Goal: Transaction & Acquisition: Purchase product/service

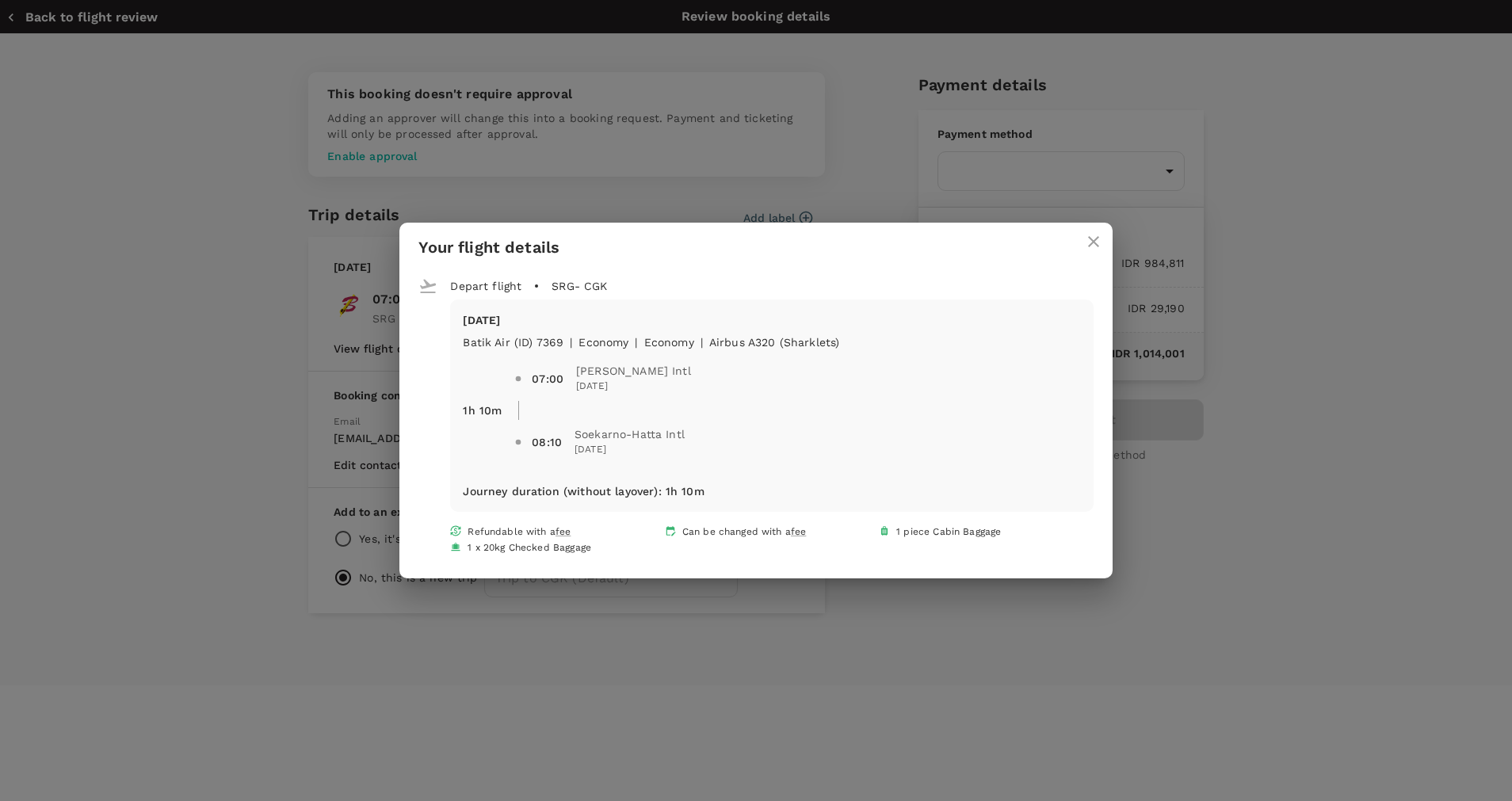
click at [1090, 239] on icon "close" at bounding box center [1093, 241] width 19 height 19
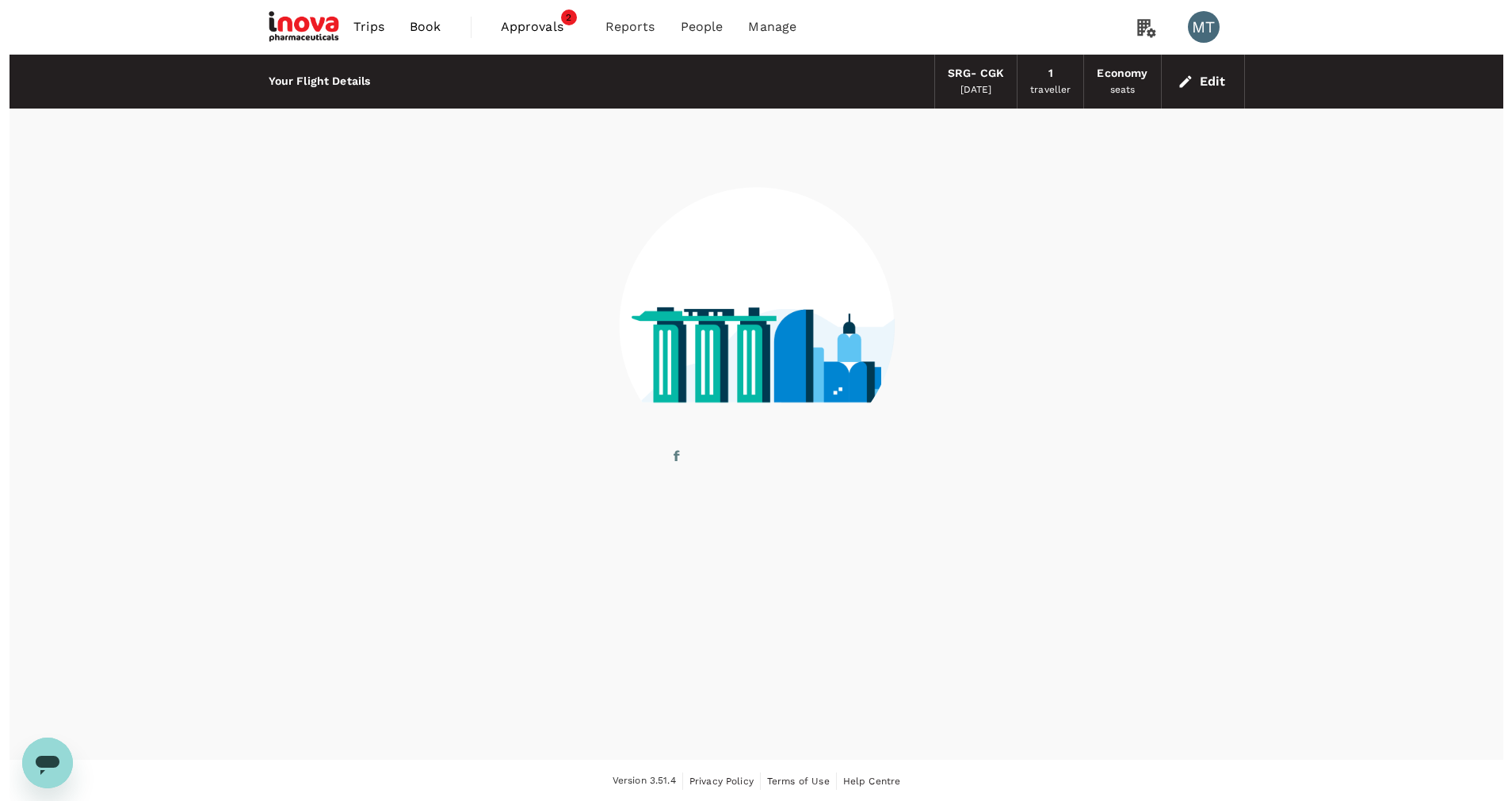
scroll to position [1, 0]
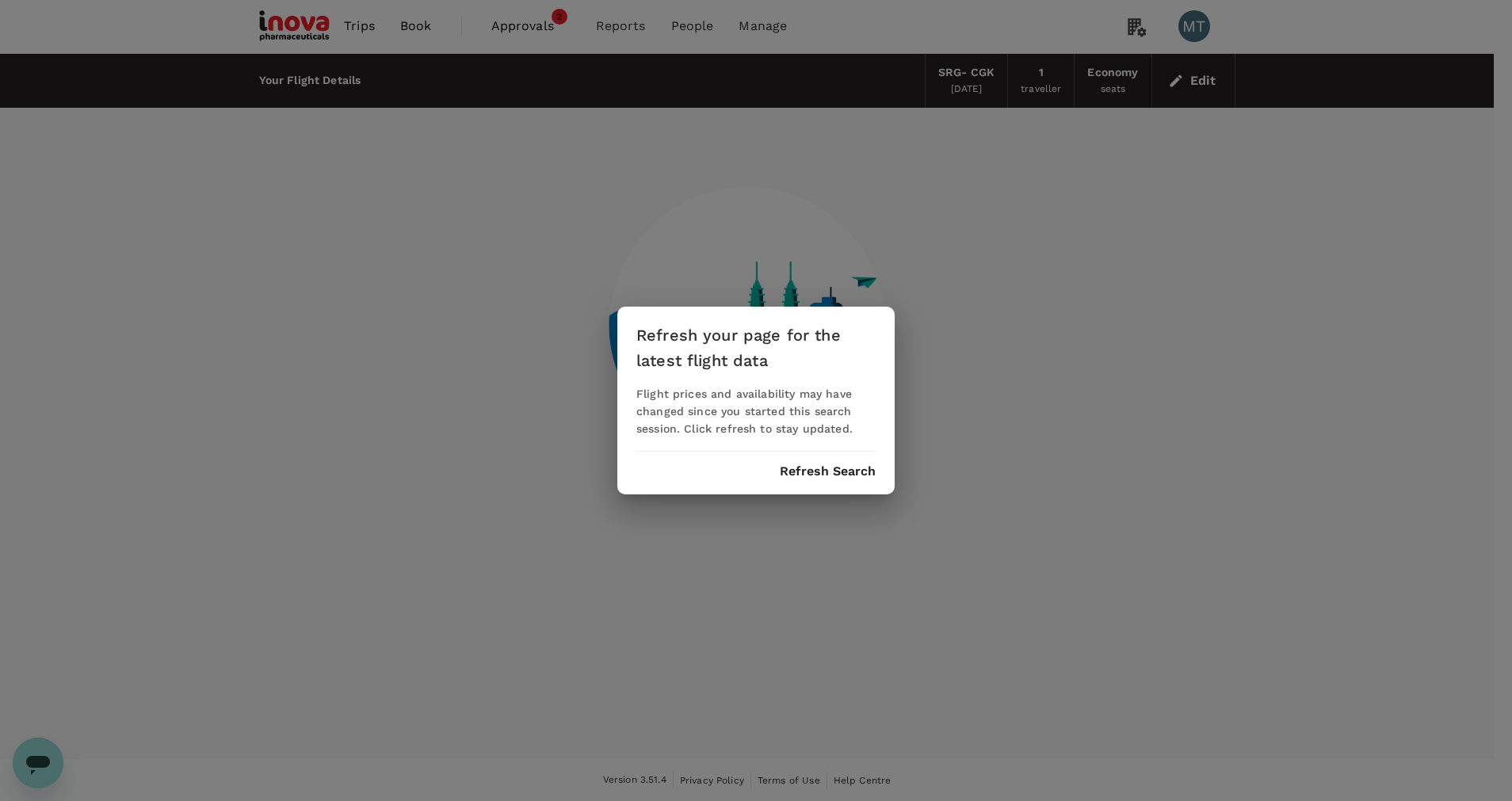
click at [803, 472] on button "Refresh Search" at bounding box center [828, 471] width 96 height 14
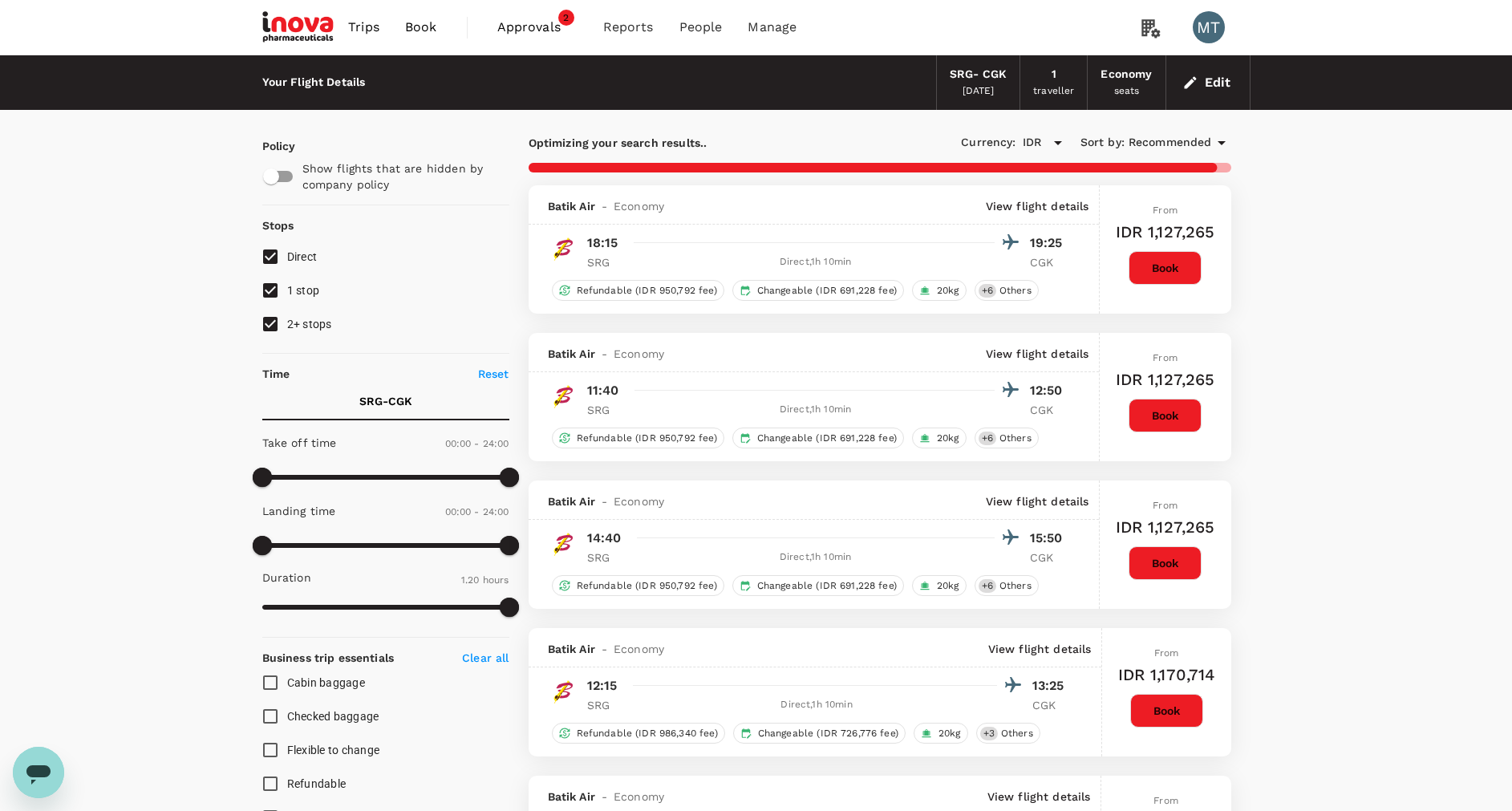
type input "855"
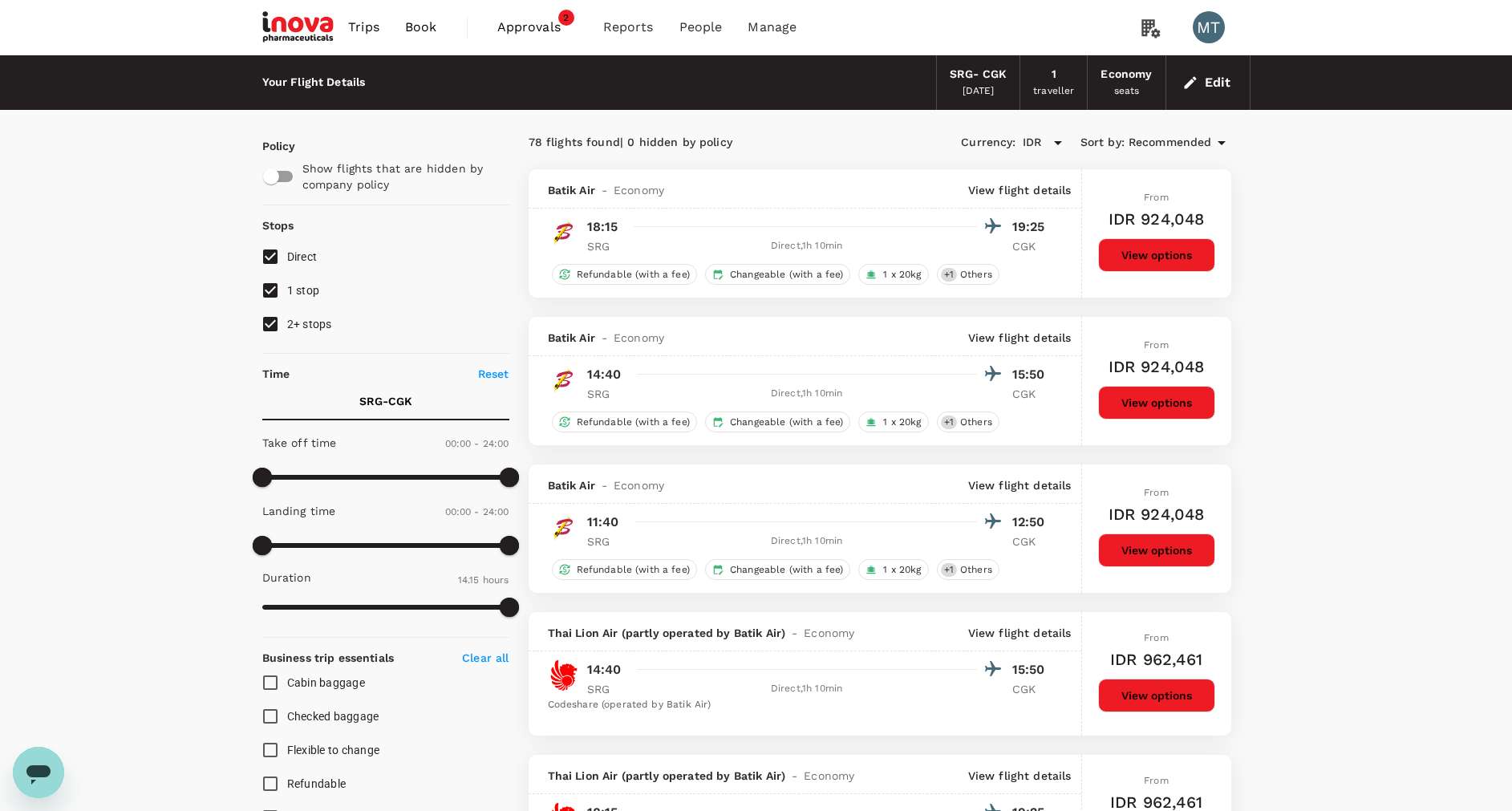
click at [434, 18] on span "Book" at bounding box center [421, 27] width 32 height 19
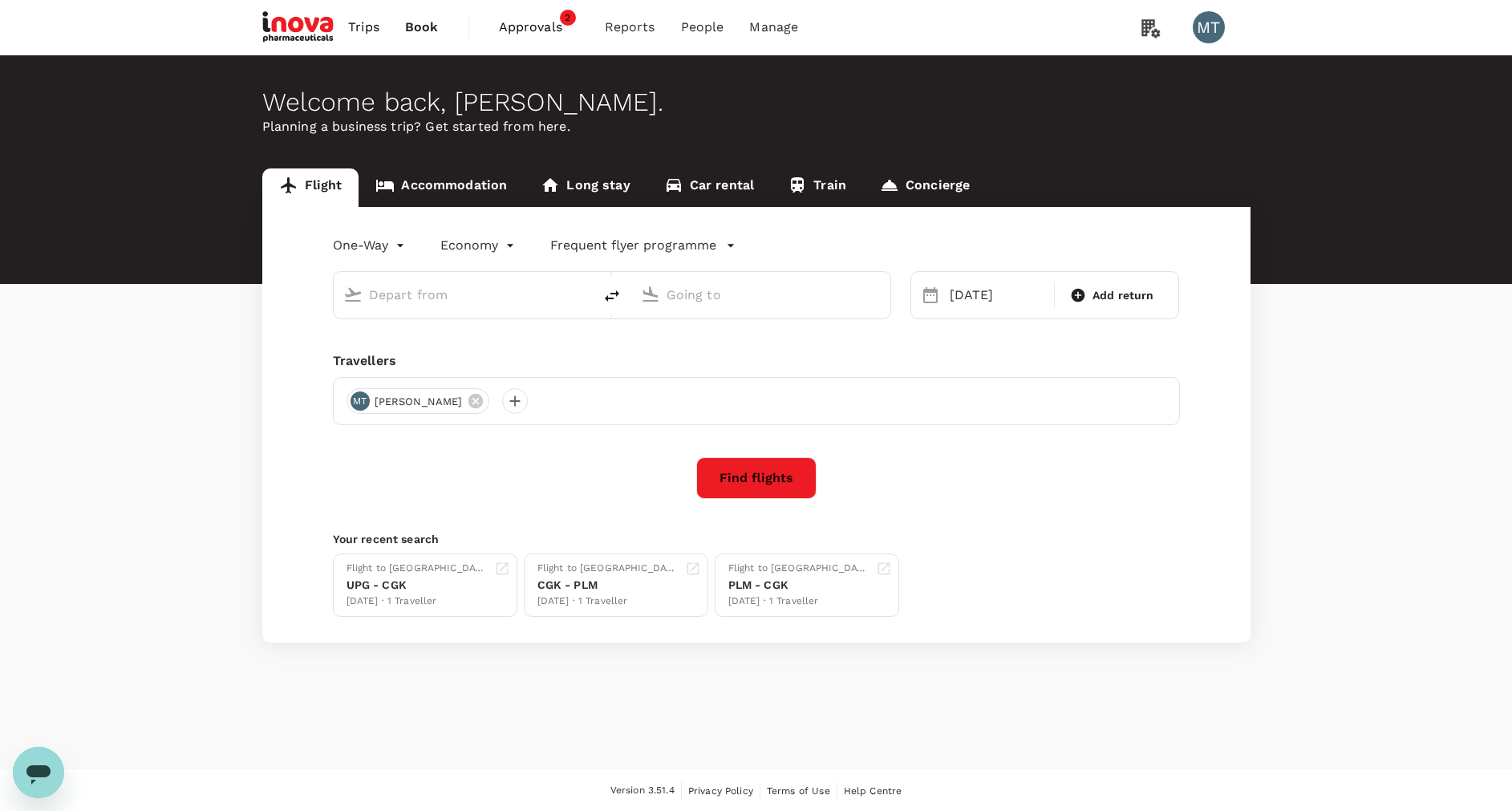
type input "[PERSON_NAME] (SRG)"
type input "Soekarno-Hatta Intl (CGK)"
type input "[PERSON_NAME] (SRG)"
type input "Soekarno-Hatta Intl (CGK)"
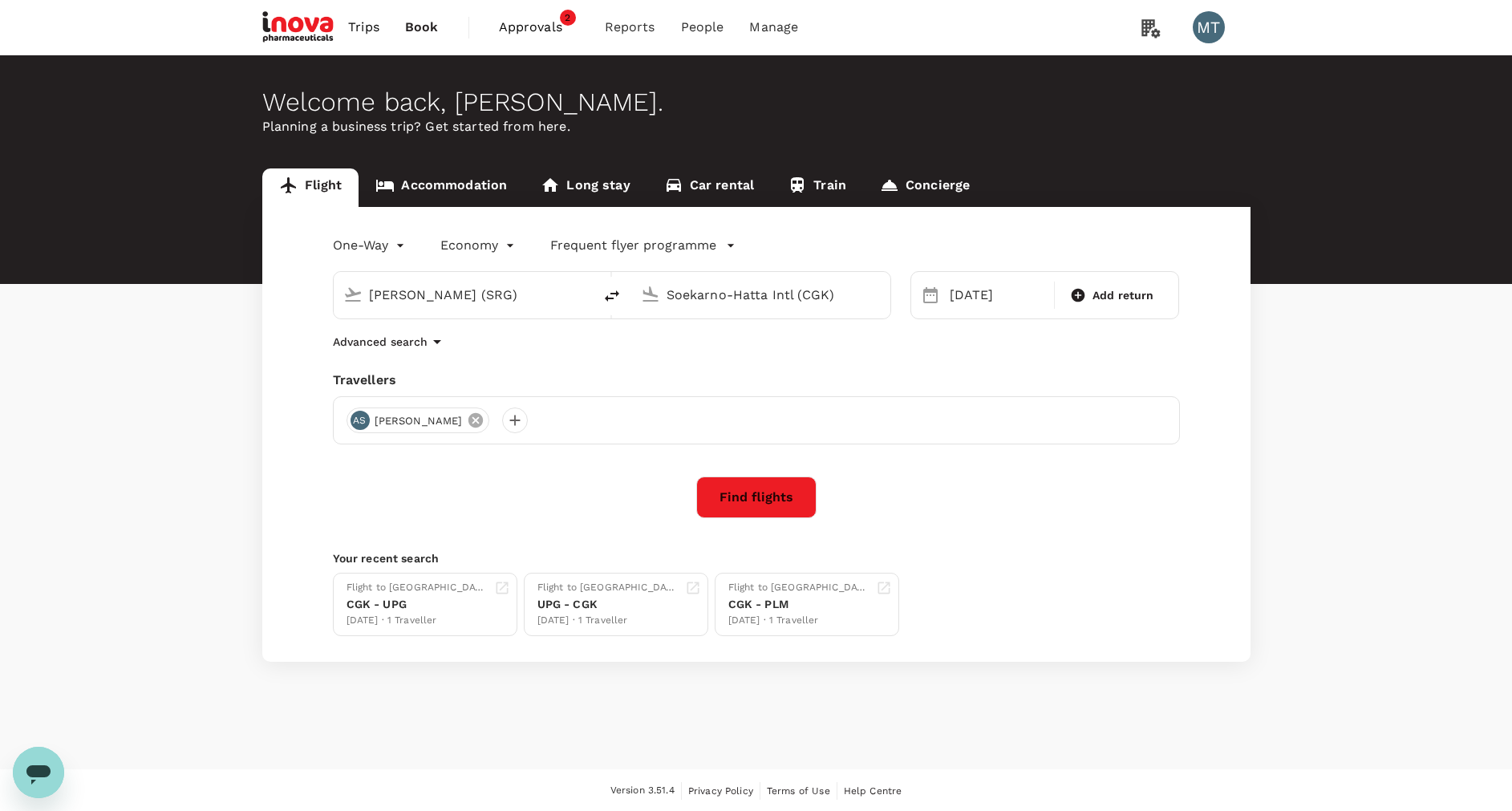
click at [484, 414] on icon at bounding box center [476, 420] width 18 height 18
click at [359, 419] on div at bounding box center [359, 420] width 26 height 26
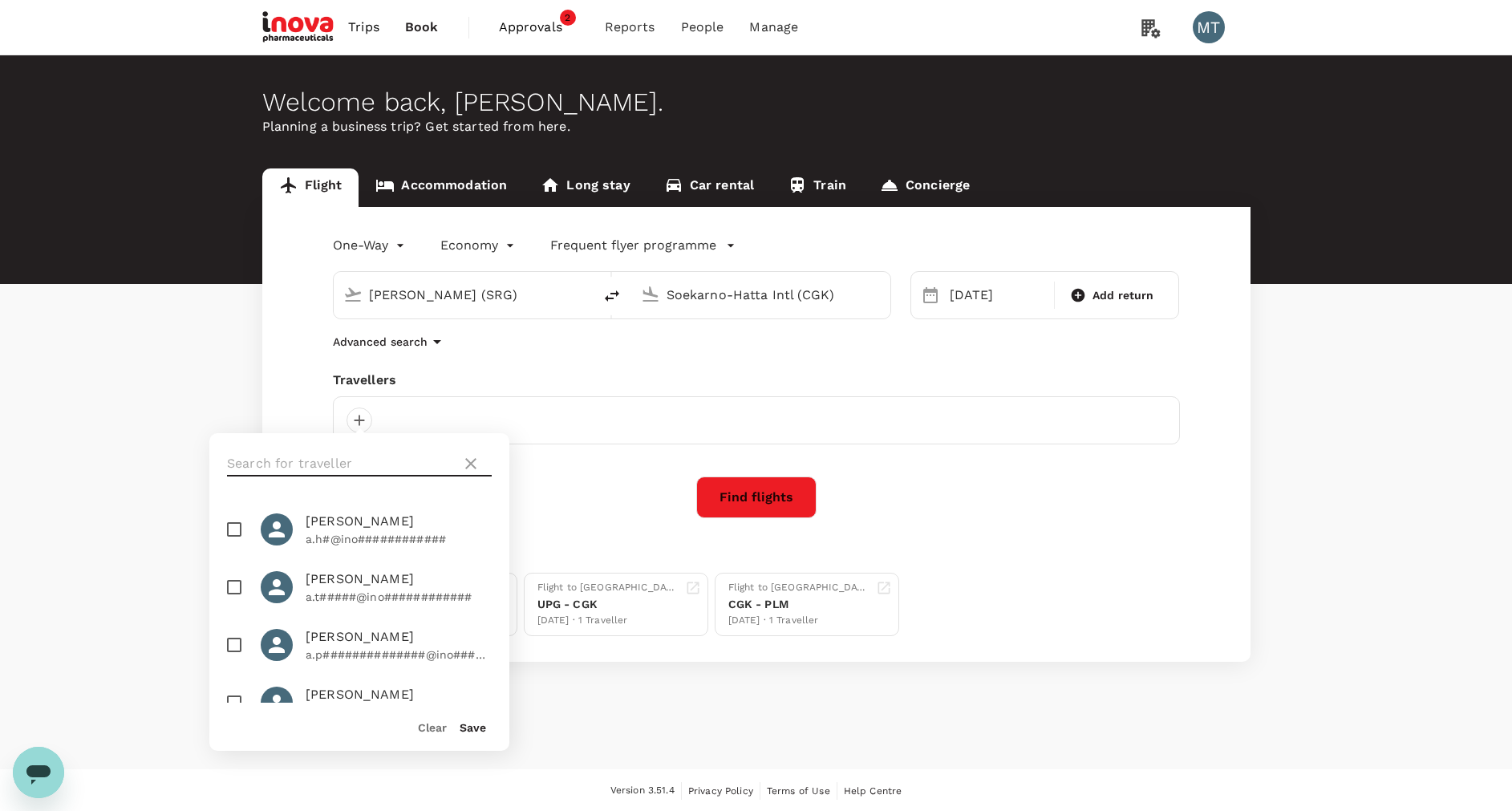
click at [354, 452] on input "text" at bounding box center [341, 463] width 228 height 26
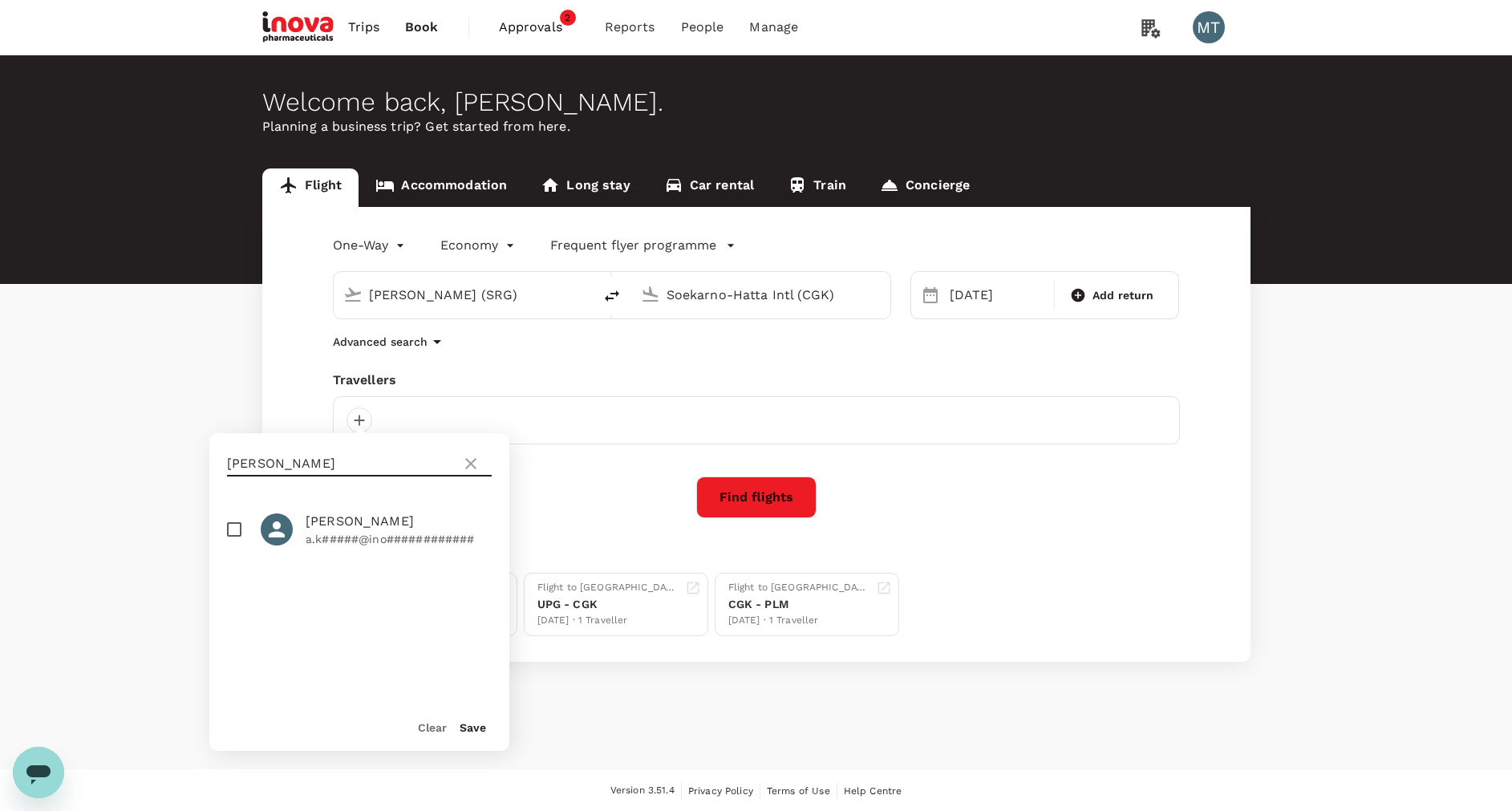
type input "[PERSON_NAME]"
click at [227, 522] on input "checkbox" at bounding box center [234, 529] width 34 height 34
checkbox input "true"
click at [470, 729] on button "Save" at bounding box center [473, 727] width 26 height 13
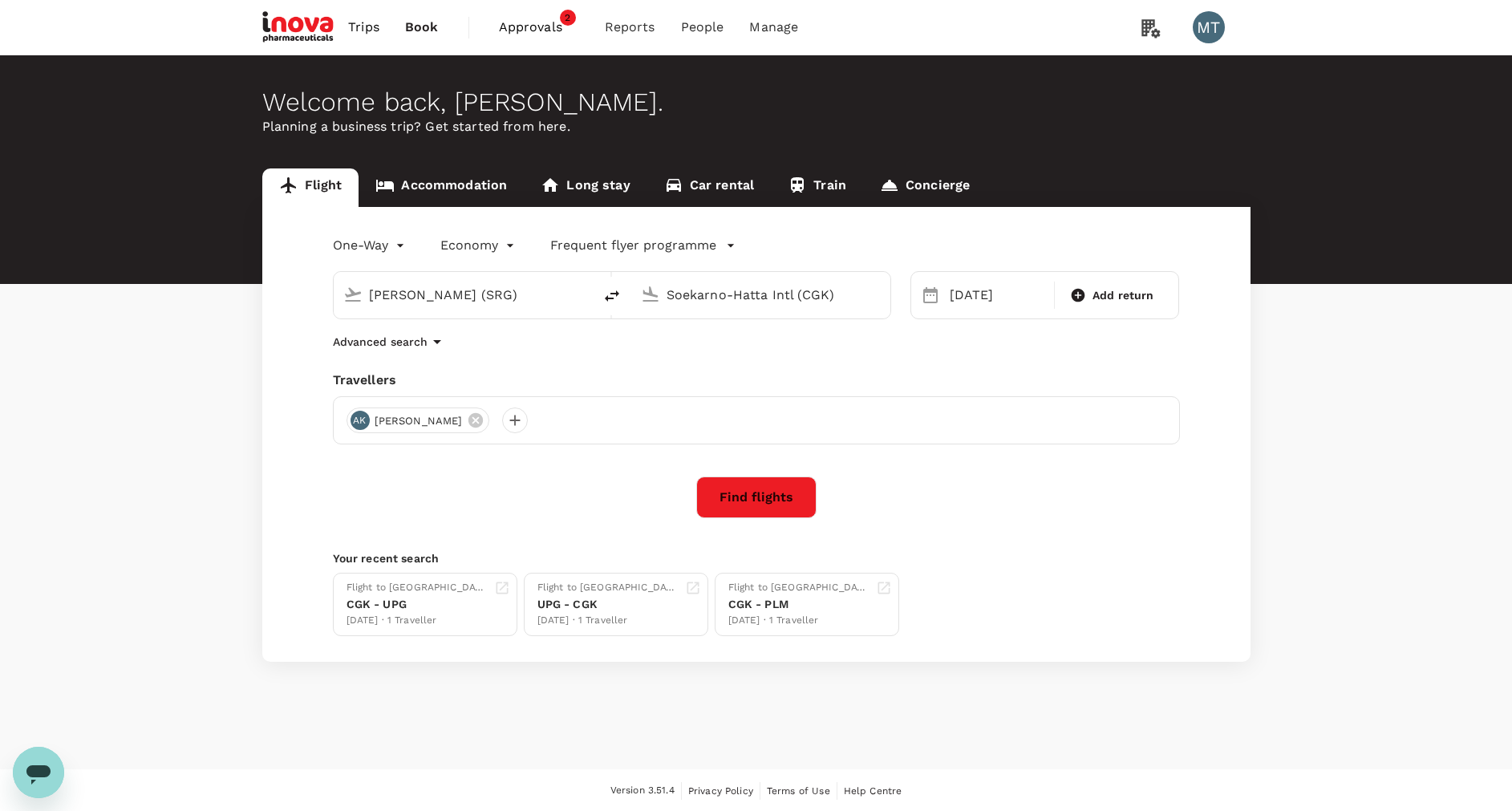
click at [606, 297] on icon "delete" at bounding box center [612, 296] width 19 height 19
type input "Soekarno-Hatta Intl (CGK)"
type input "[PERSON_NAME] (SRG)"
click at [988, 297] on div "[DATE]" at bounding box center [997, 295] width 108 height 32
click at [1121, 399] on div "4" at bounding box center [1125, 403] width 31 height 31
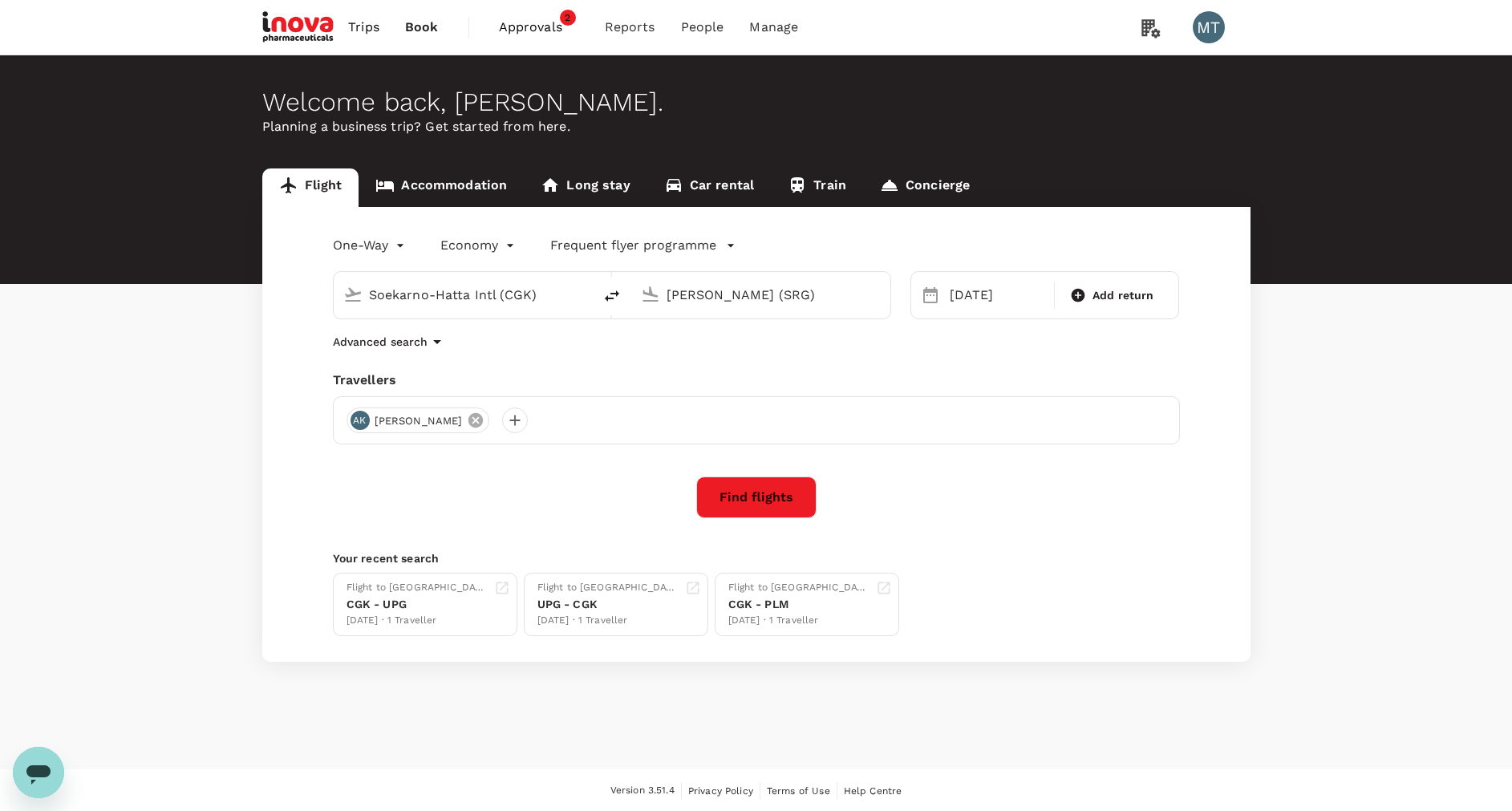
click at [483, 417] on icon at bounding box center [476, 420] width 14 height 14
click at [358, 414] on div at bounding box center [359, 420] width 26 height 26
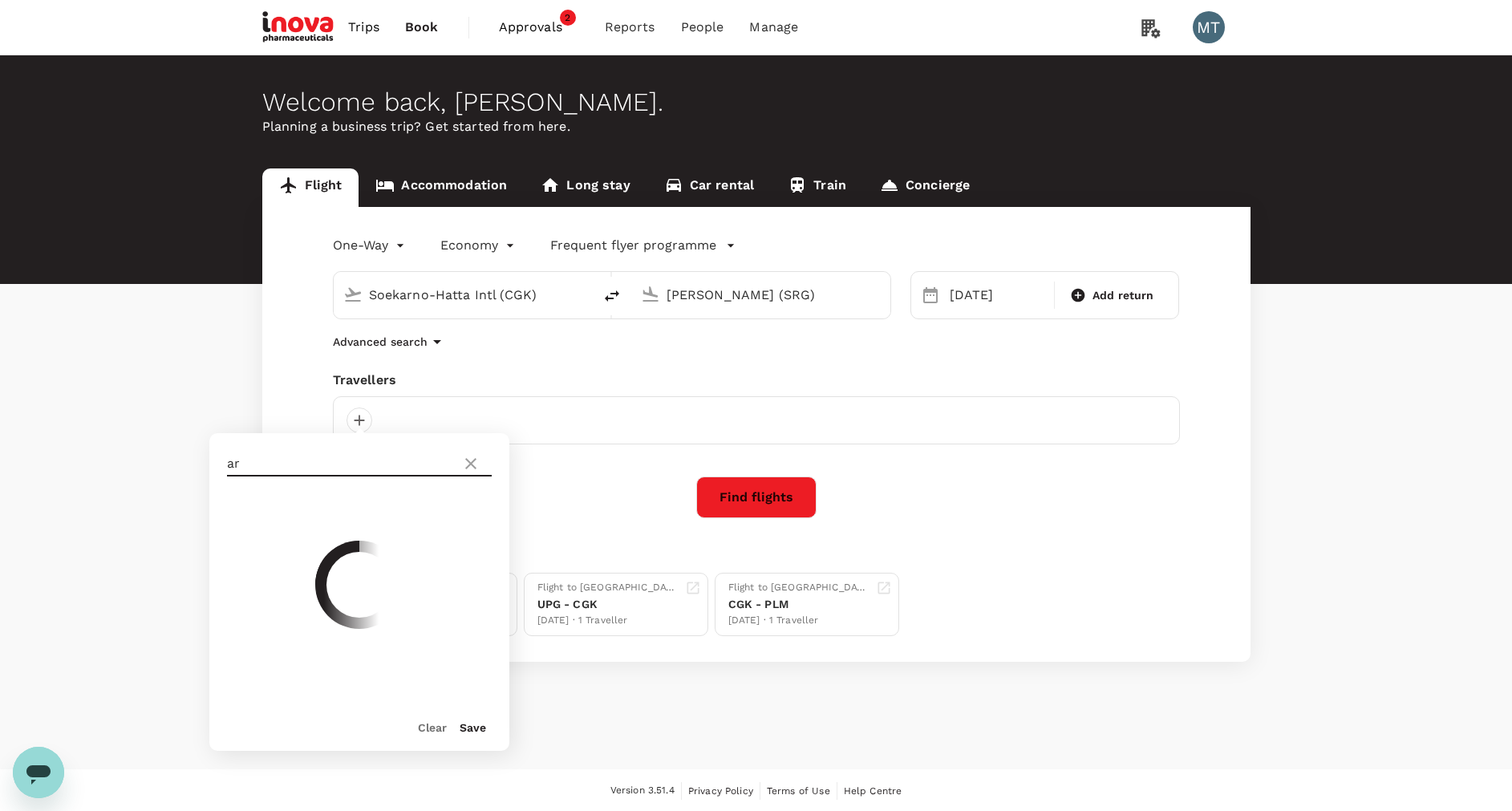
type input "a"
type input "subc"
click at [360, 527] on span "[PERSON_NAME]" at bounding box center [398, 522] width 186 height 19
checkbox input "true"
click at [470, 732] on button "Save" at bounding box center [473, 727] width 26 height 13
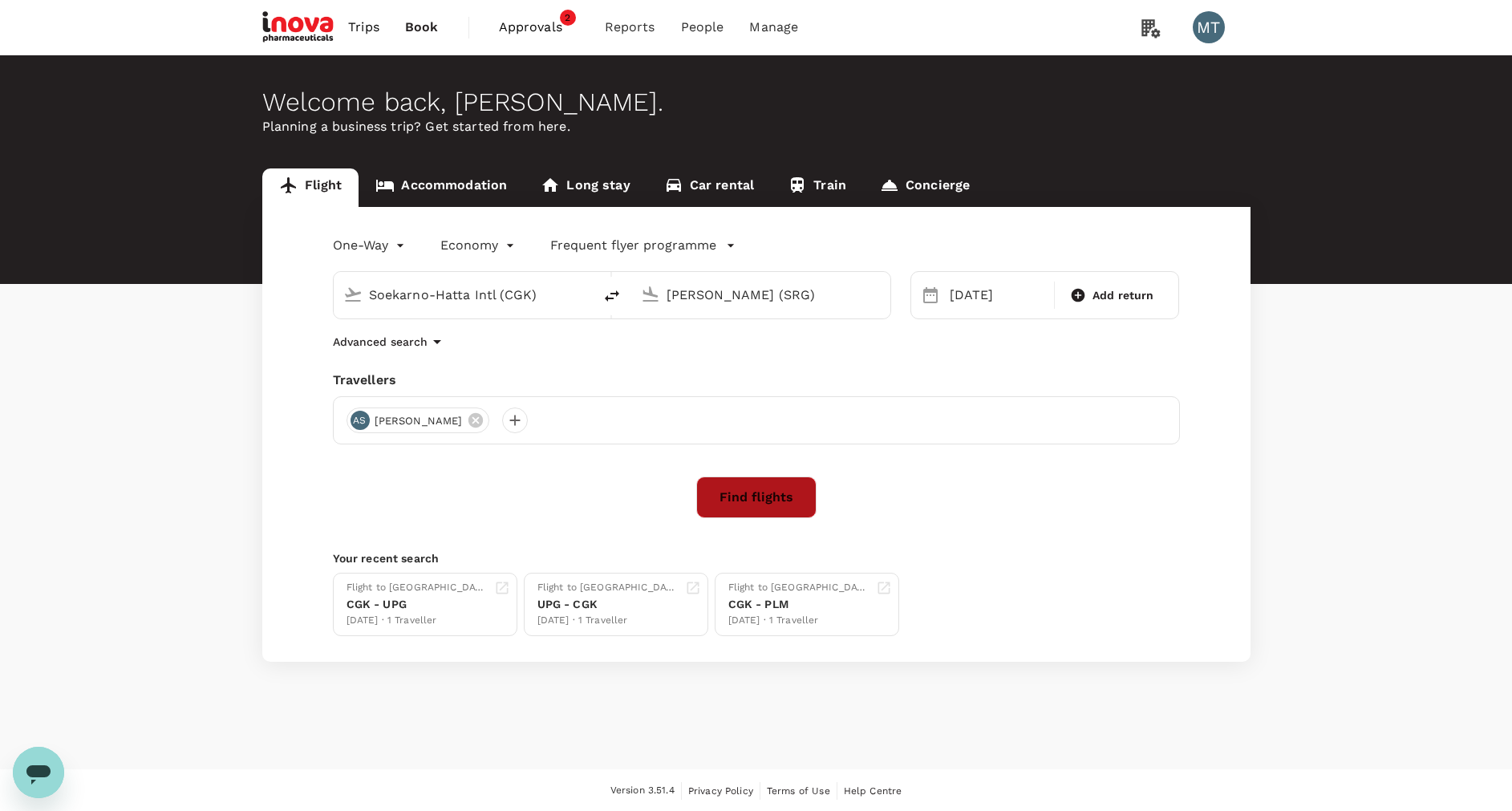
click at [741, 501] on button "Find flights" at bounding box center [756, 497] width 120 height 41
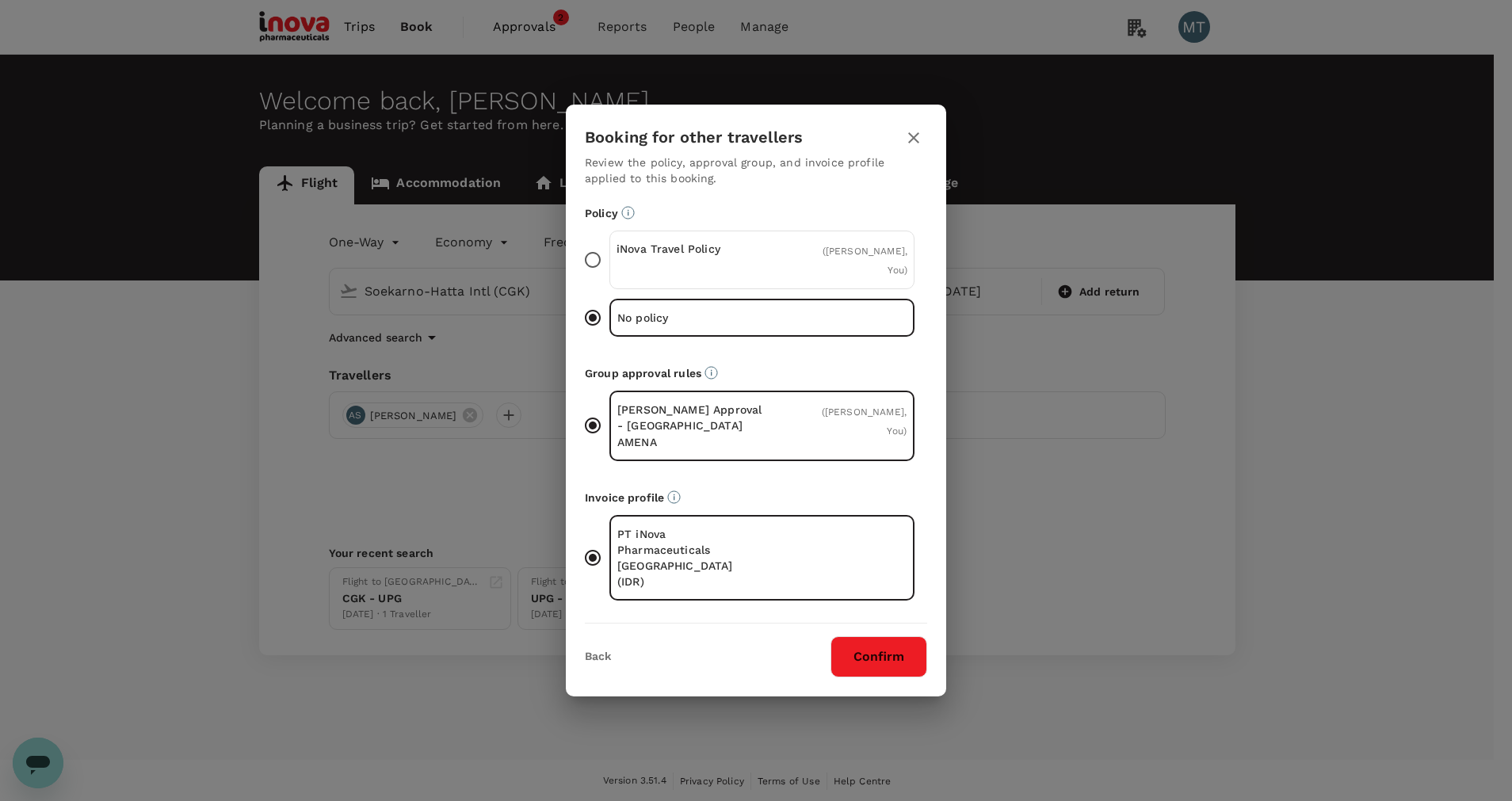
click at [868, 273] on span "( [PERSON_NAME], You )" at bounding box center [864, 261] width 85 height 31
click at [610, 273] on input "iNova Travel Policy ( [PERSON_NAME], You )" at bounding box center [593, 260] width 33 height 33
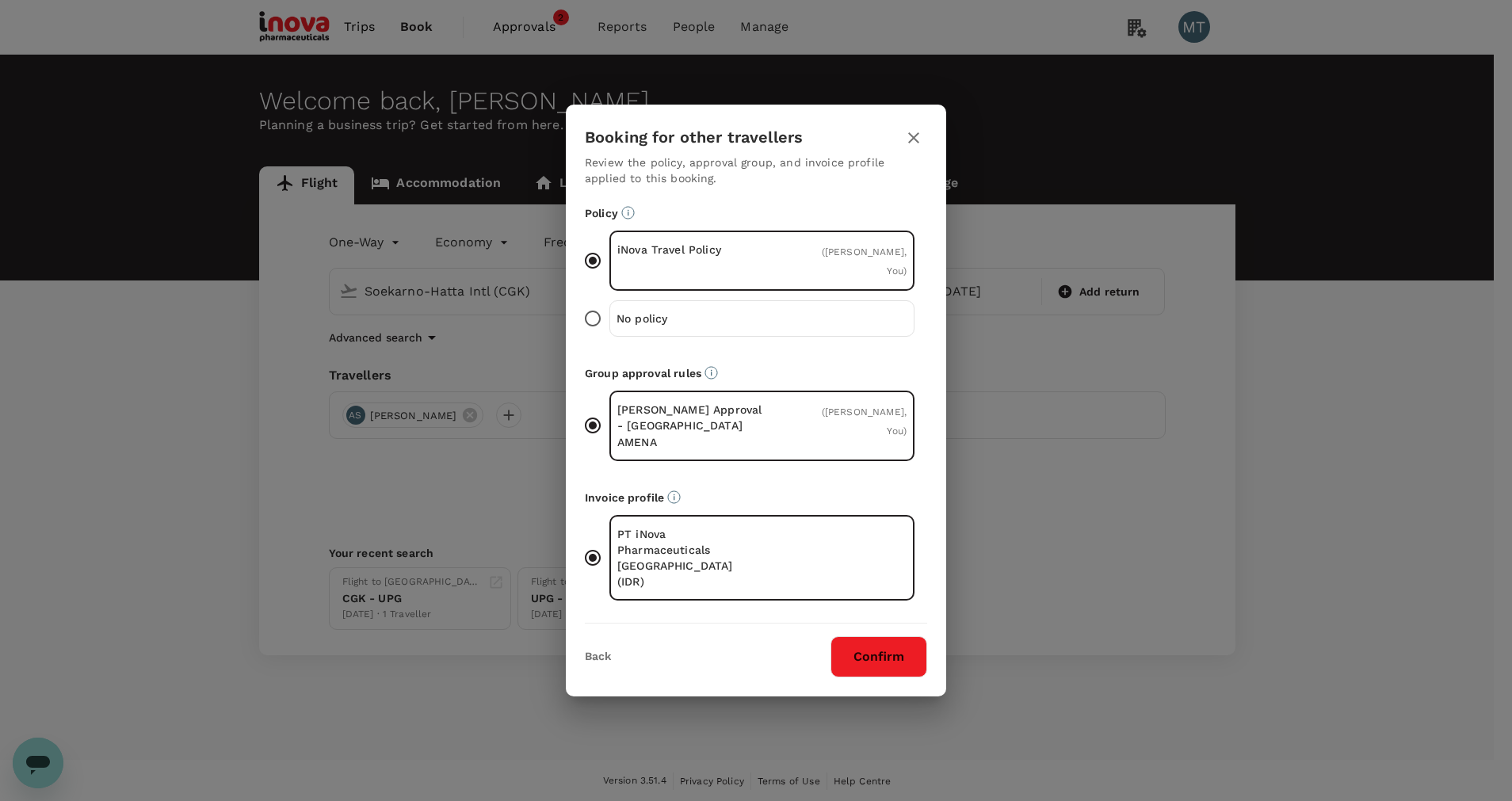
click at [897, 641] on button "Confirm" at bounding box center [878, 656] width 97 height 41
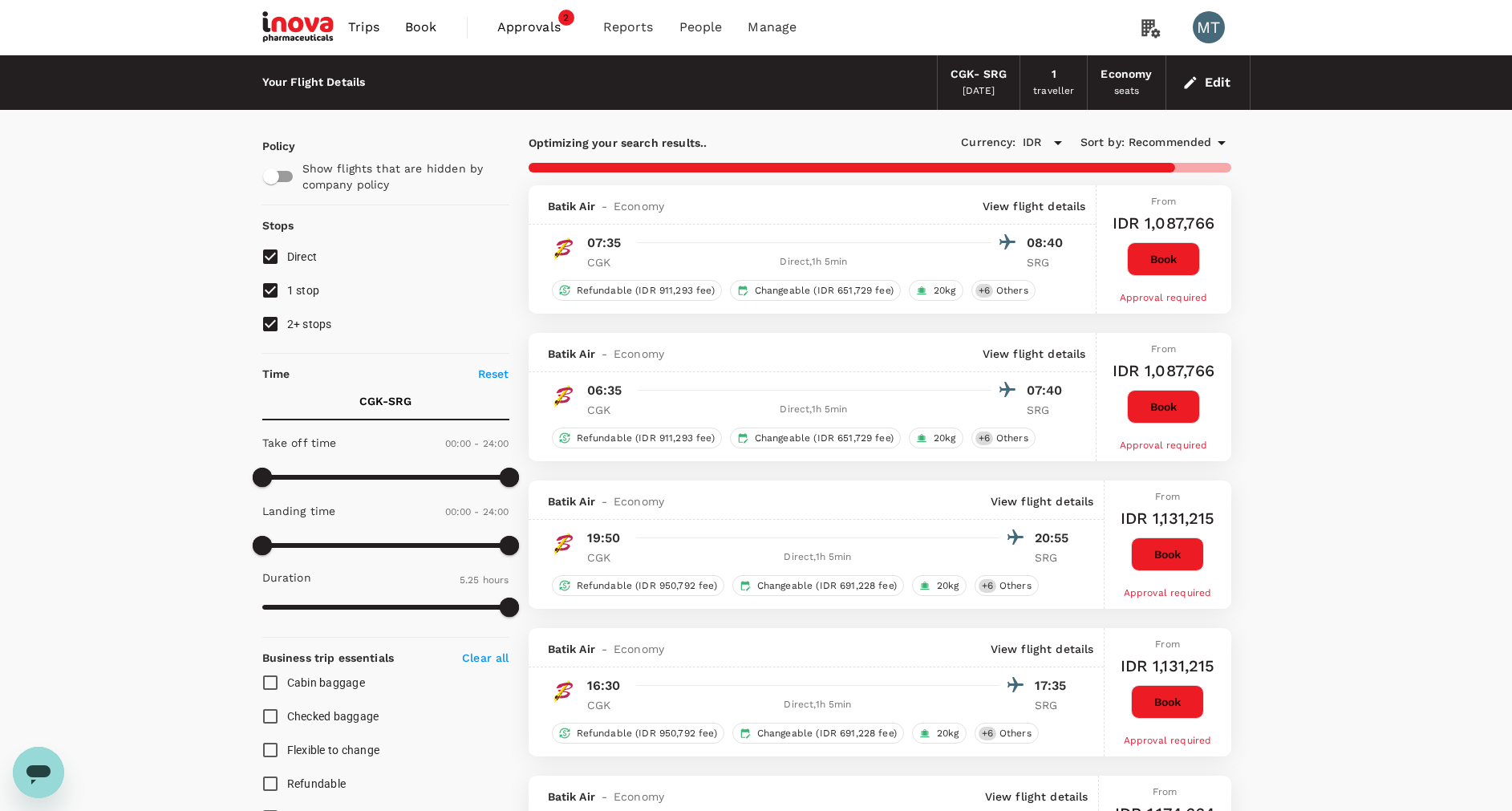
type input "855"
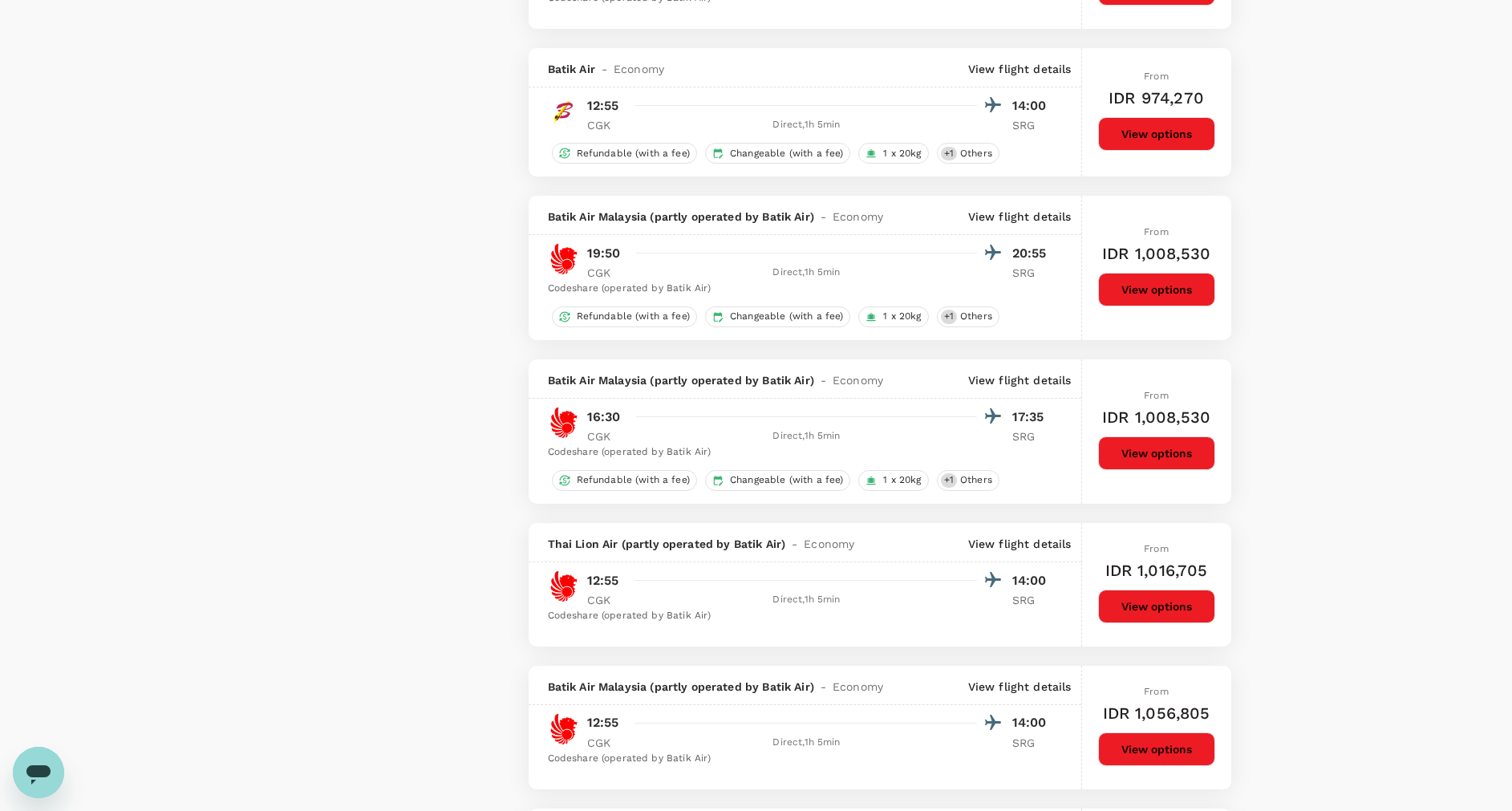
scroll to position [1564, 0]
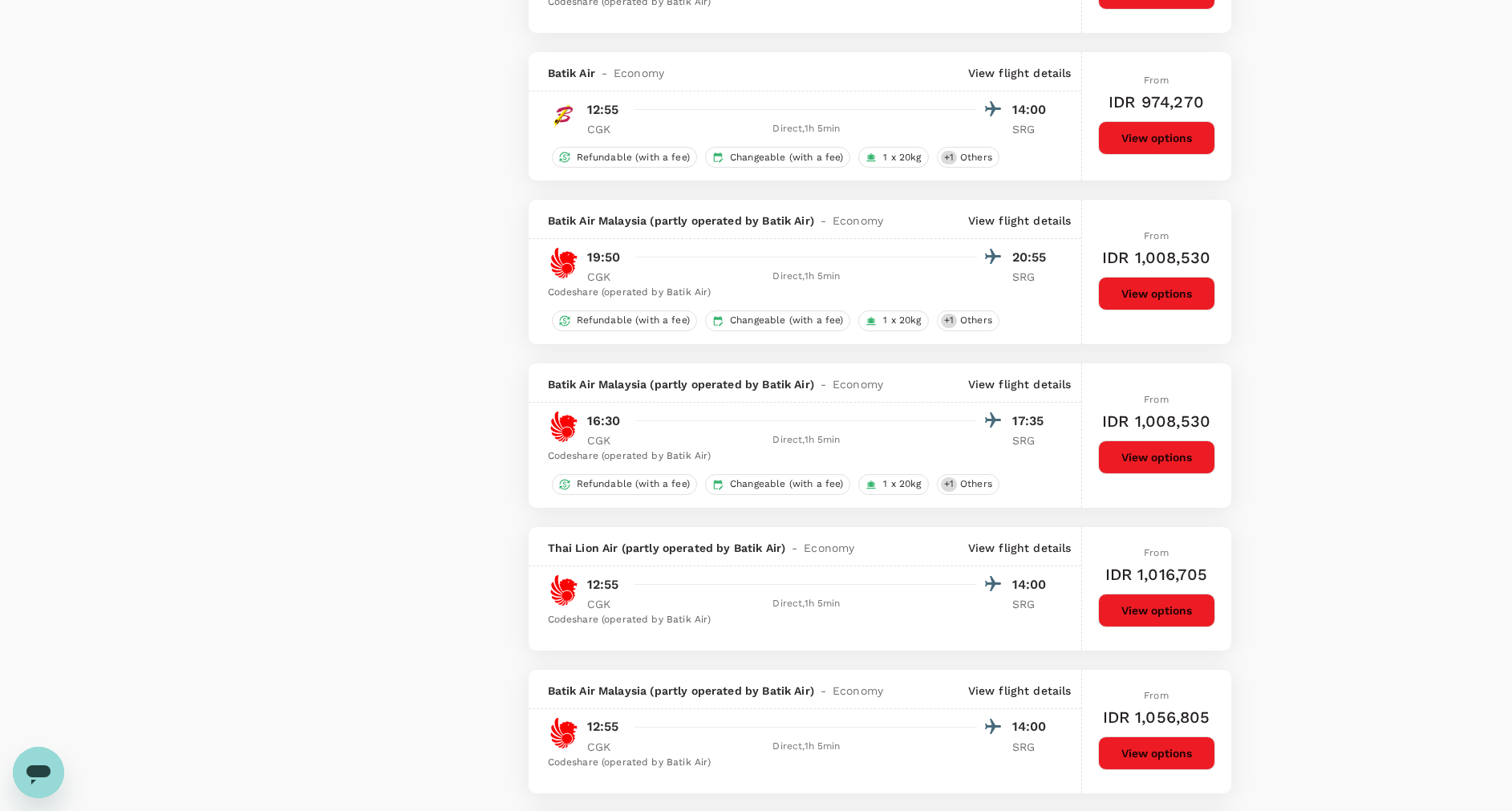
click at [1109, 135] on button "View options" at bounding box center [1156, 138] width 117 height 34
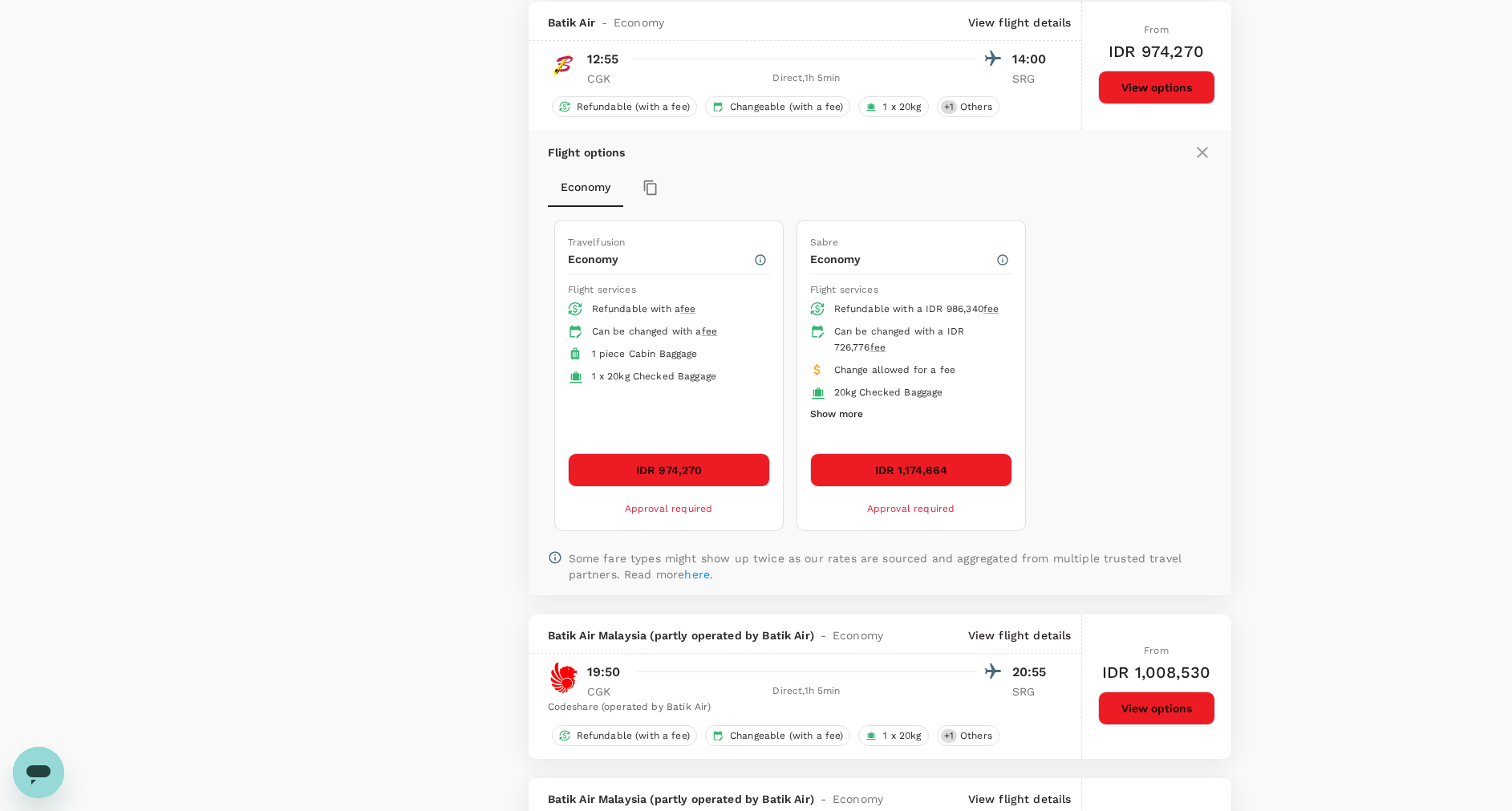
scroll to position [1616, 0]
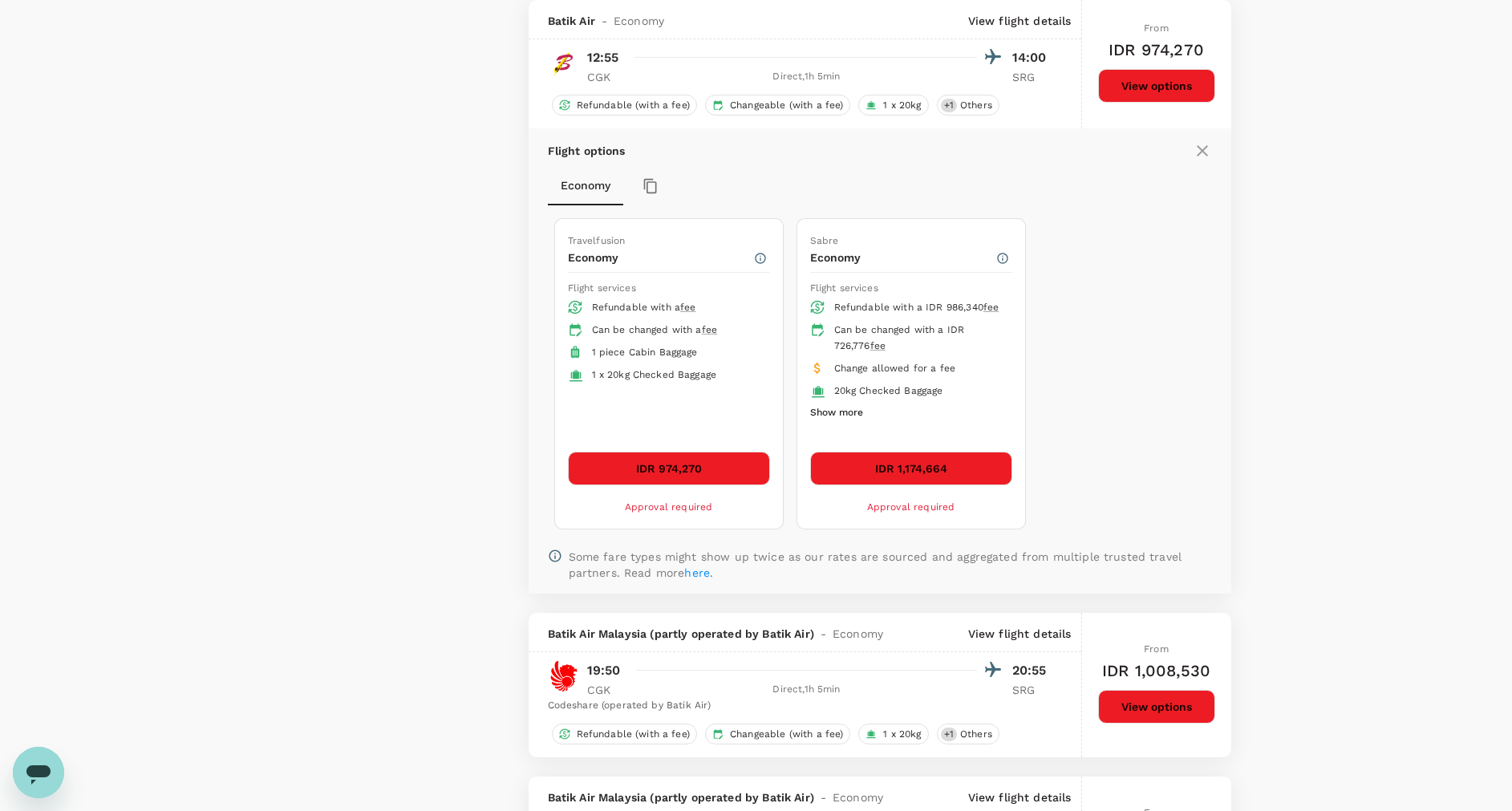
click at [662, 461] on button "IDR 974,270" at bounding box center [668, 469] width 202 height 34
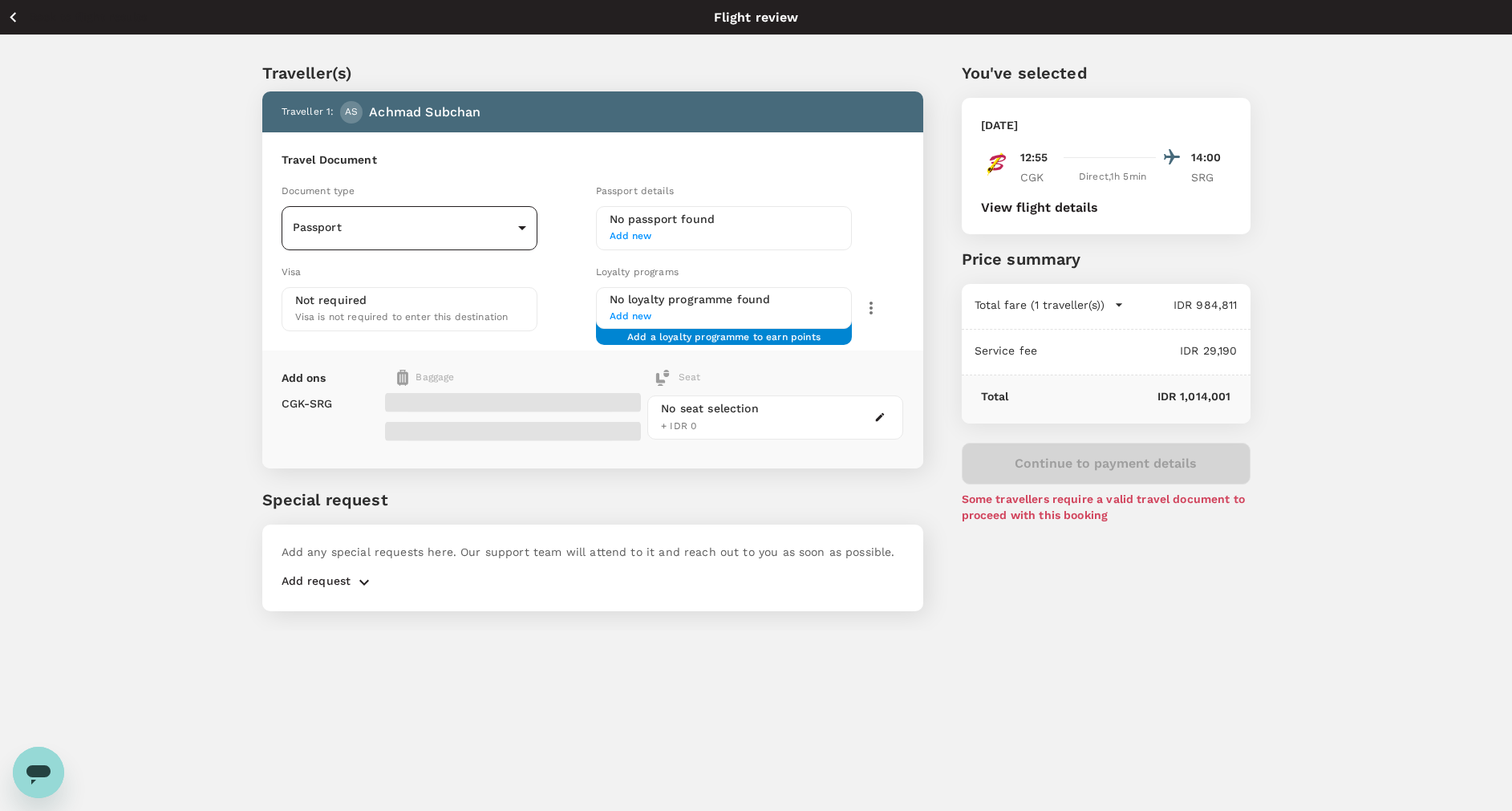
click at [522, 225] on body "Back to flight results Flight review Traveller(s) Traveller 1 : AS Achmad Subch…" at bounding box center [756, 427] width 1512 height 854
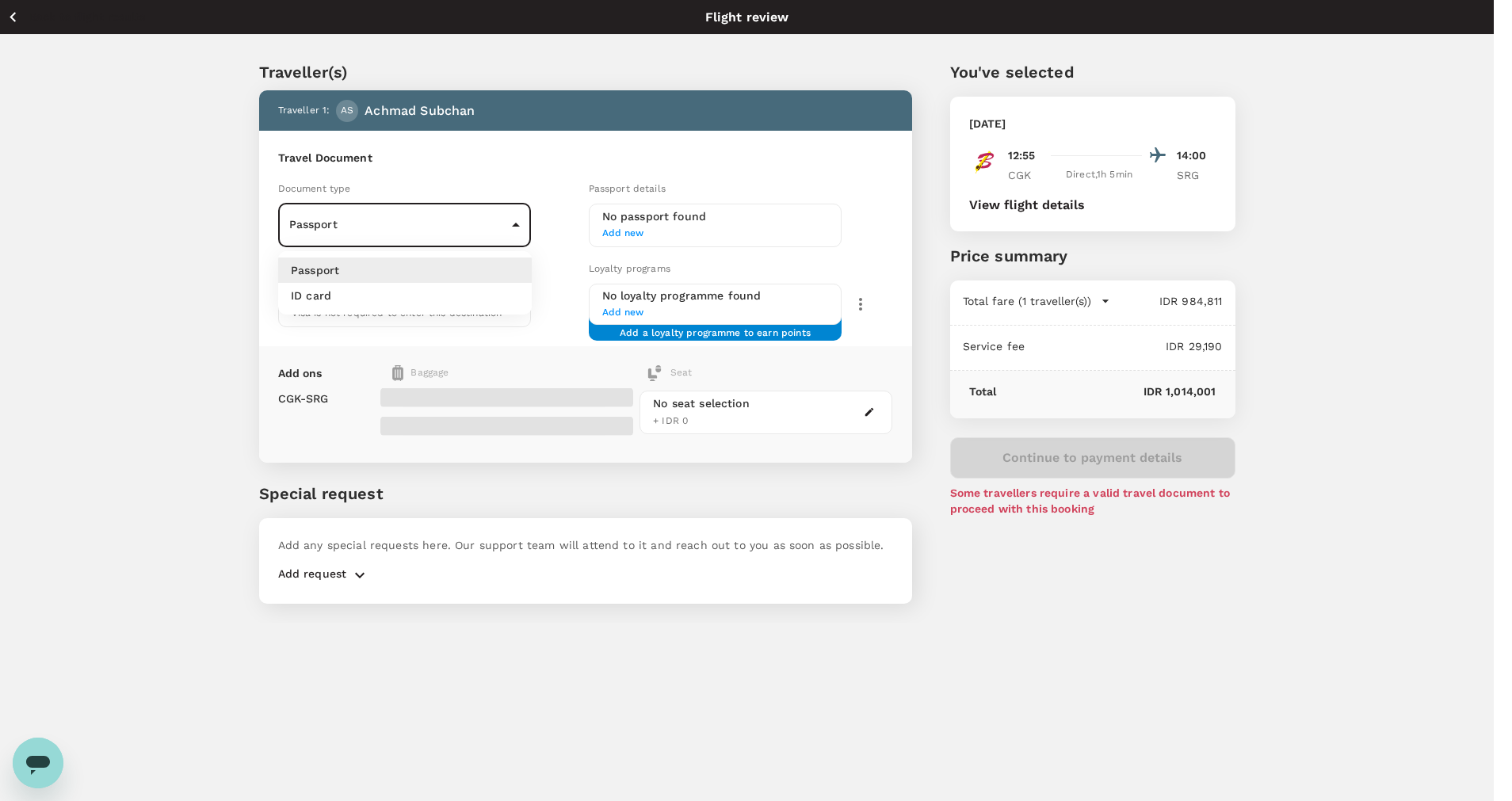
click at [496, 295] on li "ID card" at bounding box center [405, 295] width 254 height 25
type input "Id card"
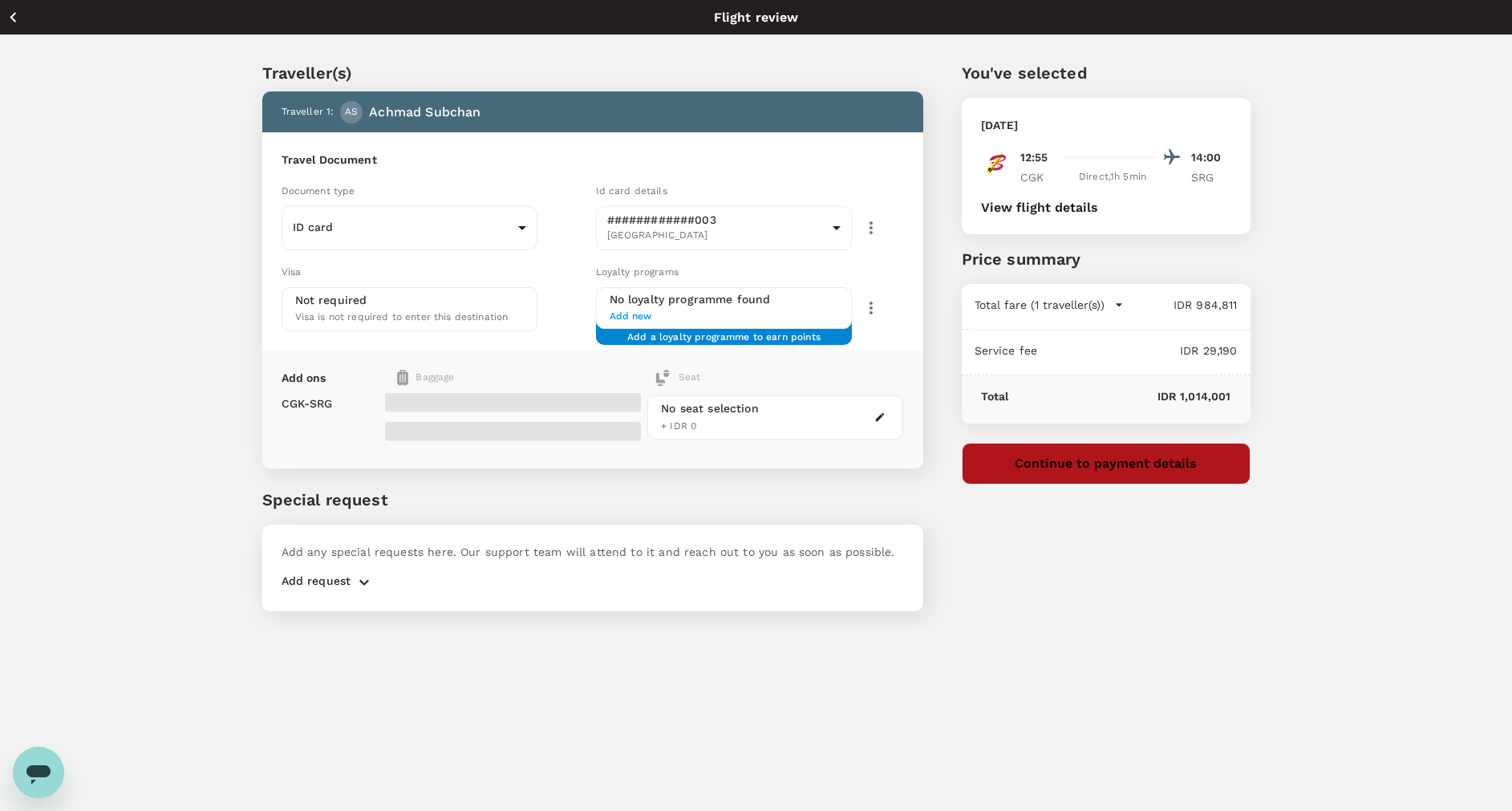
click at [1077, 452] on button "Continue to payment details" at bounding box center [1105, 463] width 289 height 41
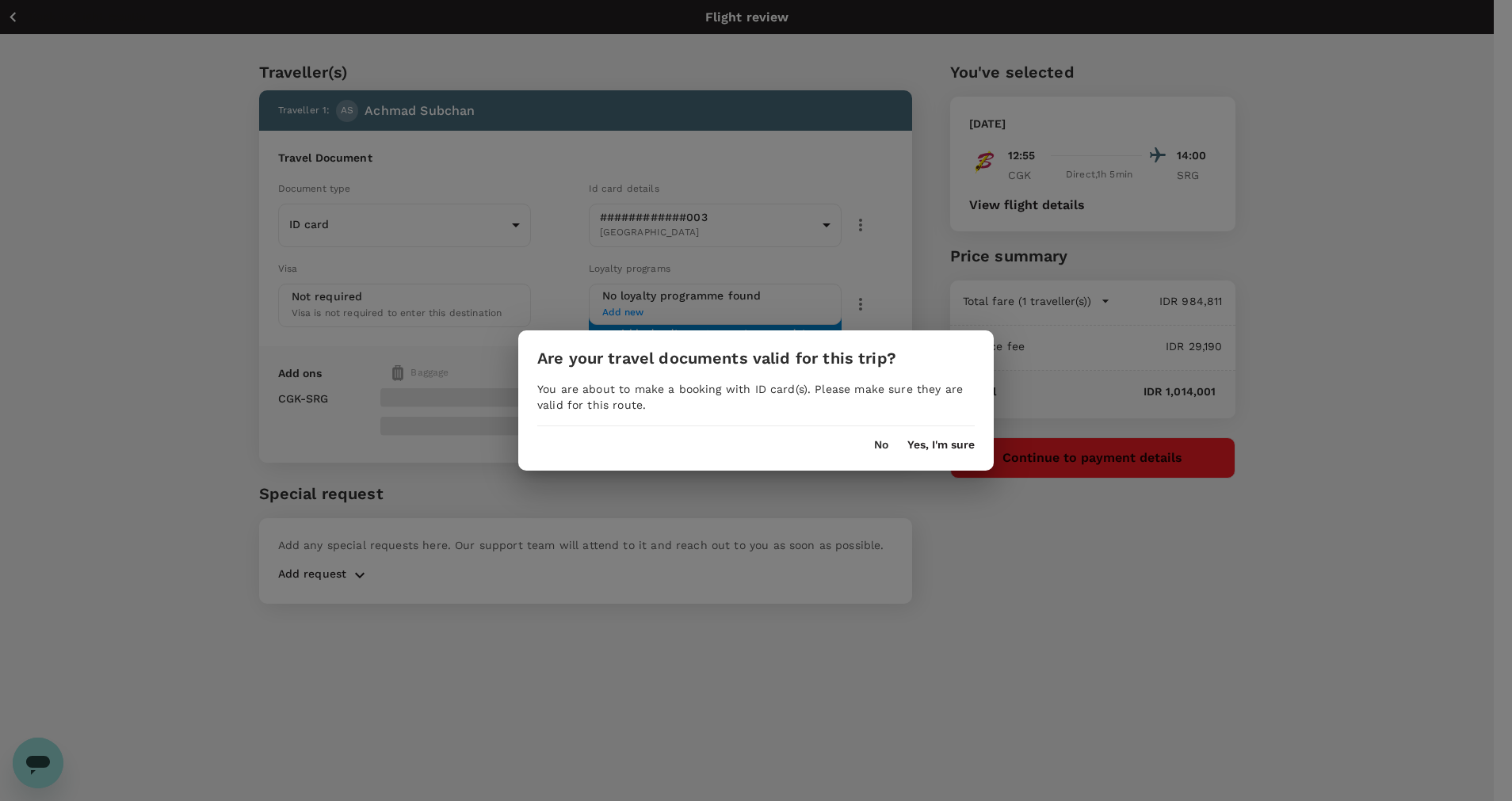
click at [913, 448] on button "Yes, I'm sure" at bounding box center [940, 445] width 67 height 13
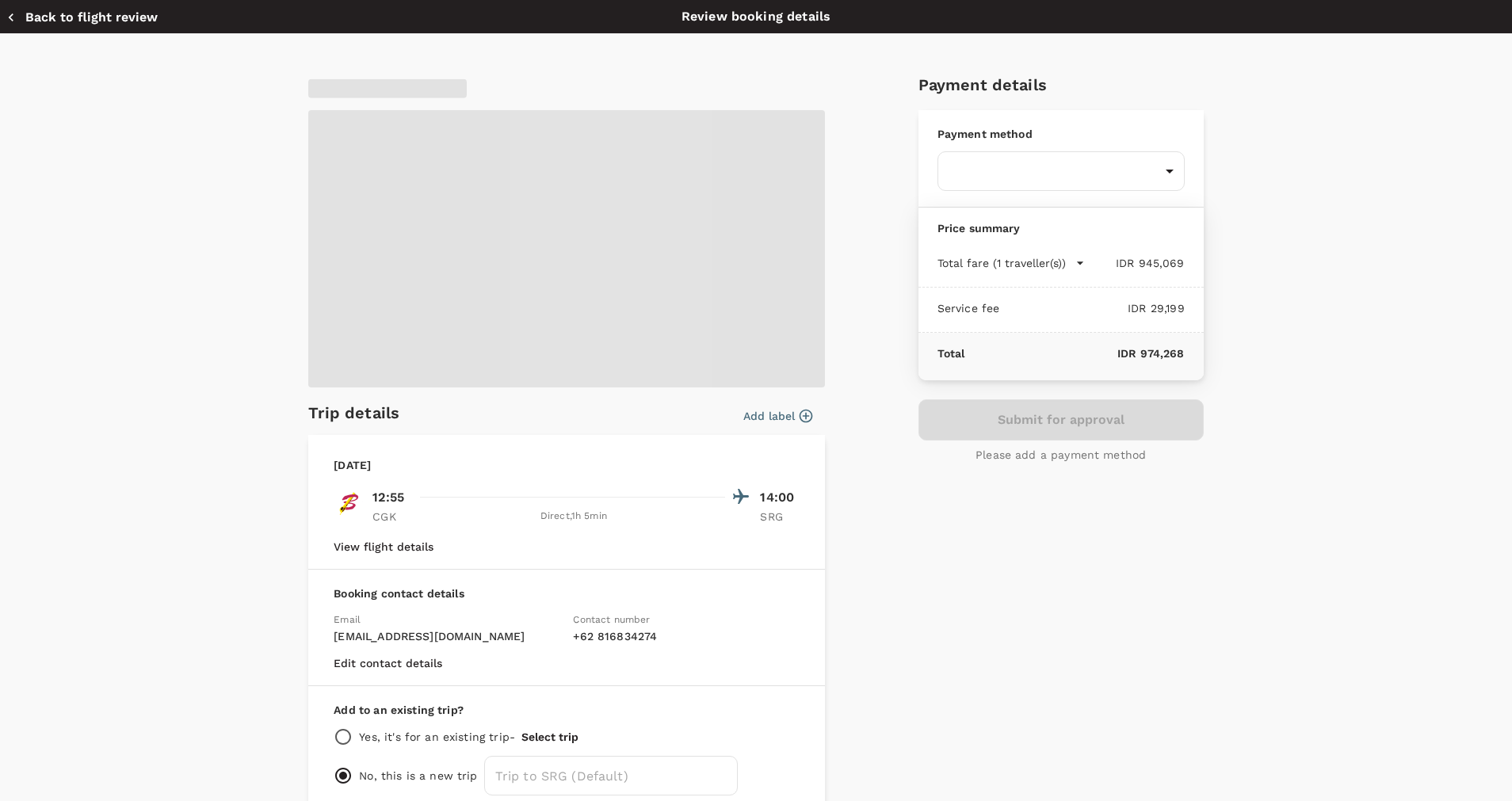
scroll to position [82, 0]
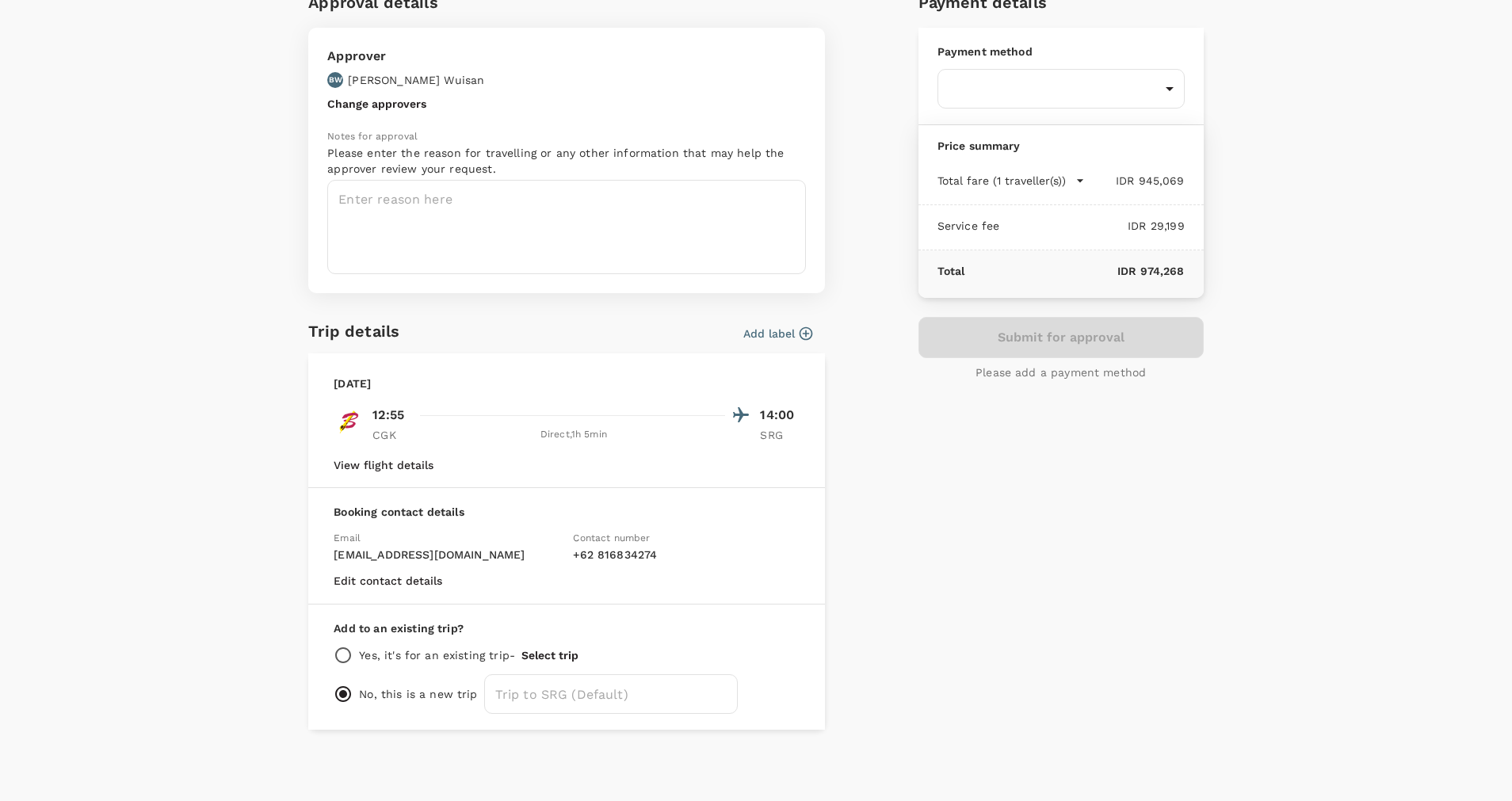
click at [410, 468] on button "View flight details" at bounding box center [384, 465] width 99 height 13
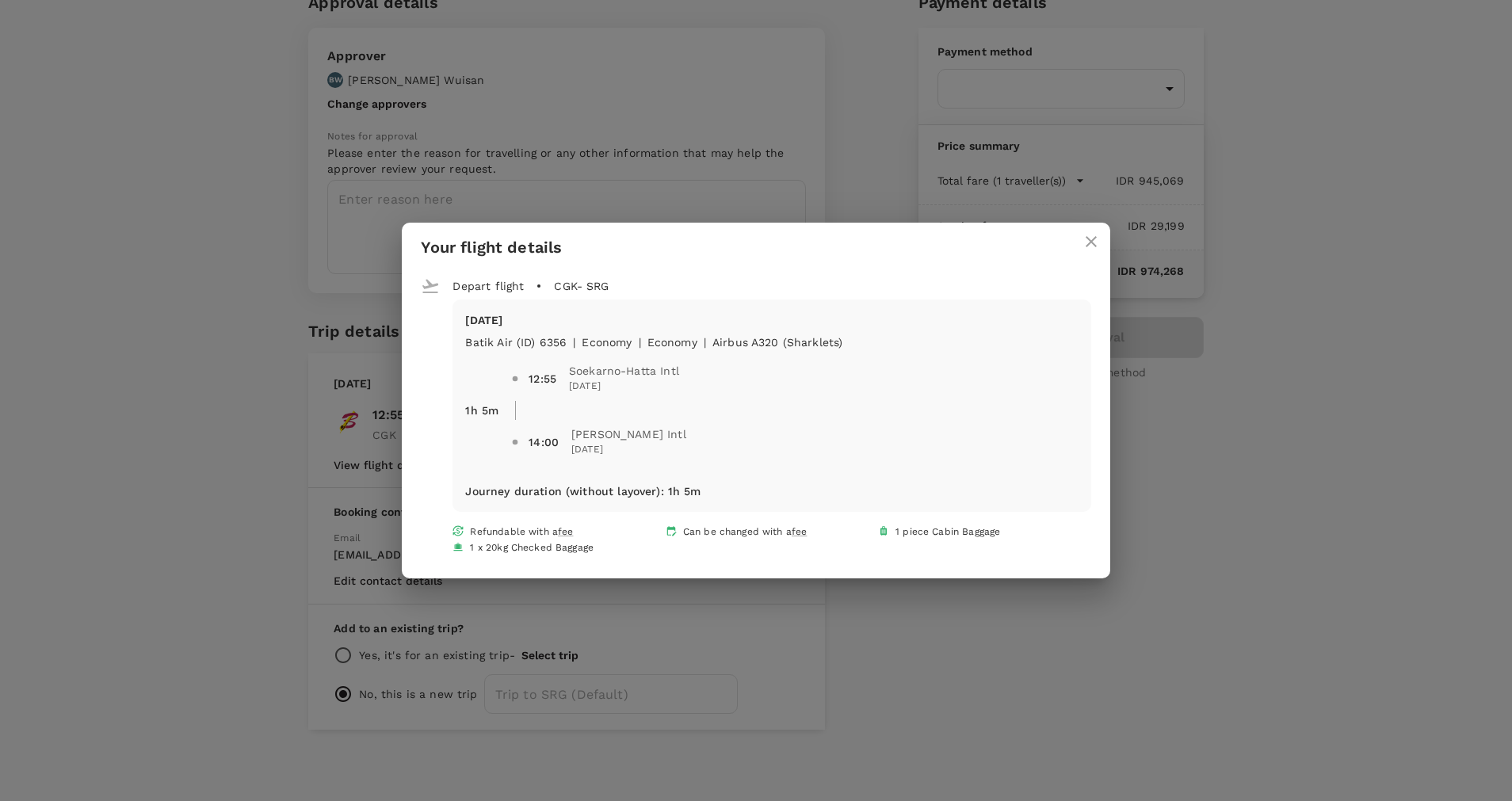
scroll to position [10, 0]
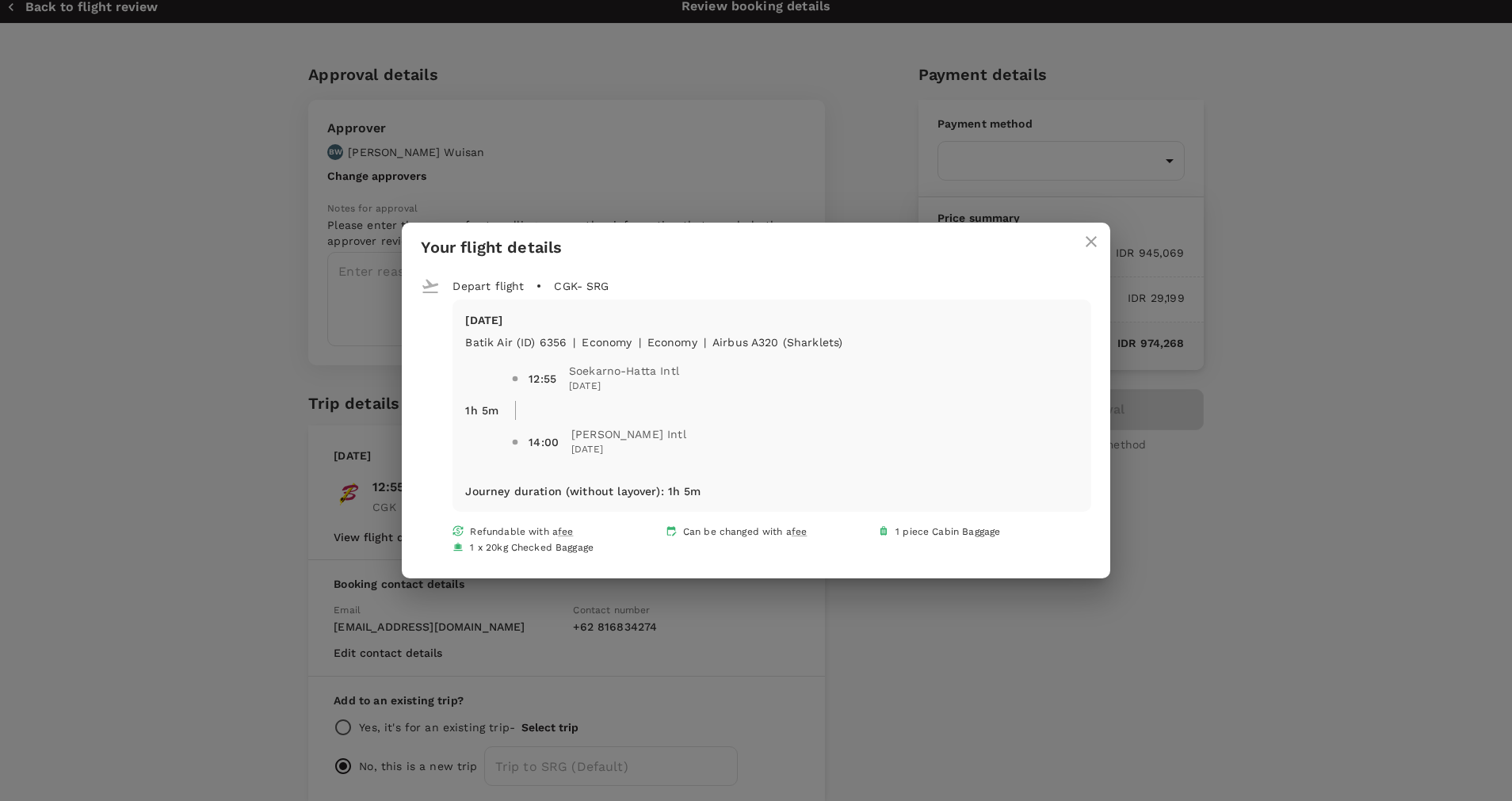
click at [1152, 343] on div "Your flight details Depart flight CGK - SRG [DATE] Batik Air (ID) 6356 | econom…" at bounding box center [756, 400] width 1512 height 801
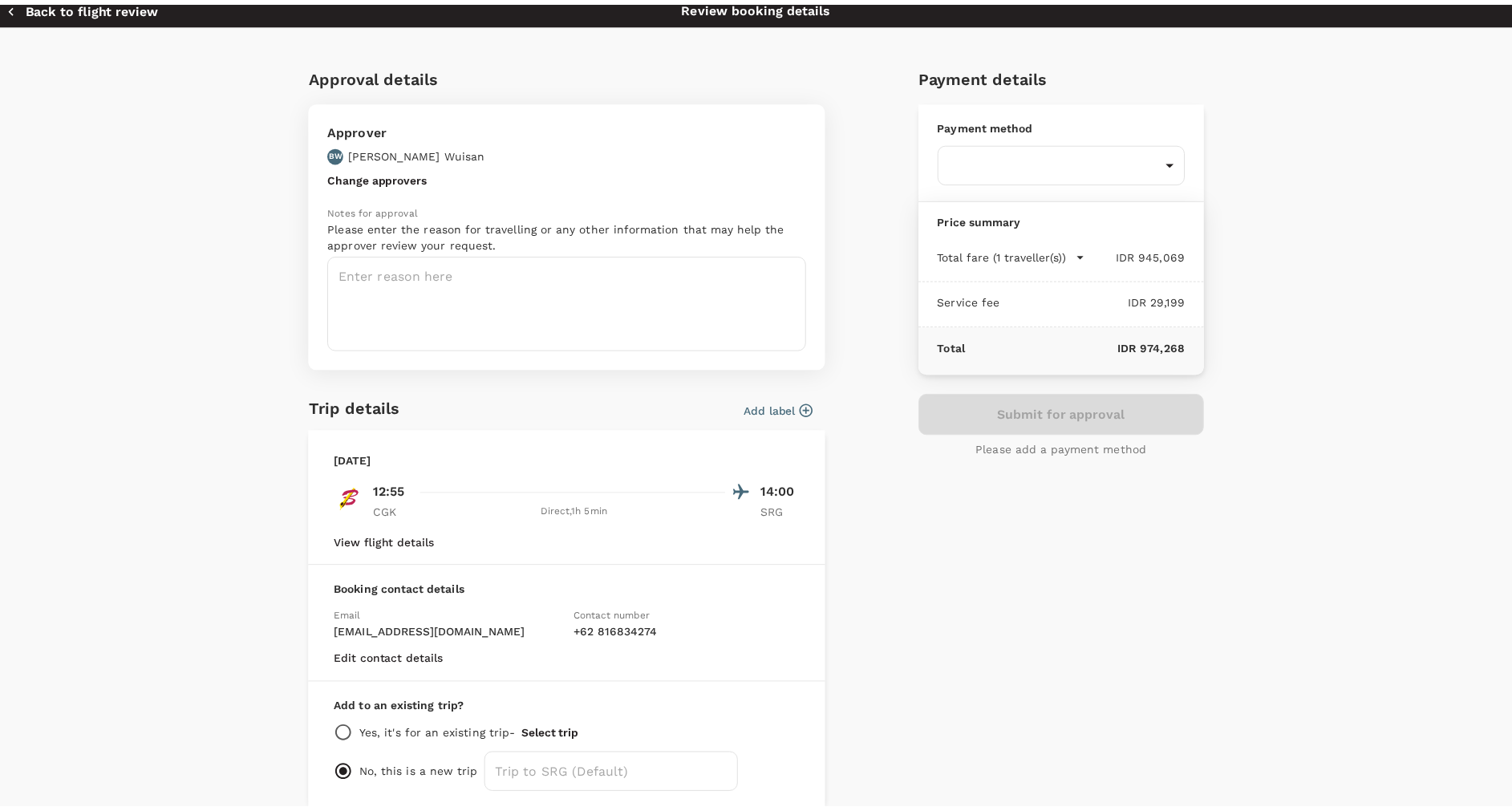
scroll to position [0, 0]
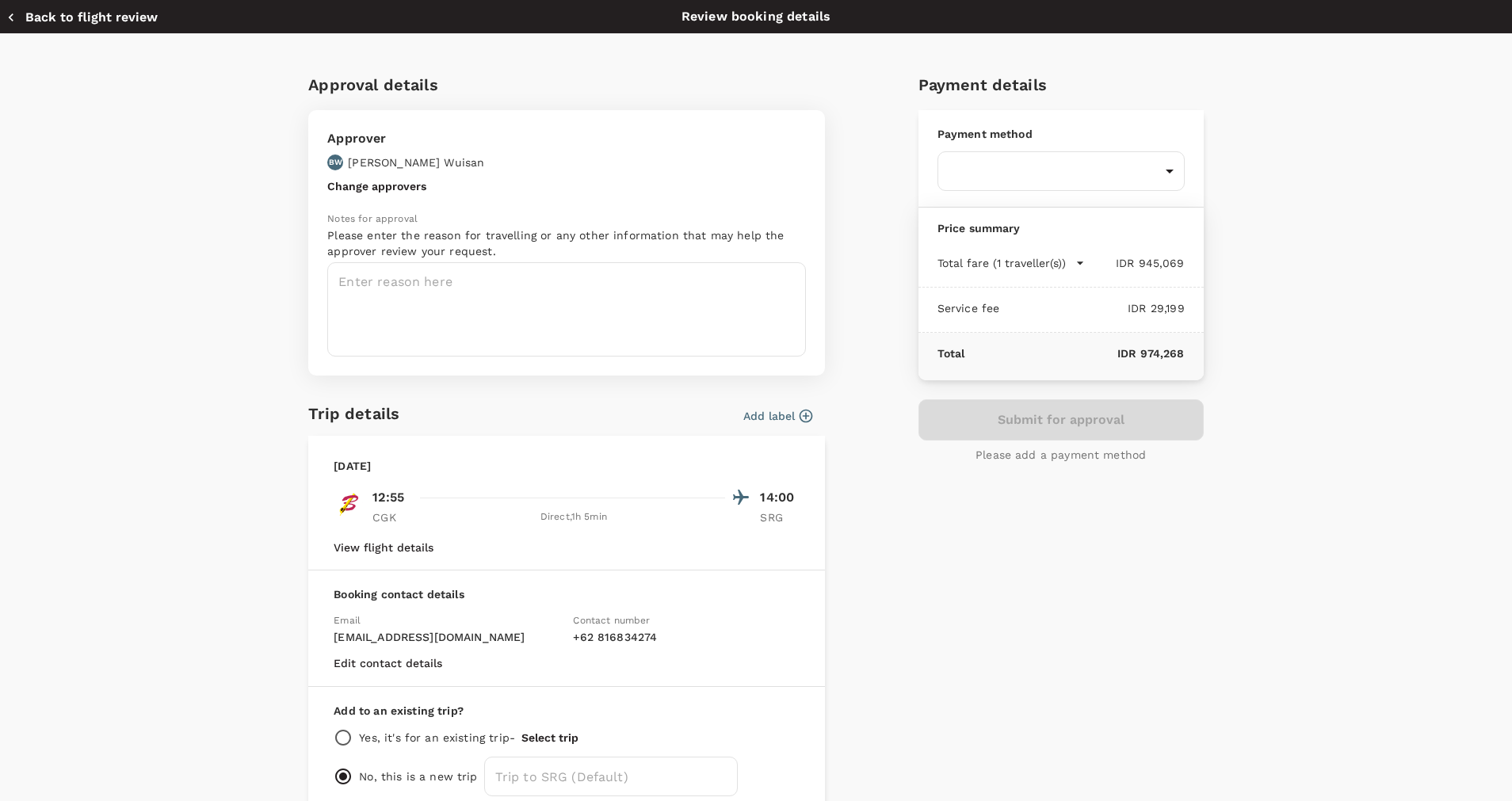
click at [31, 14] on button "Back to flight review" at bounding box center [82, 17] width 152 height 16
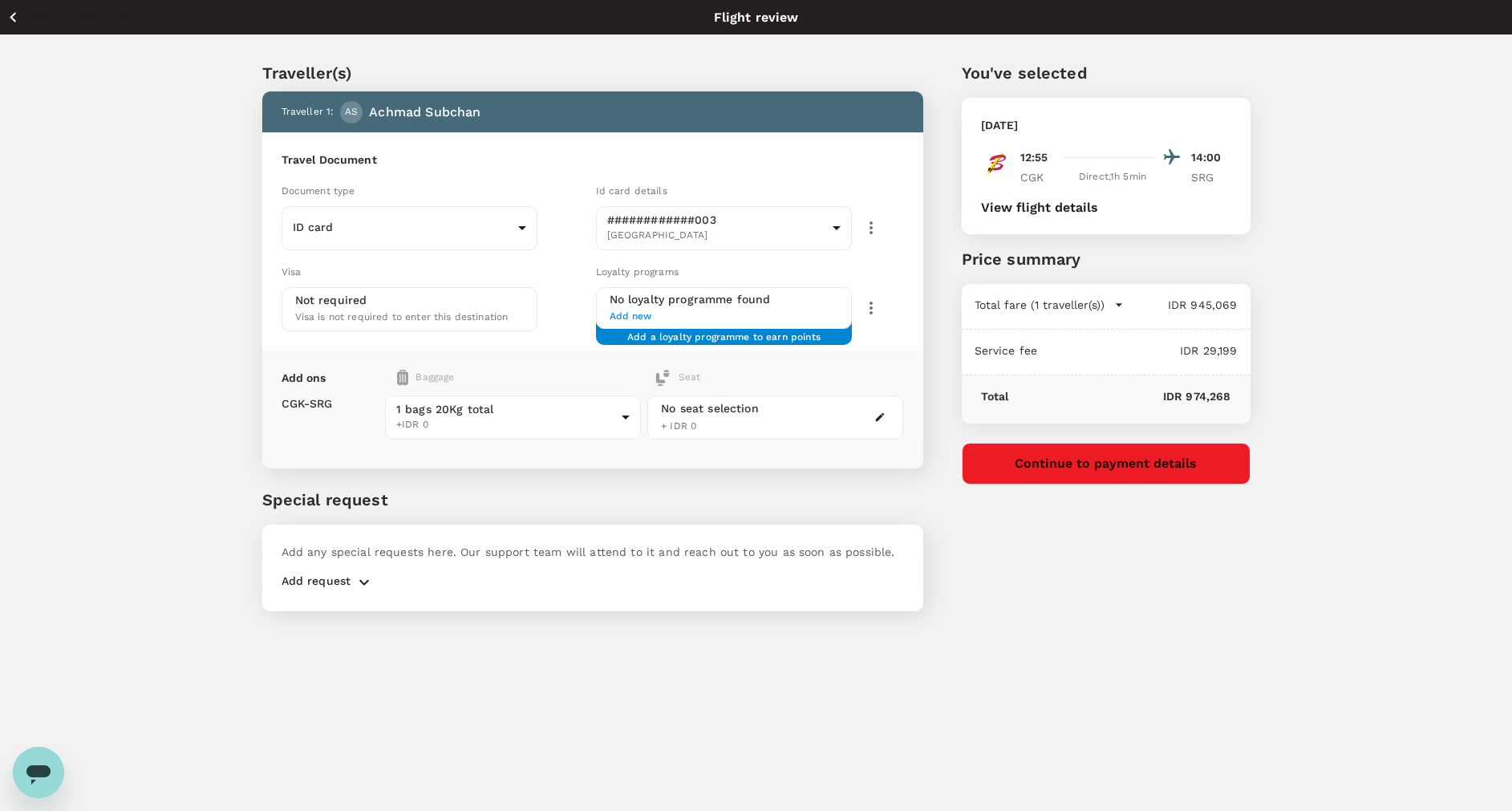
click at [22, 14] on icon "button" at bounding box center [13, 17] width 20 height 20
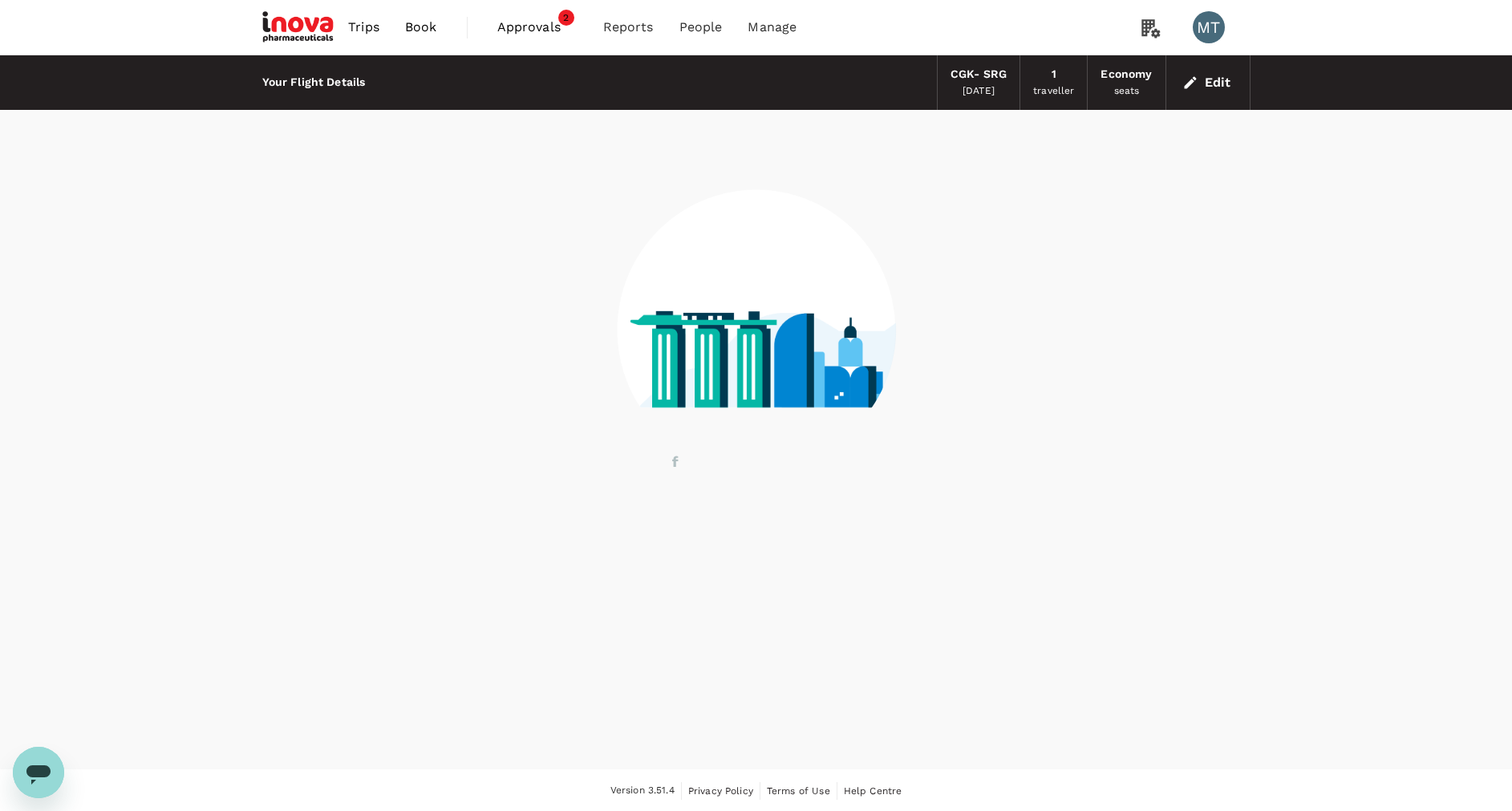
scroll to position [2, 0]
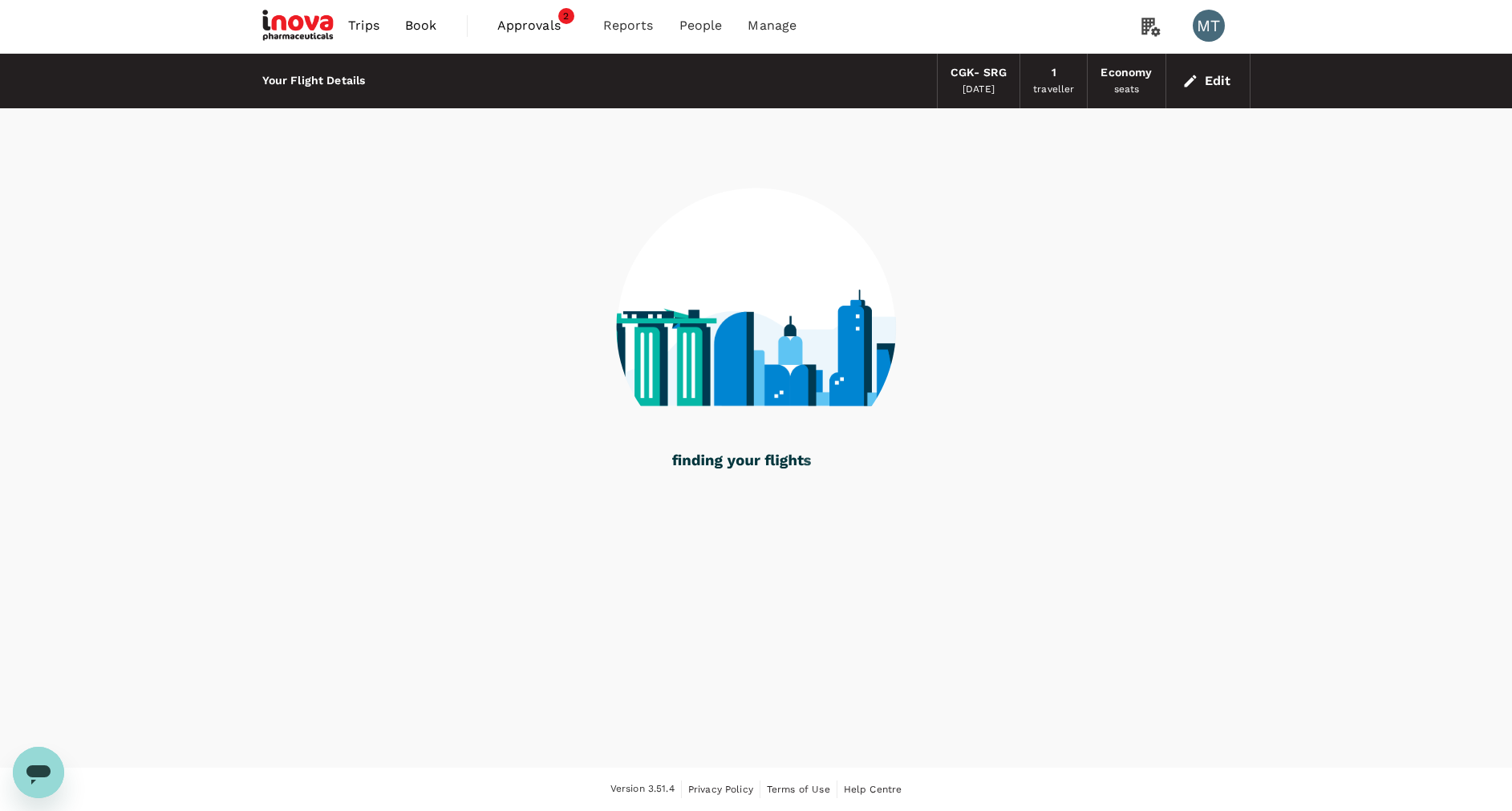
click at [418, 26] on span "Book" at bounding box center [421, 26] width 32 height 19
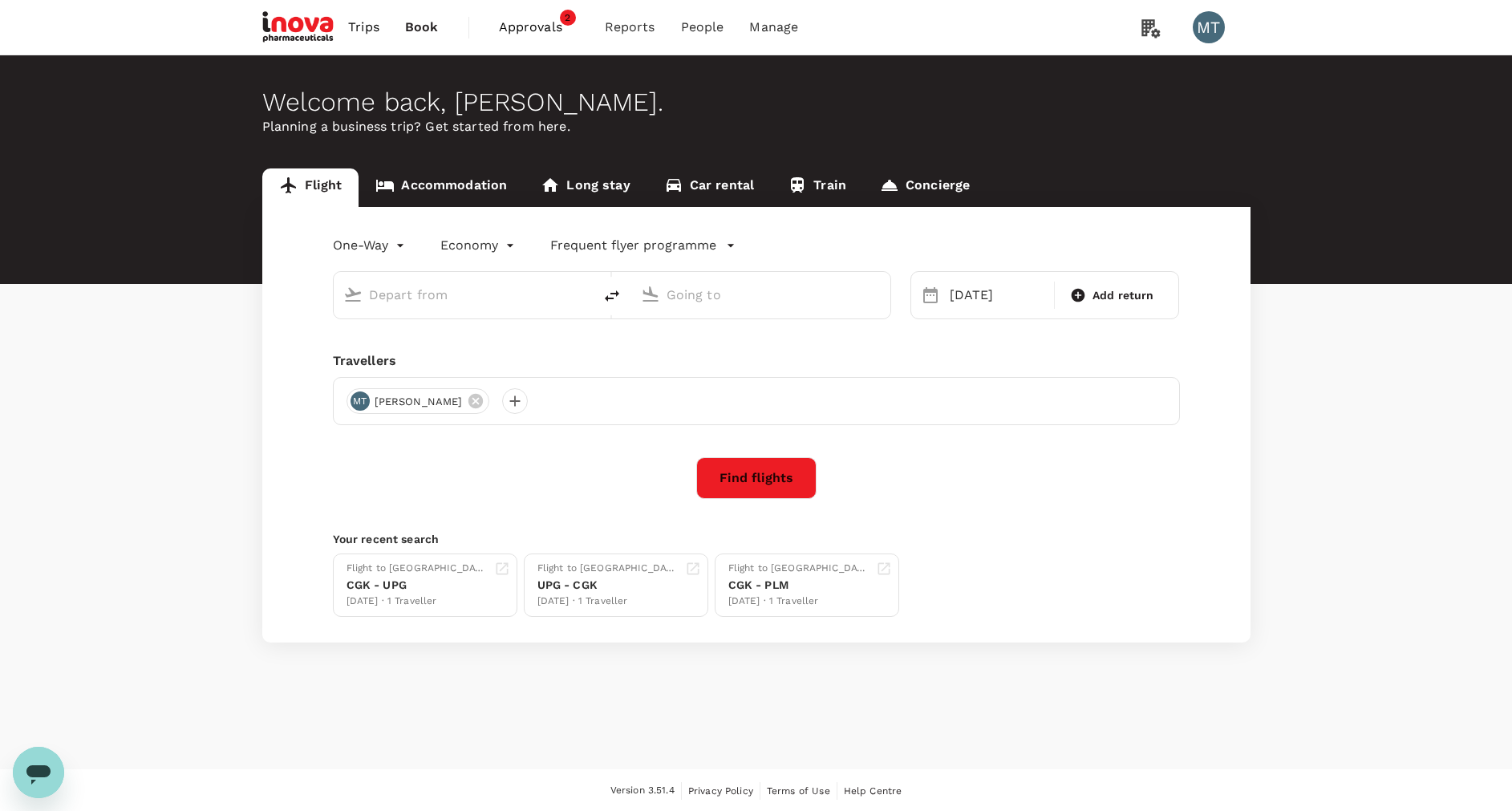
type input "Soekarno-Hatta Intl (CGK)"
type input "[PERSON_NAME] (SRG)"
type input "Soekarno-Hatta Intl (CGK)"
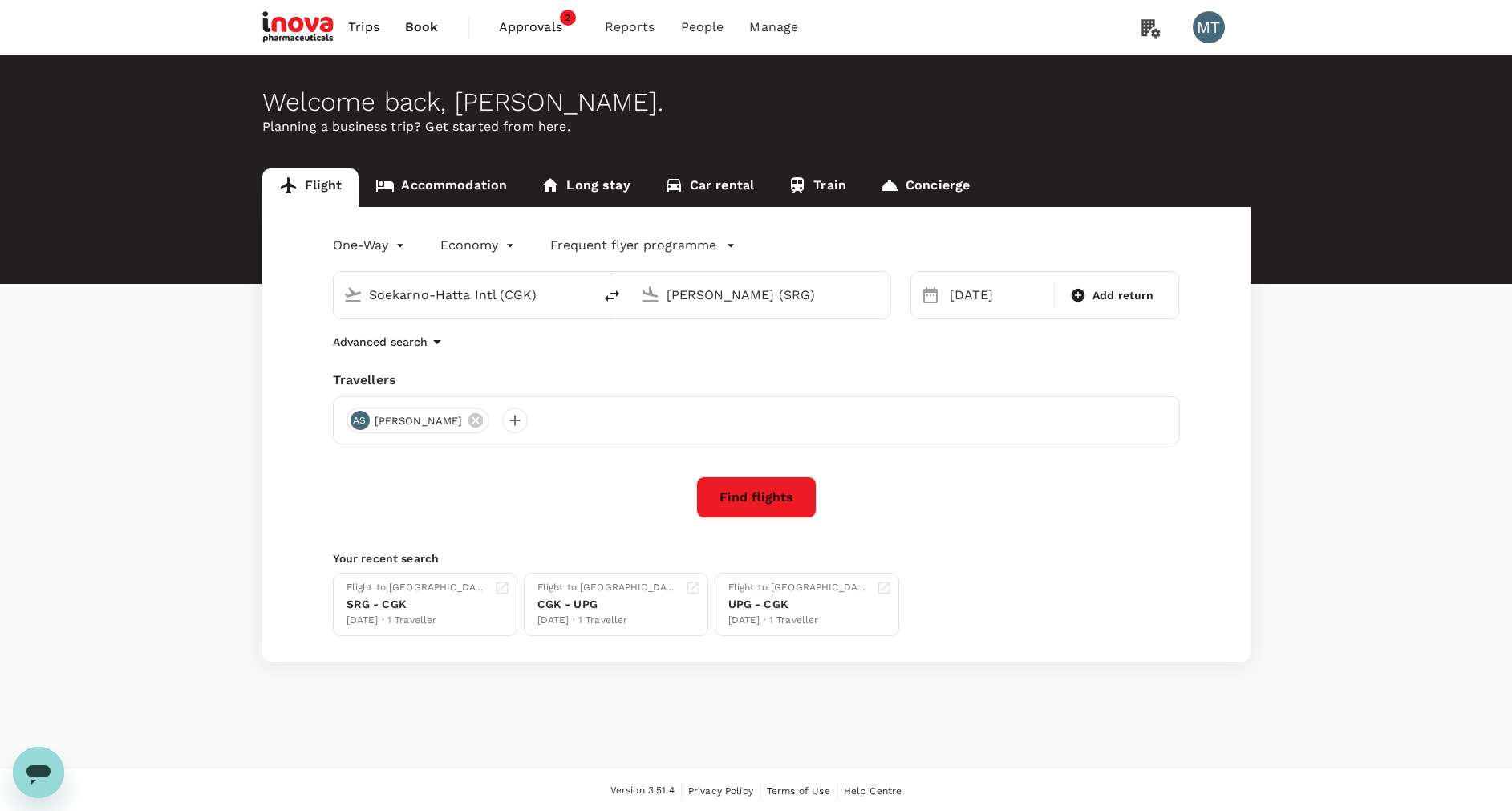
click at [494, 294] on input "Soekarno-Hatta Intl (CGK)" at bounding box center [463, 295] width 190 height 25
click at [758, 285] on input "[PERSON_NAME] (SRG)" at bounding box center [761, 295] width 190 height 25
click at [764, 363] on p "Sultan [PERSON_NAME] Intl" at bounding box center [785, 357] width 282 height 16
type input "Sultan [PERSON_NAME] Intl (PLM)"
click at [480, 425] on icon at bounding box center [476, 420] width 14 height 14
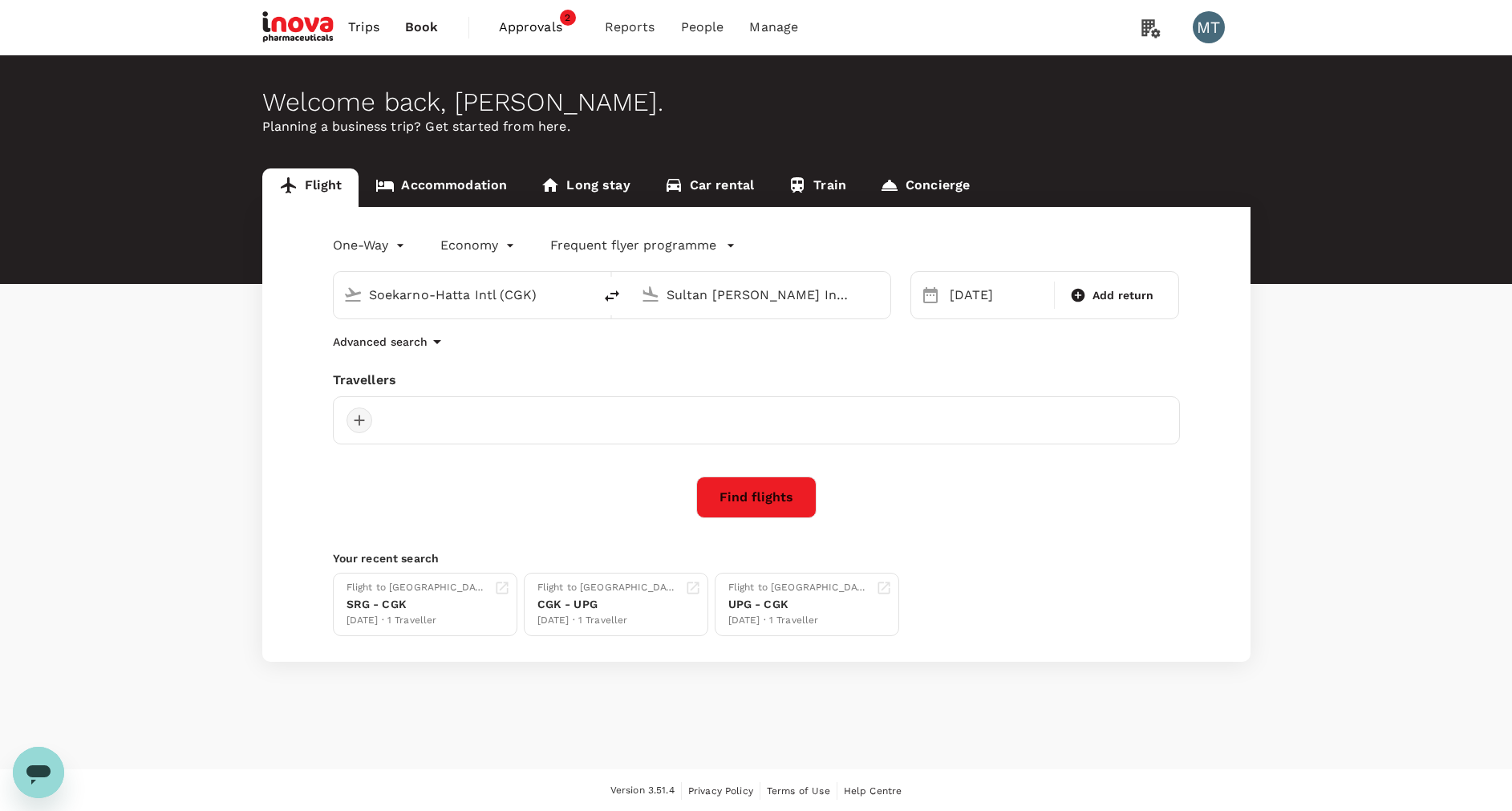
click at [365, 422] on div at bounding box center [359, 420] width 26 height 26
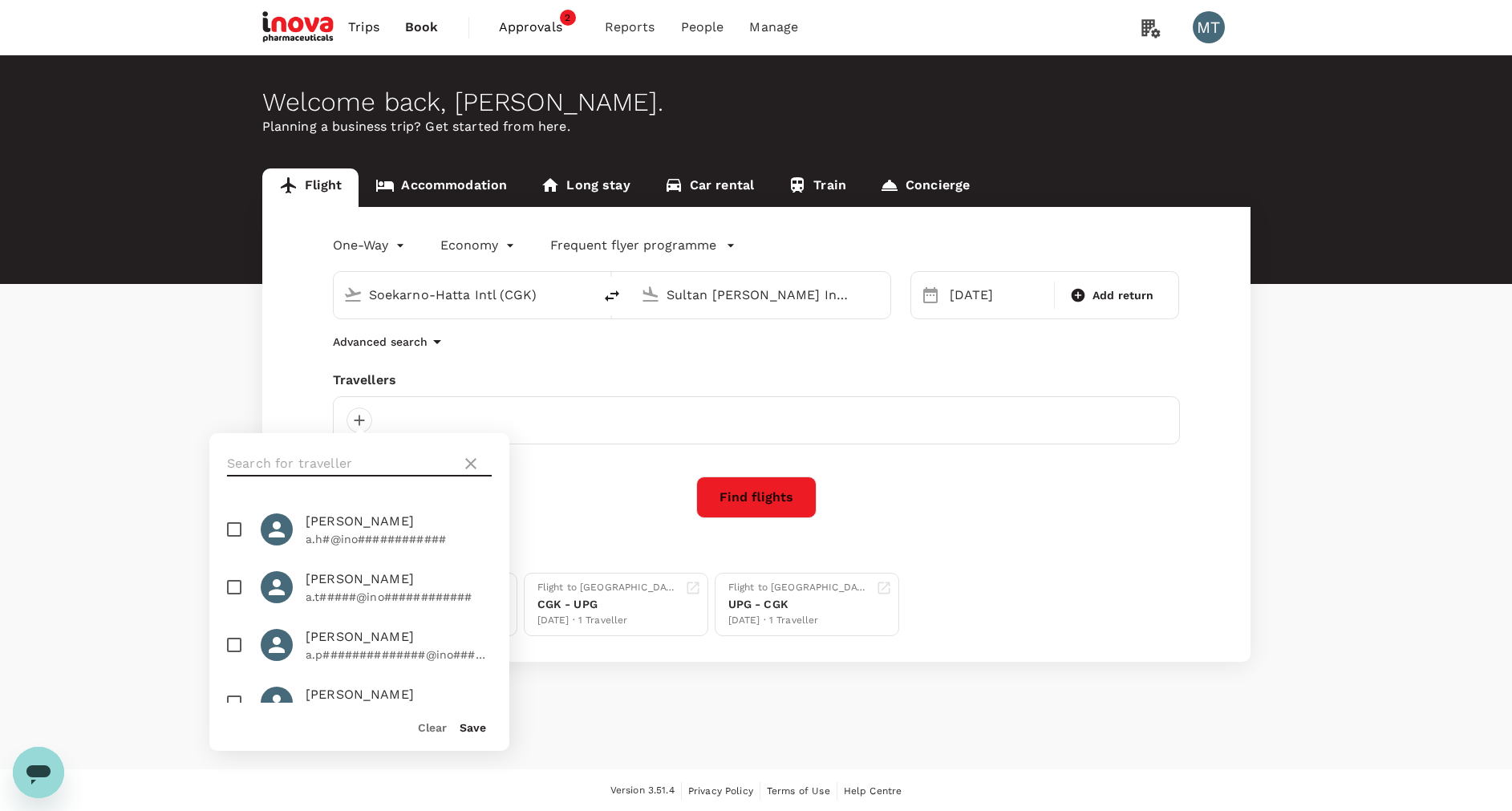
click at [341, 460] on input "text" at bounding box center [341, 463] width 228 height 26
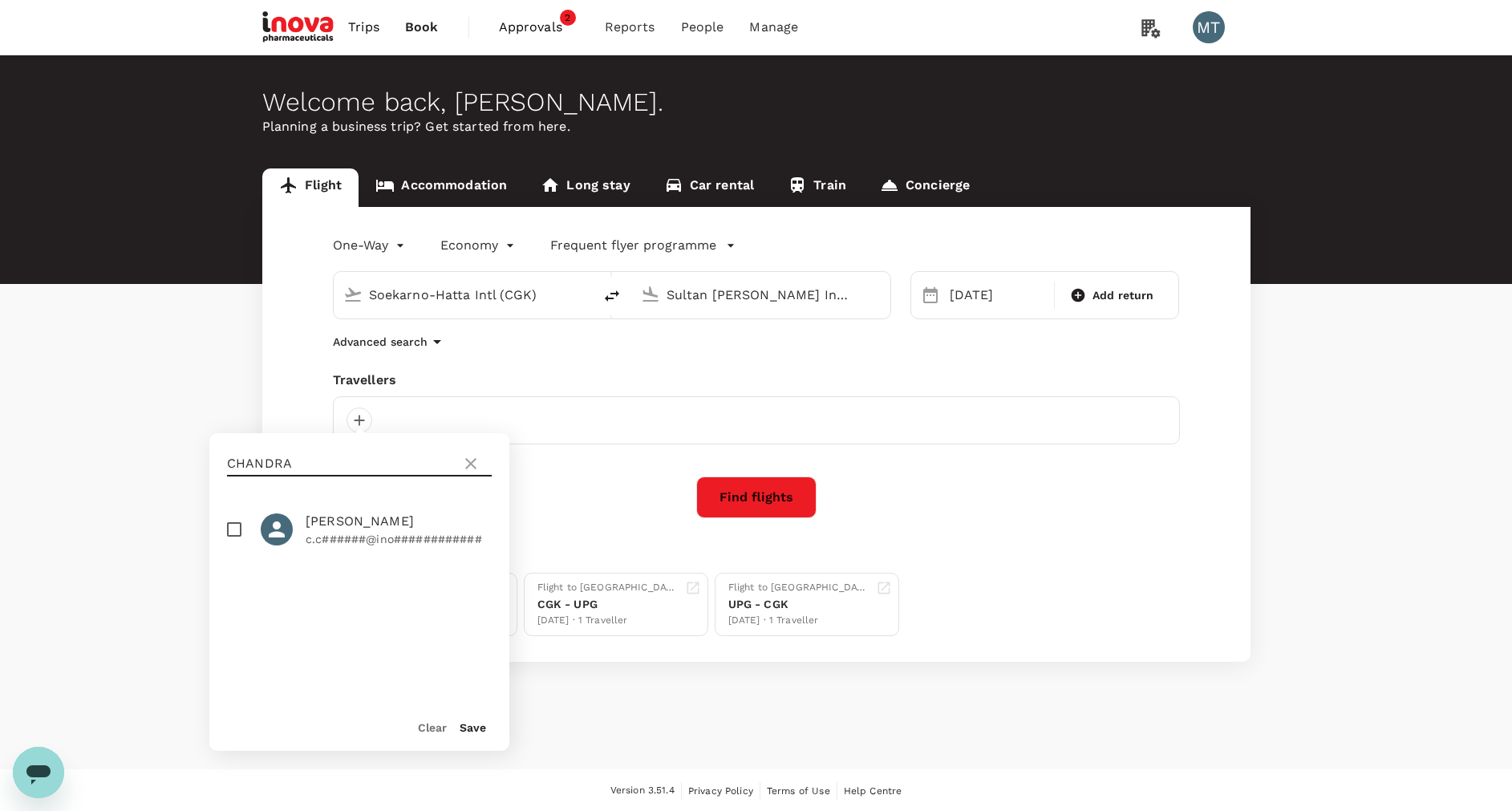
type input "CHANDRA"
click at [242, 537] on input "checkbox" at bounding box center [234, 529] width 34 height 34
checkbox input "true"
click at [462, 724] on button "Save" at bounding box center [473, 727] width 26 height 13
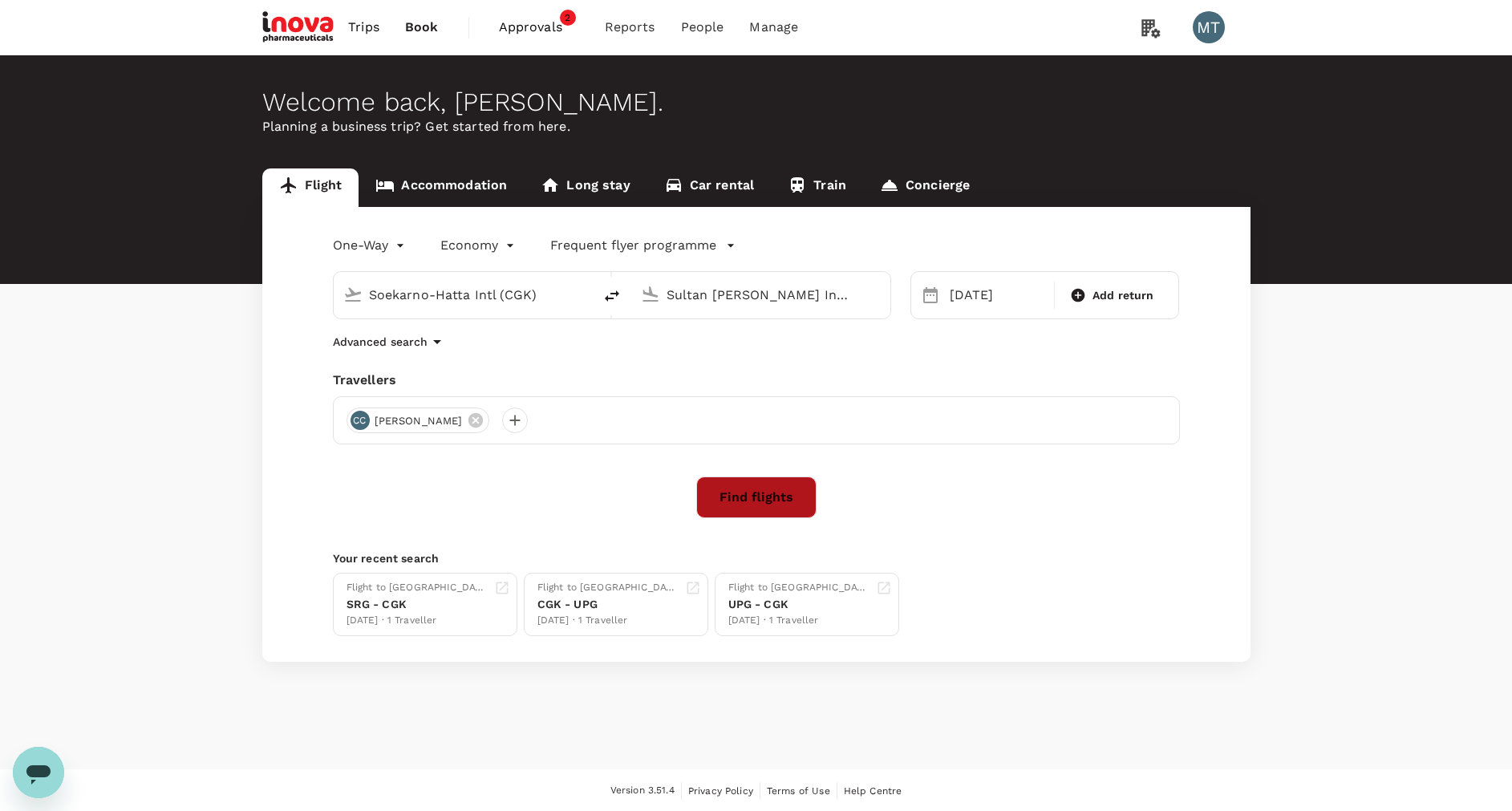
click at [732, 511] on button "Find flights" at bounding box center [756, 497] width 120 height 41
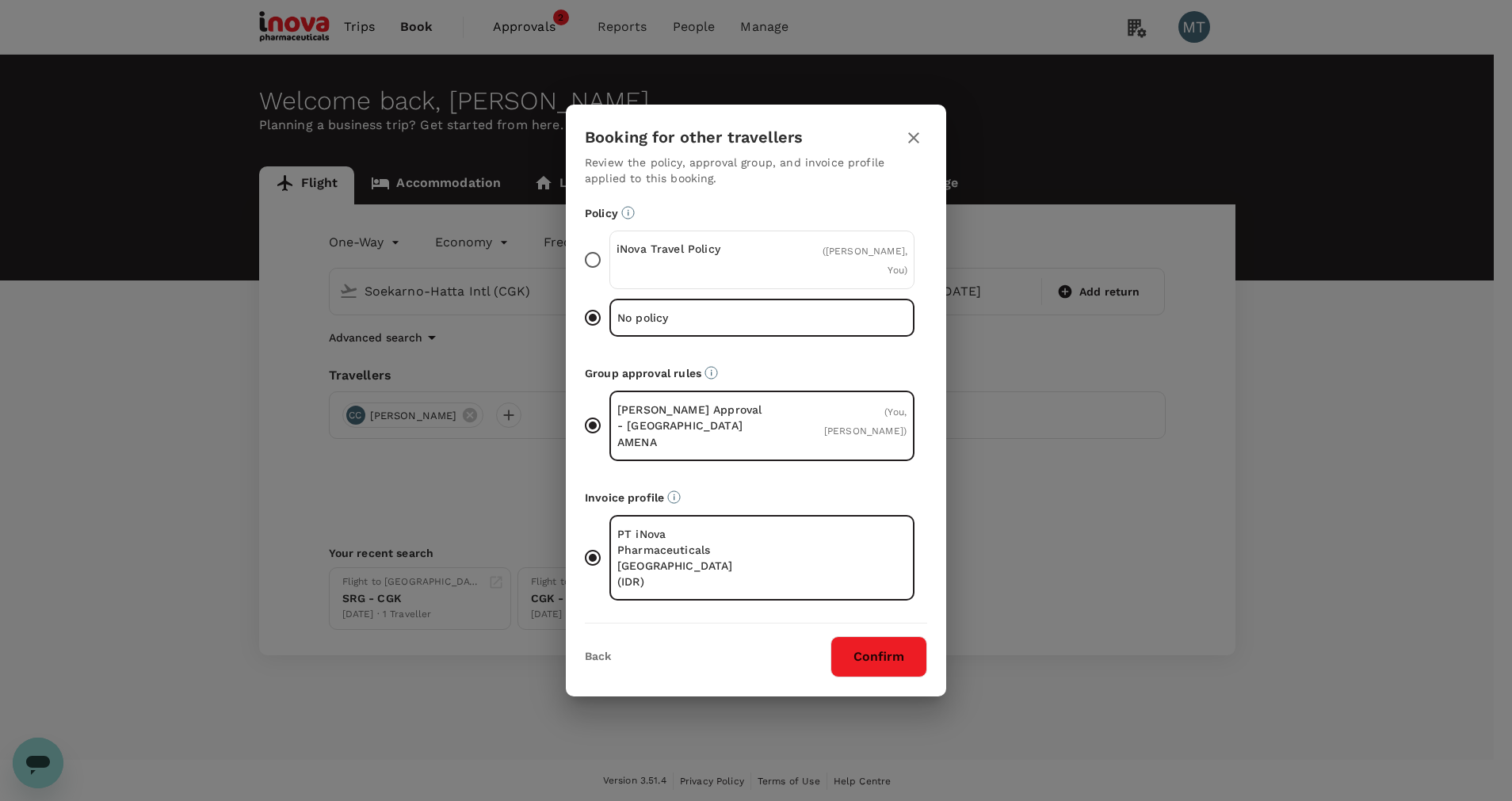
click at [757, 279] on div "iNova Travel Policy" at bounding box center [689, 260] width 146 height 38
click at [610, 276] on input "iNova Travel Policy ( [PERSON_NAME], You )" at bounding box center [593, 260] width 33 height 33
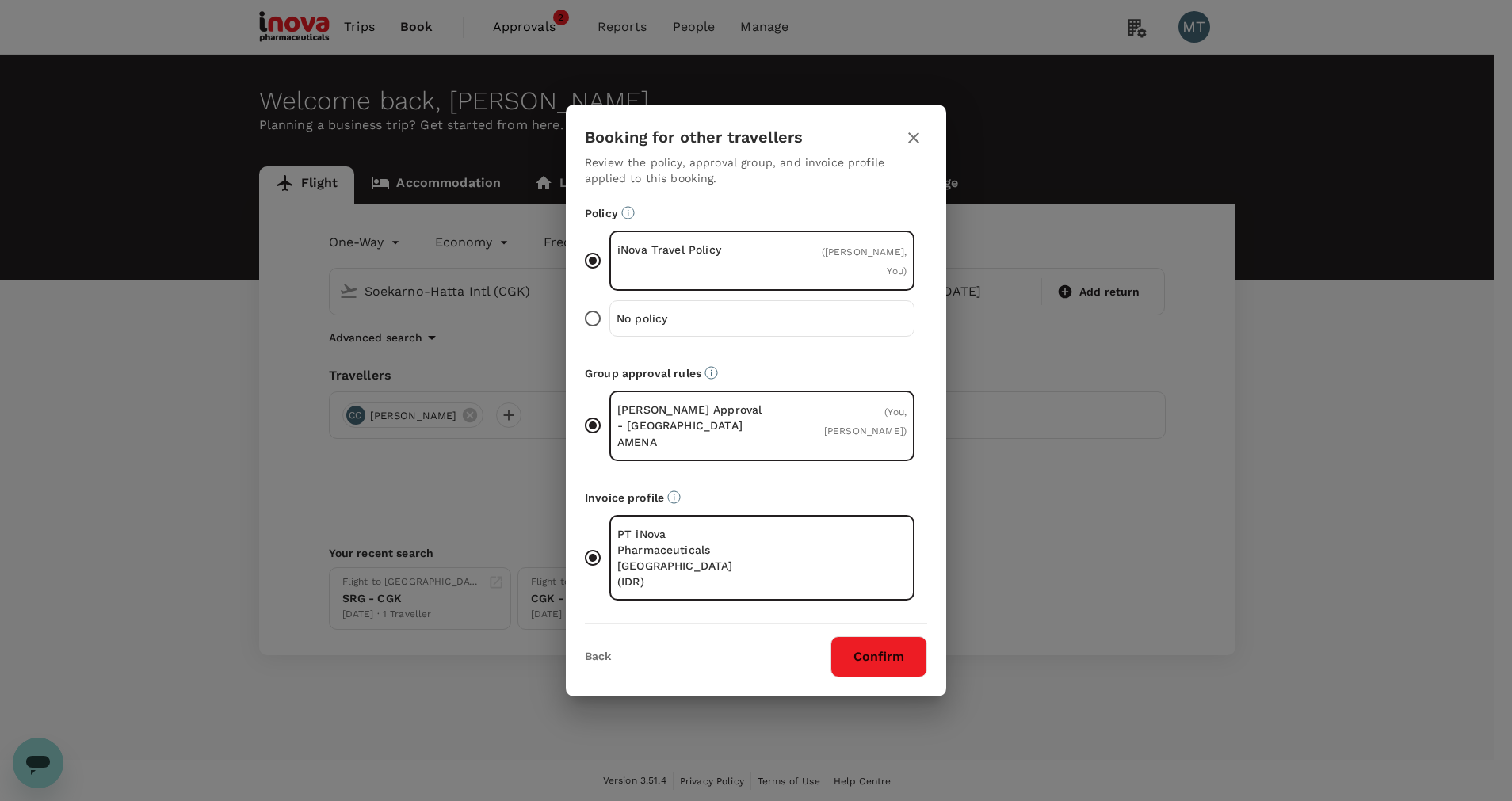
click at [867, 650] on button "Confirm" at bounding box center [878, 656] width 97 height 41
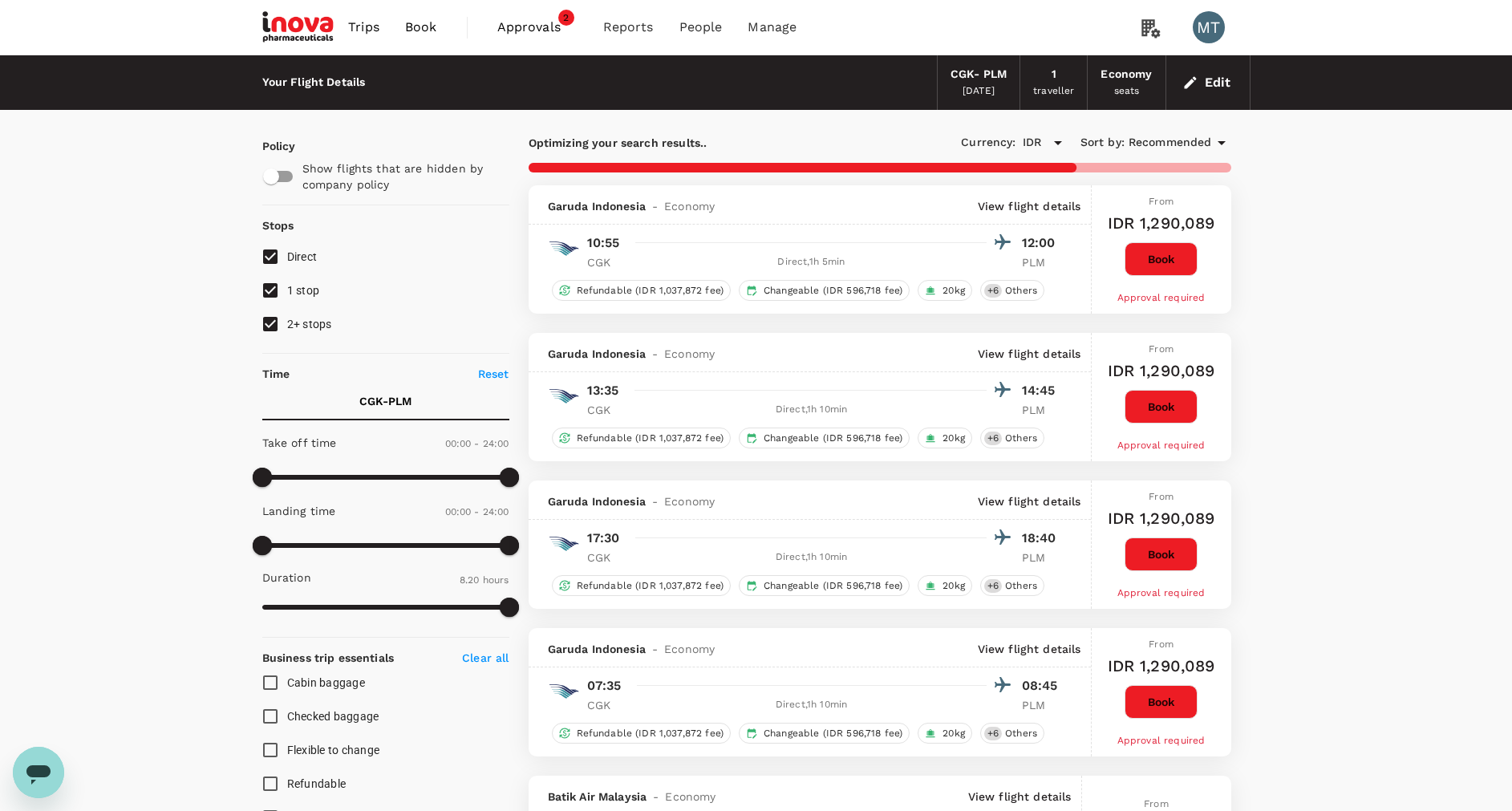
type input "780"
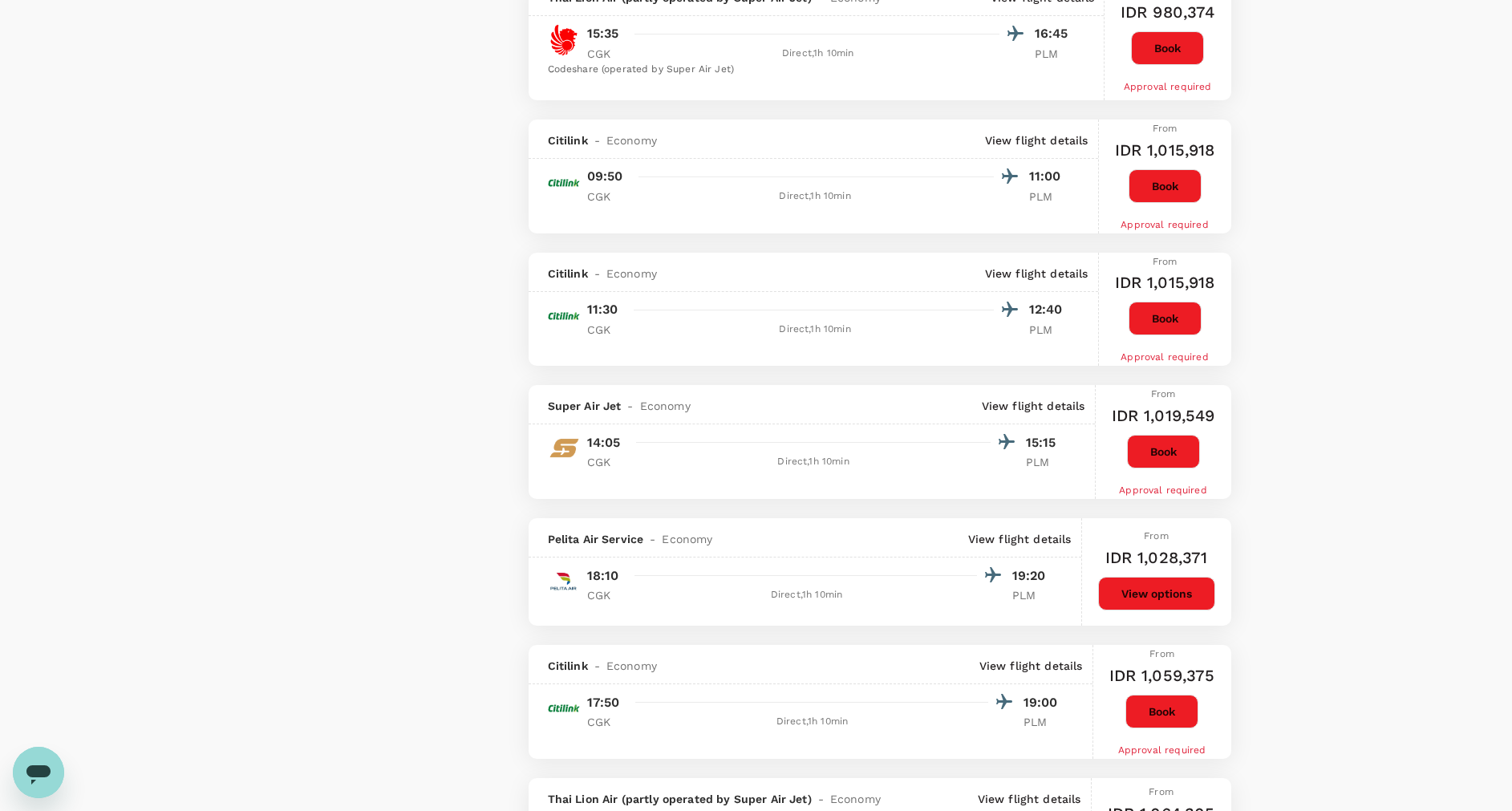
scroll to position [2045, 0]
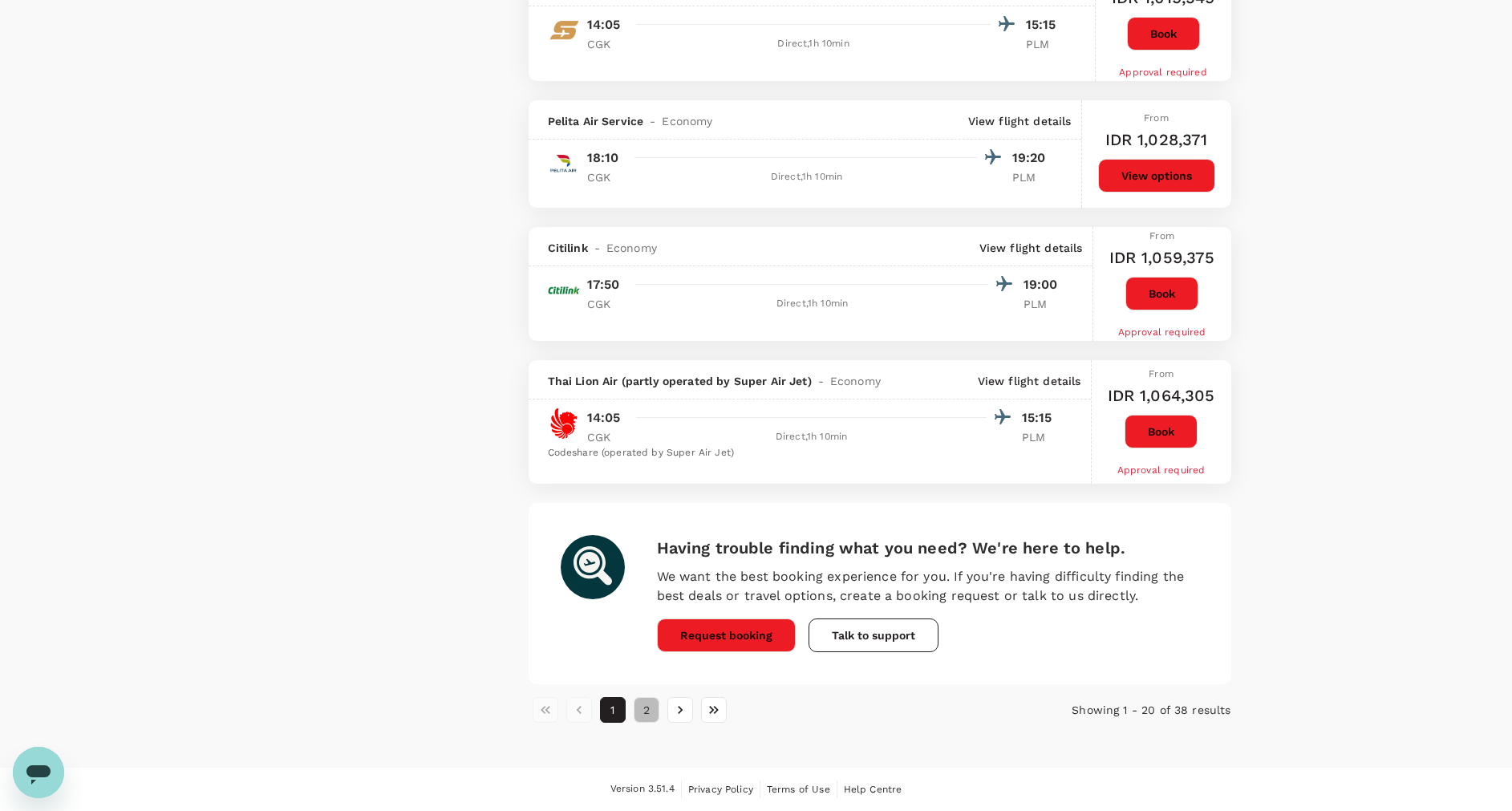
click at [643, 702] on button "2" at bounding box center [646, 710] width 26 height 26
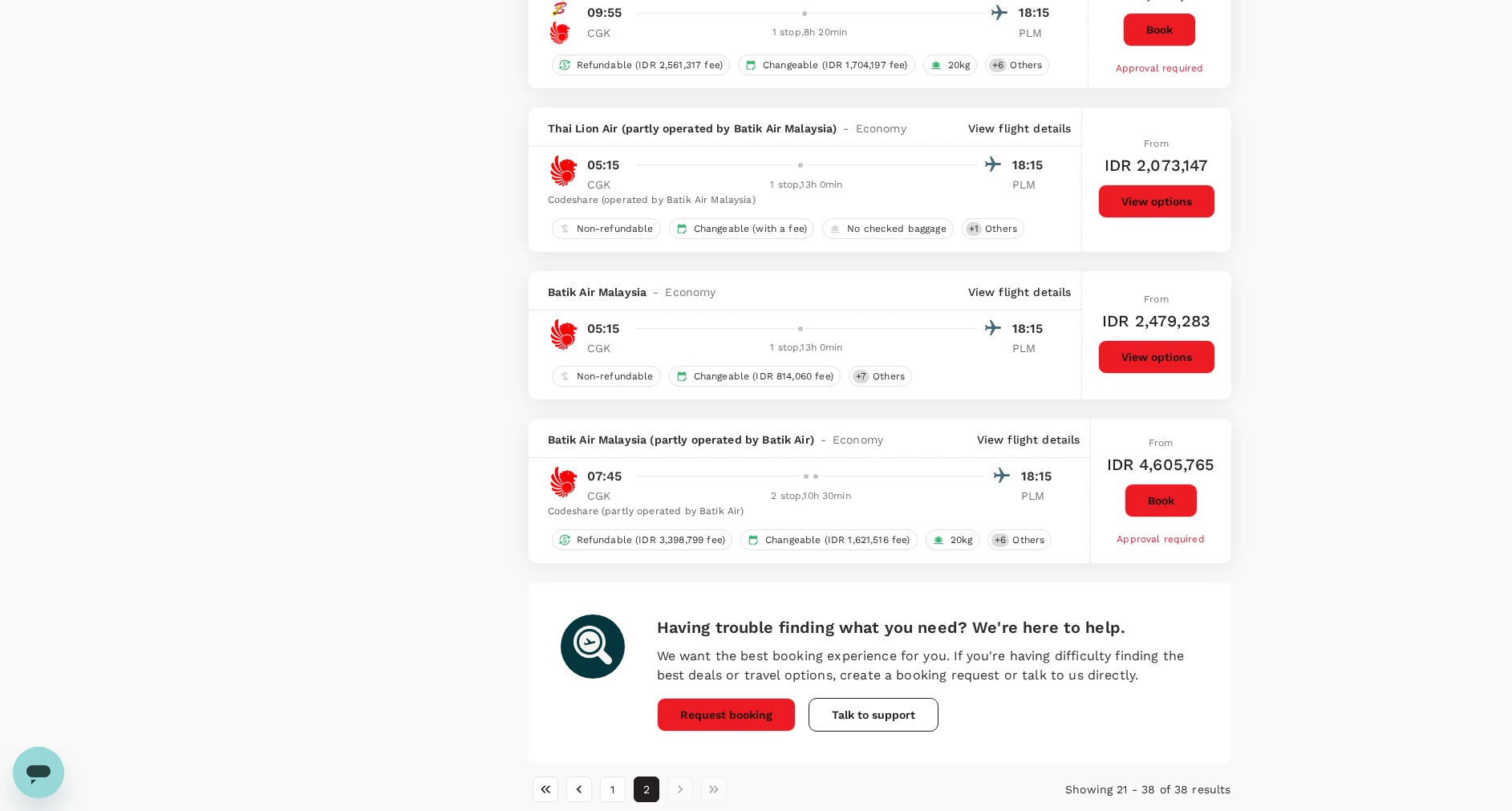
scroll to position [2385, 0]
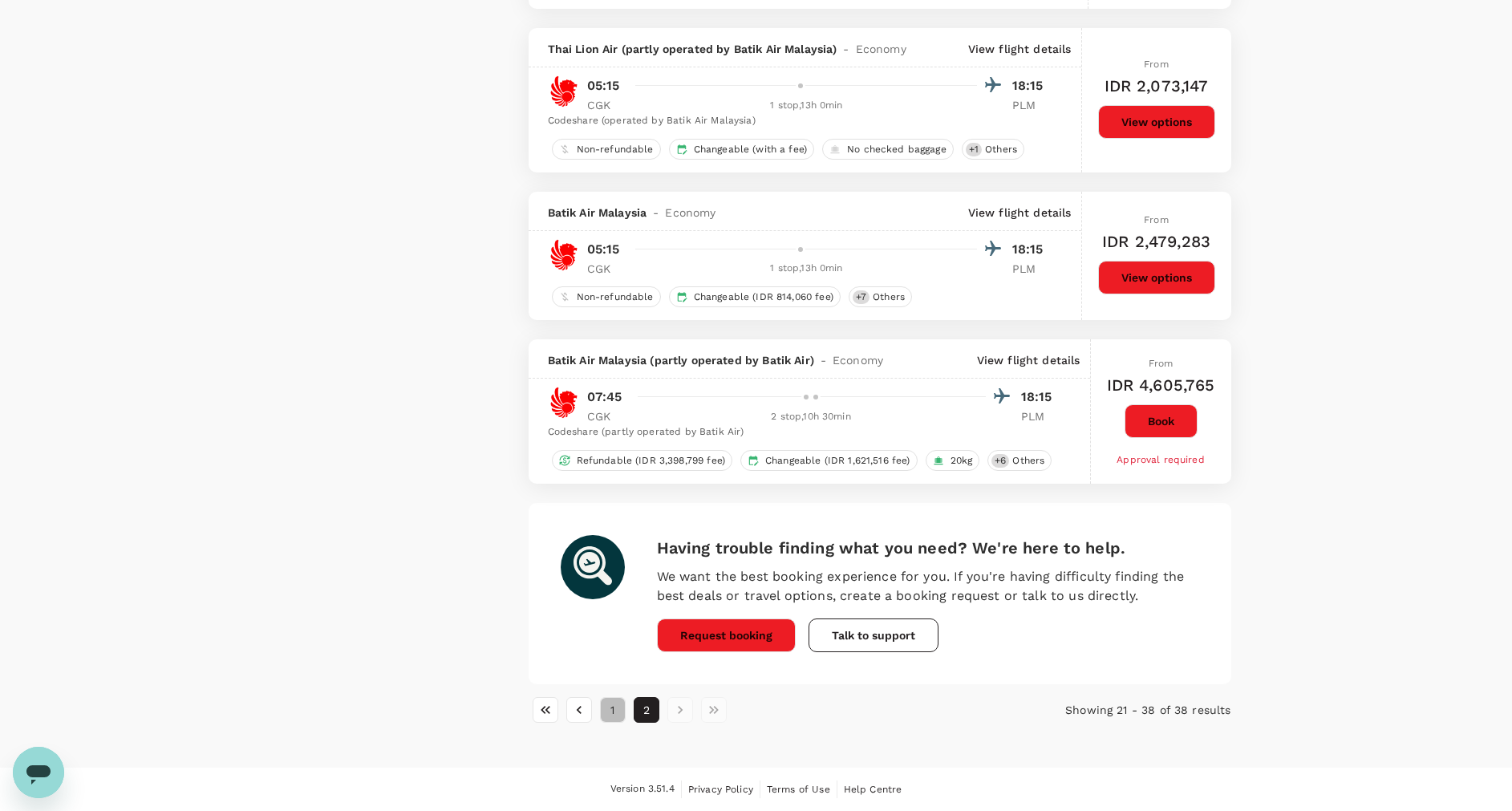
click at [606, 710] on button "1" at bounding box center [613, 710] width 26 height 26
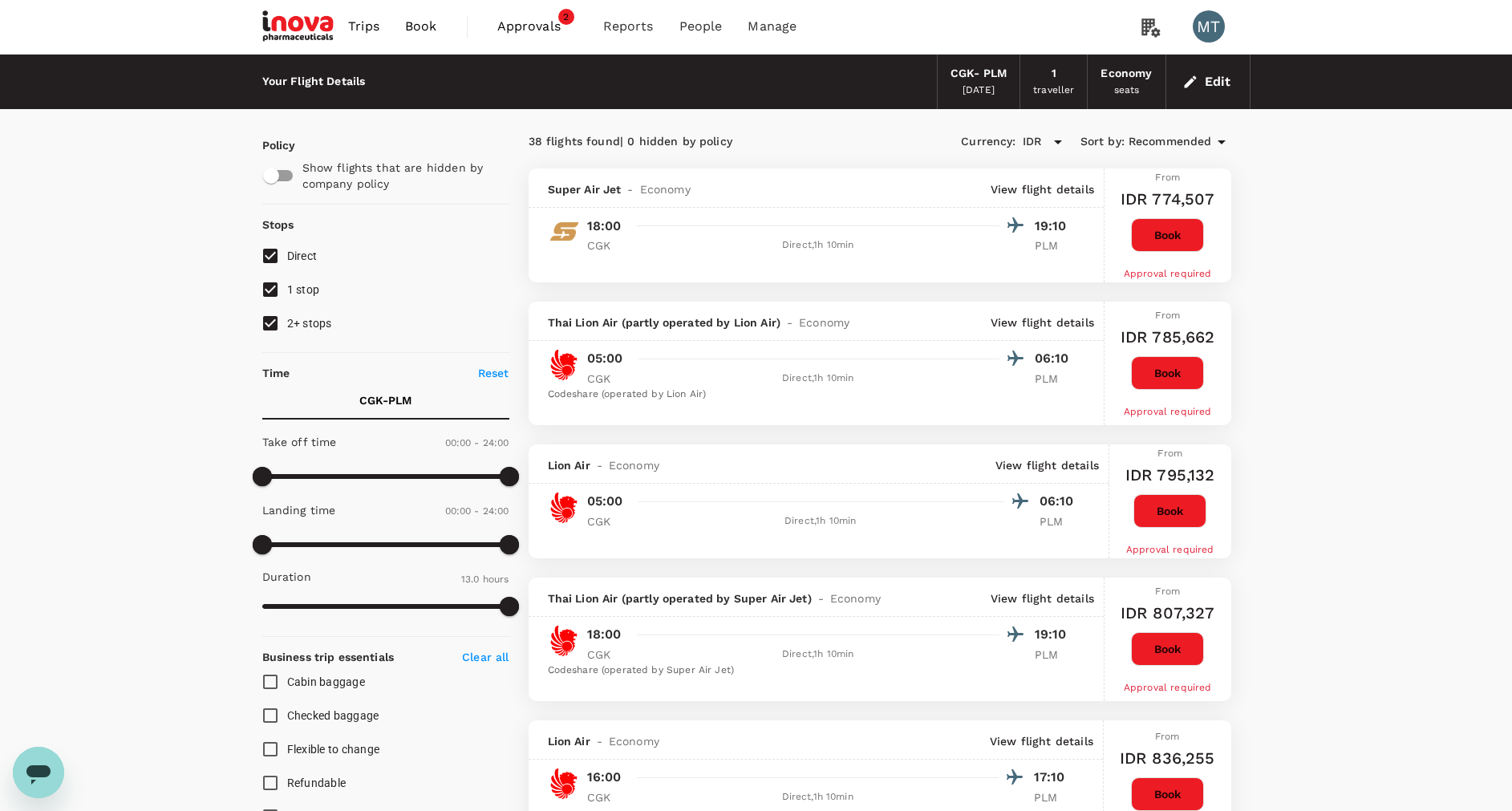
scroll to position [0, 0]
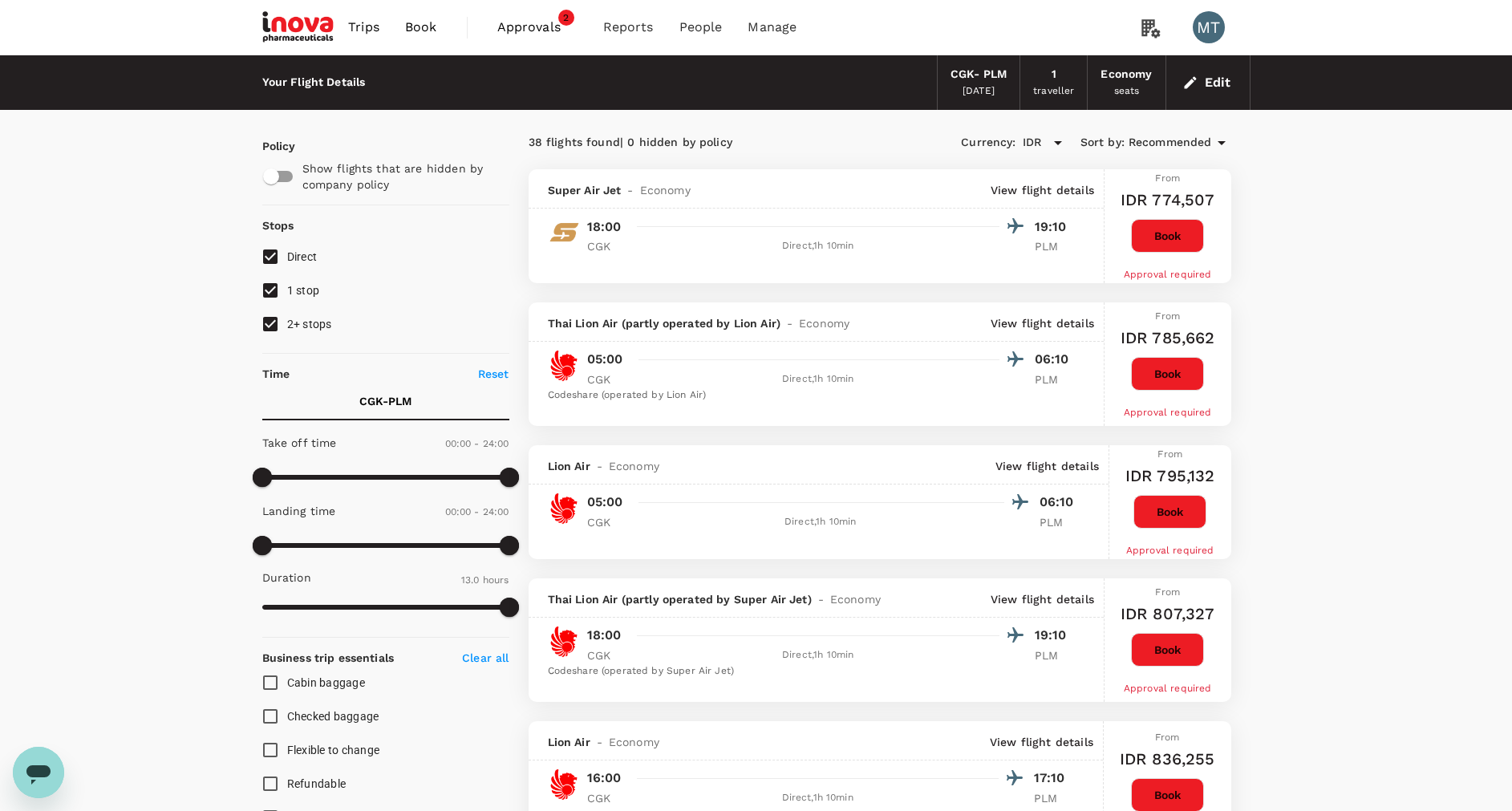
click at [412, 32] on span "Book" at bounding box center [421, 27] width 32 height 19
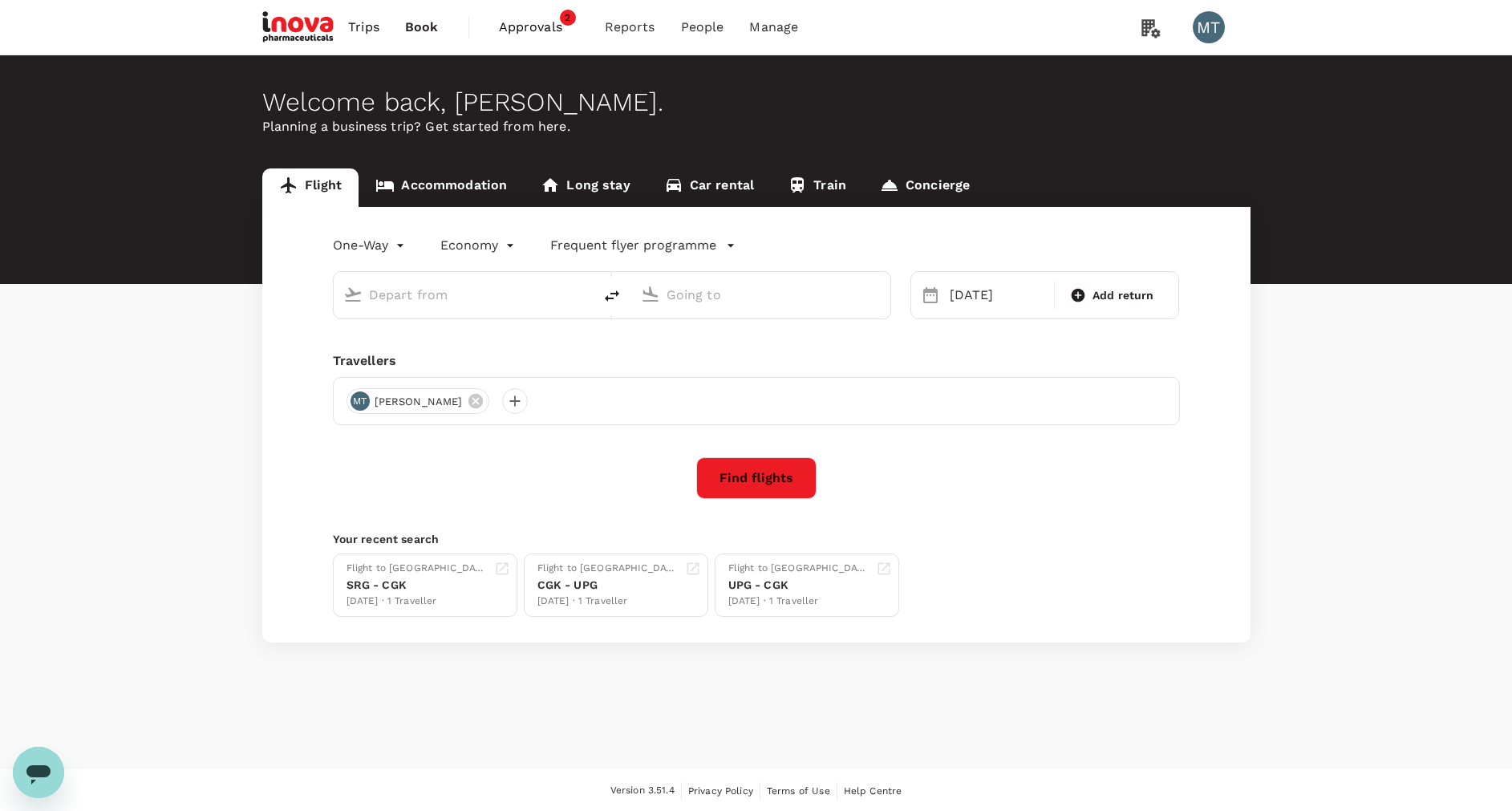
type input "Soekarno-Hatta Intl (CGK)"
type input "Sultan [PERSON_NAME] Intl (PLM)"
type input "Soekarno-Hatta Intl (CGK)"
type input "Sultan [PERSON_NAME] Intl (PLM)"
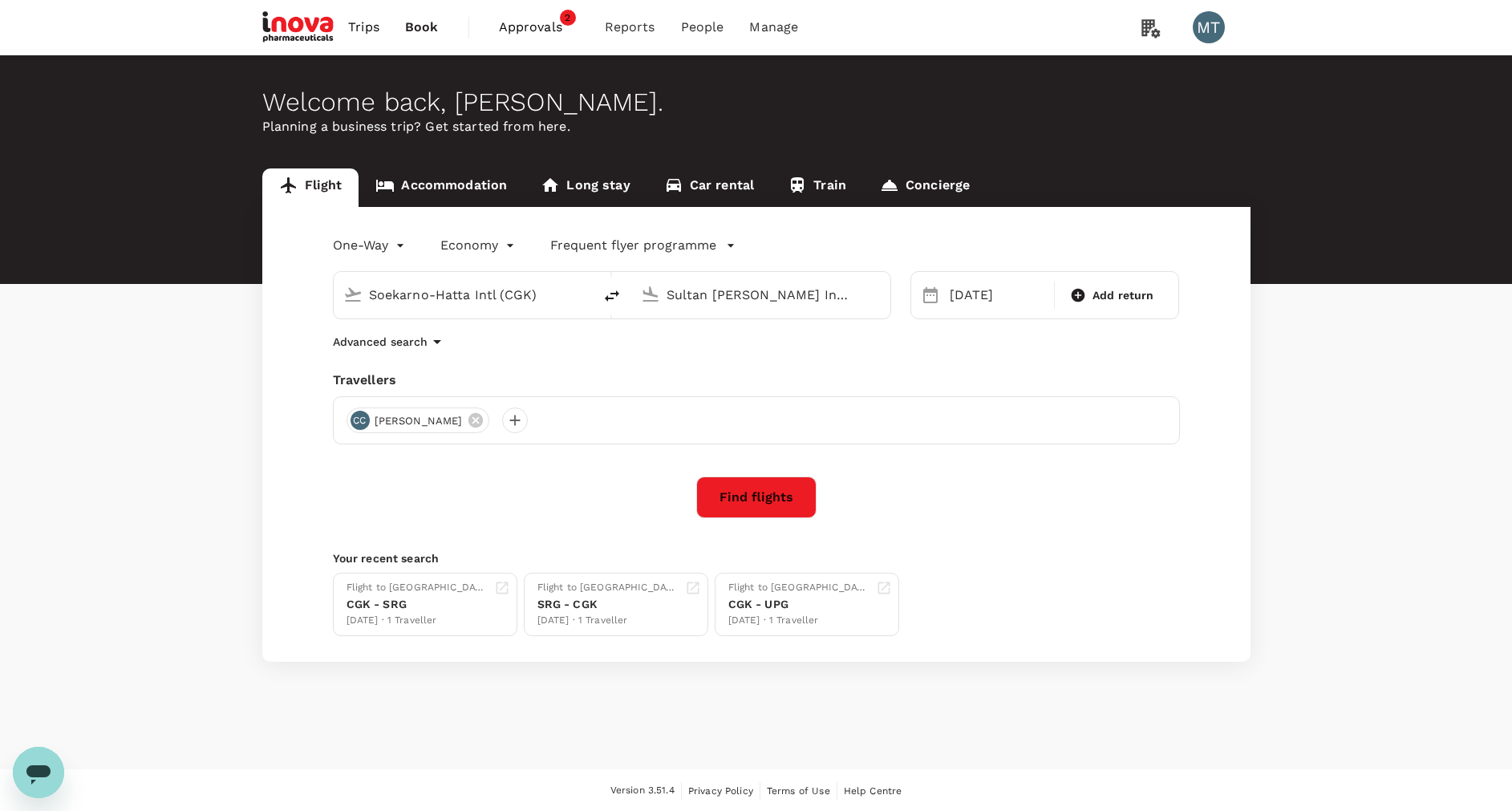
click at [438, 295] on input "Soekarno-Hatta Intl (CGK)" at bounding box center [463, 295] width 190 height 25
click at [433, 351] on p "[GEOGRAPHIC_DATA] Intl" at bounding box center [487, 357] width 281 height 16
type input "[GEOGRAPHIC_DATA] Intl (KNO)"
click at [705, 299] on input "Sultan [PERSON_NAME] Intl (PLM)" at bounding box center [761, 295] width 190 height 25
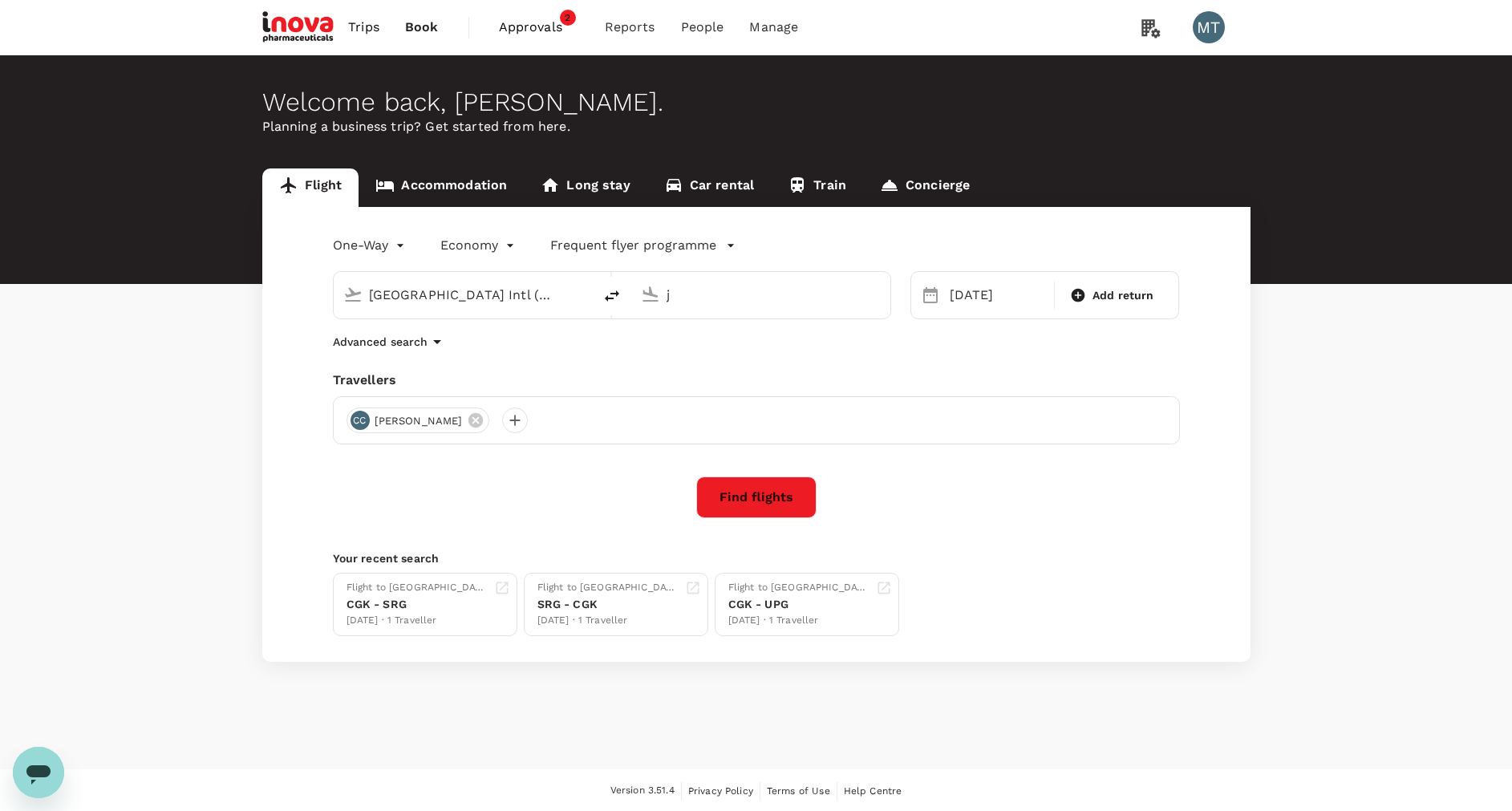
scroll to position [0, 0]
click at [712, 348] on div "Soekarno-Hatta Intl CGK" at bounding box center [773, 357] width 343 height 25
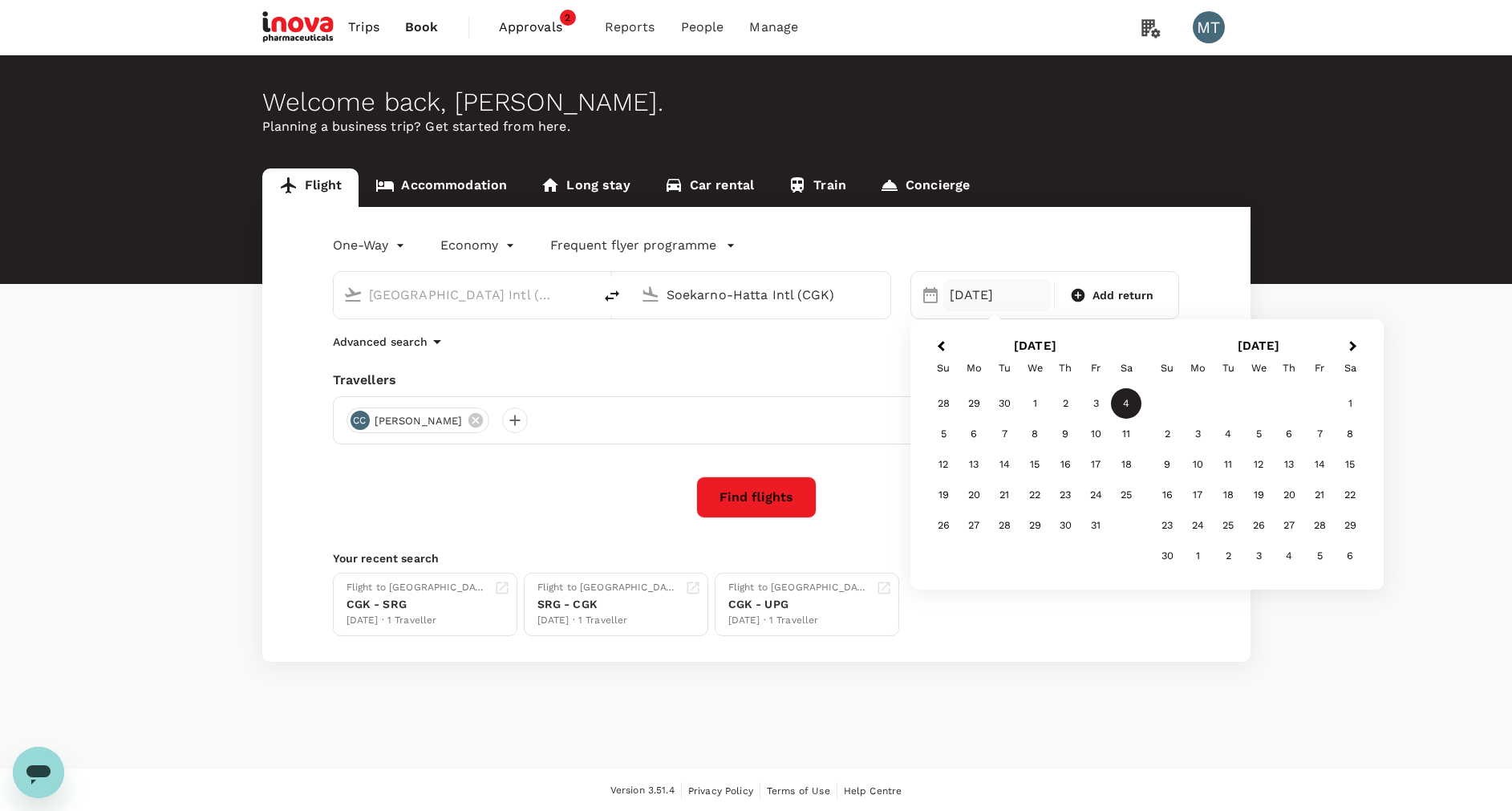
type input "Soekarno-Hatta Intl (CGK)"
click at [967, 303] on div "[DATE]" at bounding box center [997, 295] width 108 height 32
click at [1036, 403] on div "1" at bounding box center [1034, 403] width 31 height 31
click at [473, 416] on icon at bounding box center [476, 420] width 18 height 18
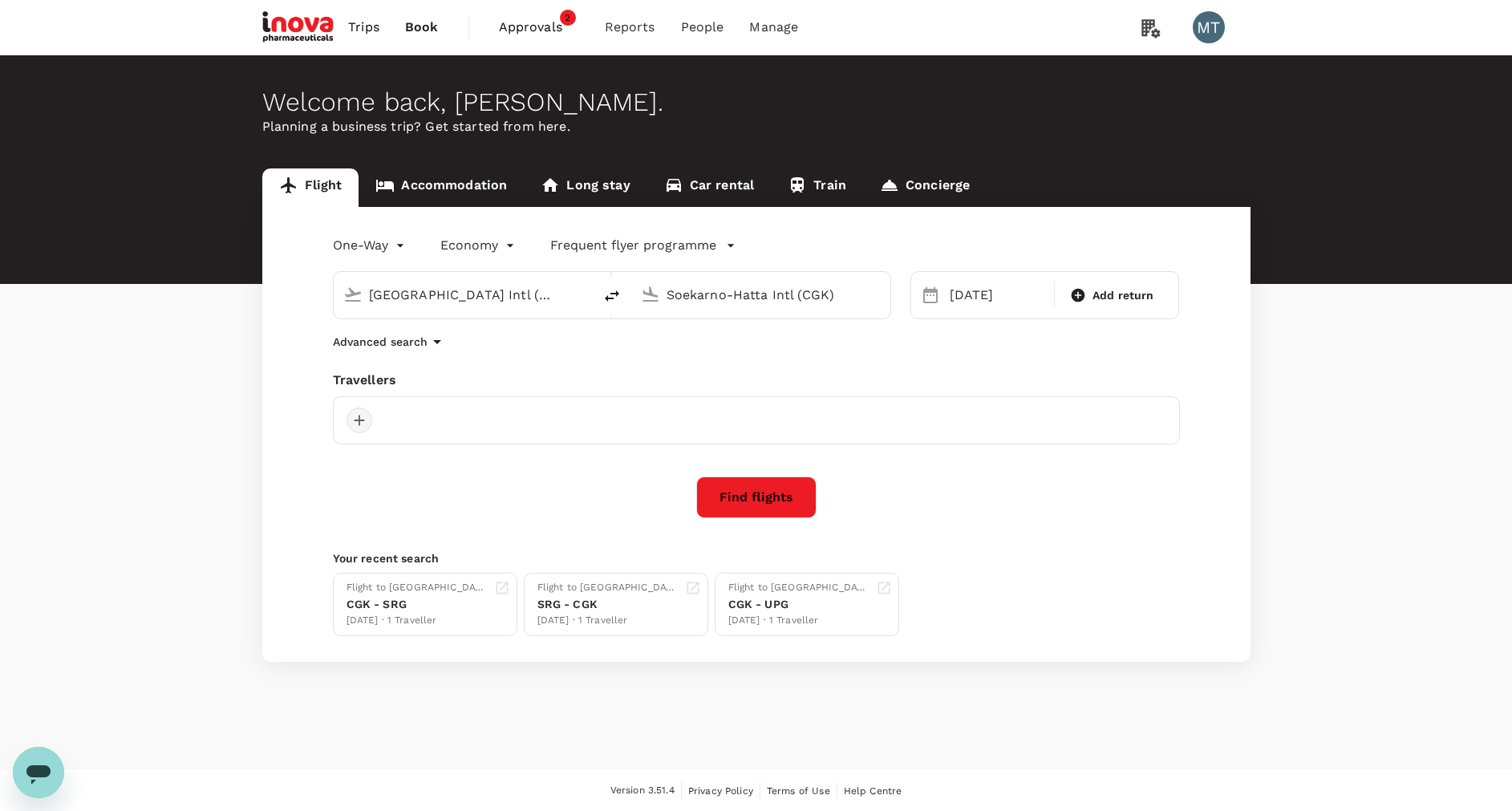
click at [356, 421] on div at bounding box center [359, 420] width 26 height 26
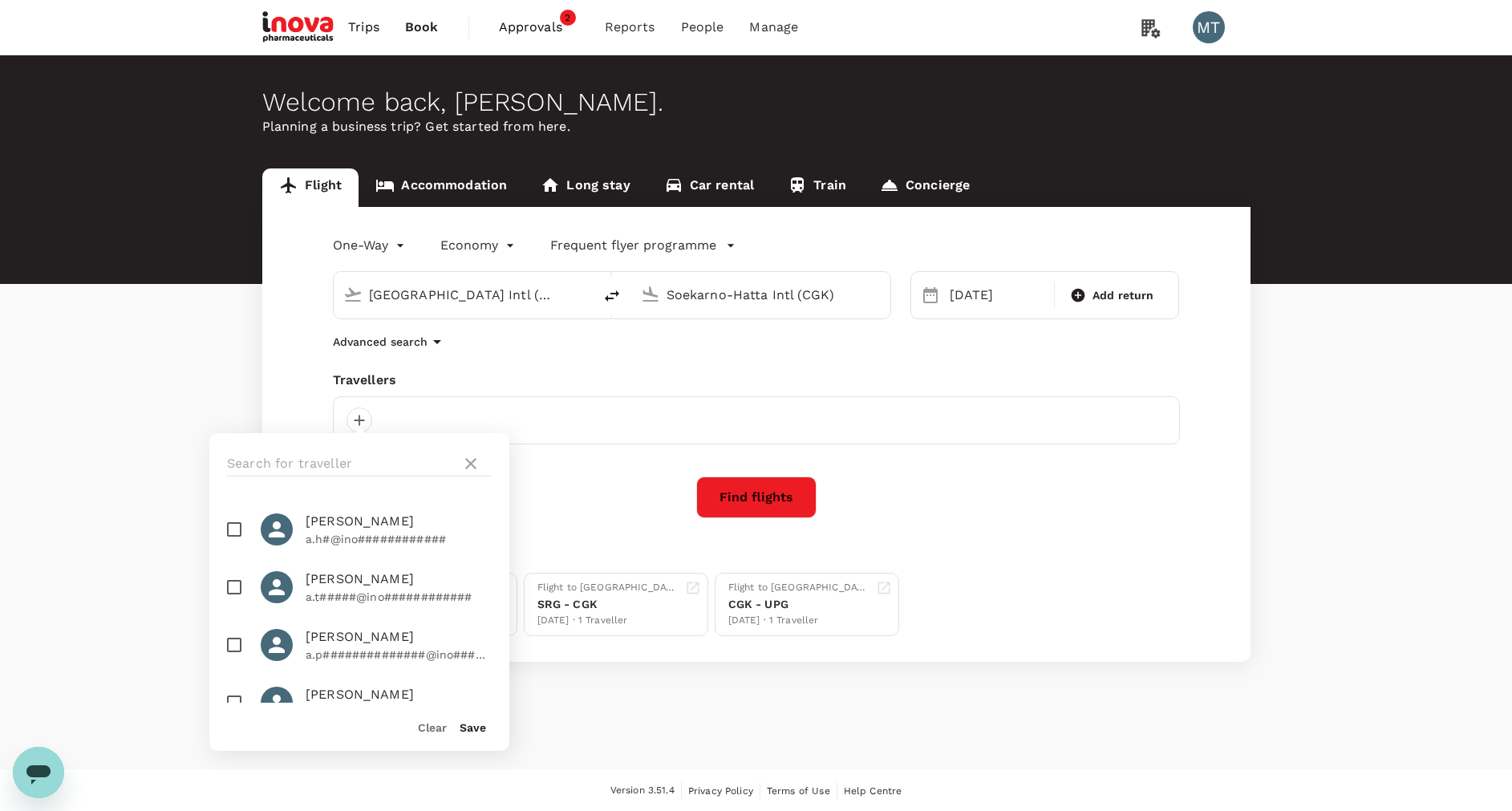
click at [336, 451] on input "text" at bounding box center [341, 463] width 228 height 26
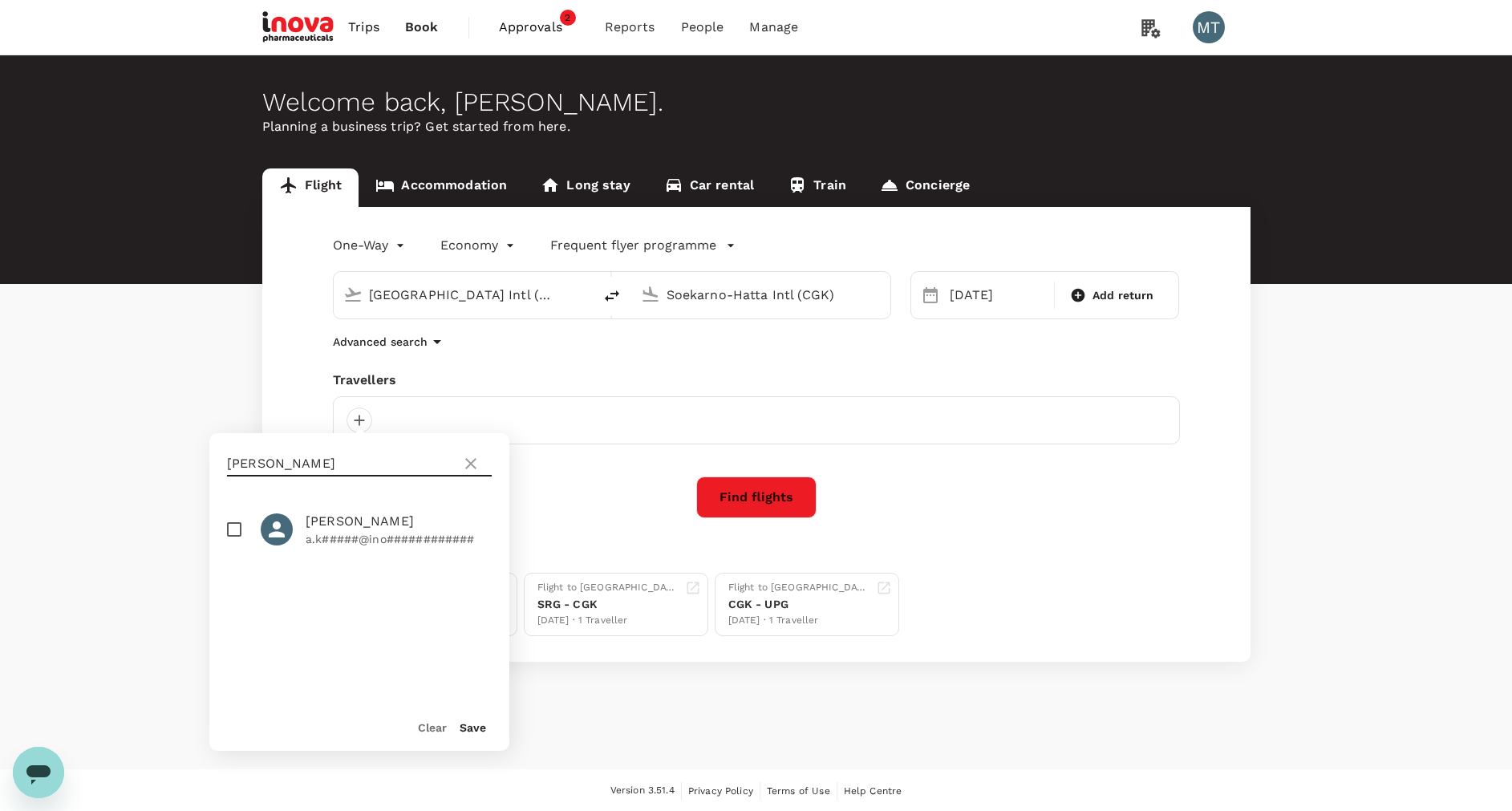
type input "[PERSON_NAME]"
click at [230, 529] on input "checkbox" at bounding box center [234, 529] width 34 height 34
checkbox input "true"
click at [477, 732] on button "Save" at bounding box center [473, 727] width 26 height 13
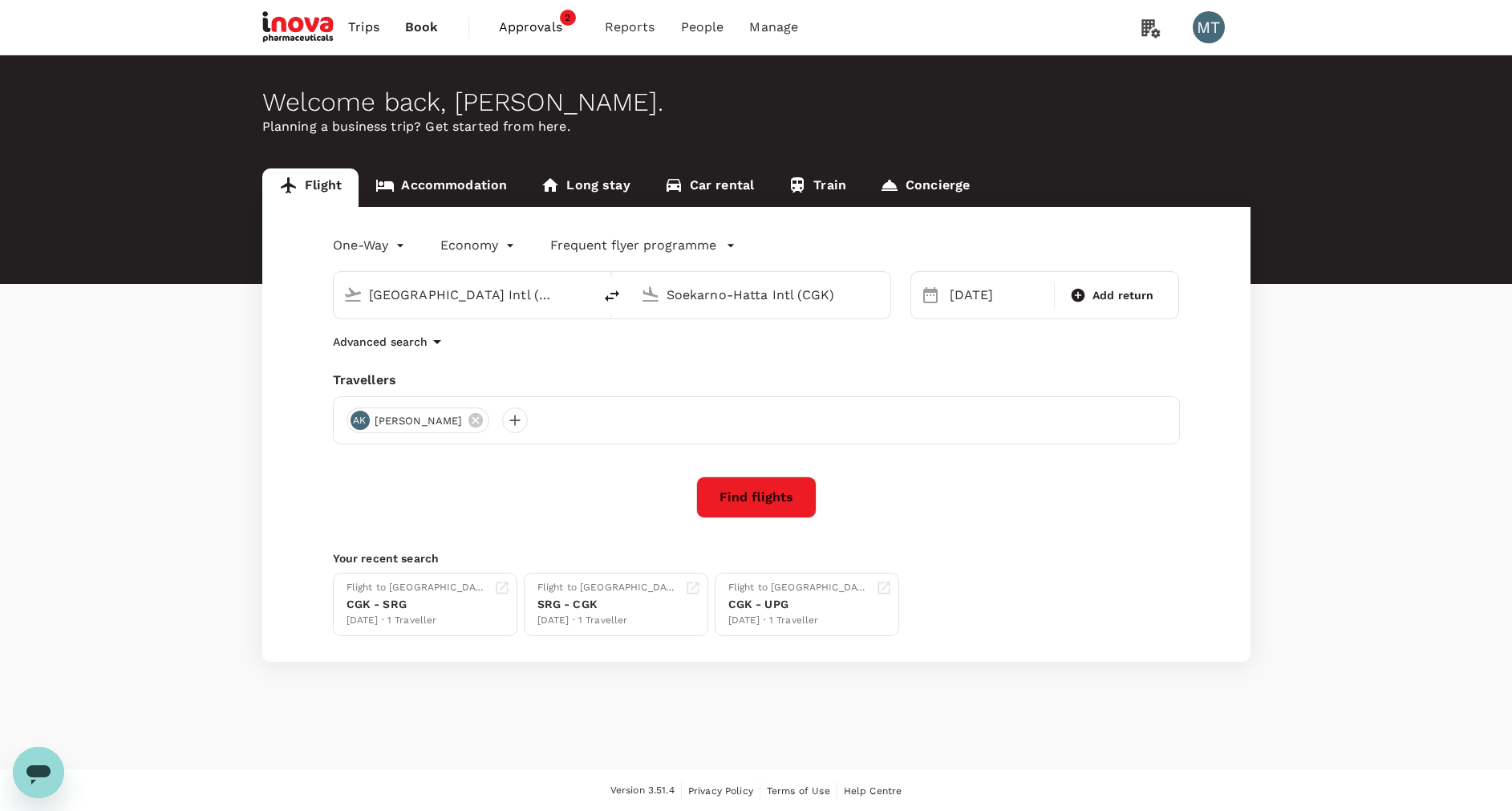
click at [782, 493] on button "Find flights" at bounding box center [756, 497] width 120 height 41
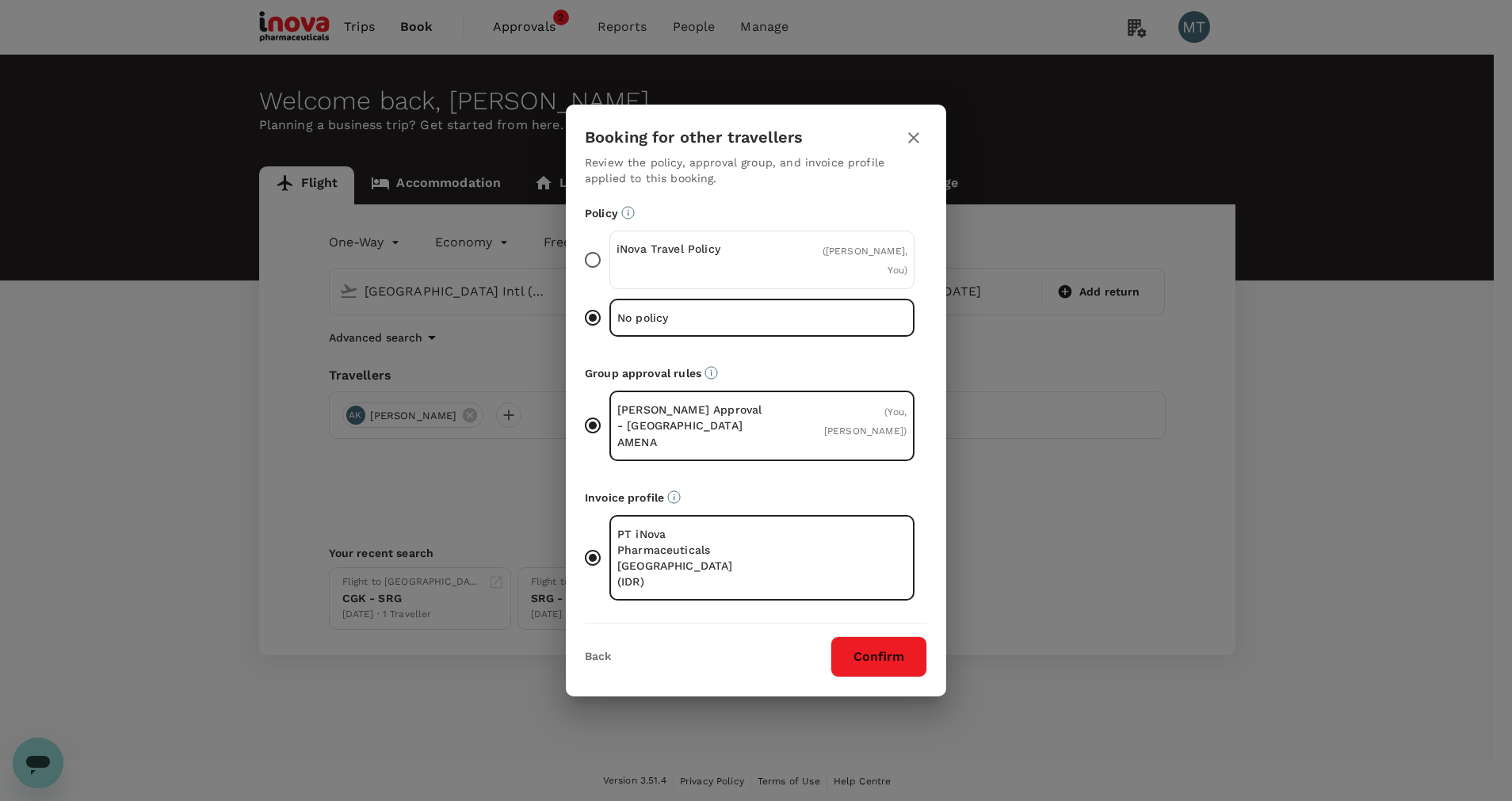
click at [851, 279] on div "( [PERSON_NAME], You )" at bounding box center [859, 260] width 97 height 38
click at [610, 276] on input "iNova Travel Policy ( [PERSON_NAME], You )" at bounding box center [593, 260] width 33 height 33
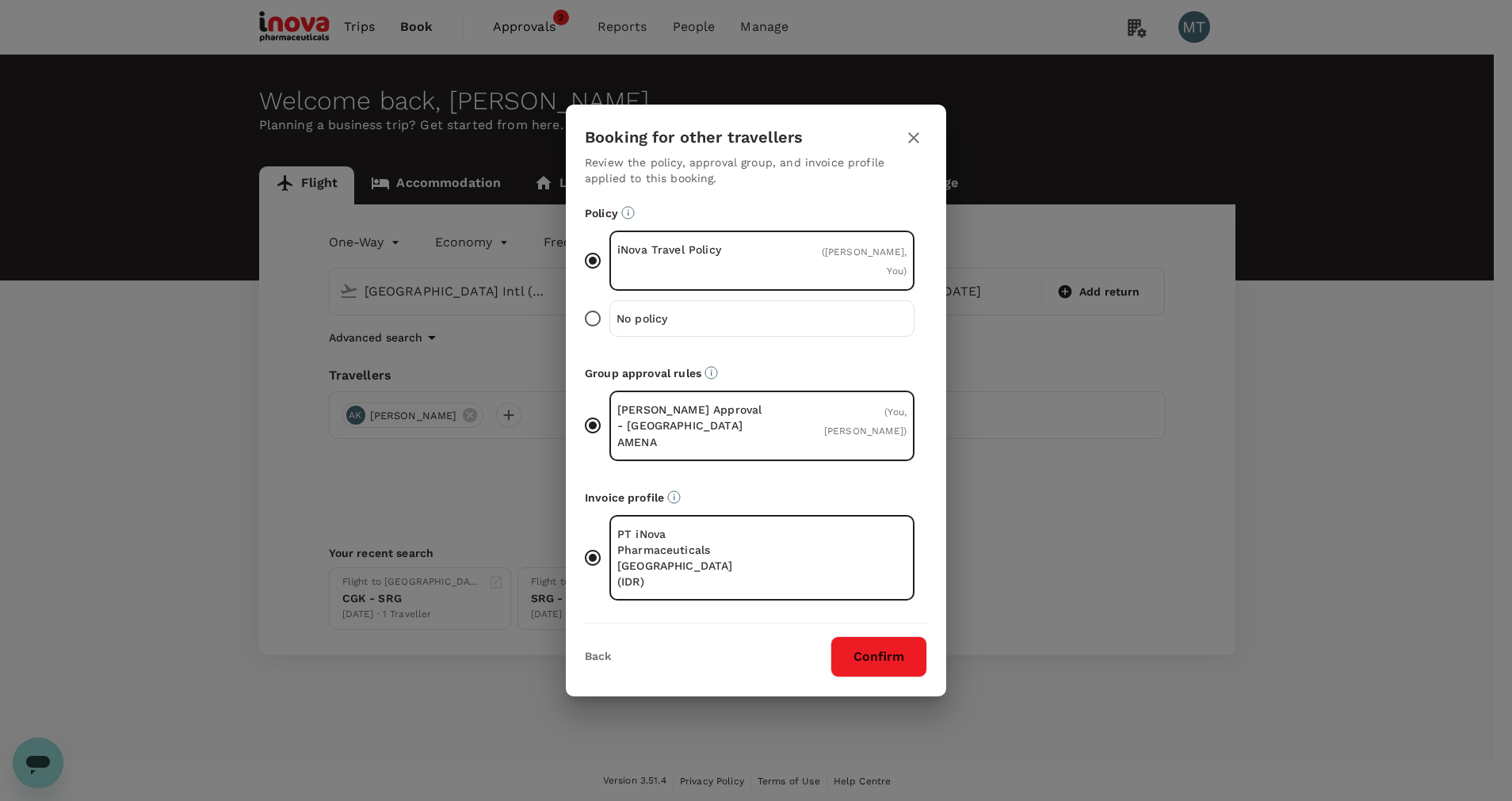
click at [882, 646] on button "Confirm" at bounding box center [878, 656] width 97 height 41
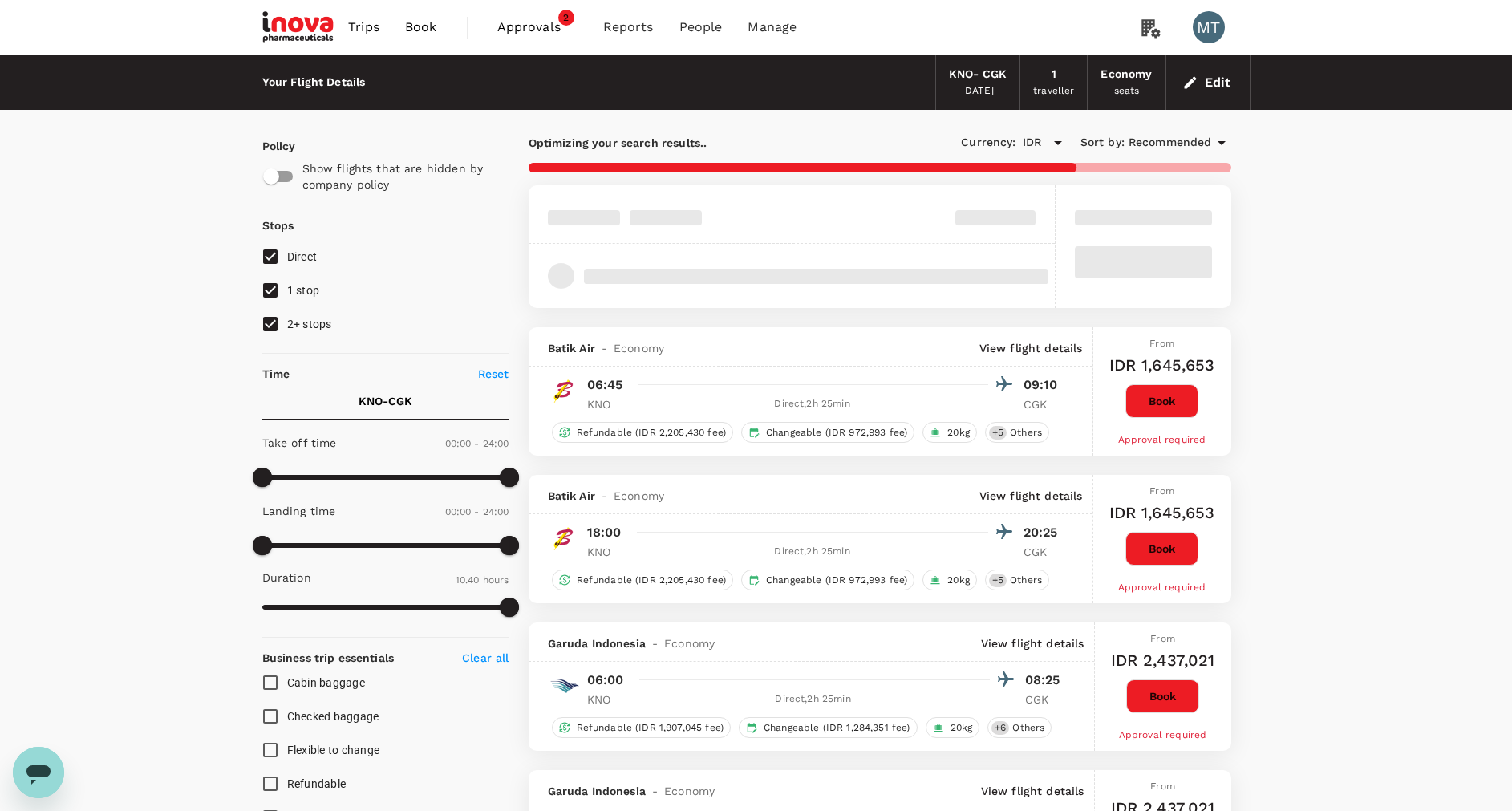
type input "1390"
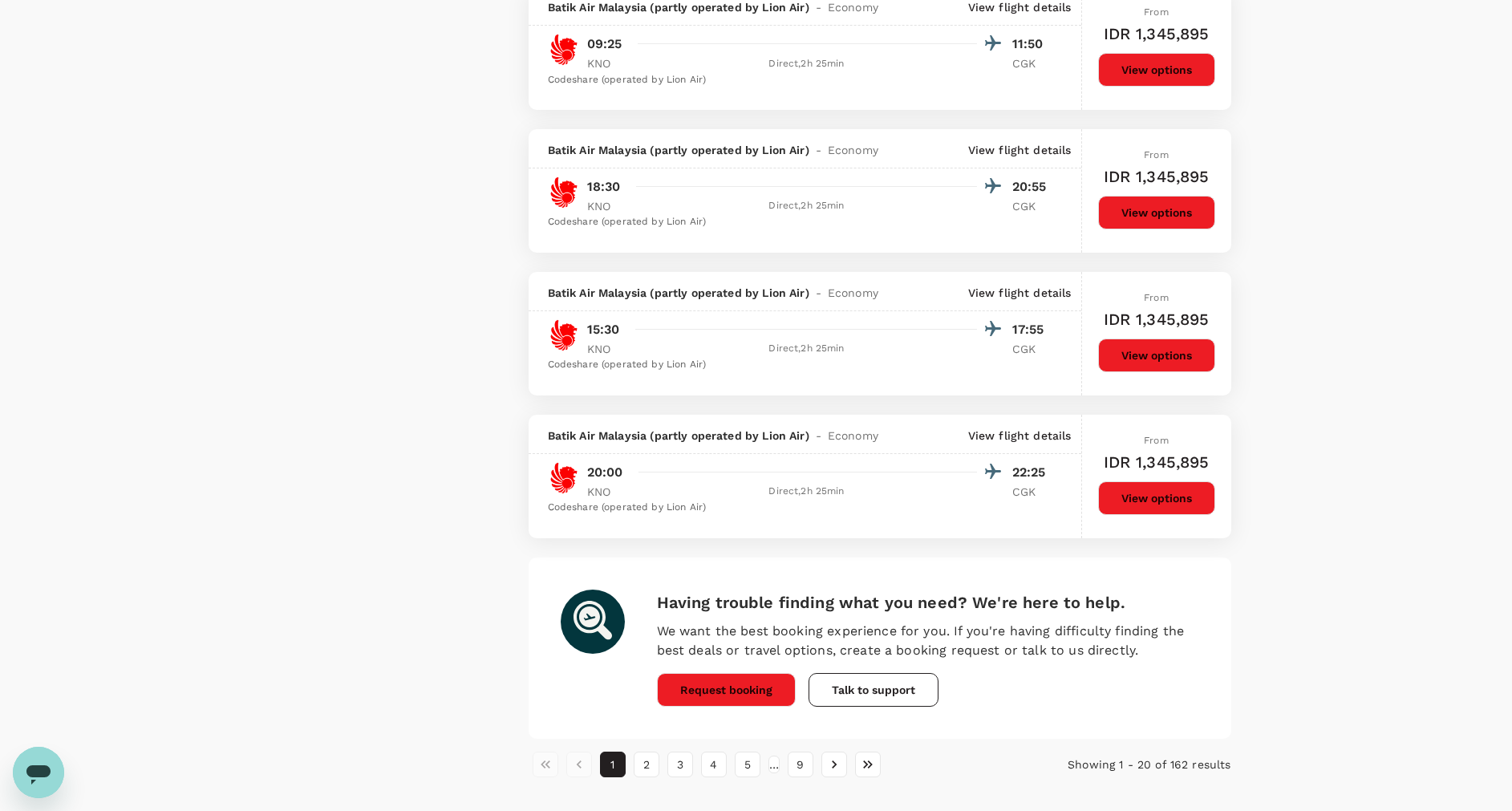
scroll to position [2526, 0]
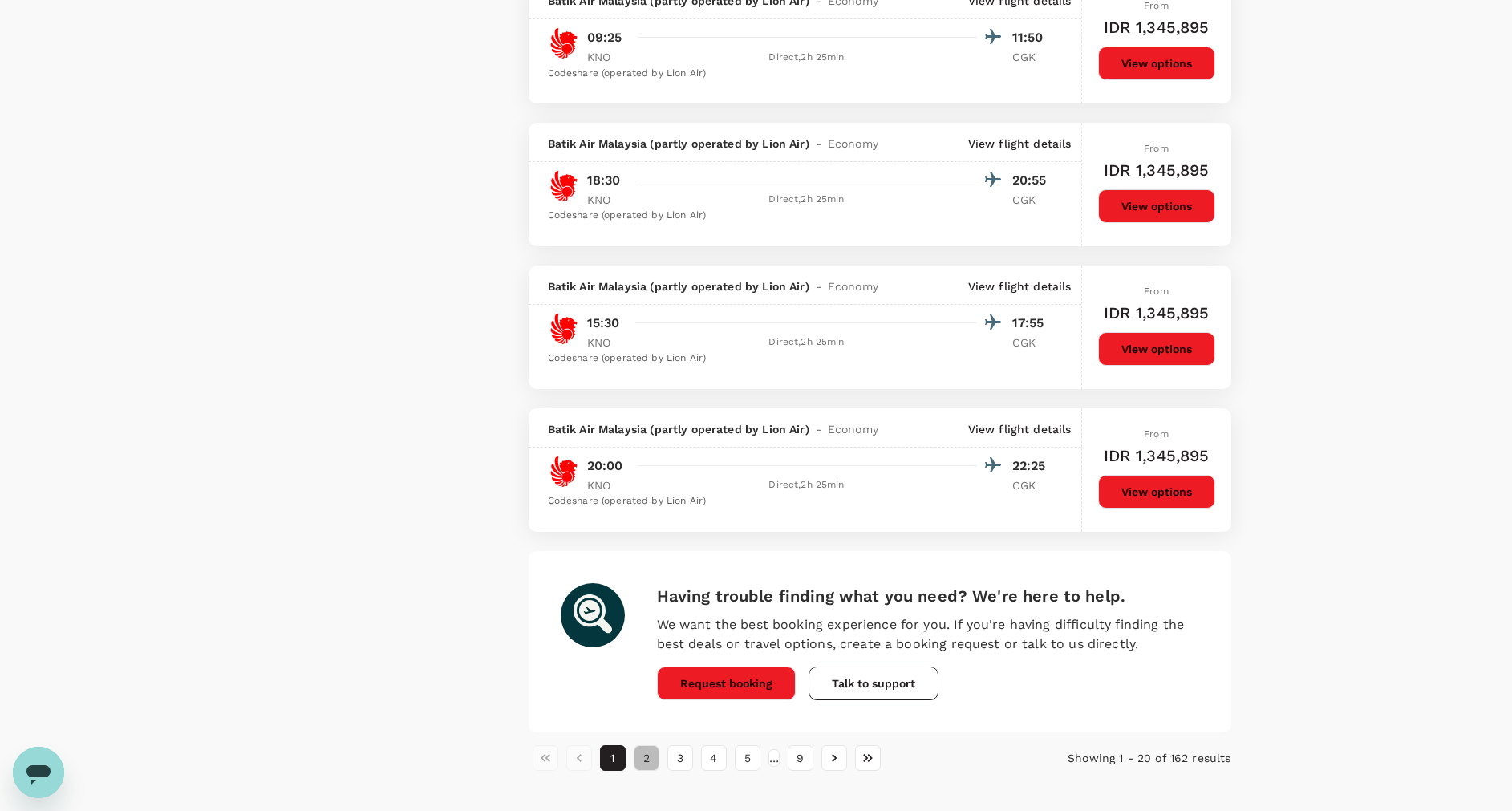
click at [643, 762] on button "2" at bounding box center [646, 757] width 26 height 26
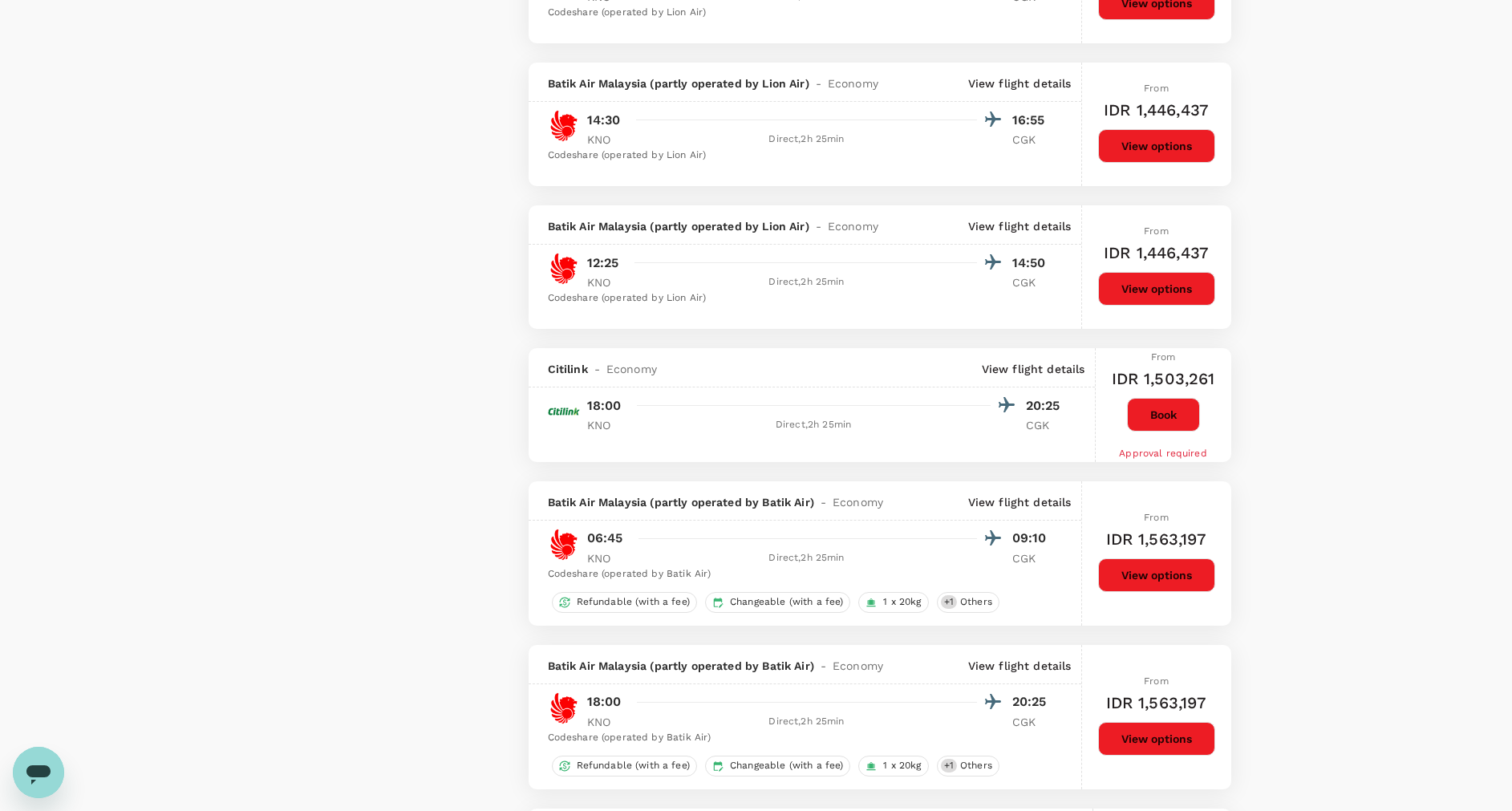
scroll to position [2494, 0]
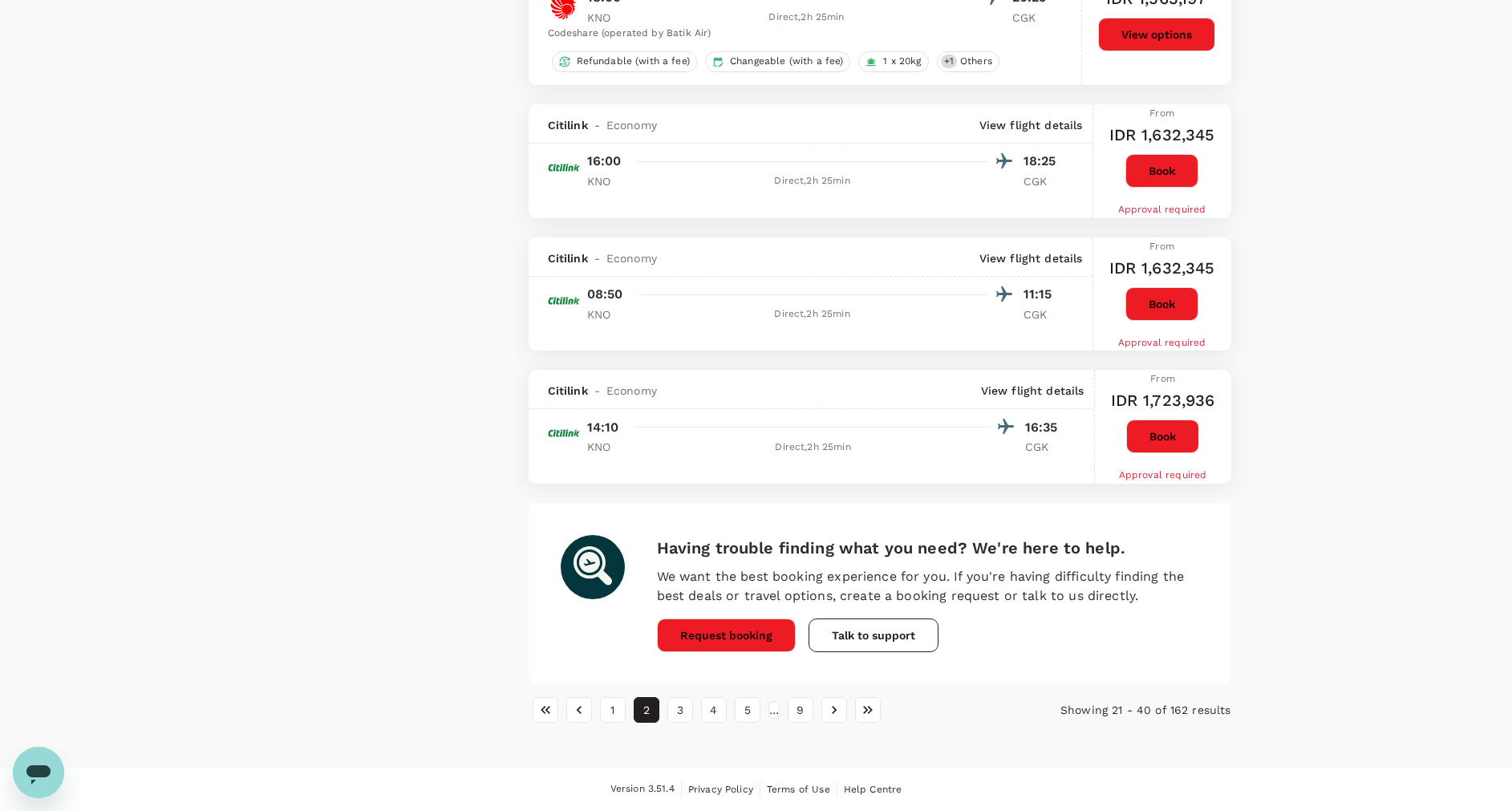
click at [626, 713] on li "1" at bounding box center [613, 710] width 34 height 26
click at [621, 713] on button "1" at bounding box center [613, 710] width 26 height 26
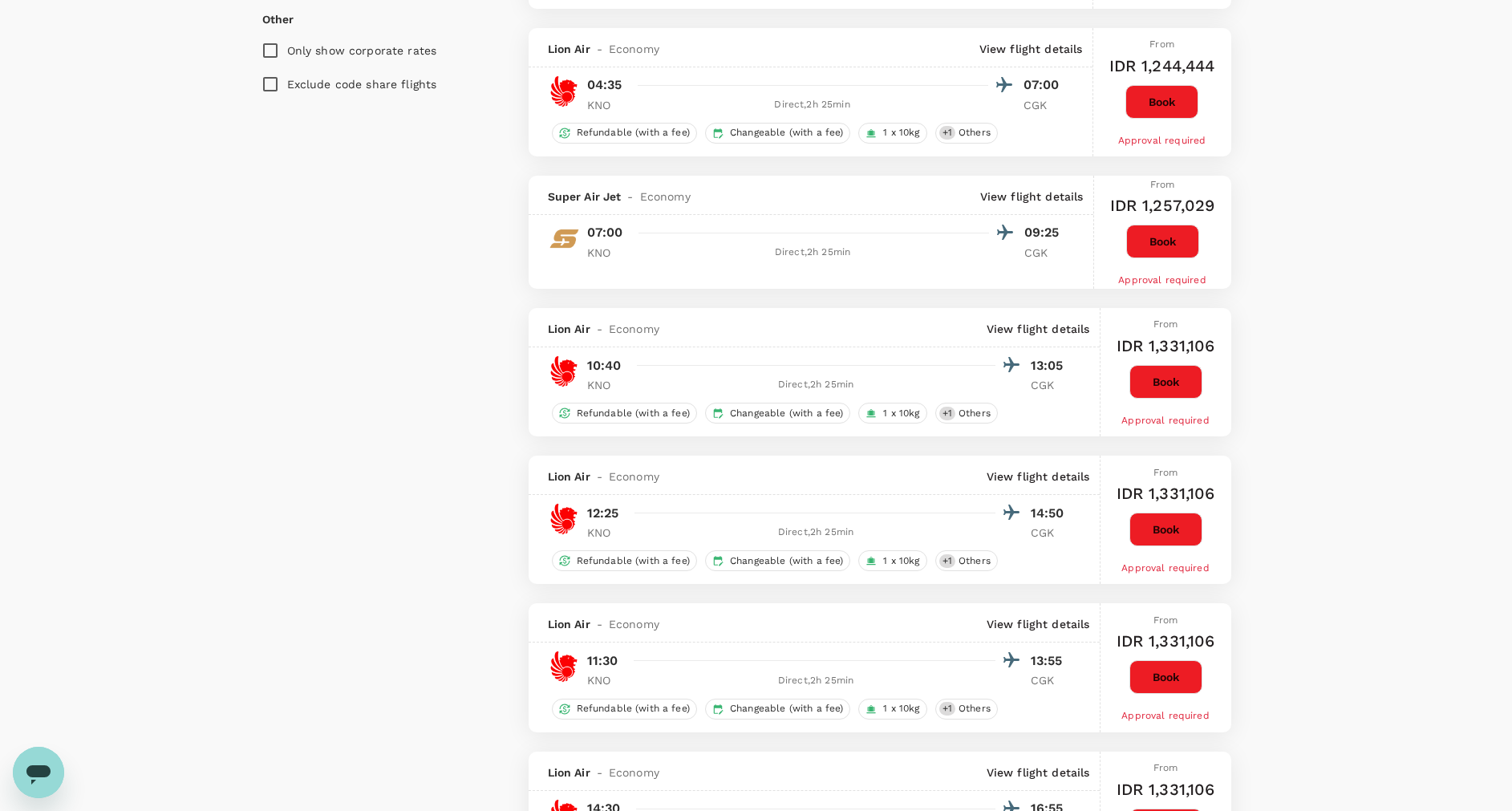
scroll to position [1323, 0]
click at [1360, 236] on div "Your Flight Details KNO - CGK [DATE] 1 traveller Economy seats Edit Policy Show…" at bounding box center [756, 375] width 1512 height 3286
click at [1178, 105] on button "Book" at bounding box center [1162, 101] width 73 height 34
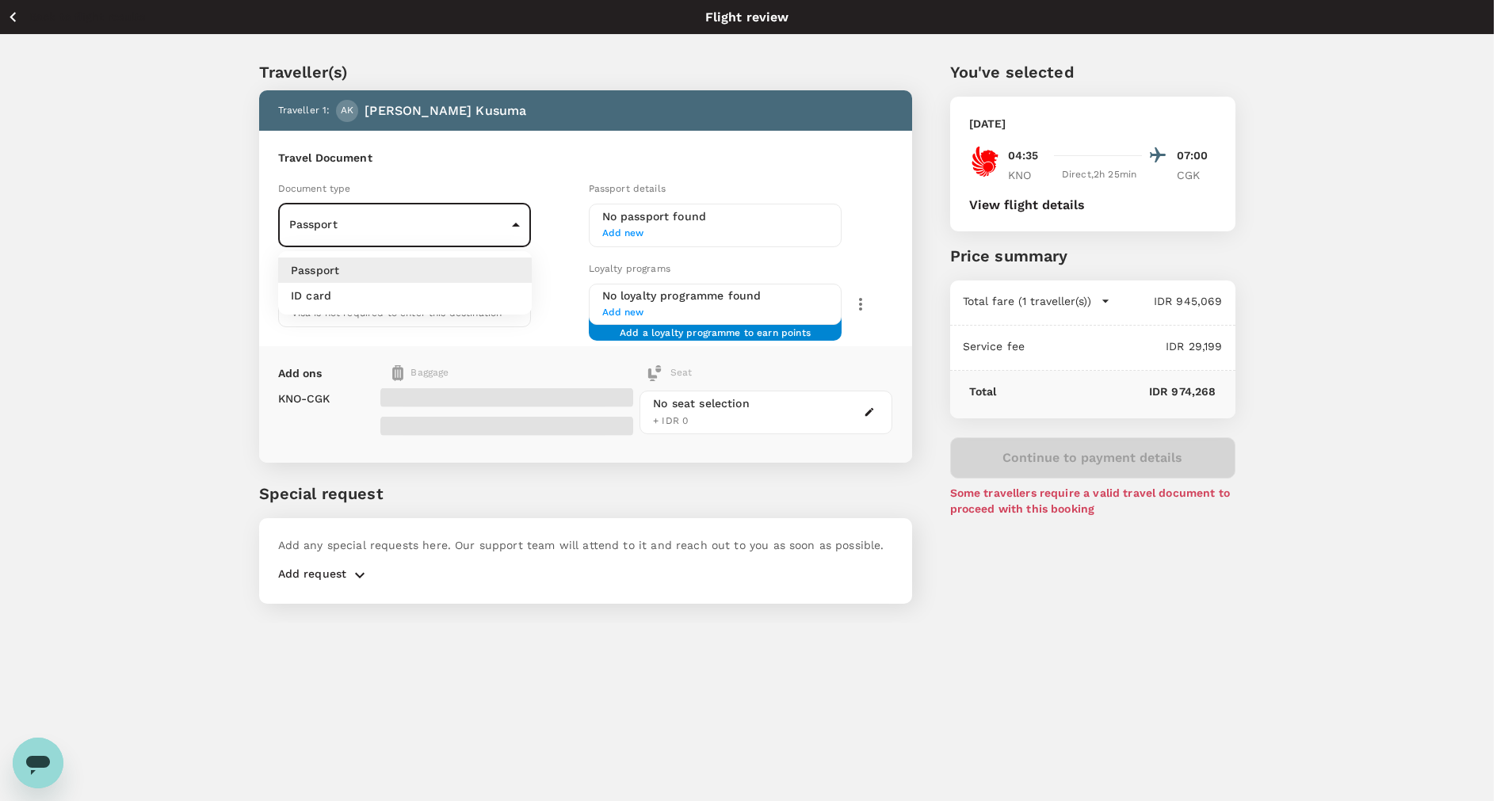
click at [517, 230] on body "Back to flight results Flight review Traveller(s) Traveller 1 : AK [PERSON_NAME…" at bounding box center [756, 422] width 1512 height 844
click at [482, 297] on li "ID card" at bounding box center [405, 295] width 254 height 25
type input "Id card"
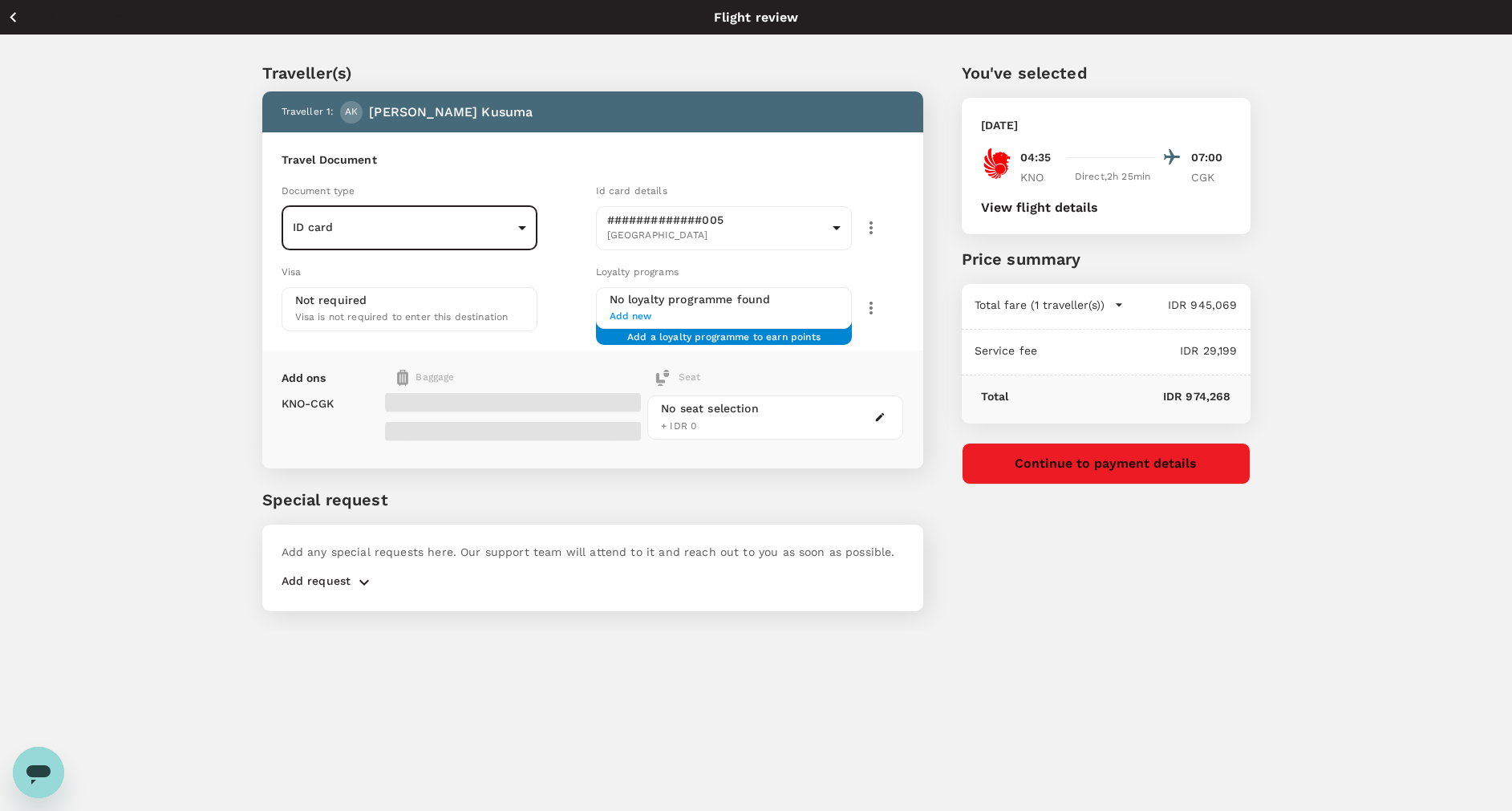
click at [1095, 469] on button "Continue to payment details" at bounding box center [1105, 463] width 289 height 41
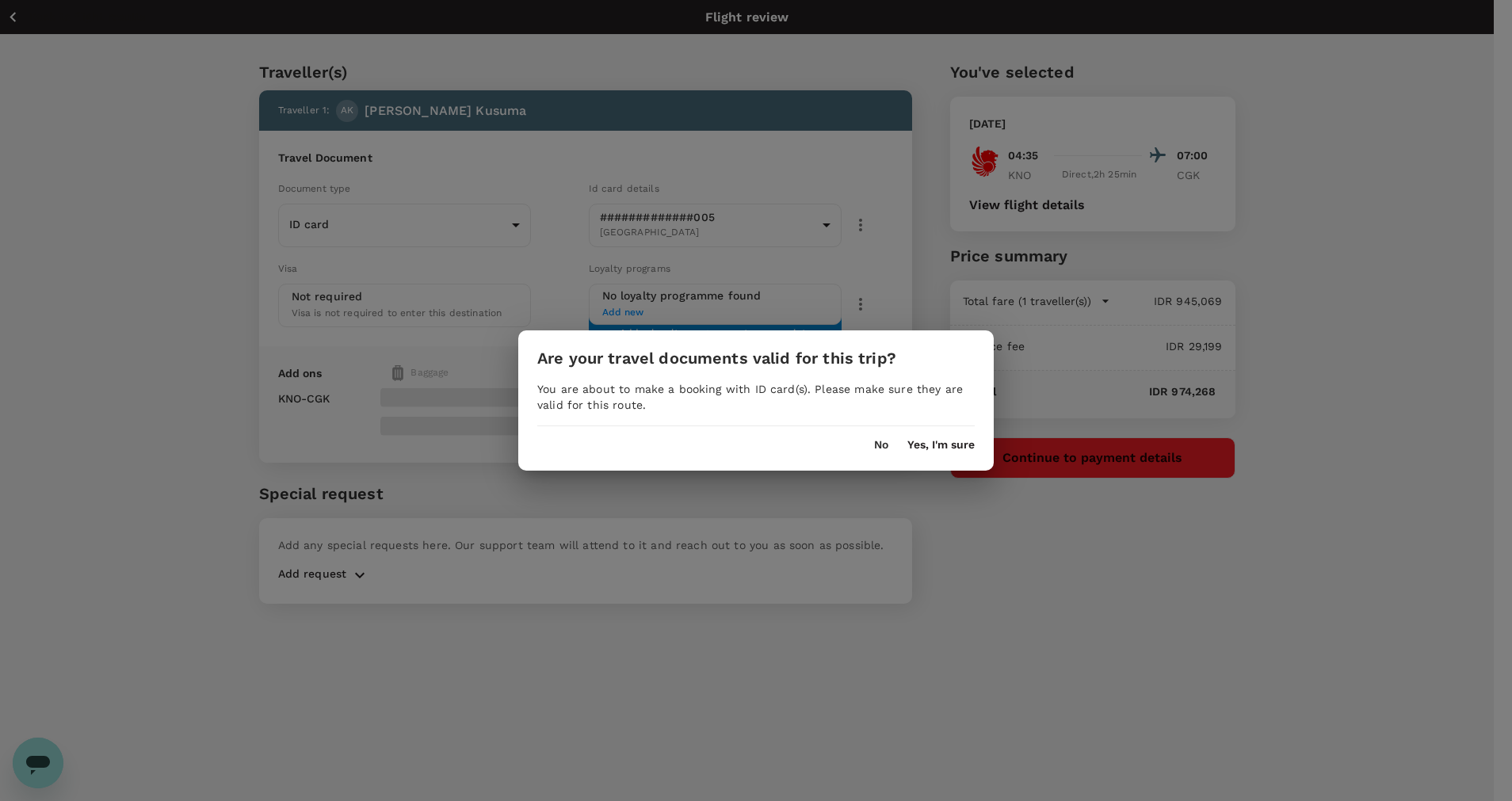
click at [957, 448] on button "Yes, I'm sure" at bounding box center [940, 445] width 67 height 13
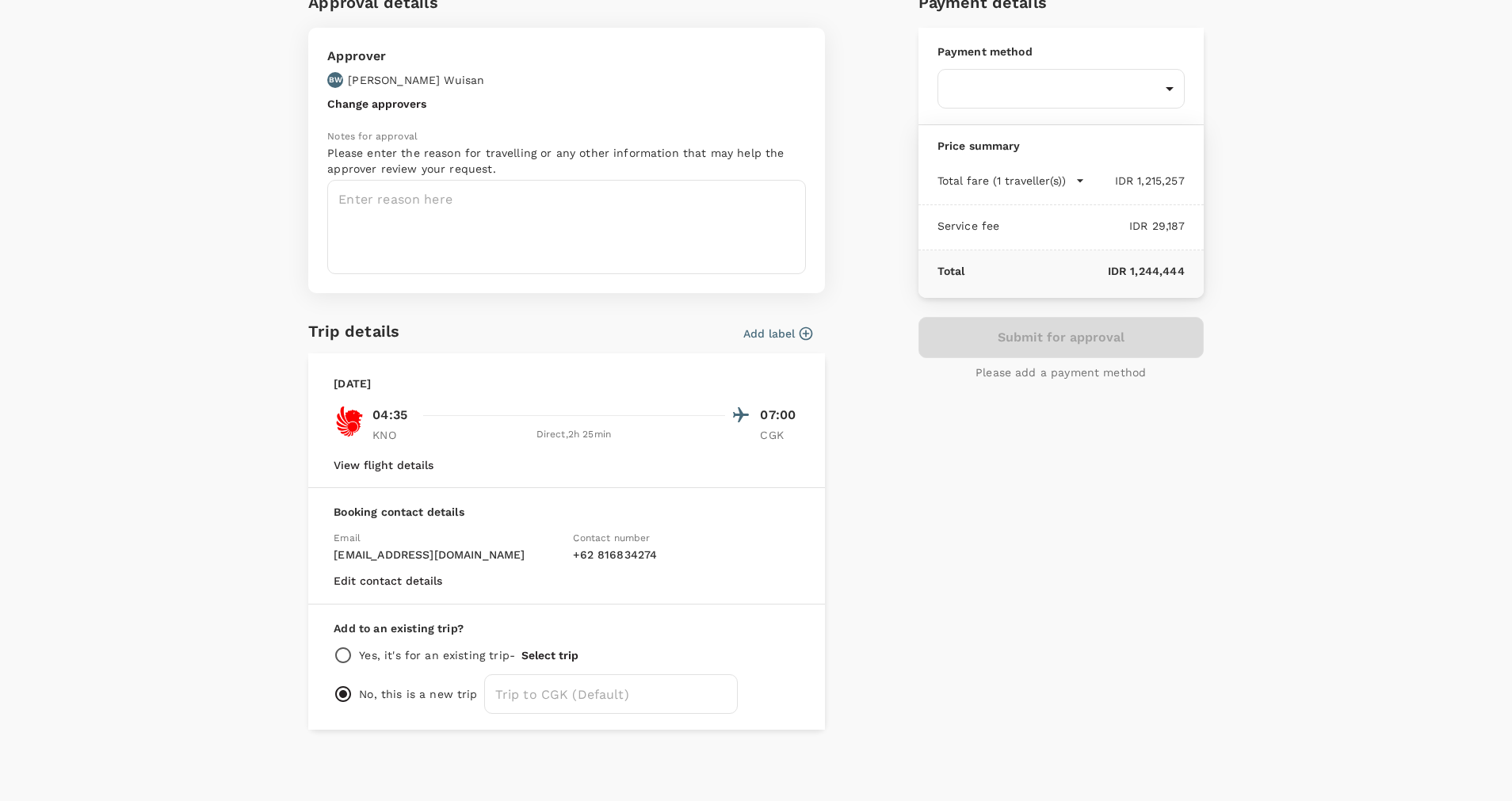
scroll to position [10, 0]
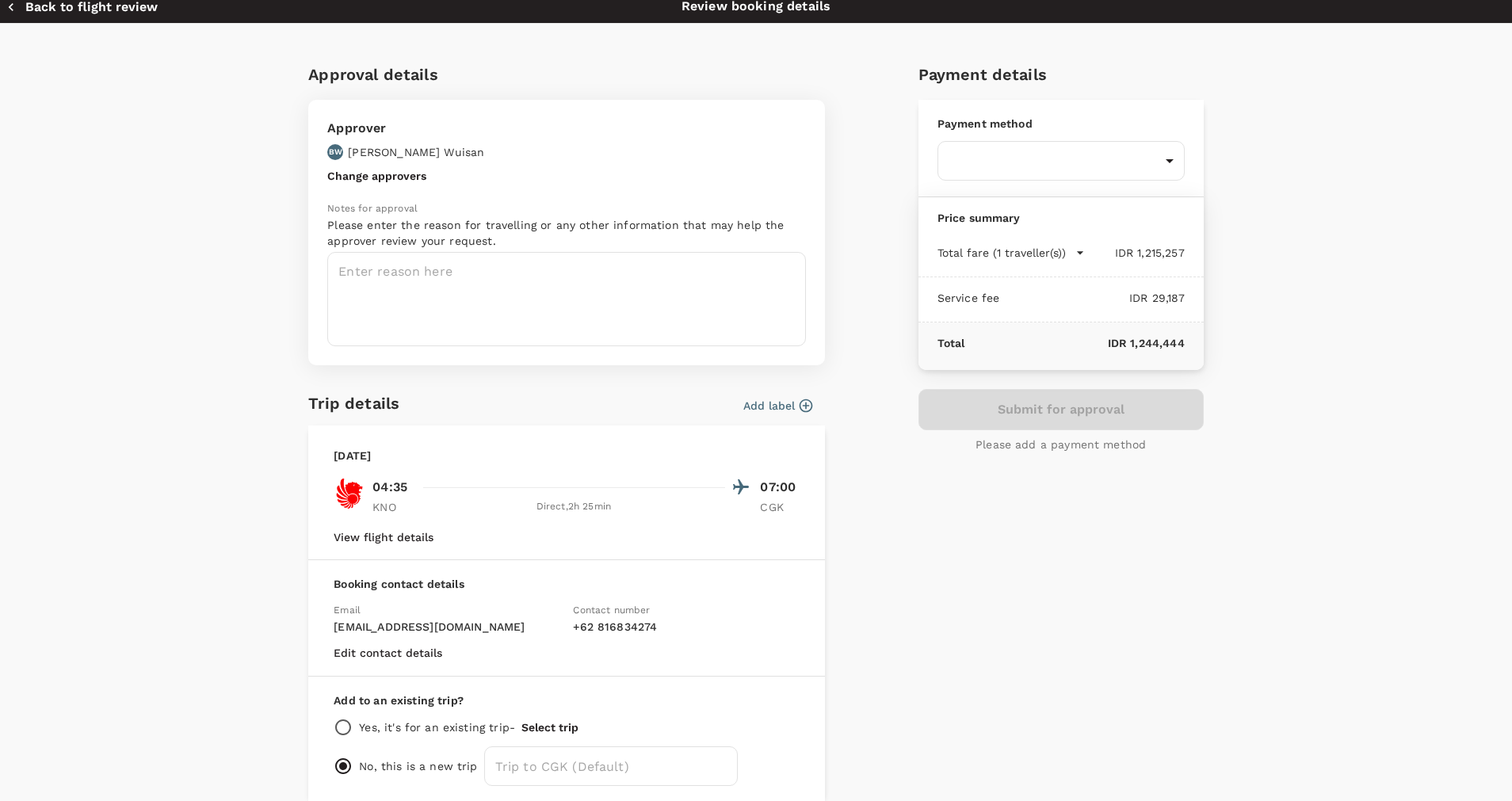
click at [343, 541] on button "View flight details" at bounding box center [384, 537] width 99 height 13
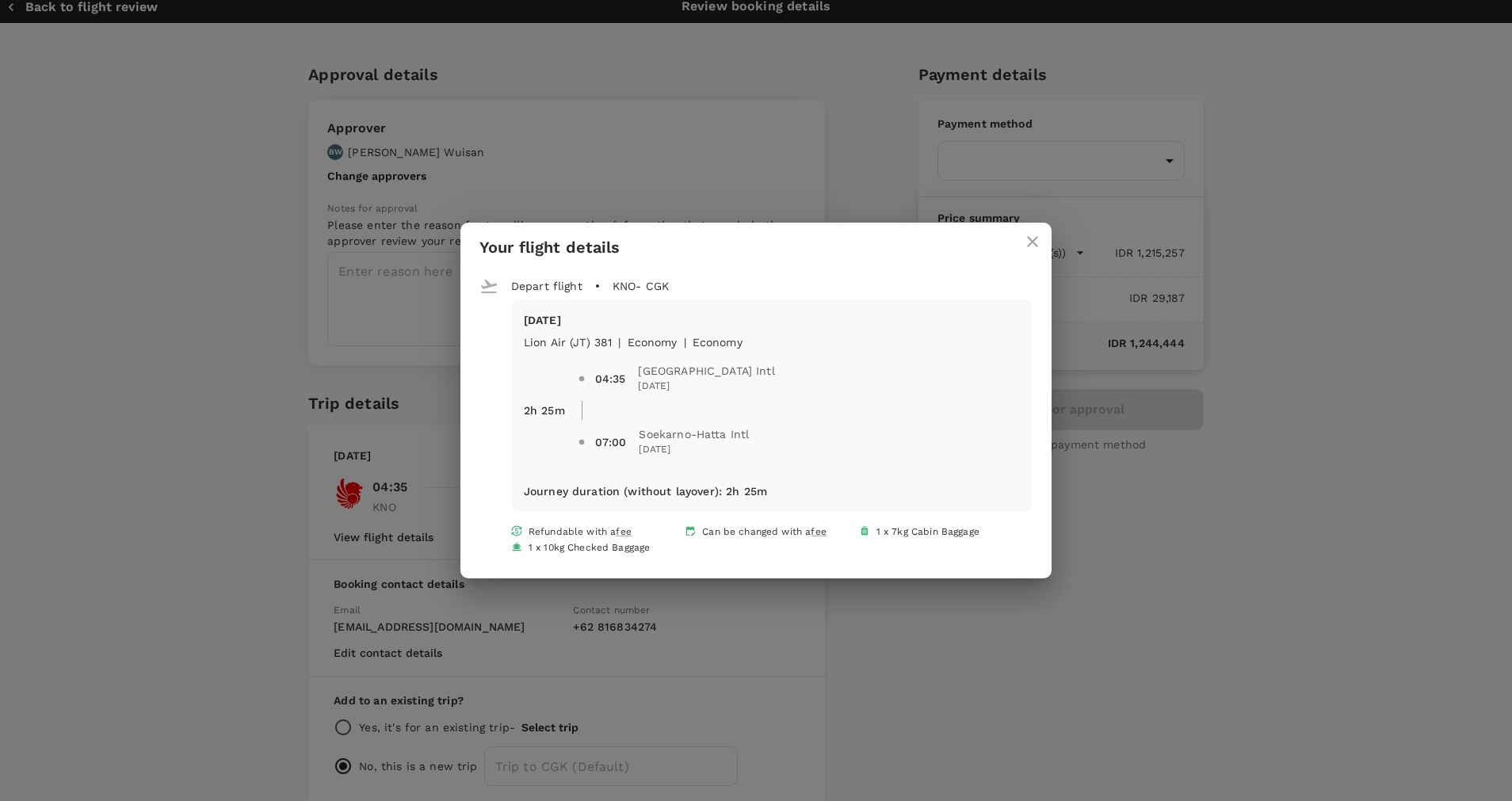
click at [1353, 280] on div "Your flight details Depart flight KNO - CGK [DATE] Lion Air (JT) 381 | economy …" at bounding box center [756, 400] width 1512 height 801
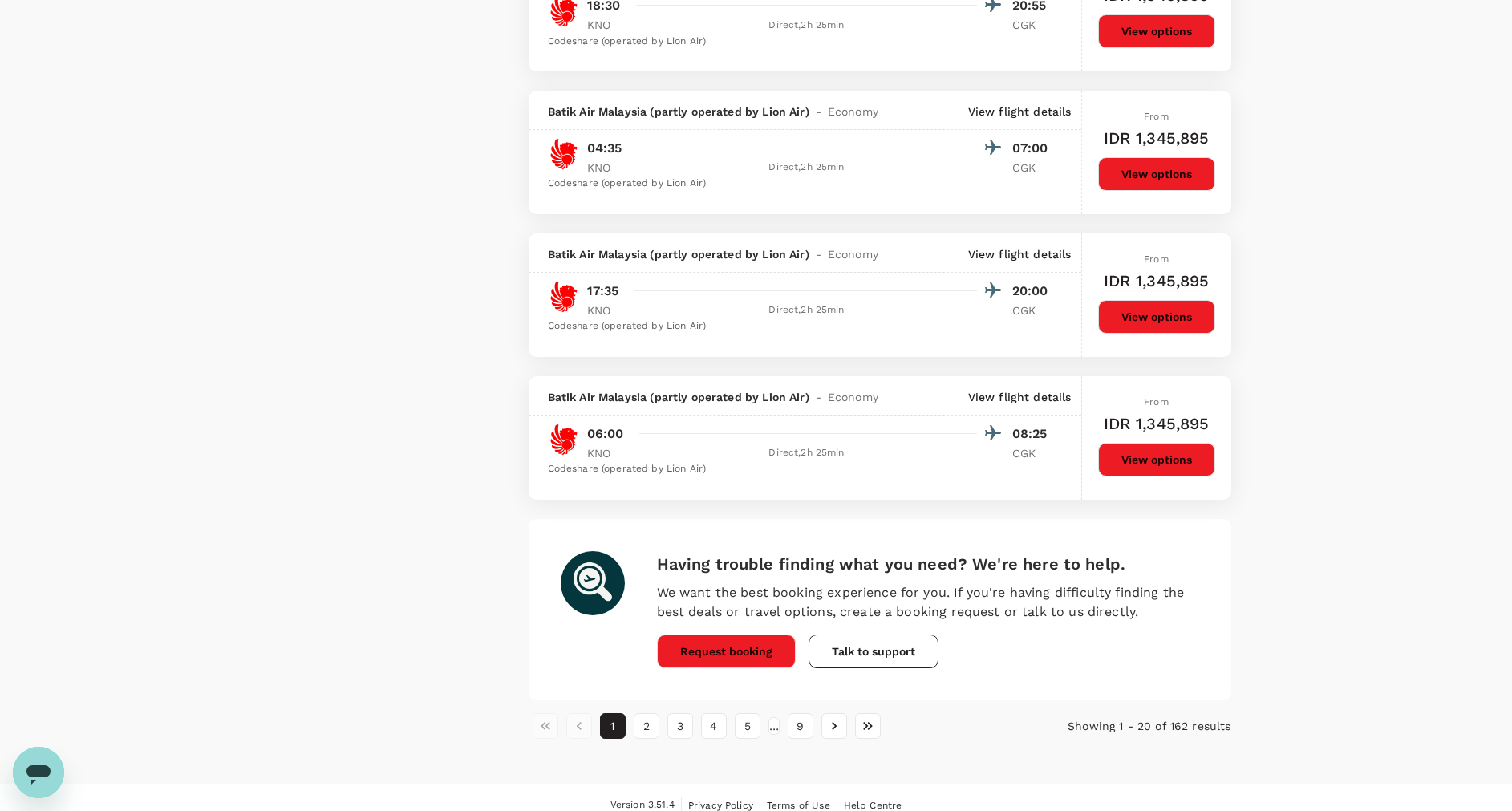
scroll to position [2574, 0]
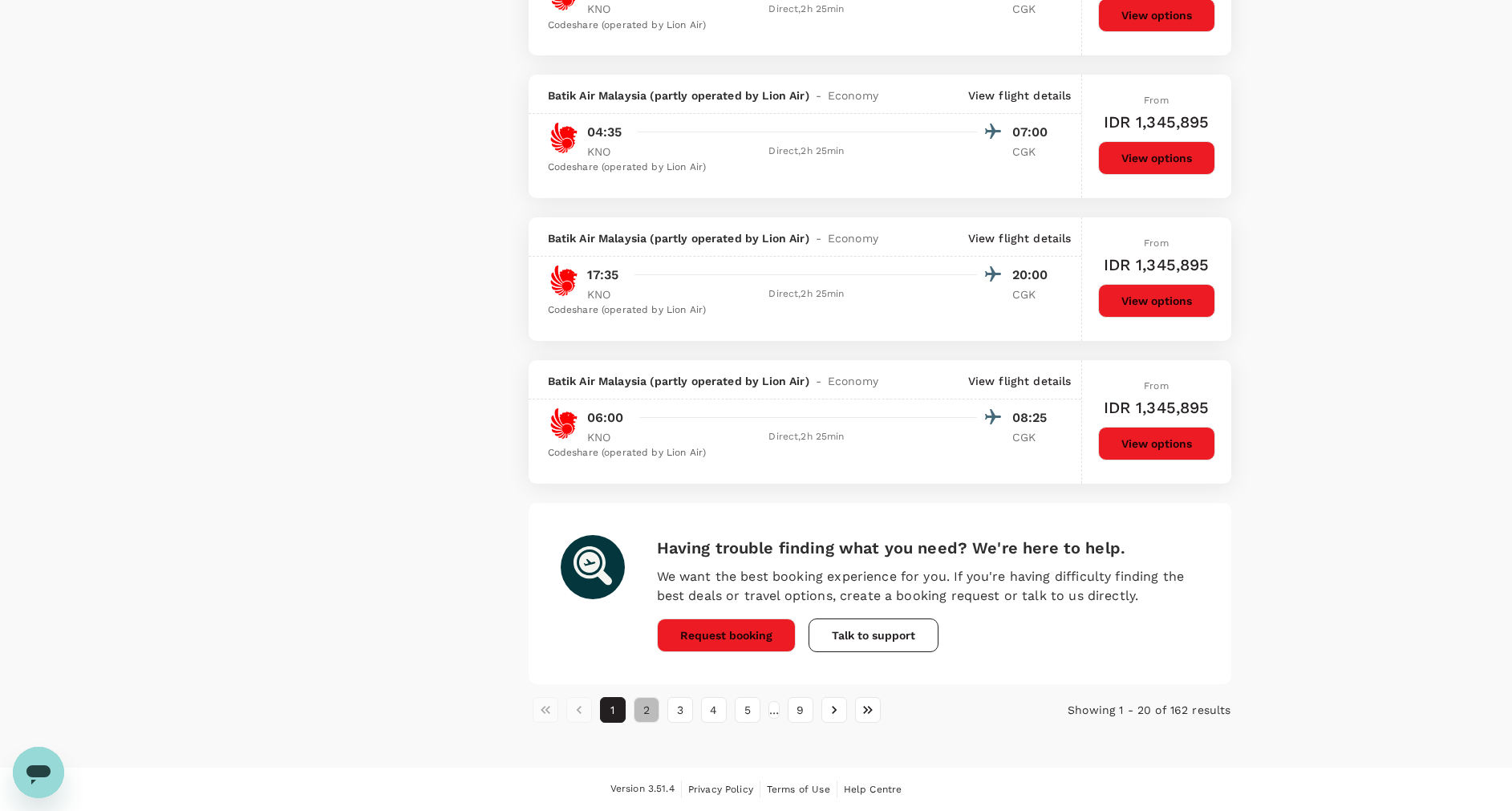
click at [648, 717] on button "2" at bounding box center [646, 710] width 26 height 26
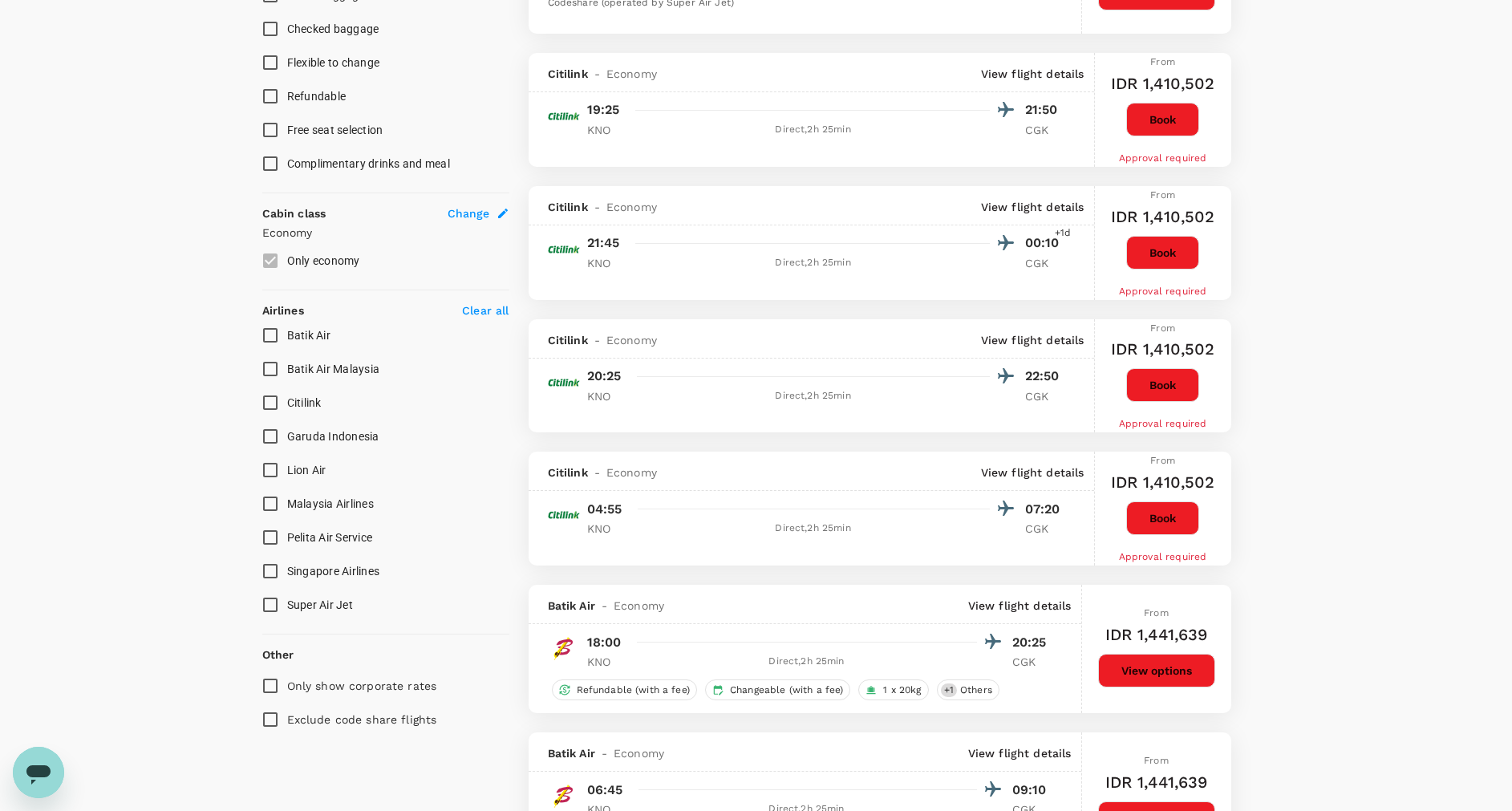
scroll to position [722, 0]
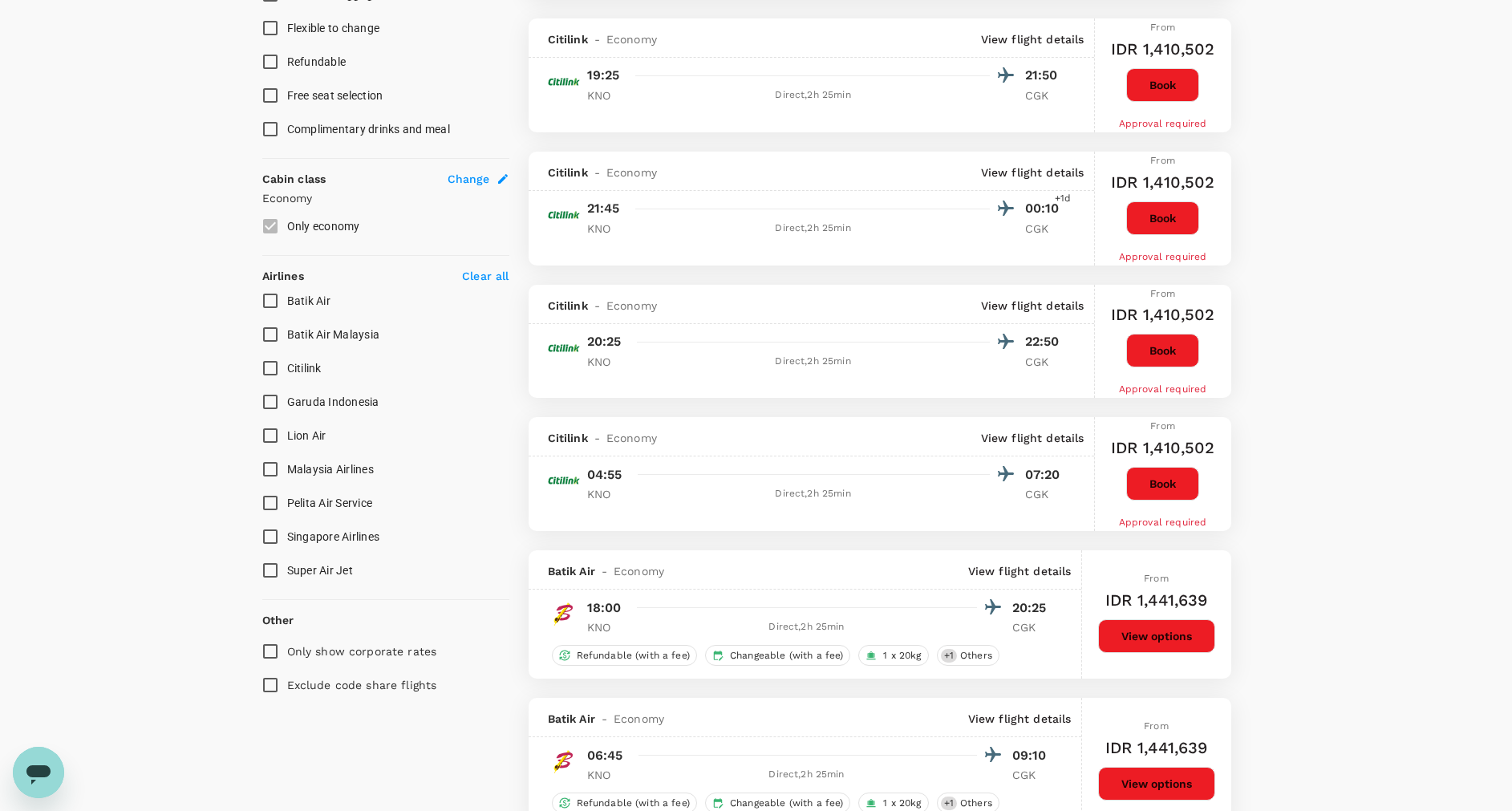
click at [1164, 490] on button "Book" at bounding box center [1162, 484] width 73 height 34
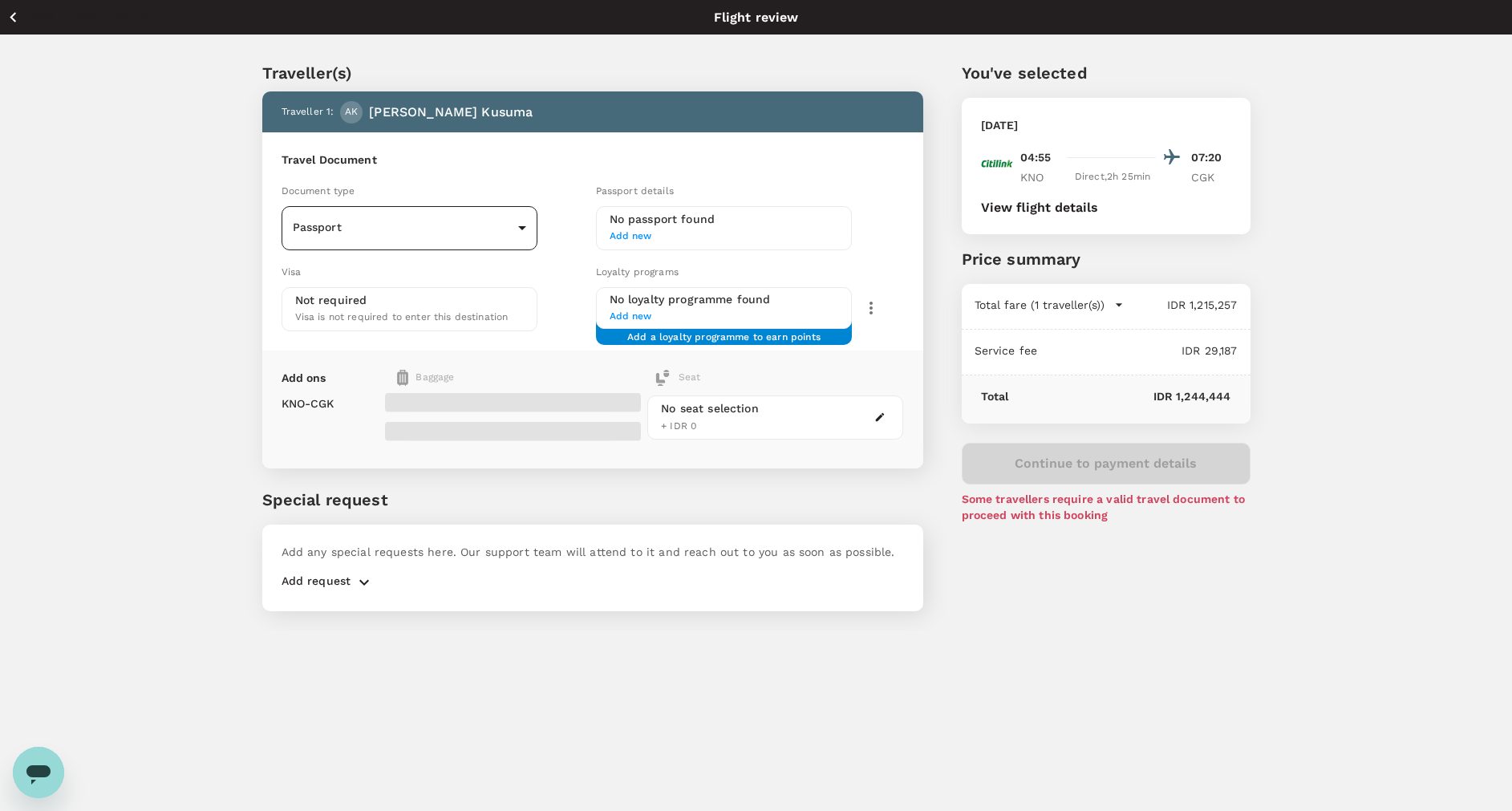
click at [519, 229] on body "Back to flight results Flight review Traveller(s) Traveller 1 : AK [PERSON_NAME…" at bounding box center [756, 427] width 1512 height 854
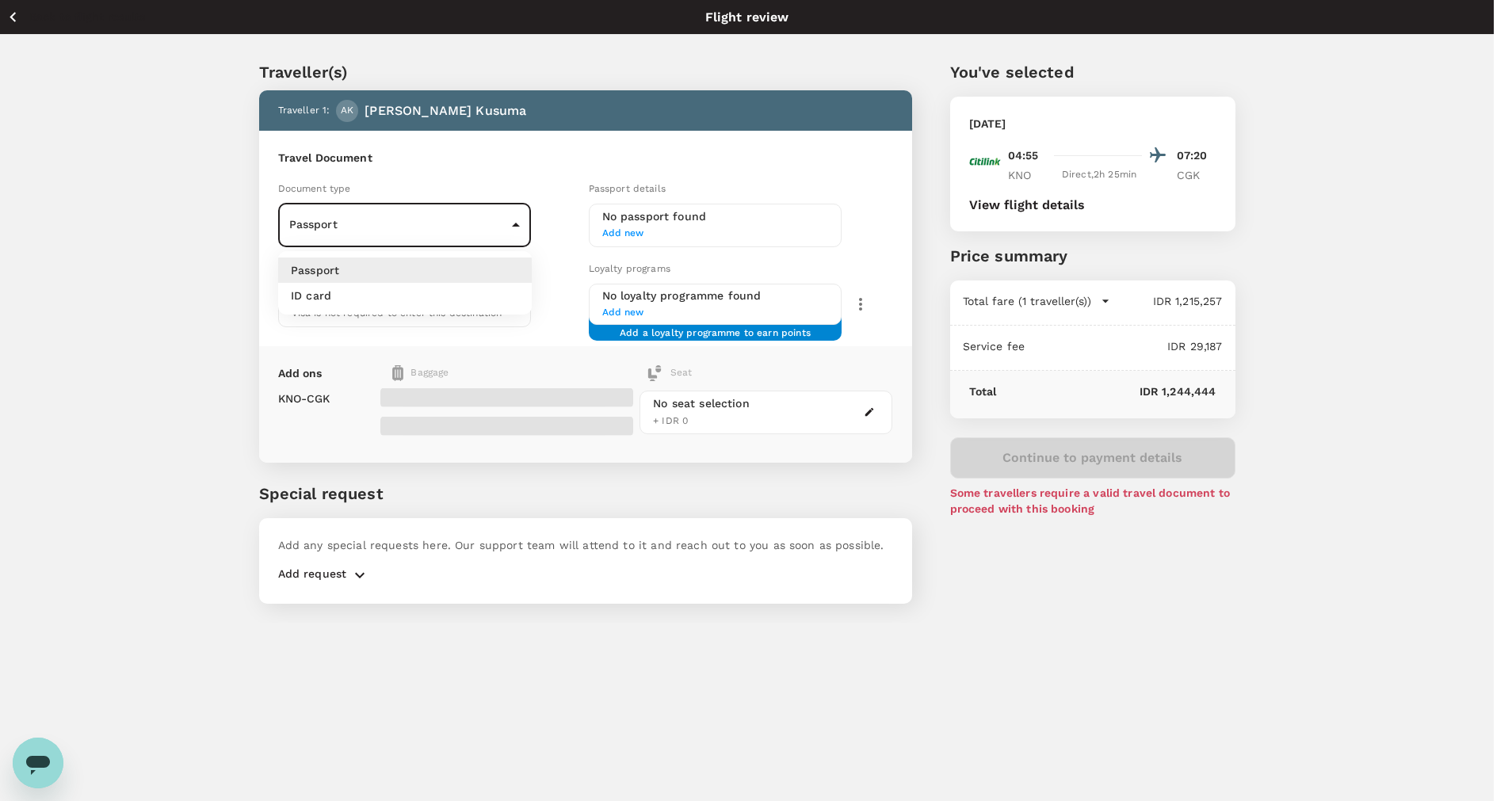
click at [473, 299] on li "ID card" at bounding box center [405, 295] width 254 height 25
type input "Id card"
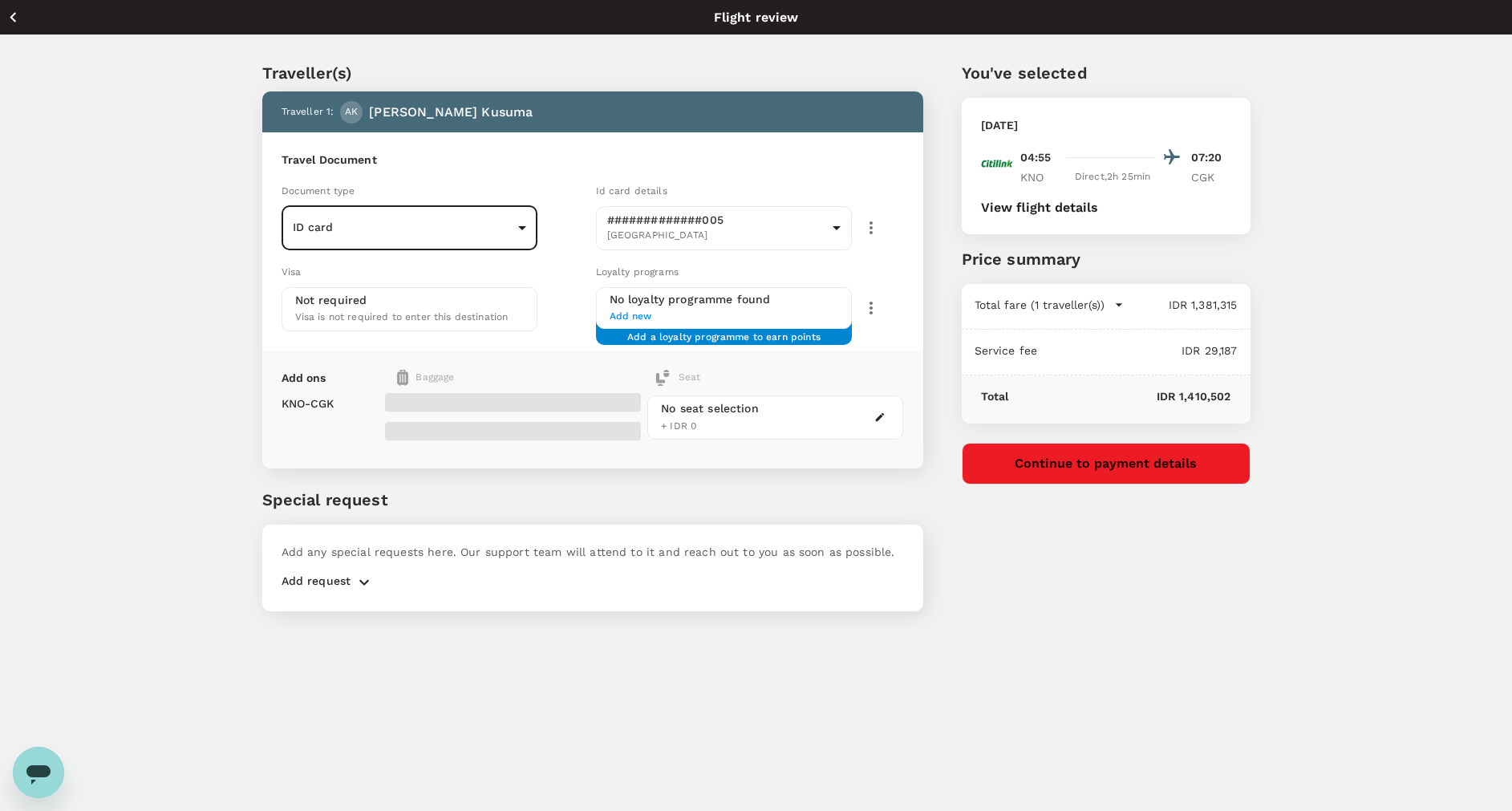
click at [1039, 477] on button "Continue to payment details" at bounding box center [1105, 463] width 289 height 41
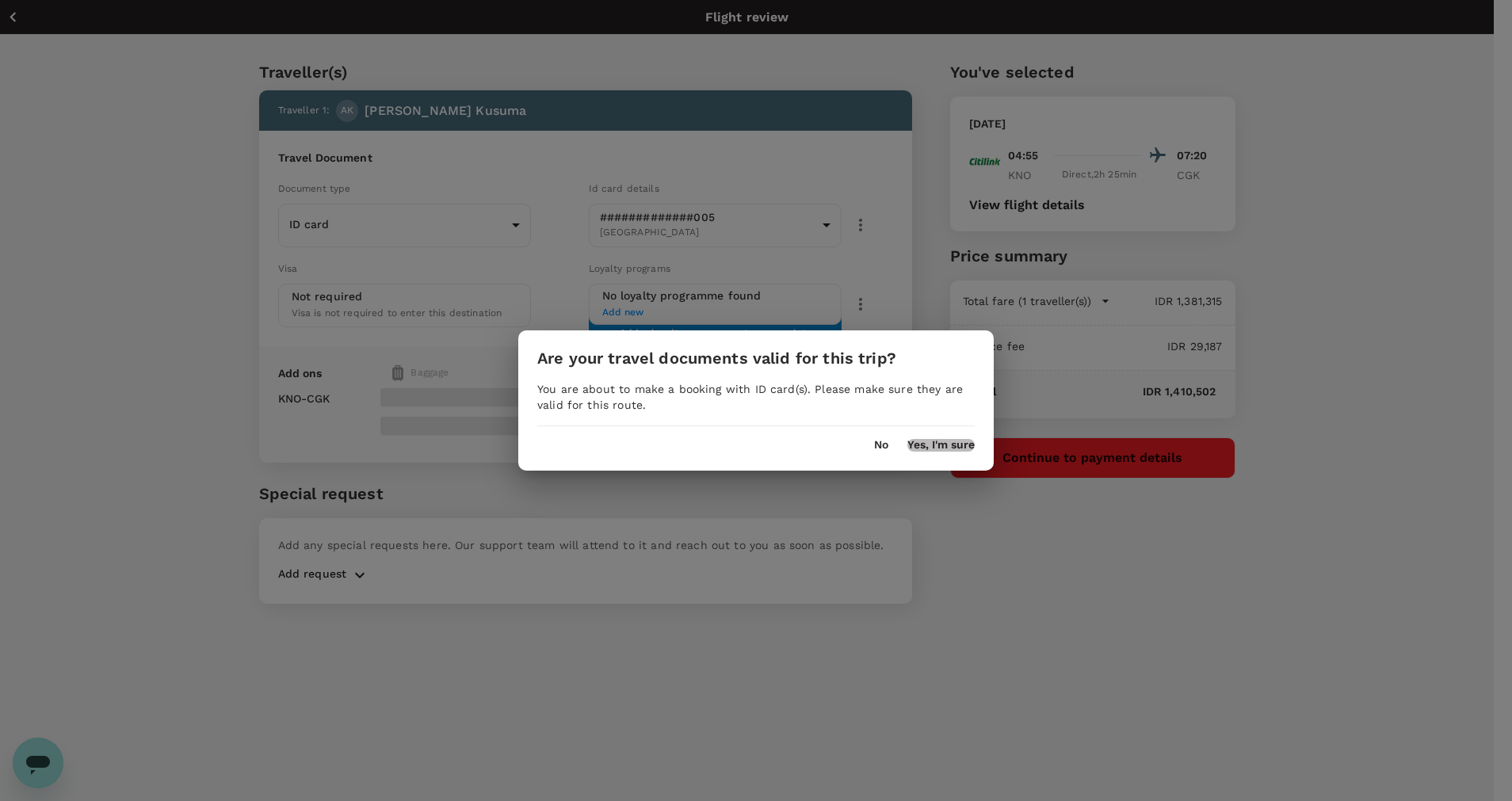
click at [934, 445] on button "Yes, I'm sure" at bounding box center [940, 445] width 67 height 13
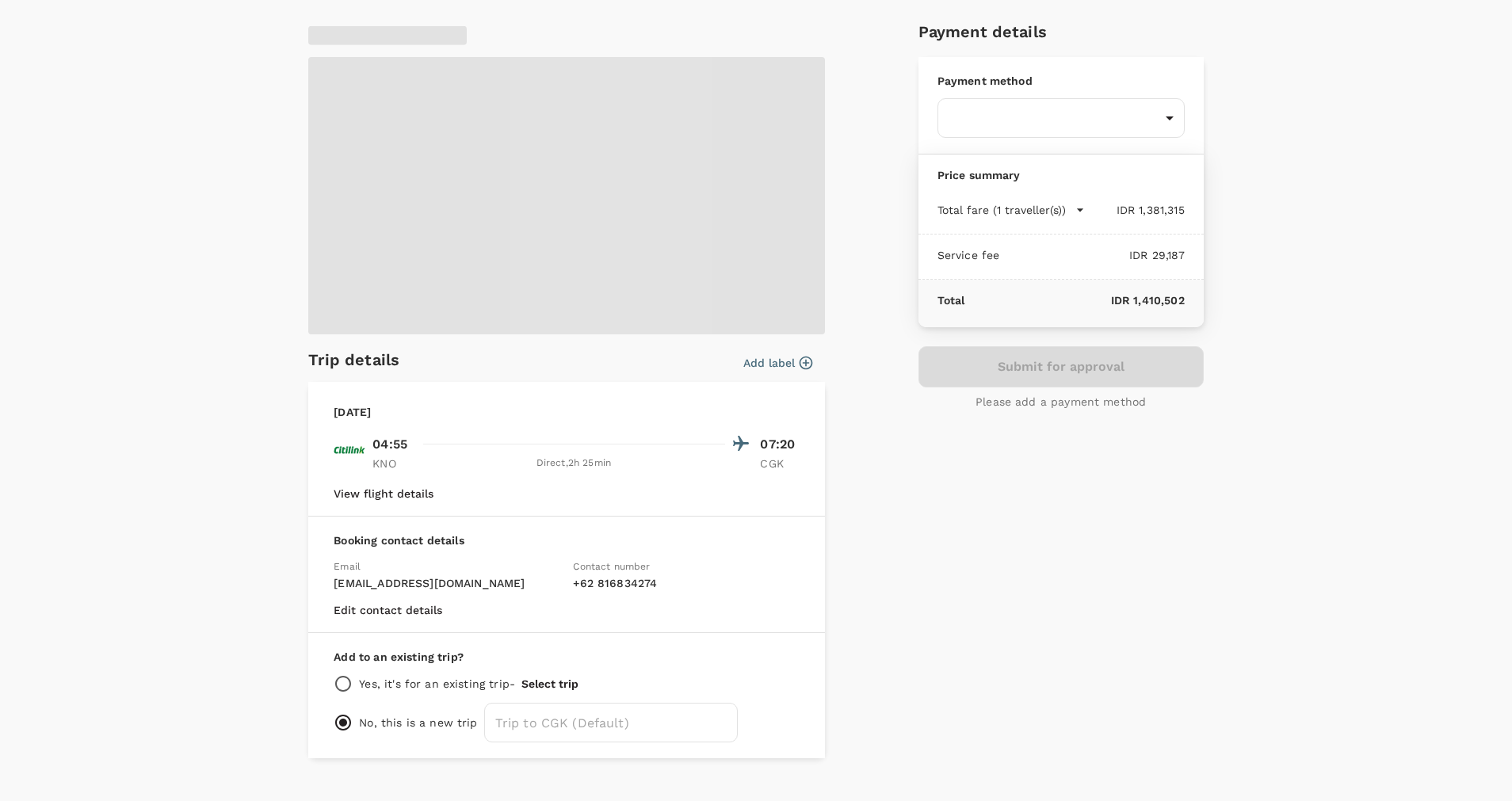
scroll to position [82, 0]
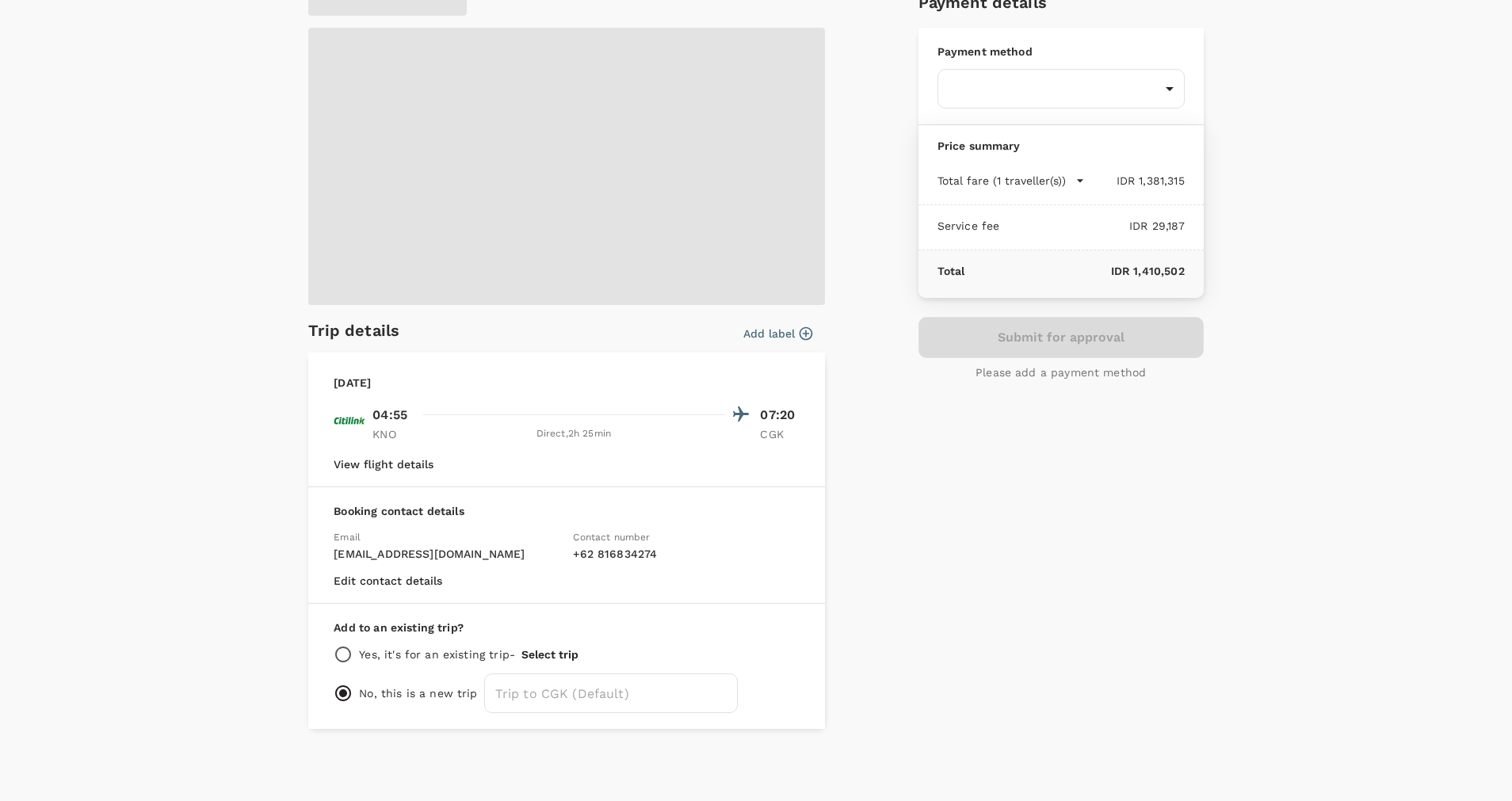
click at [362, 463] on button "View flight details" at bounding box center [384, 464] width 99 height 13
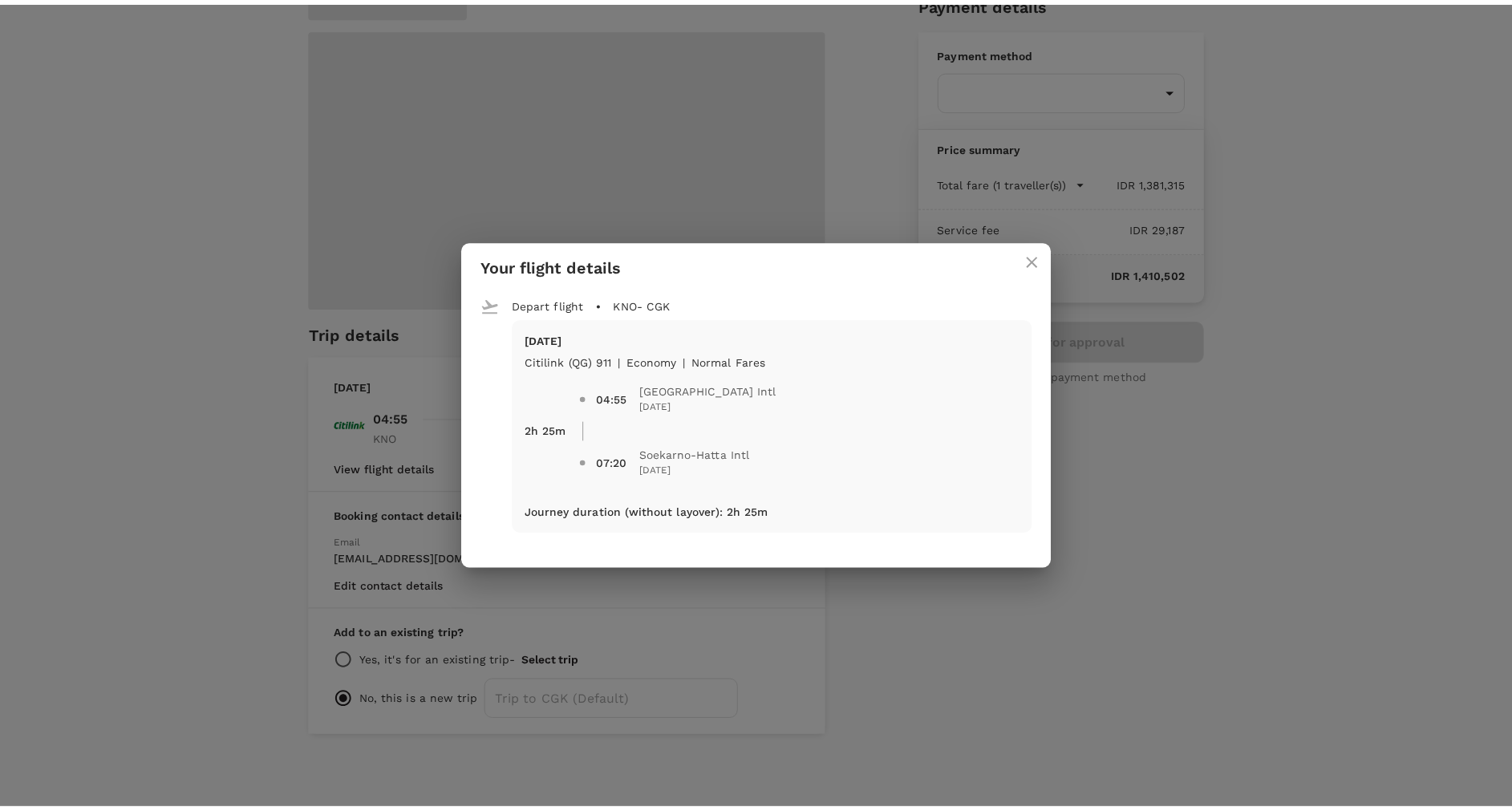
scroll to position [11, 0]
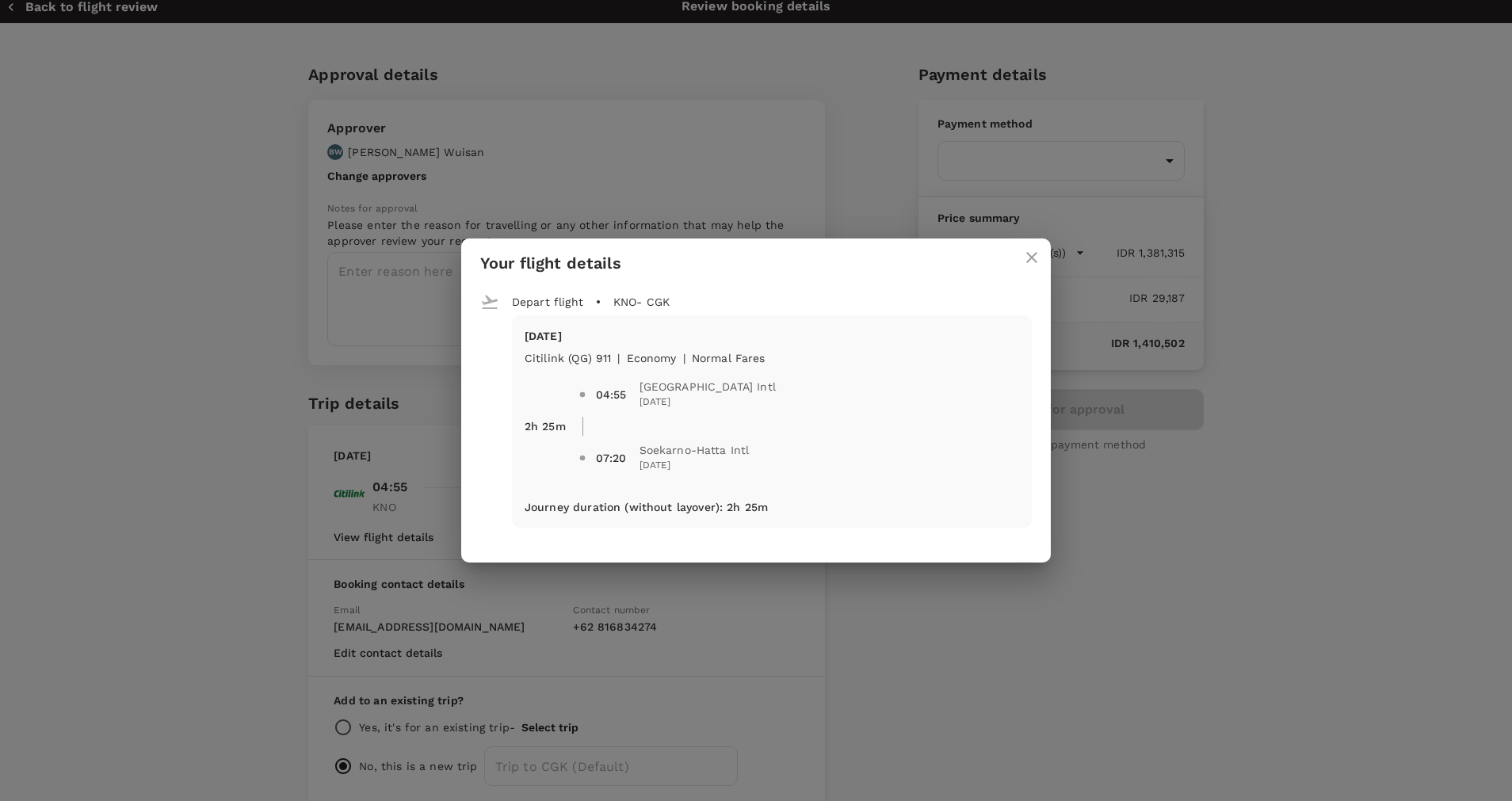
click at [364, 122] on div "Your flight details Depart flight KNO - CGK [DATE] Citilink (QG) 911 | economy …" at bounding box center [756, 400] width 1512 height 801
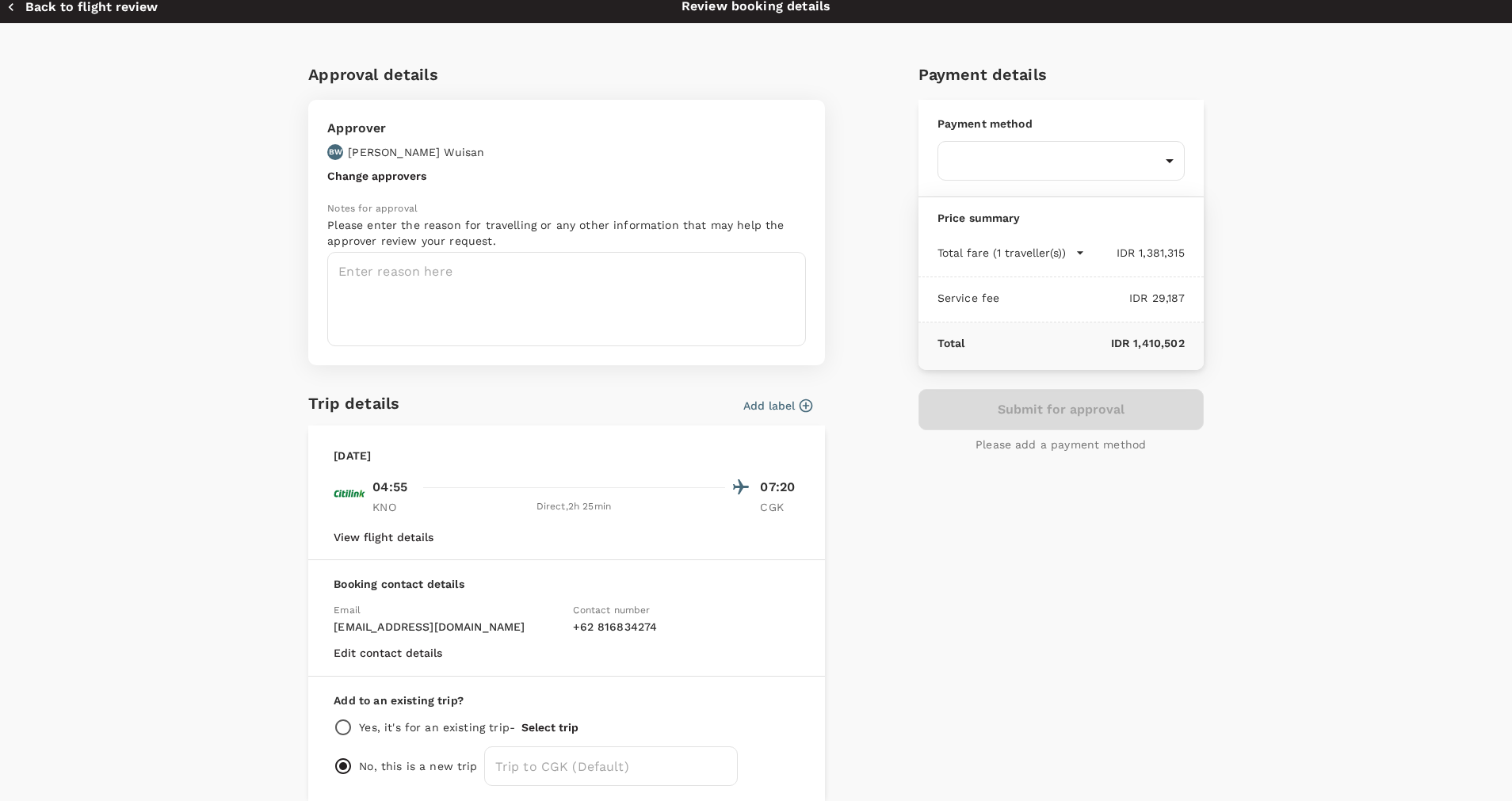
click at [78, 7] on button "Back to flight review" at bounding box center [82, 7] width 152 height 16
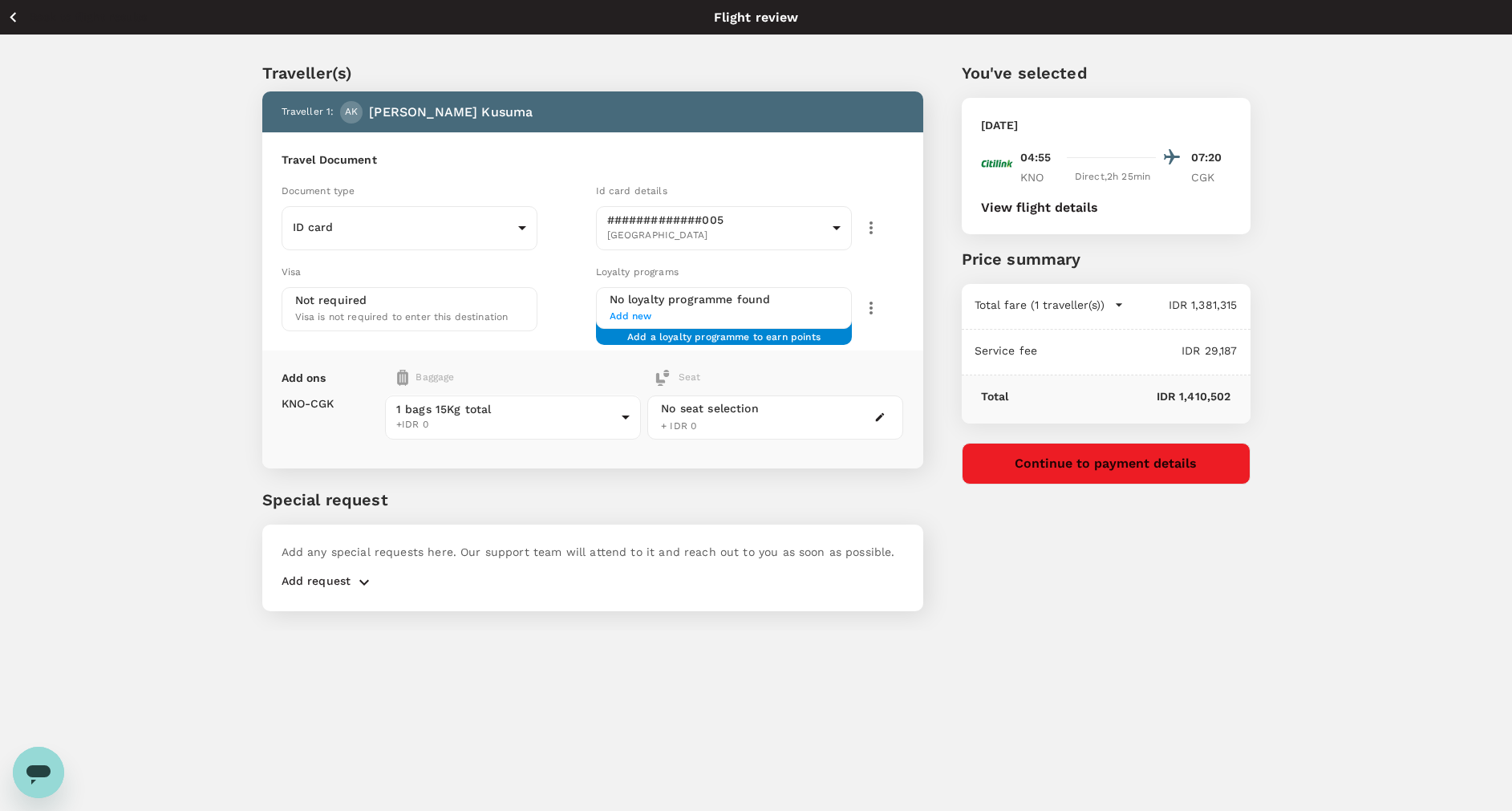
click at [13, 19] on icon "button" at bounding box center [12, 18] width 6 height 11
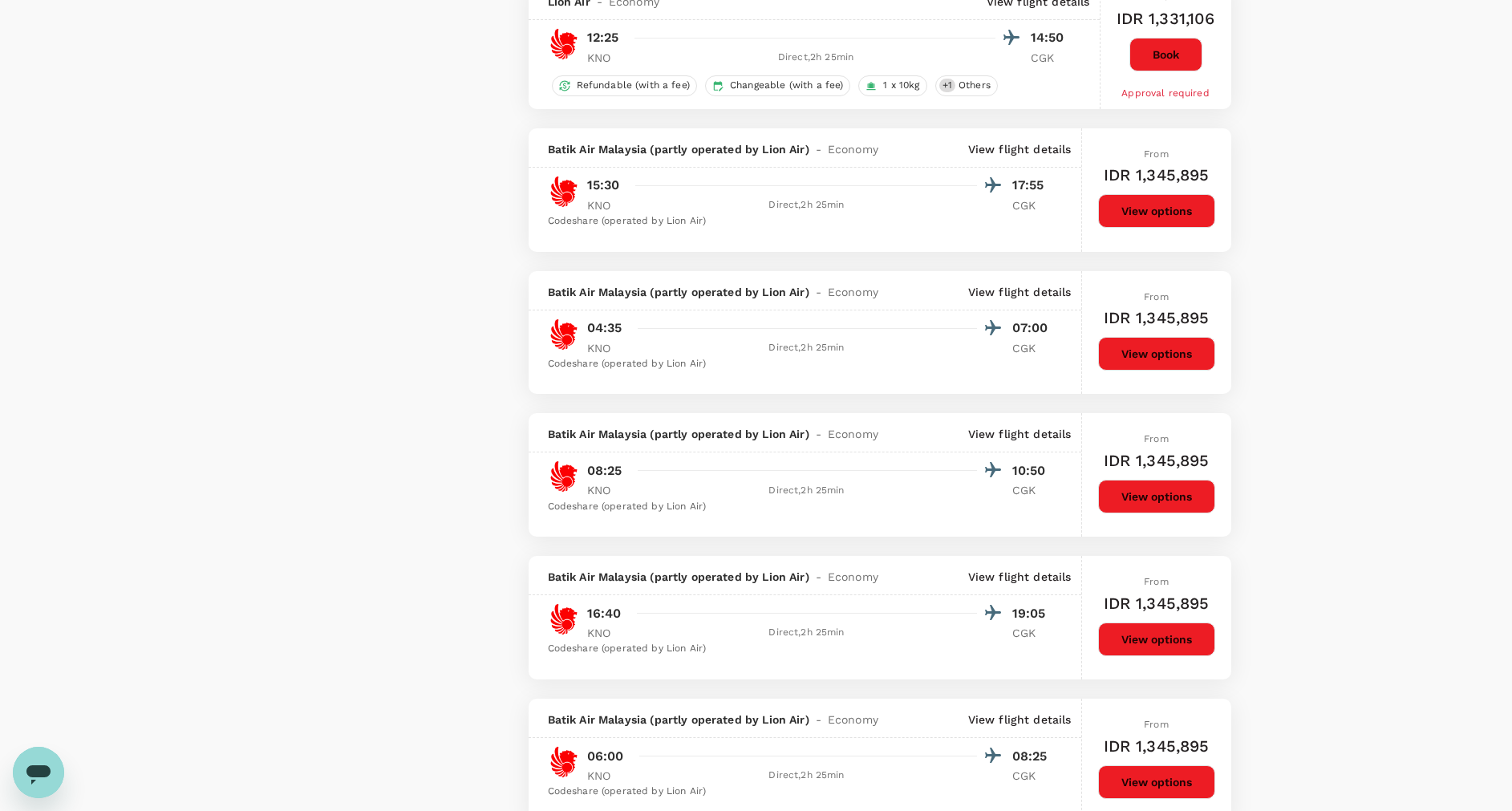
scroll to position [2574, 0]
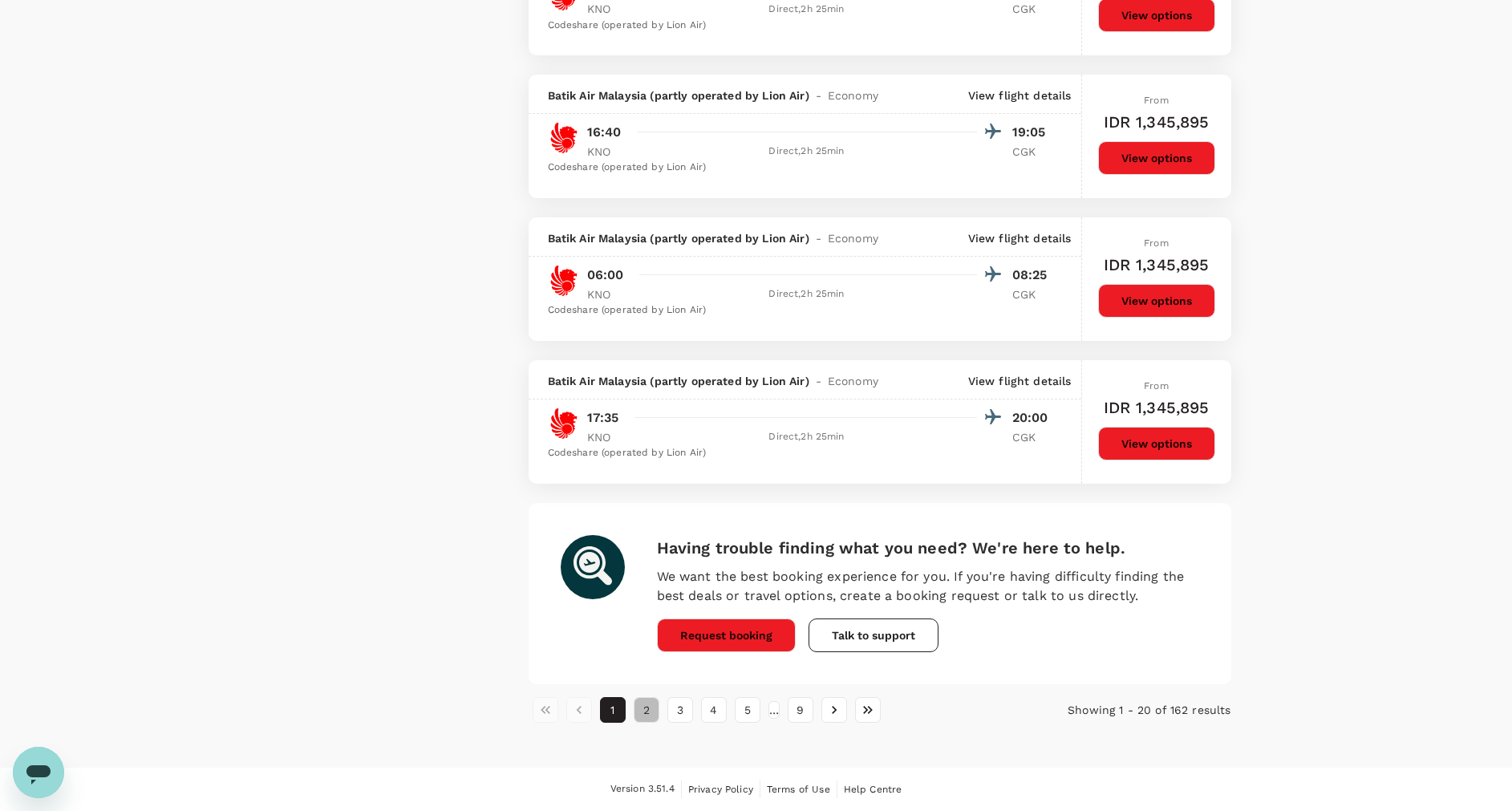
click at [640, 711] on button "2" at bounding box center [646, 710] width 26 height 26
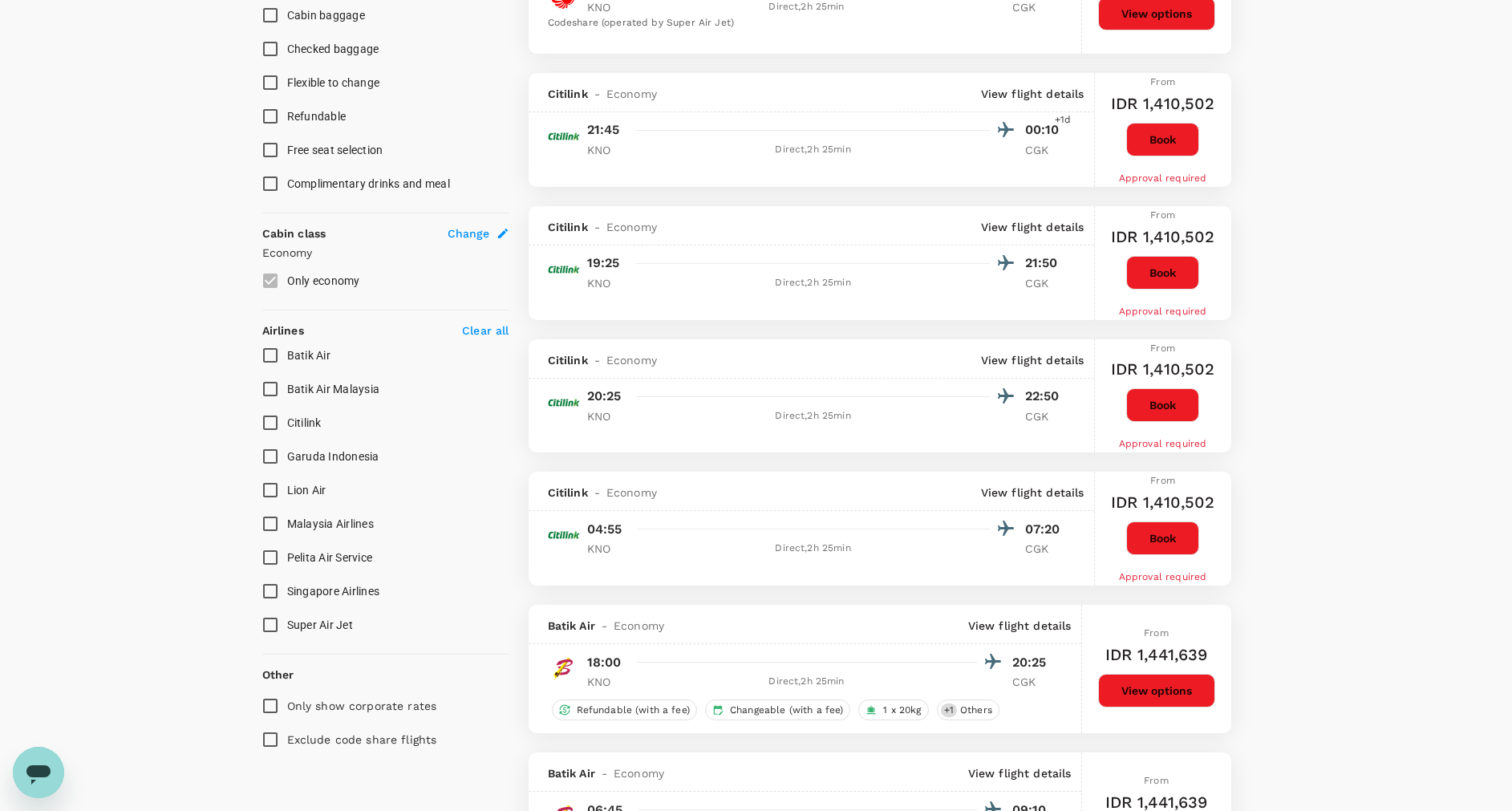
scroll to position [722, 0]
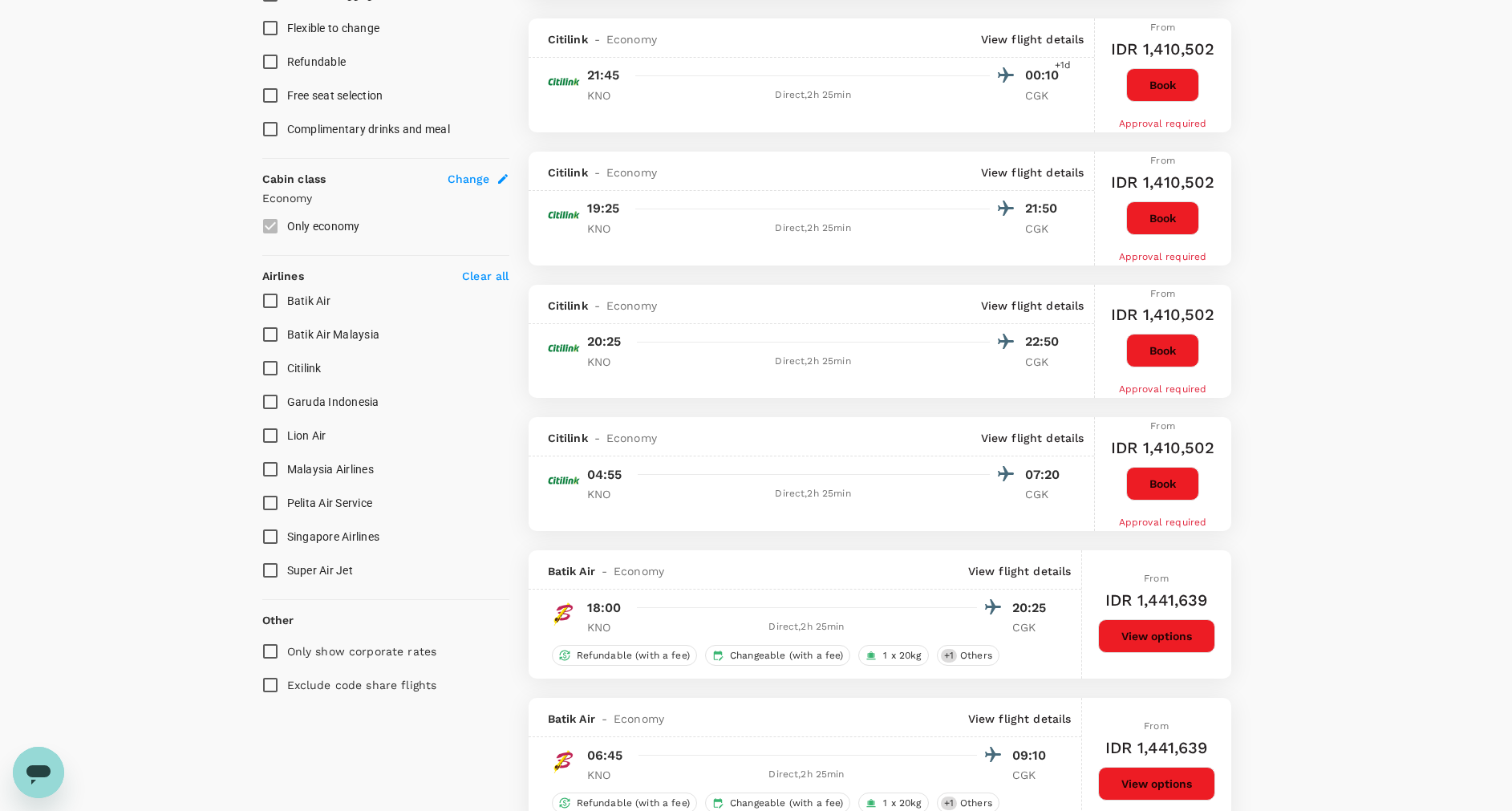
click at [1155, 488] on button "Book" at bounding box center [1162, 484] width 73 height 34
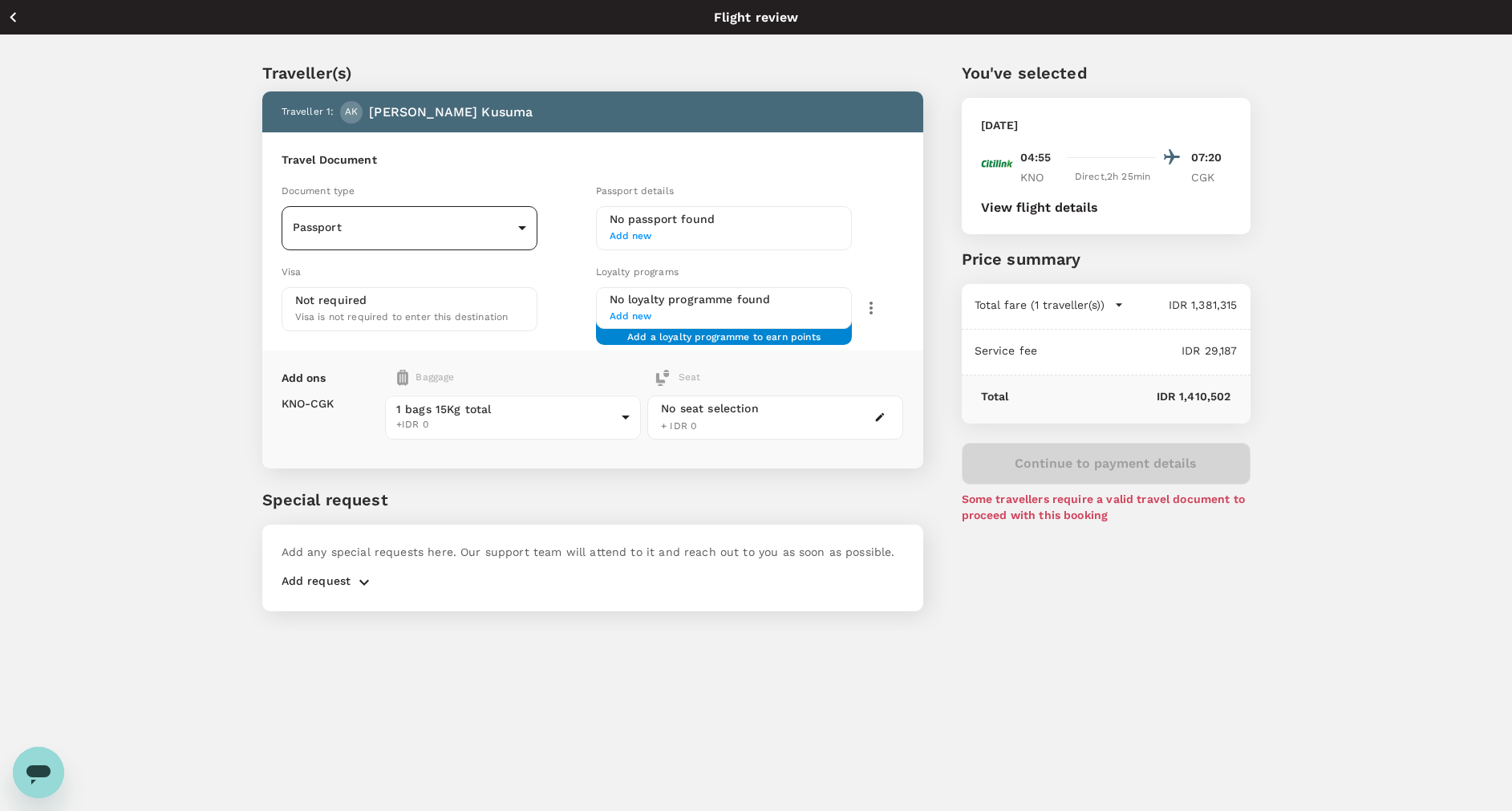
click at [509, 224] on body "Back to flight results Flight review Traveller(s) Traveller 1 : AK [PERSON_NAME…" at bounding box center [756, 427] width 1512 height 854
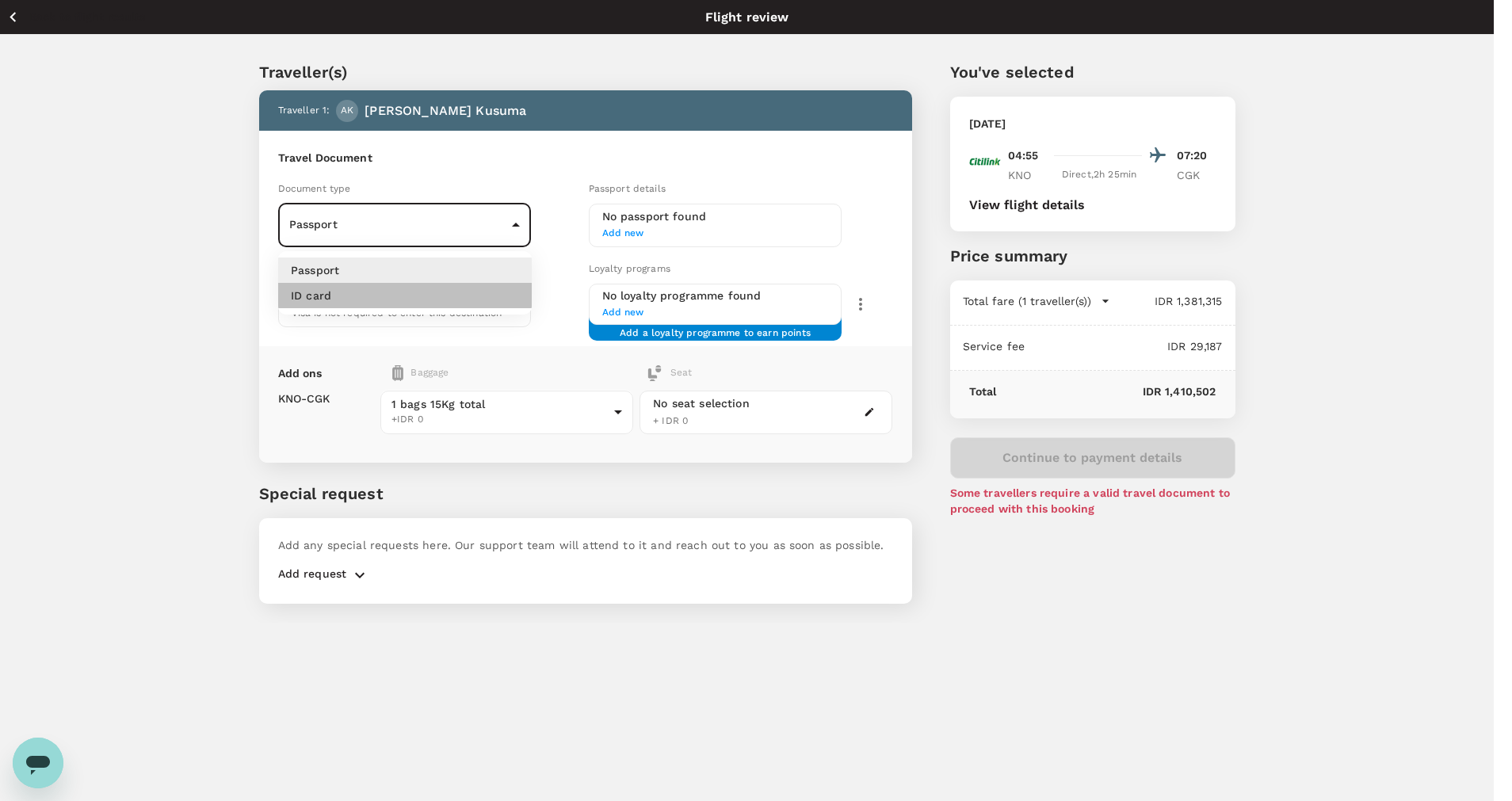
click at [469, 299] on li "ID card" at bounding box center [405, 295] width 254 height 25
type input "Id card"
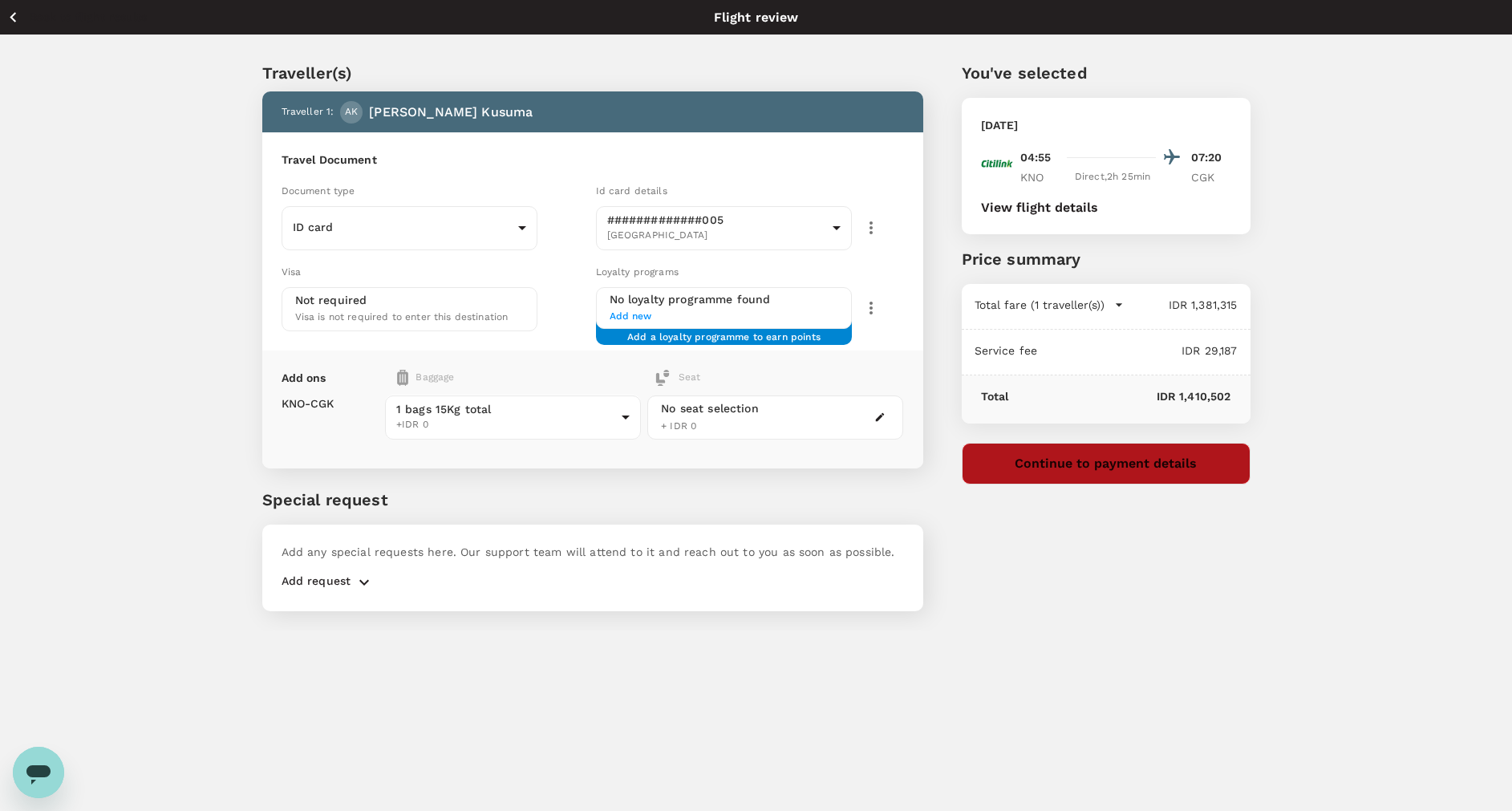
click at [1048, 457] on button "Continue to payment details" at bounding box center [1105, 463] width 289 height 41
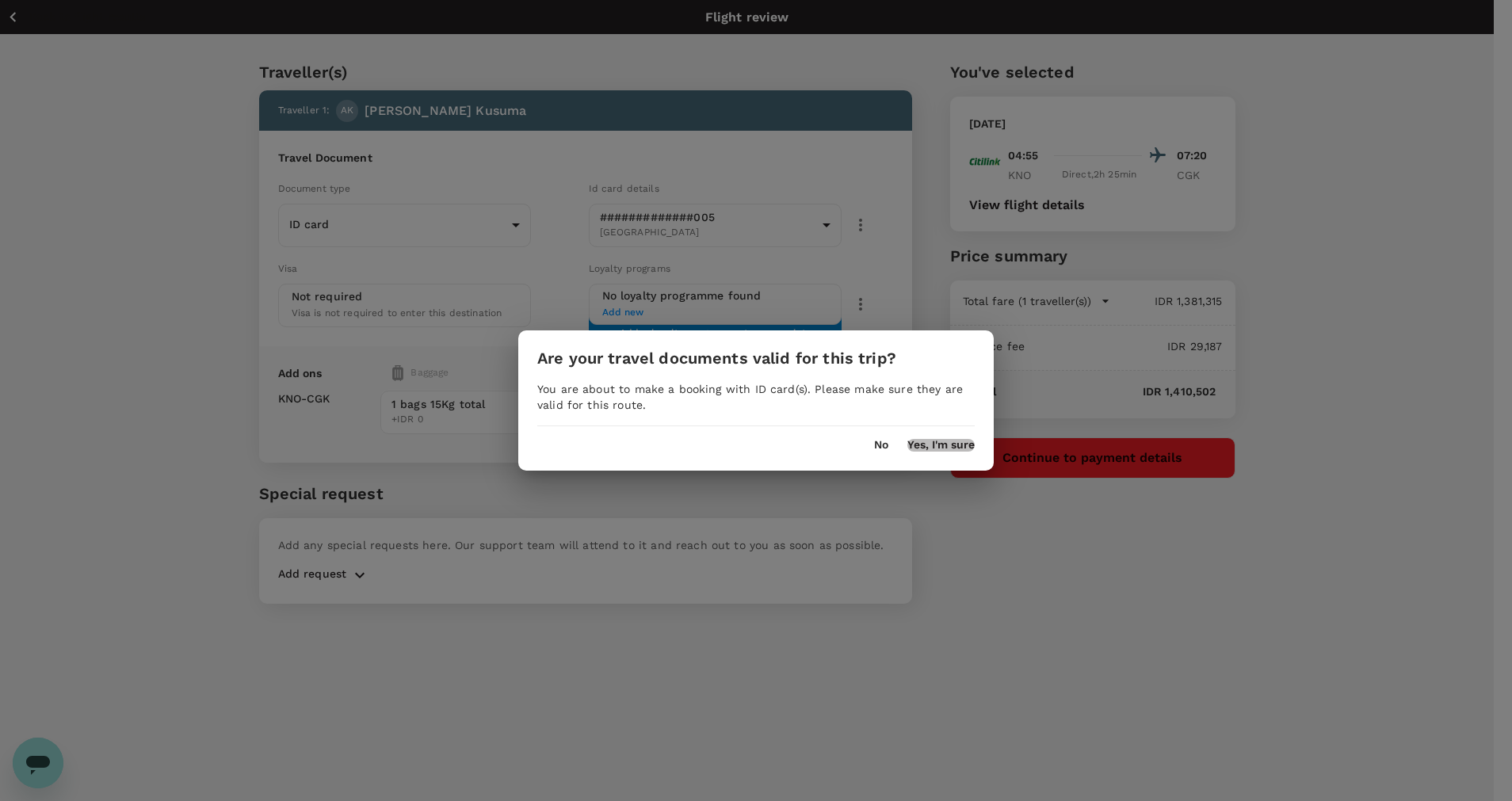
click at [911, 446] on button "Yes, I'm sure" at bounding box center [940, 445] width 67 height 13
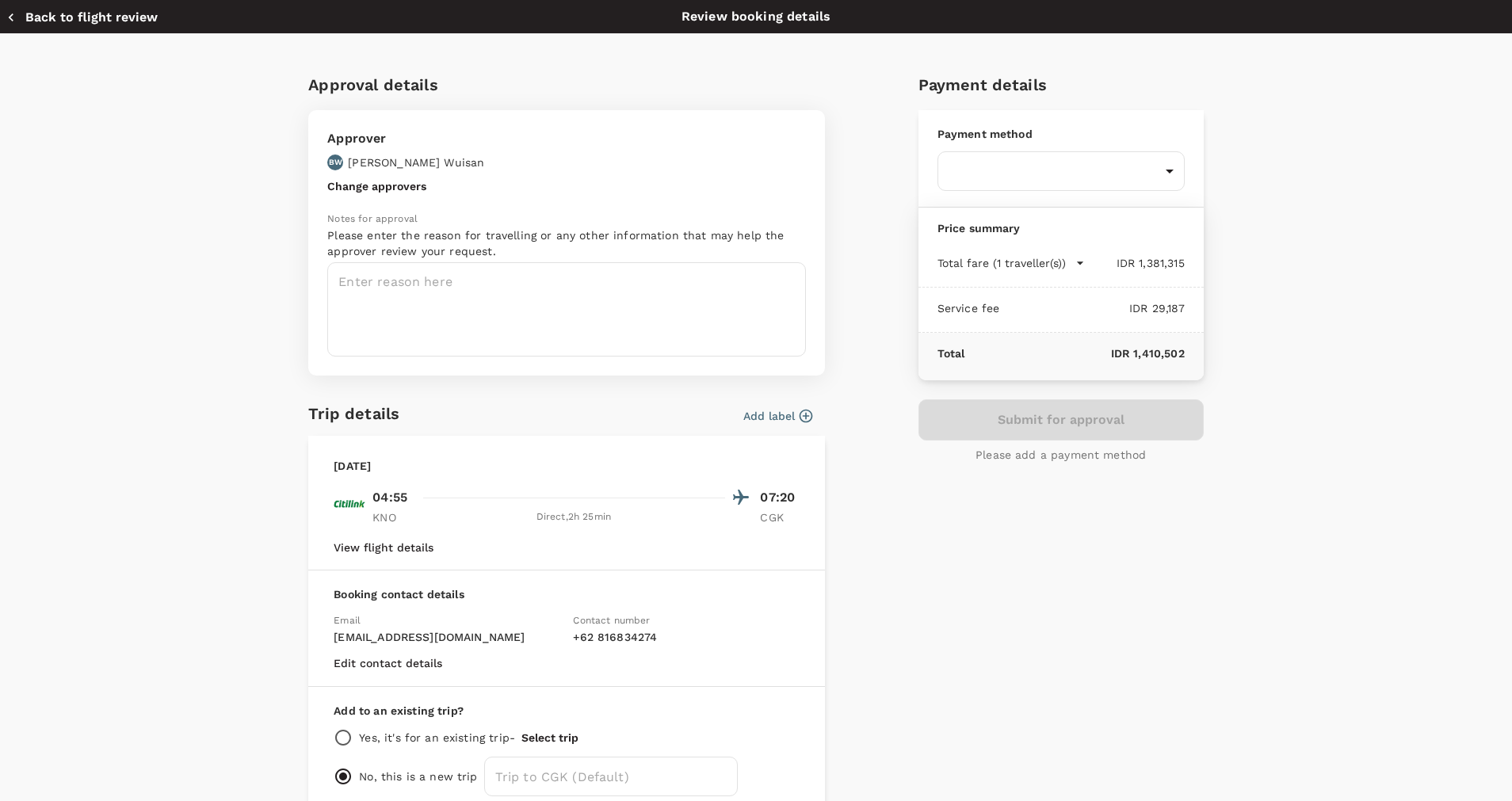
click at [401, 550] on button "View flight details" at bounding box center [384, 547] width 99 height 13
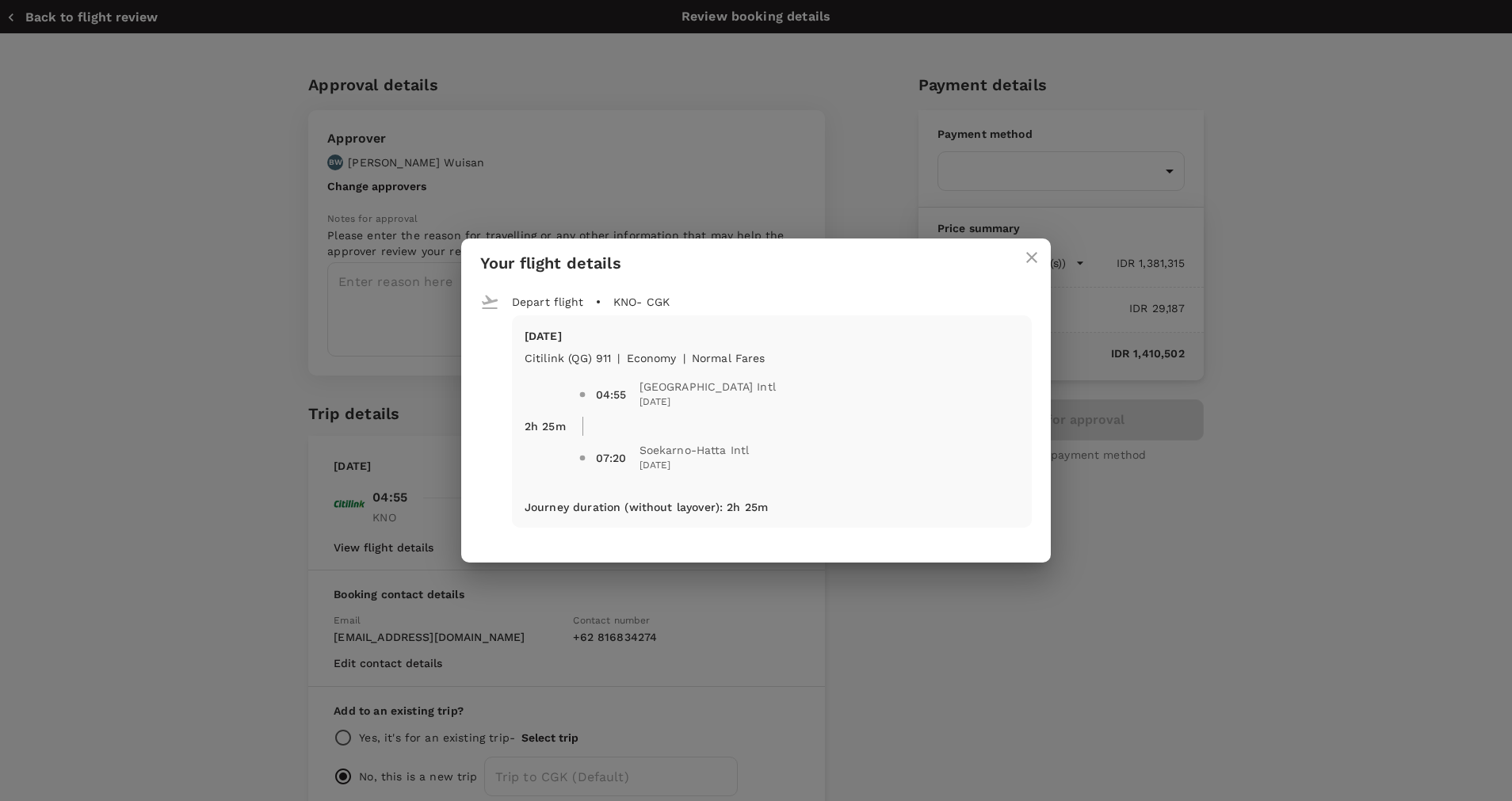
click at [1033, 248] on icon "close" at bounding box center [1032, 257] width 19 height 19
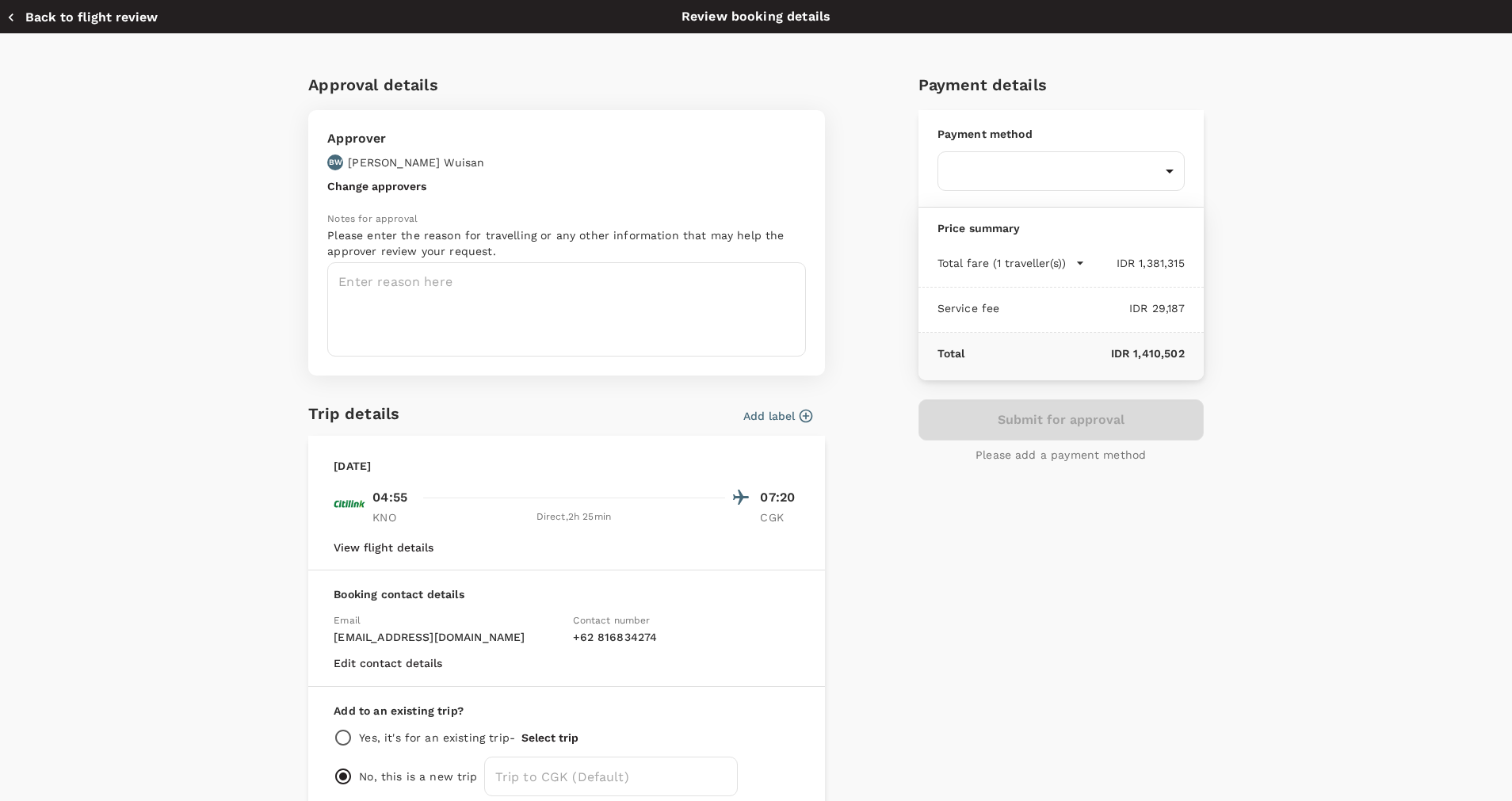
click at [55, 13] on button "Back to flight review" at bounding box center [82, 17] width 152 height 16
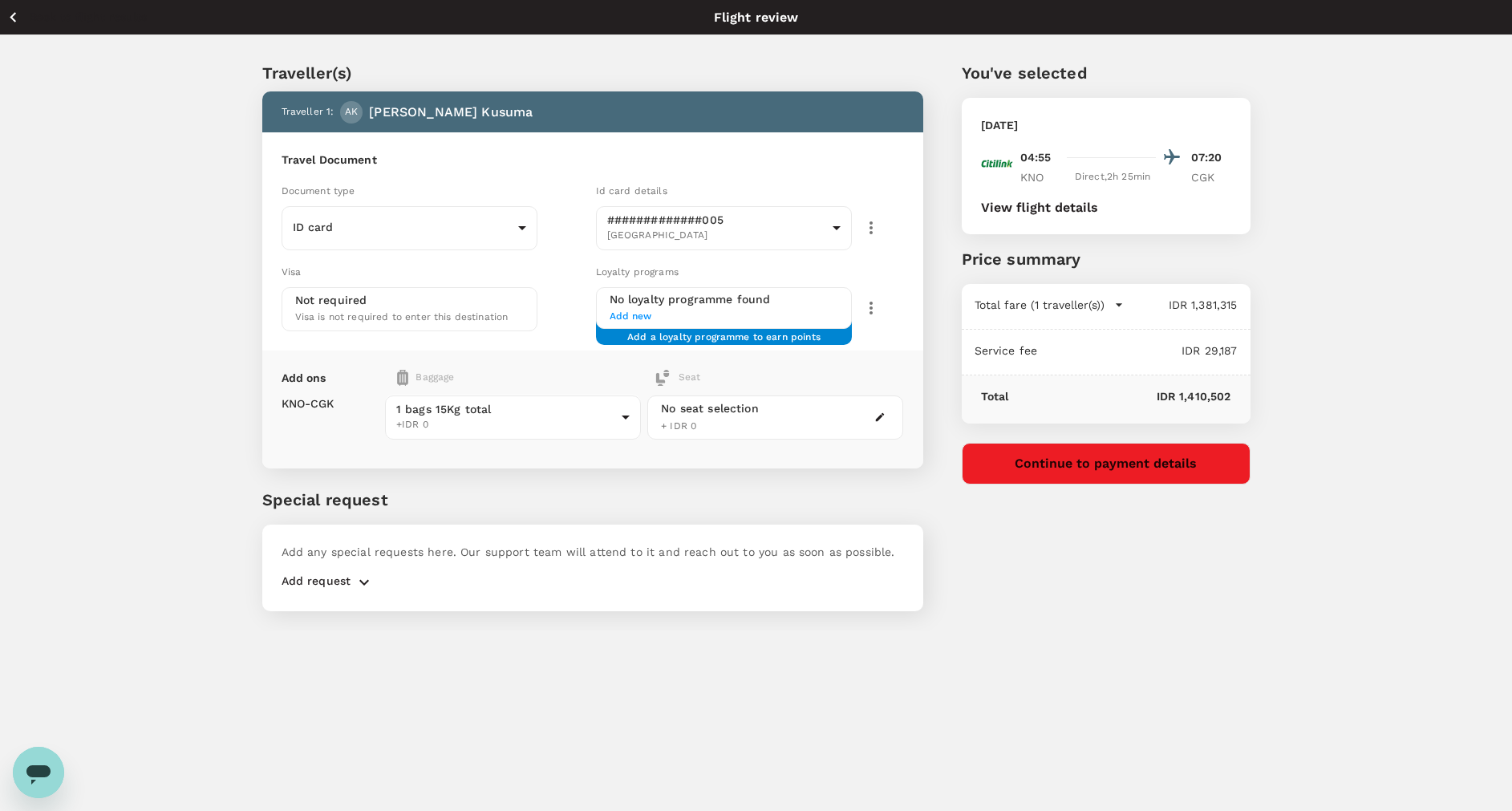
click at [46, 14] on p "Back to flight results" at bounding box center [88, 17] width 117 height 16
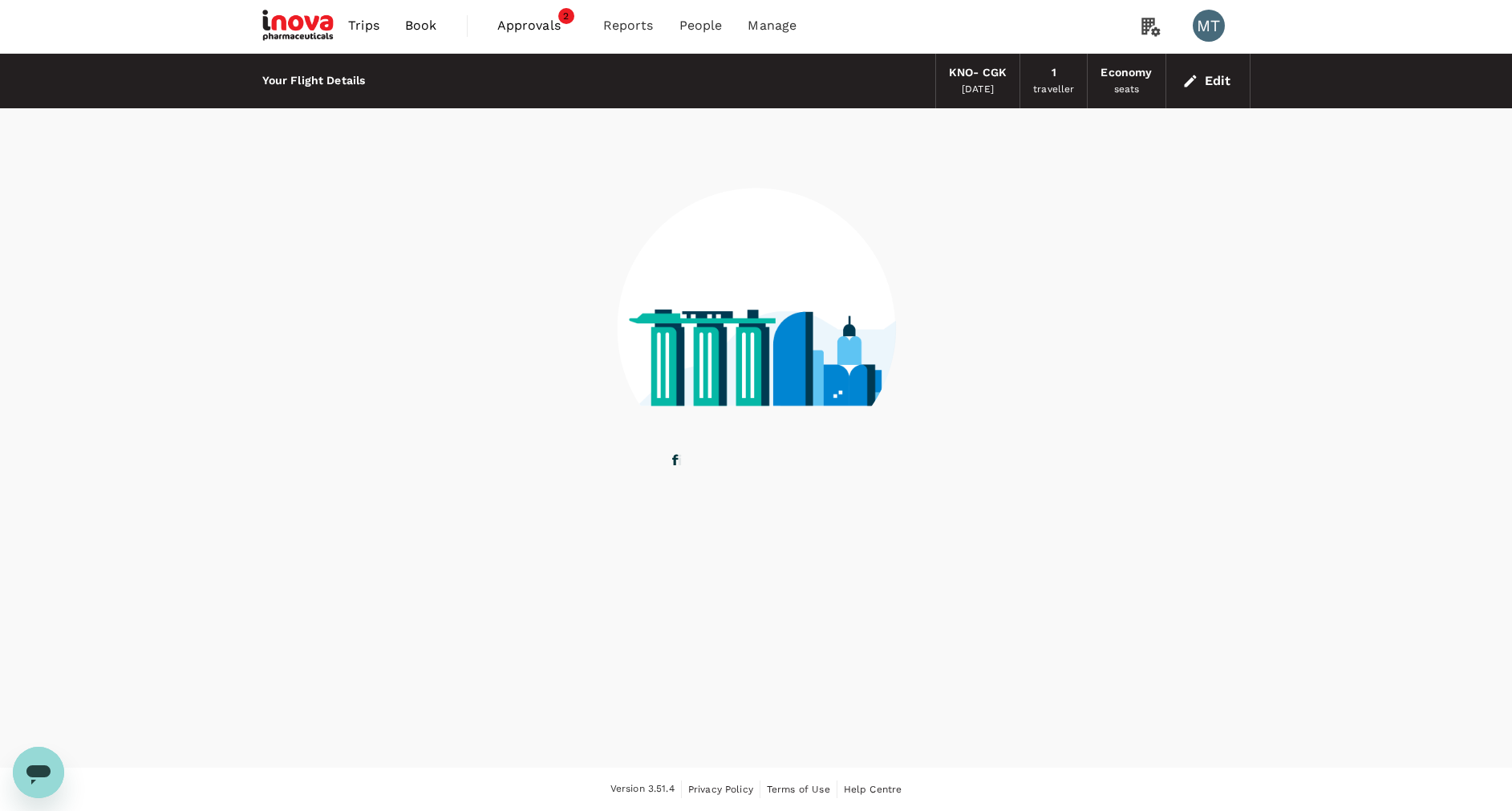
scroll to position [1, 0]
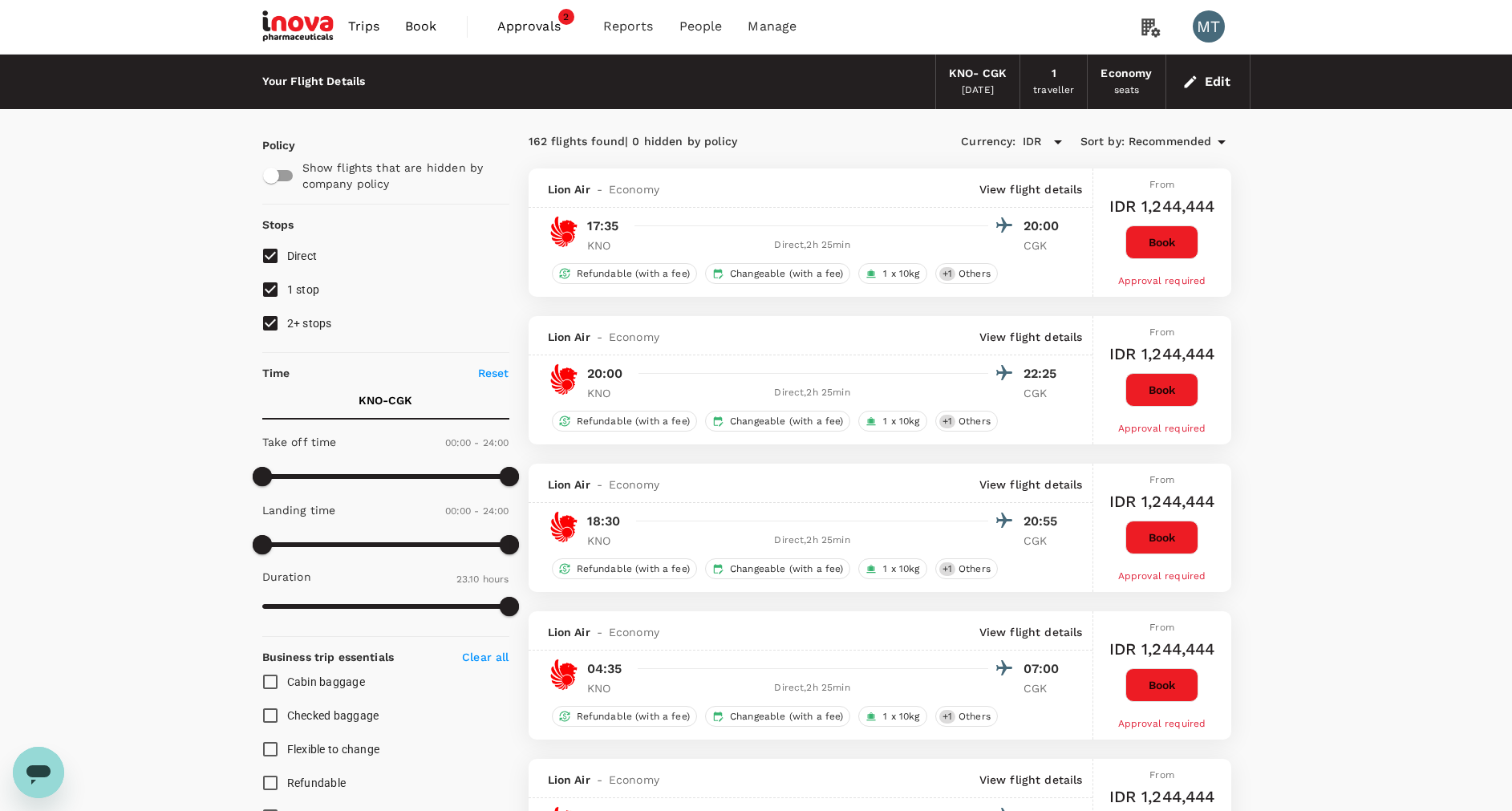
click at [422, 25] on span "Book" at bounding box center [421, 26] width 32 height 19
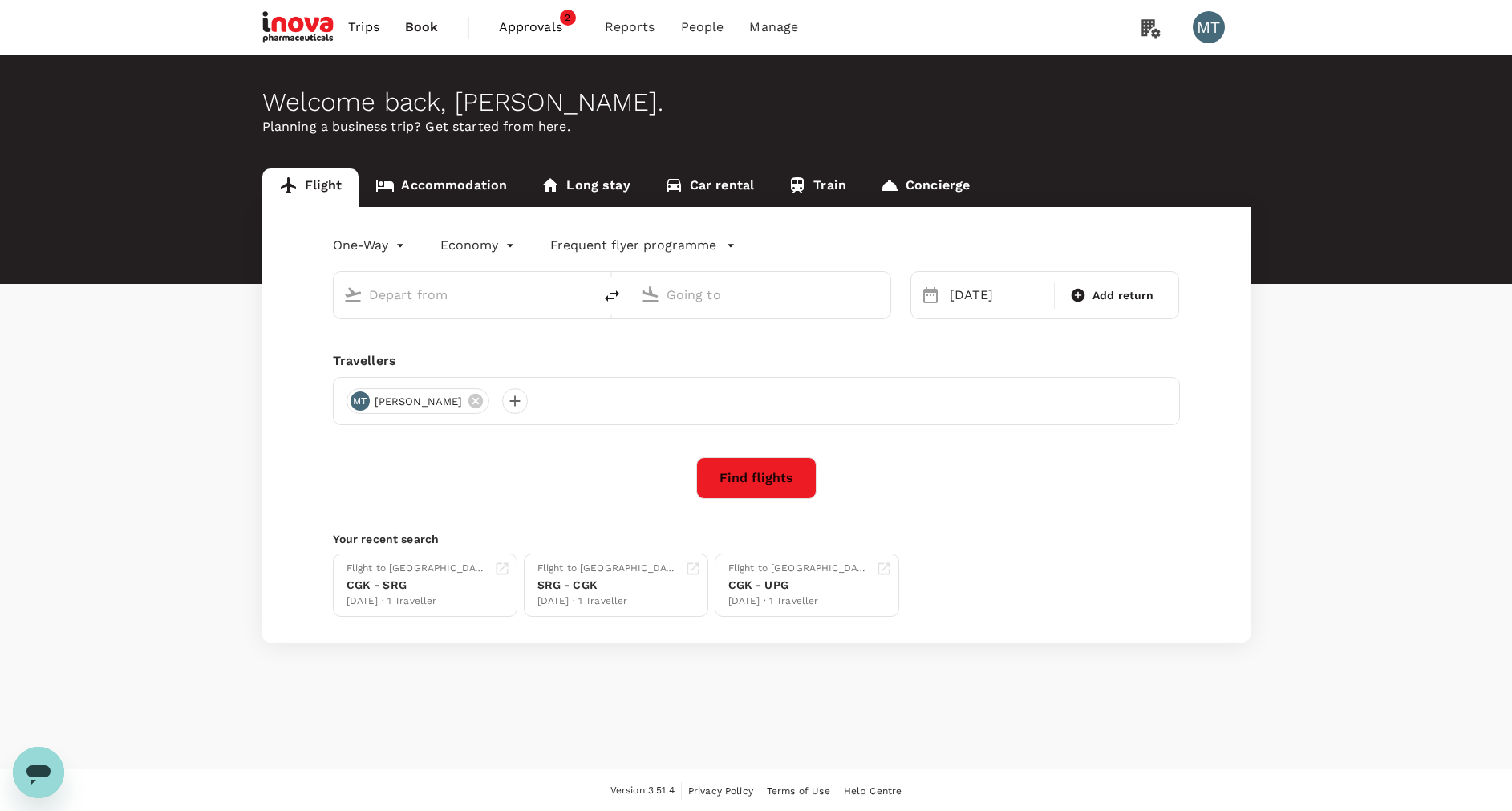
type input "[GEOGRAPHIC_DATA] Intl (KNO)"
type input "Soekarno-Hatta Intl (CGK)"
type input "[GEOGRAPHIC_DATA] Intl (KNO)"
type input "Soekarno-Hatta Intl (CGK)"
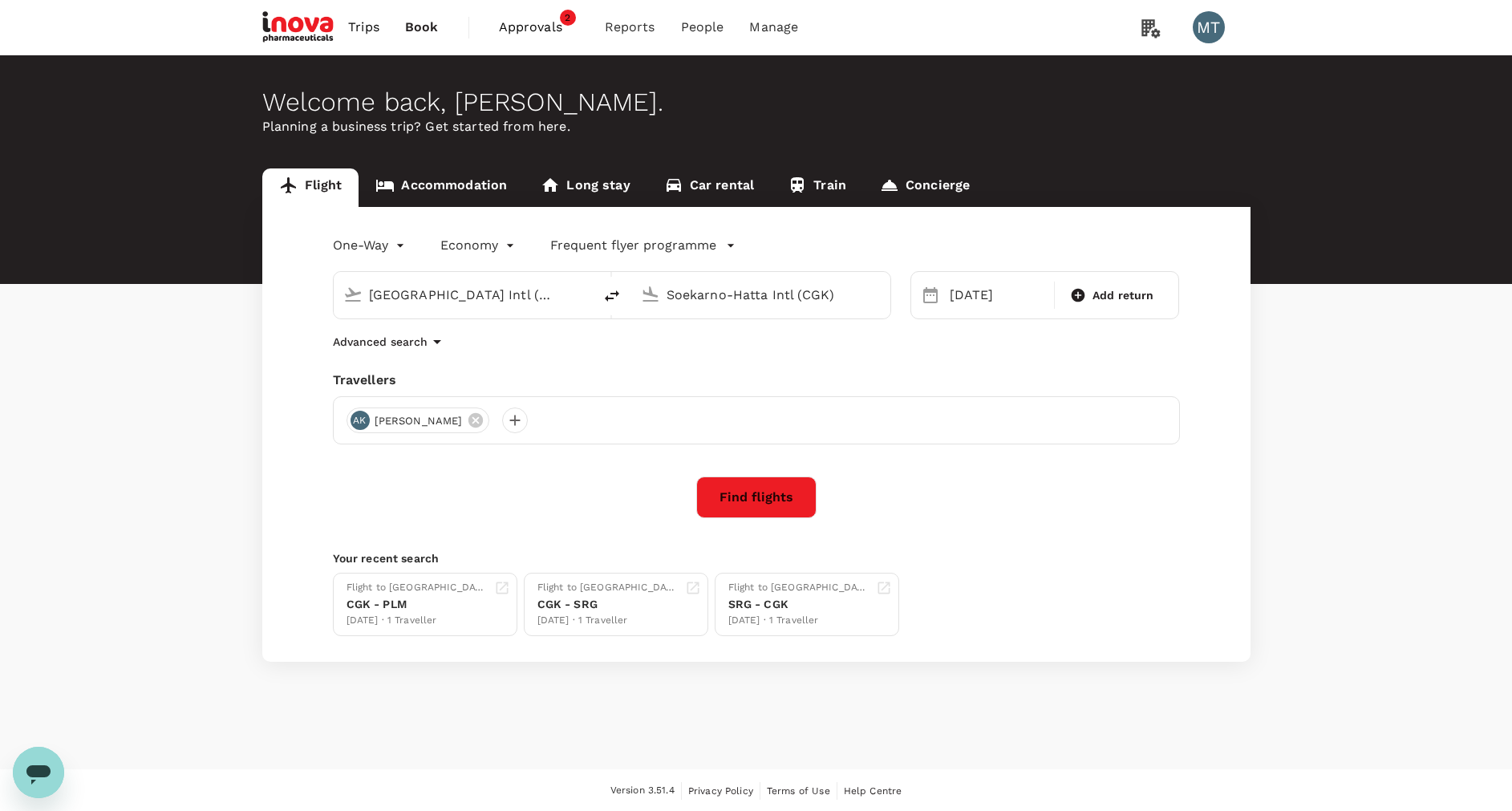
click at [615, 301] on icon "delete" at bounding box center [612, 296] width 19 height 19
type input "Soekarno-Hatta Intl (CGK)"
type input "[GEOGRAPHIC_DATA] Intl (KNO)"
click at [989, 299] on div "[DATE]" at bounding box center [997, 295] width 108 height 32
click at [1129, 395] on div "4" at bounding box center [1125, 403] width 31 height 31
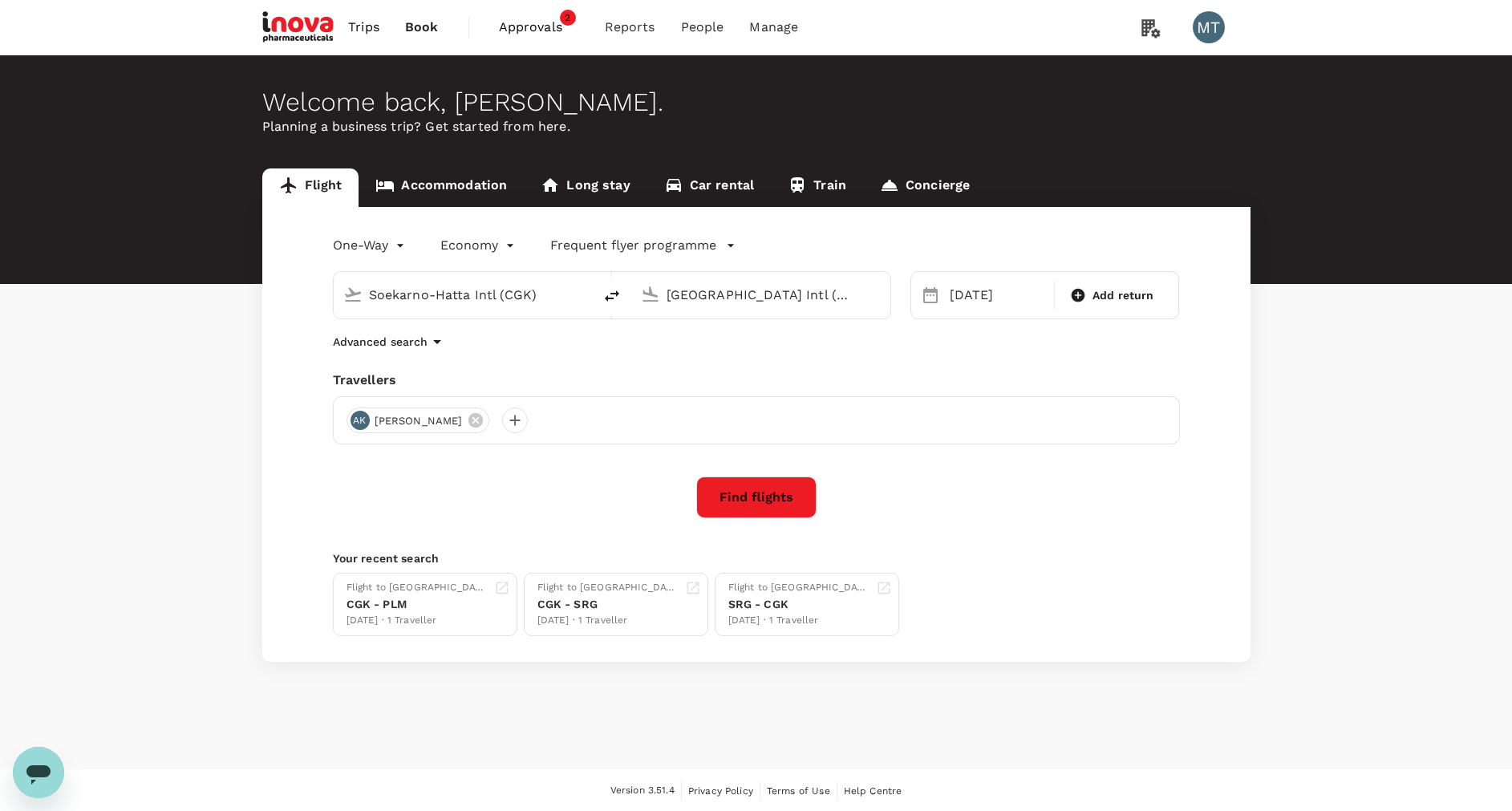
click at [745, 498] on button "Find flights" at bounding box center [756, 497] width 120 height 41
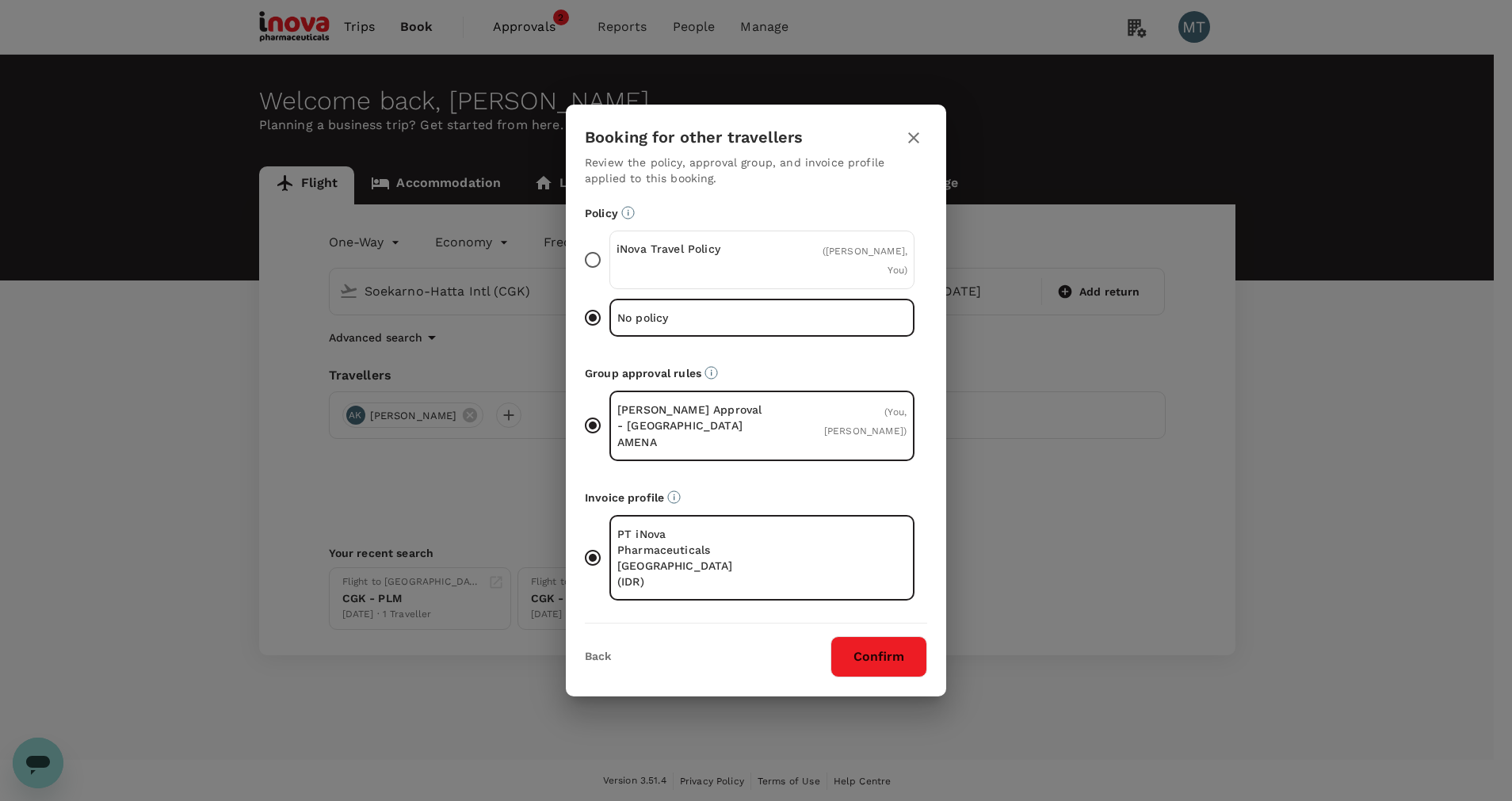
click at [683, 256] on p "iNova Travel Policy" at bounding box center [689, 248] width 146 height 16
click at [610, 264] on input "iNova Travel Policy ( [PERSON_NAME], You )" at bounding box center [593, 260] width 33 height 33
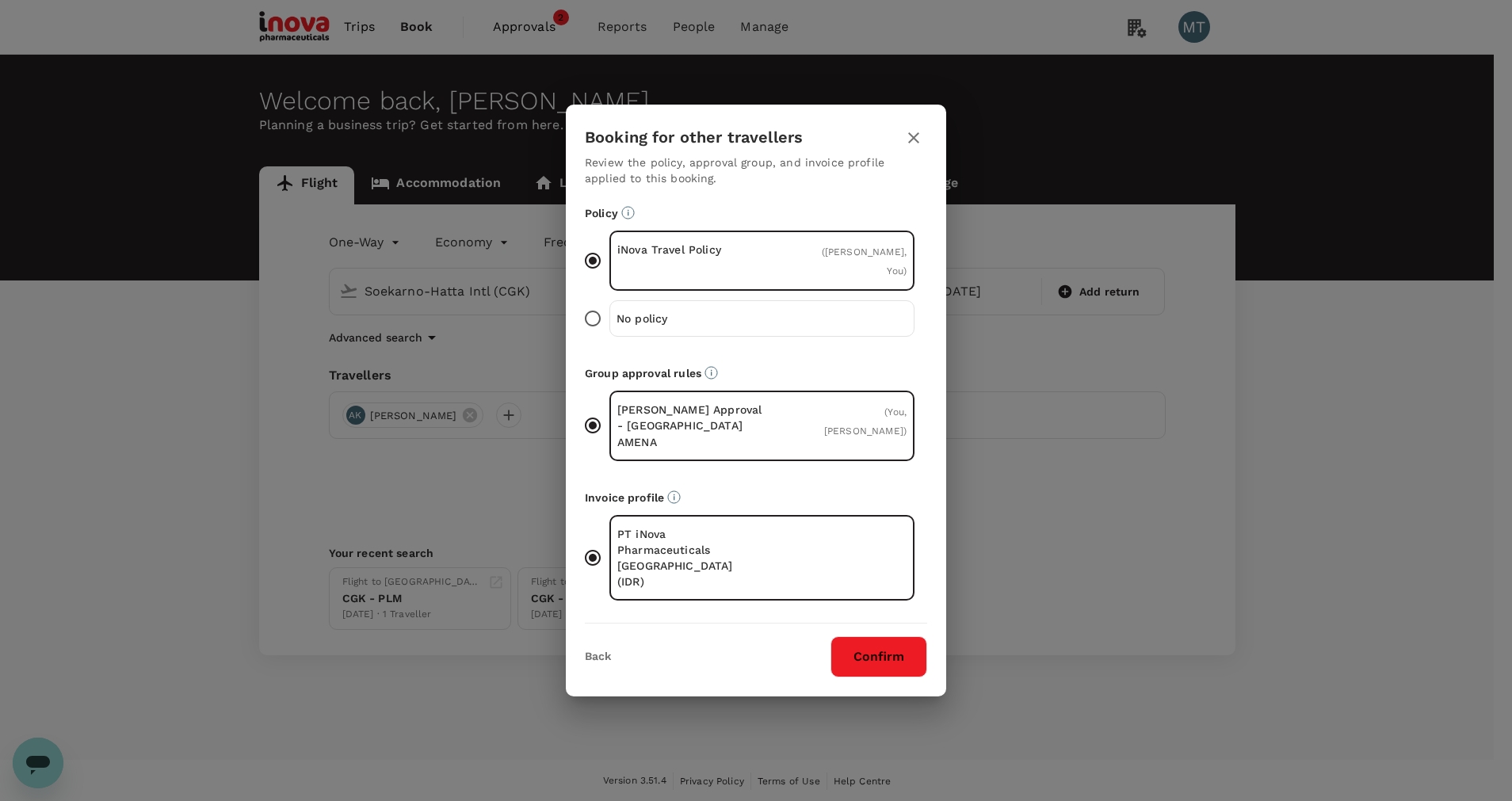
click at [906, 641] on button "Confirm" at bounding box center [878, 656] width 97 height 41
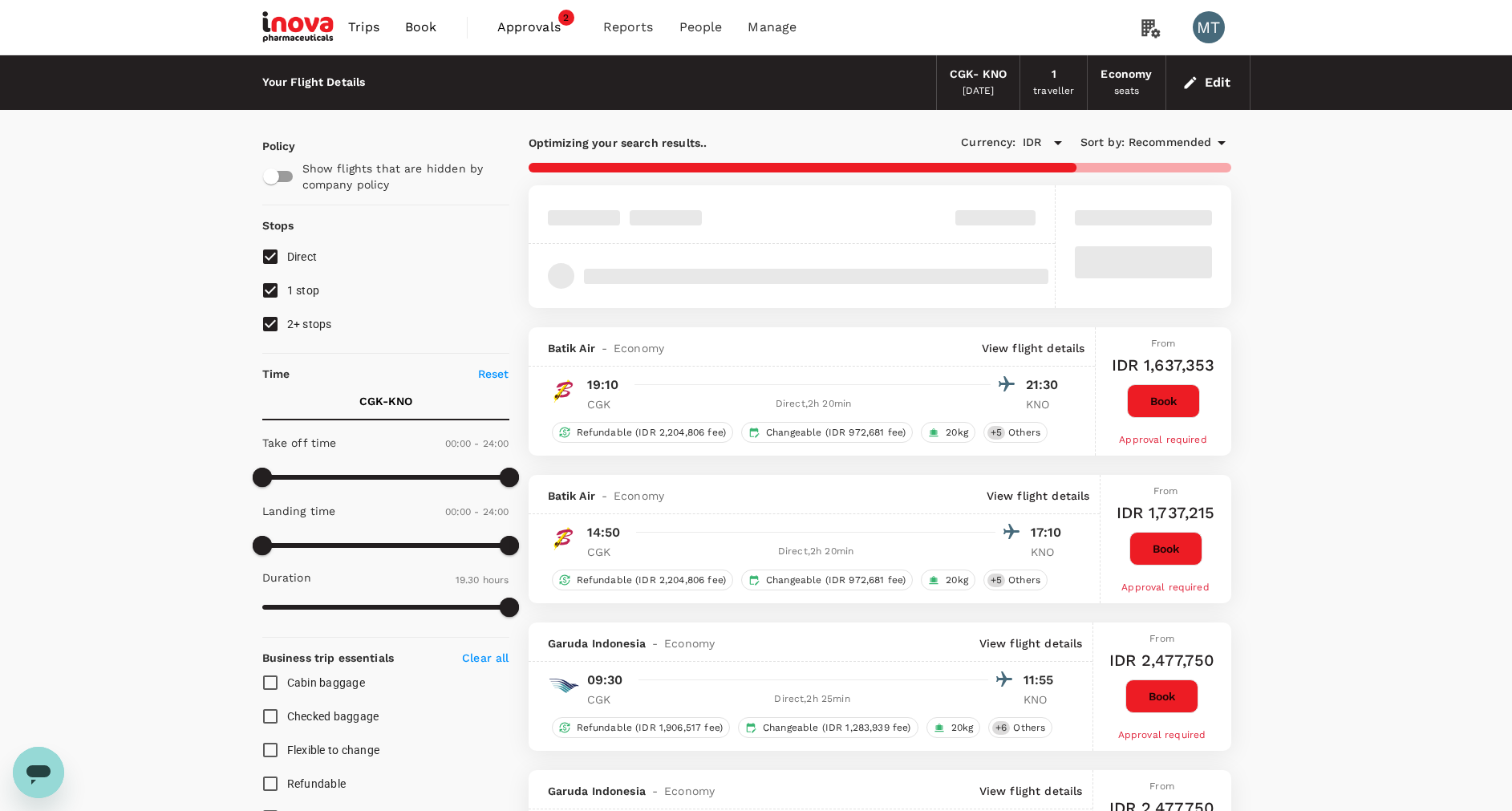
type input "1425"
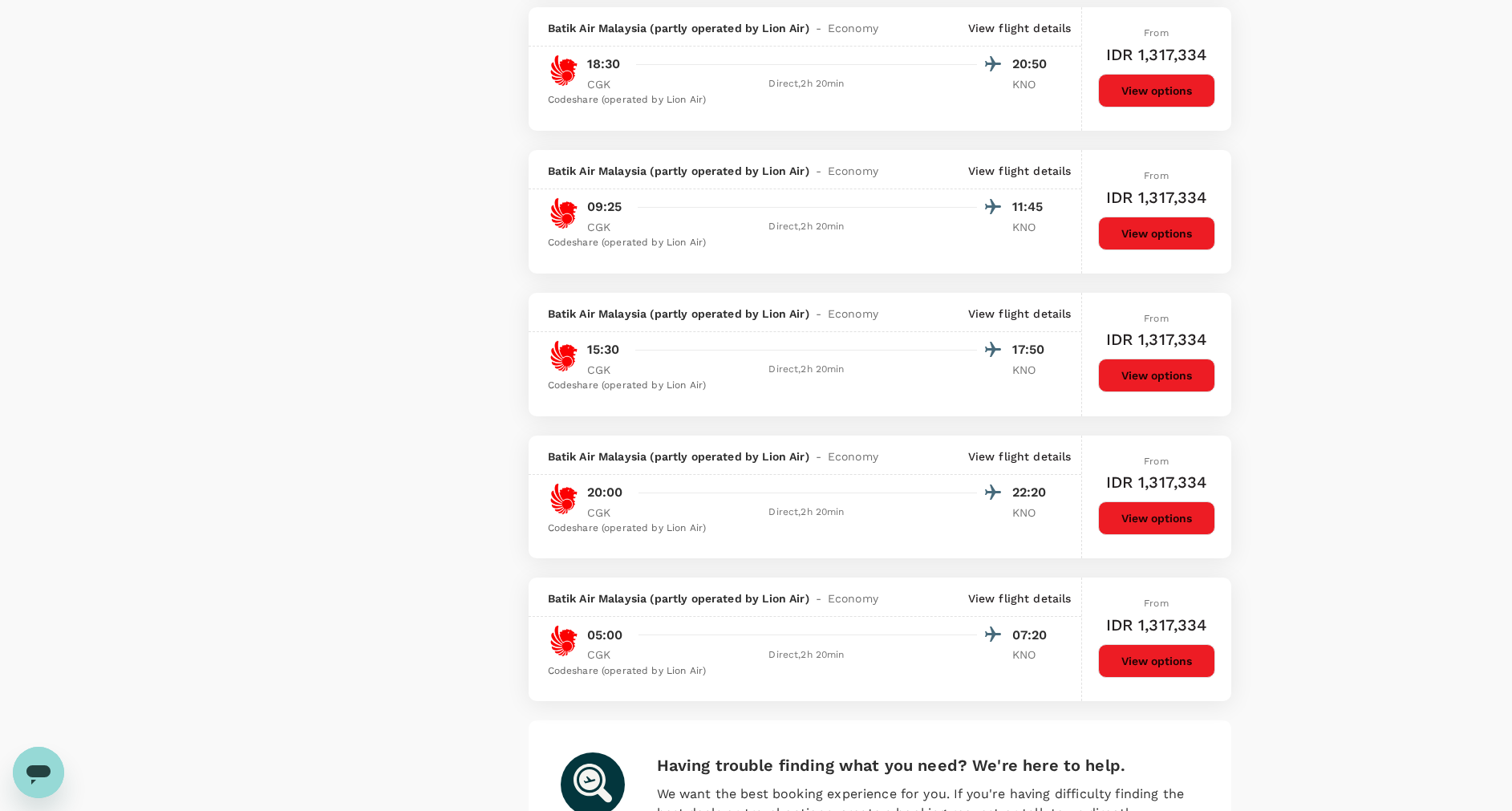
scroll to position [2526, 0]
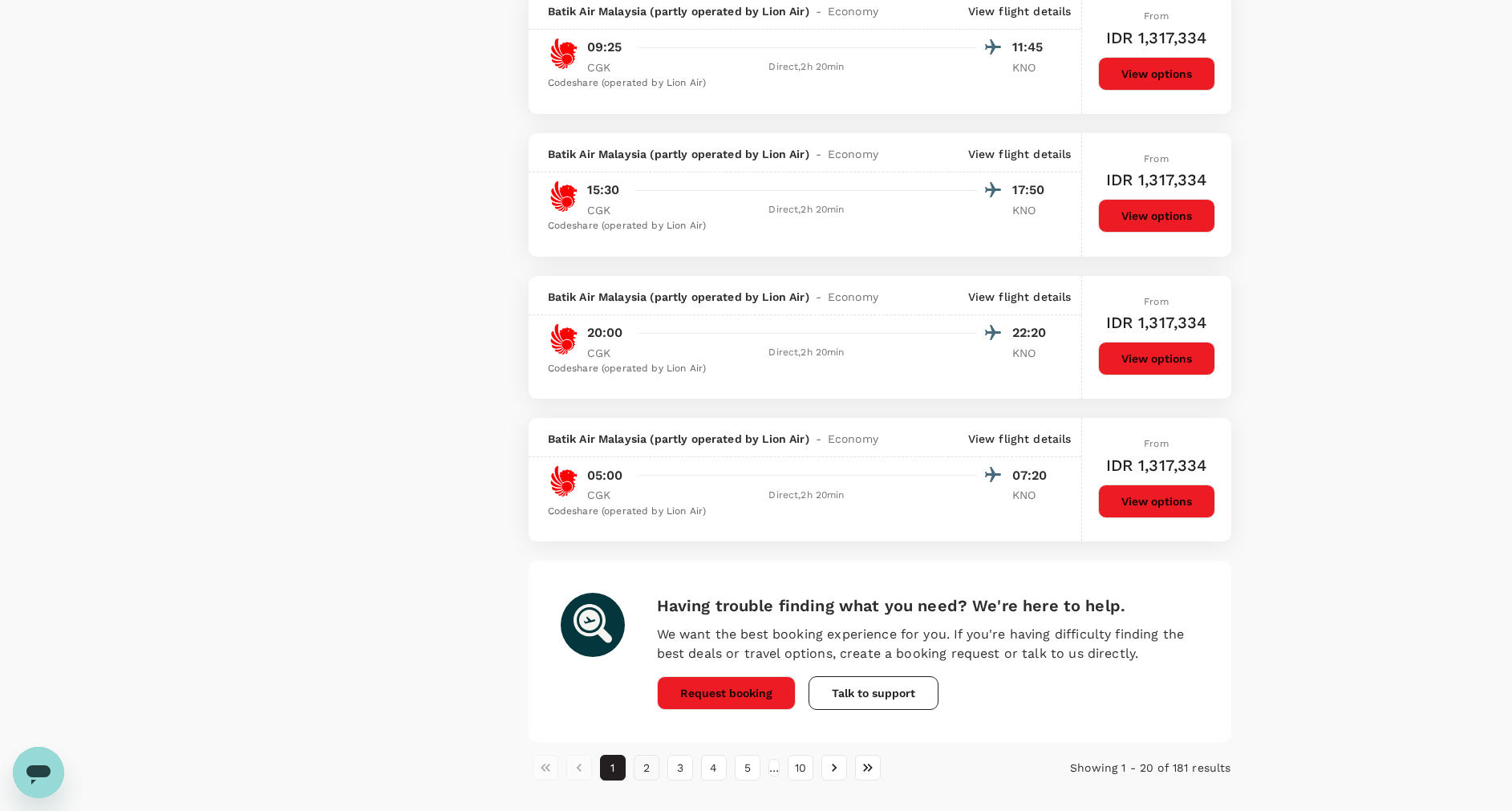
click at [654, 770] on button "2" at bounding box center [646, 767] width 26 height 26
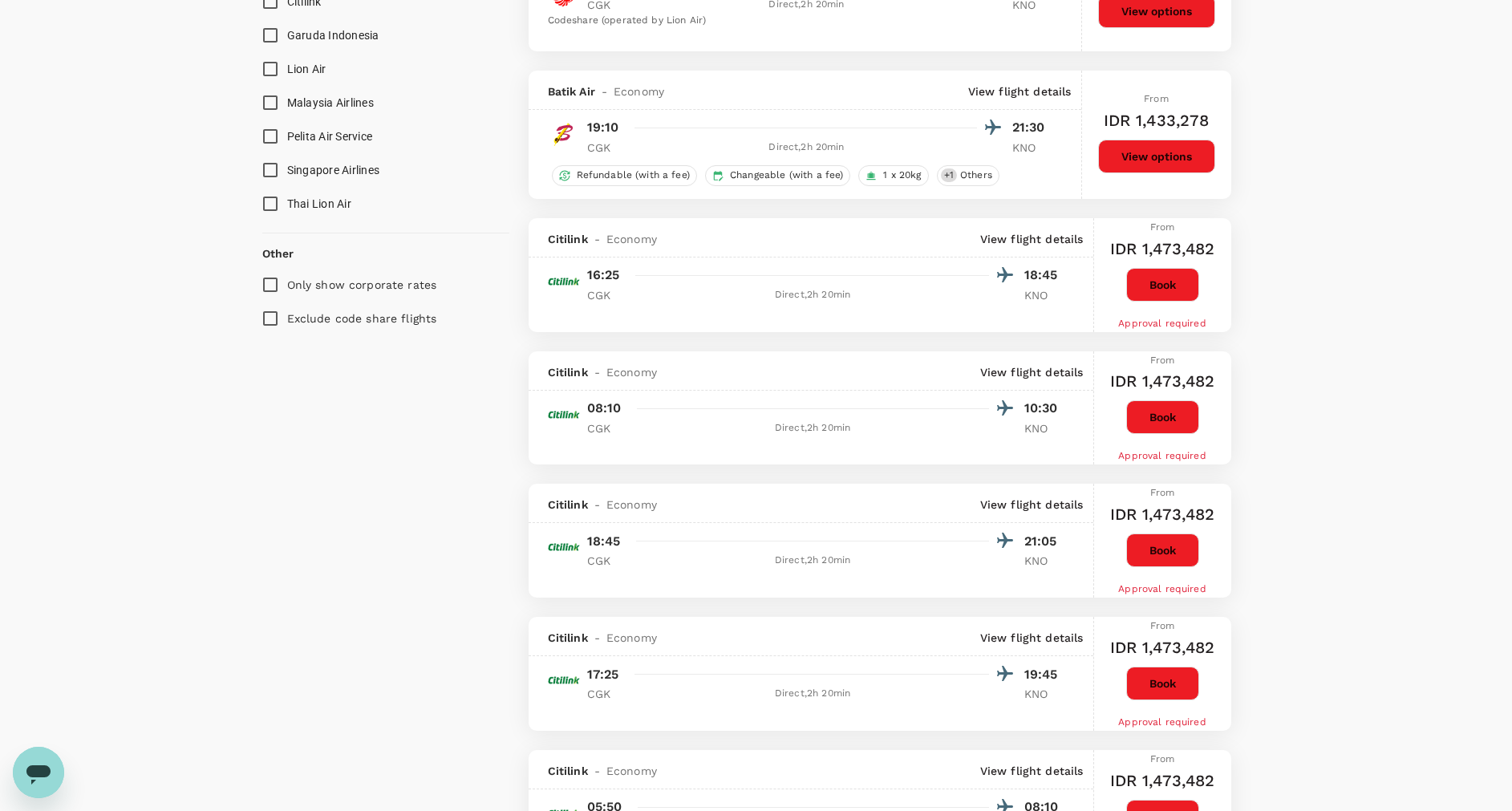
scroll to position [842, 0]
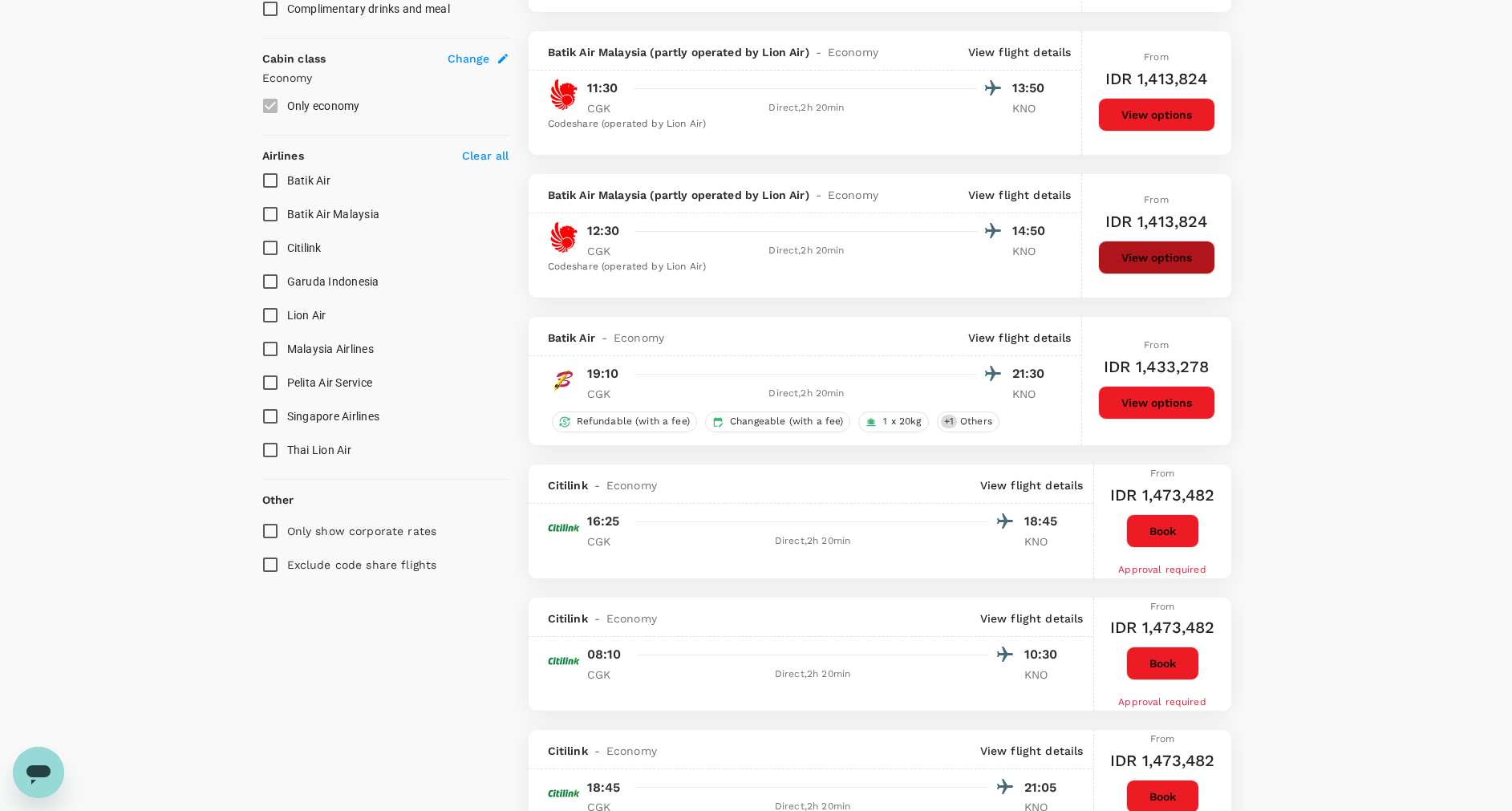
click at [1185, 256] on button "View options" at bounding box center [1156, 258] width 117 height 34
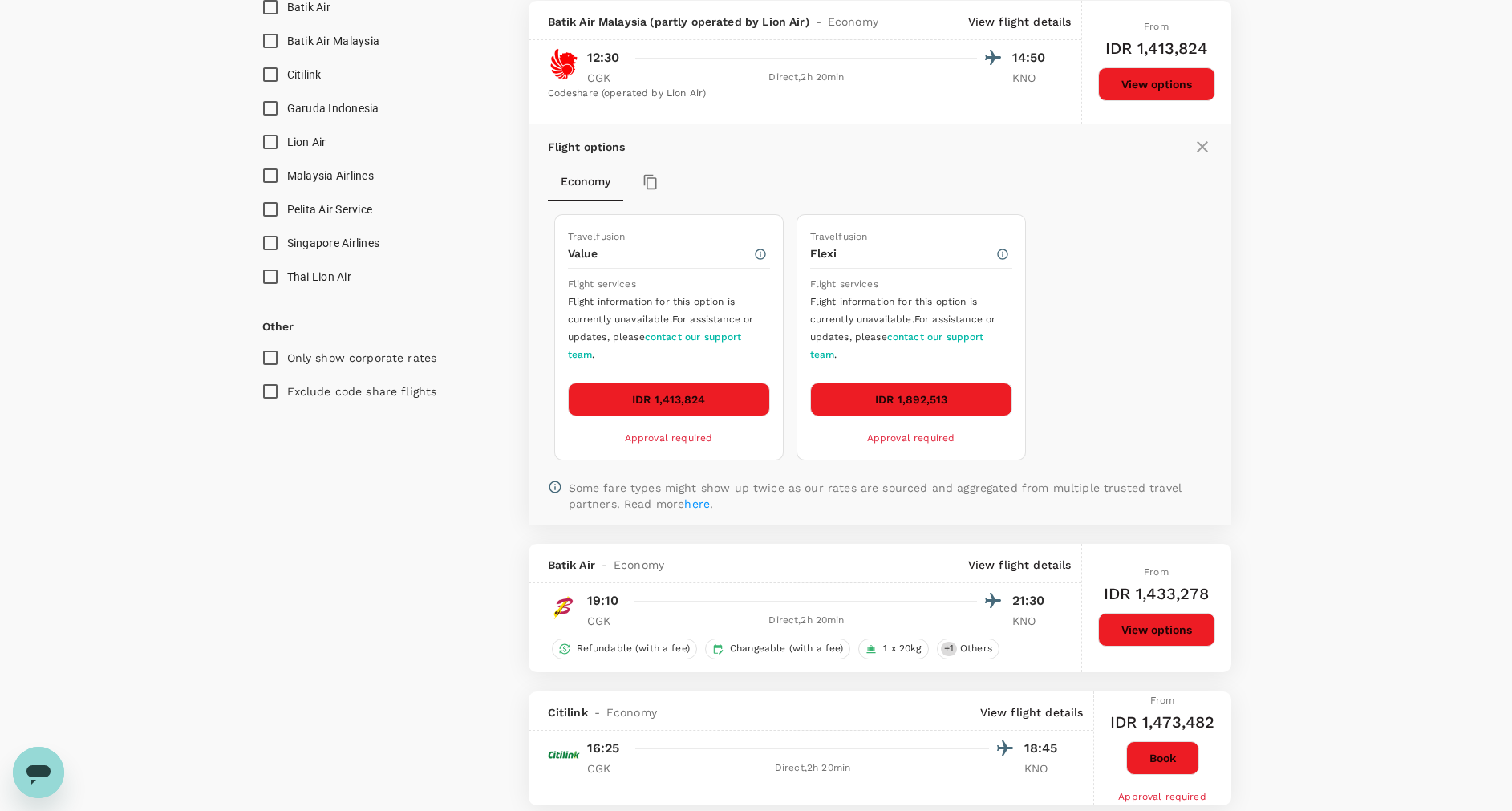
scroll to position [1016, 0]
click at [681, 392] on button "IDR 1,413,824" at bounding box center [668, 399] width 202 height 34
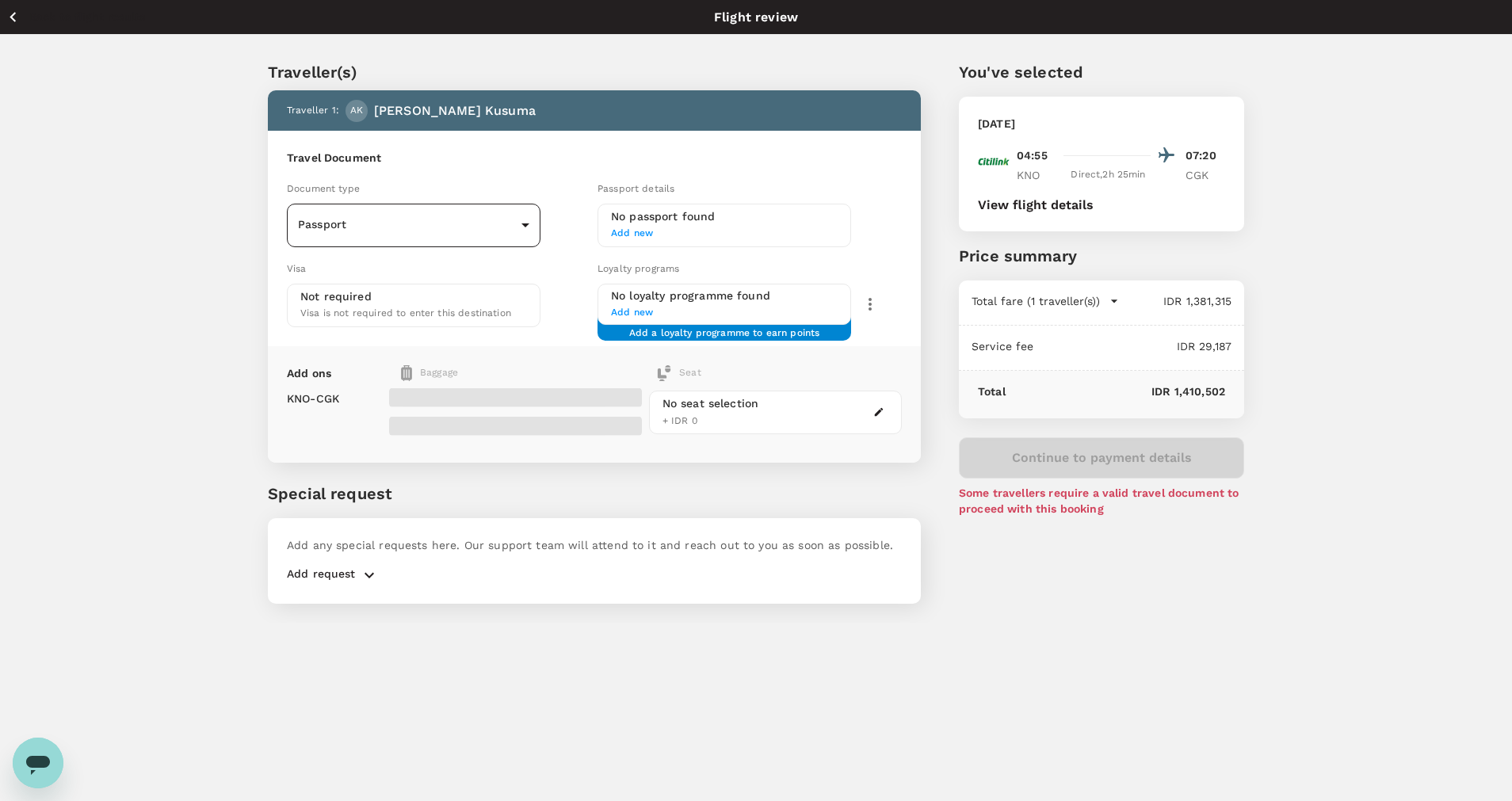
click at [403, 215] on body "Back to flight results Flight review Traveller(s) Traveller 1 : AK [PERSON_NAME…" at bounding box center [756, 422] width 1512 height 844
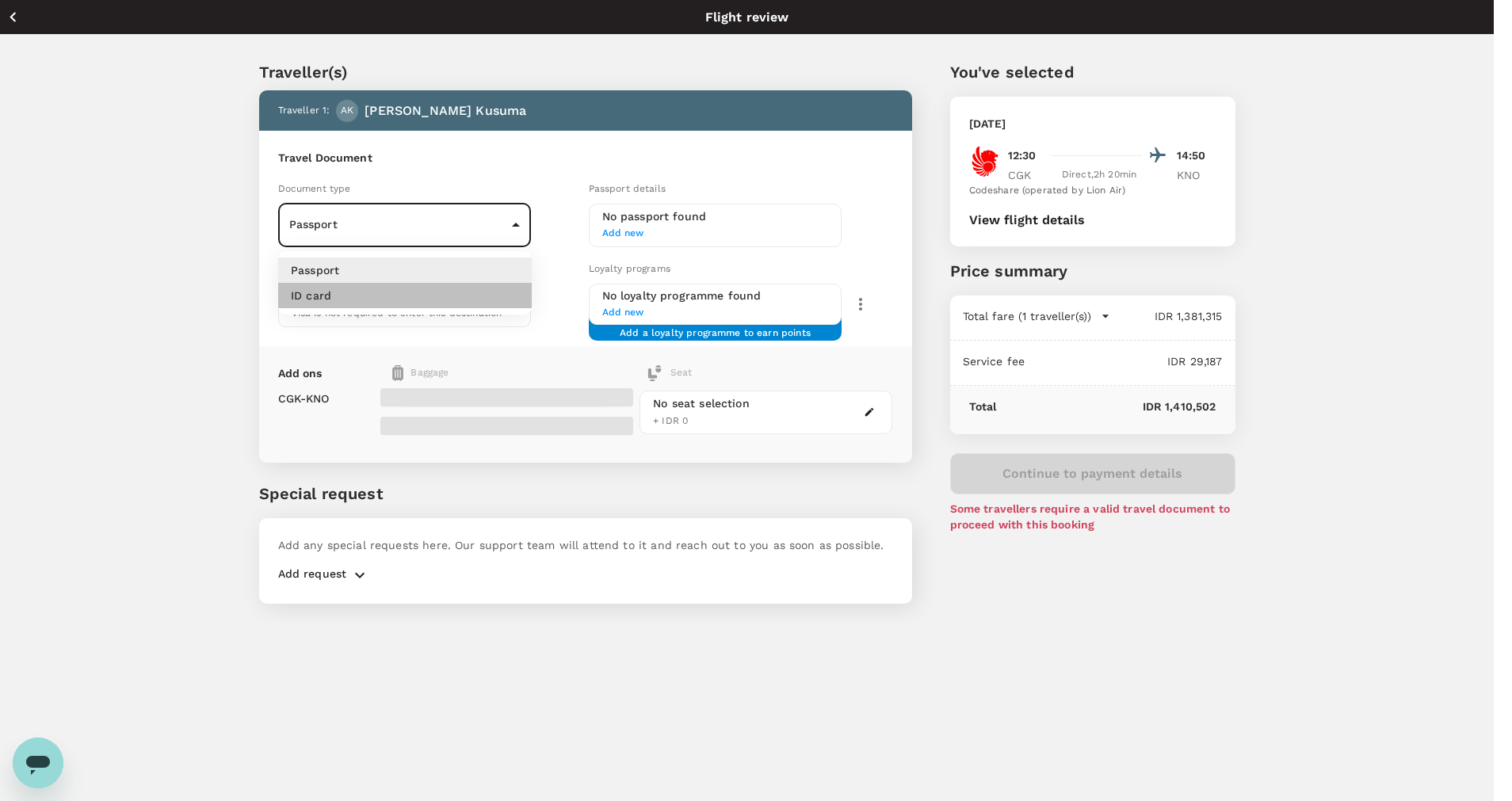
click at [400, 294] on li "ID card" at bounding box center [405, 295] width 254 height 25
type input "Id card"
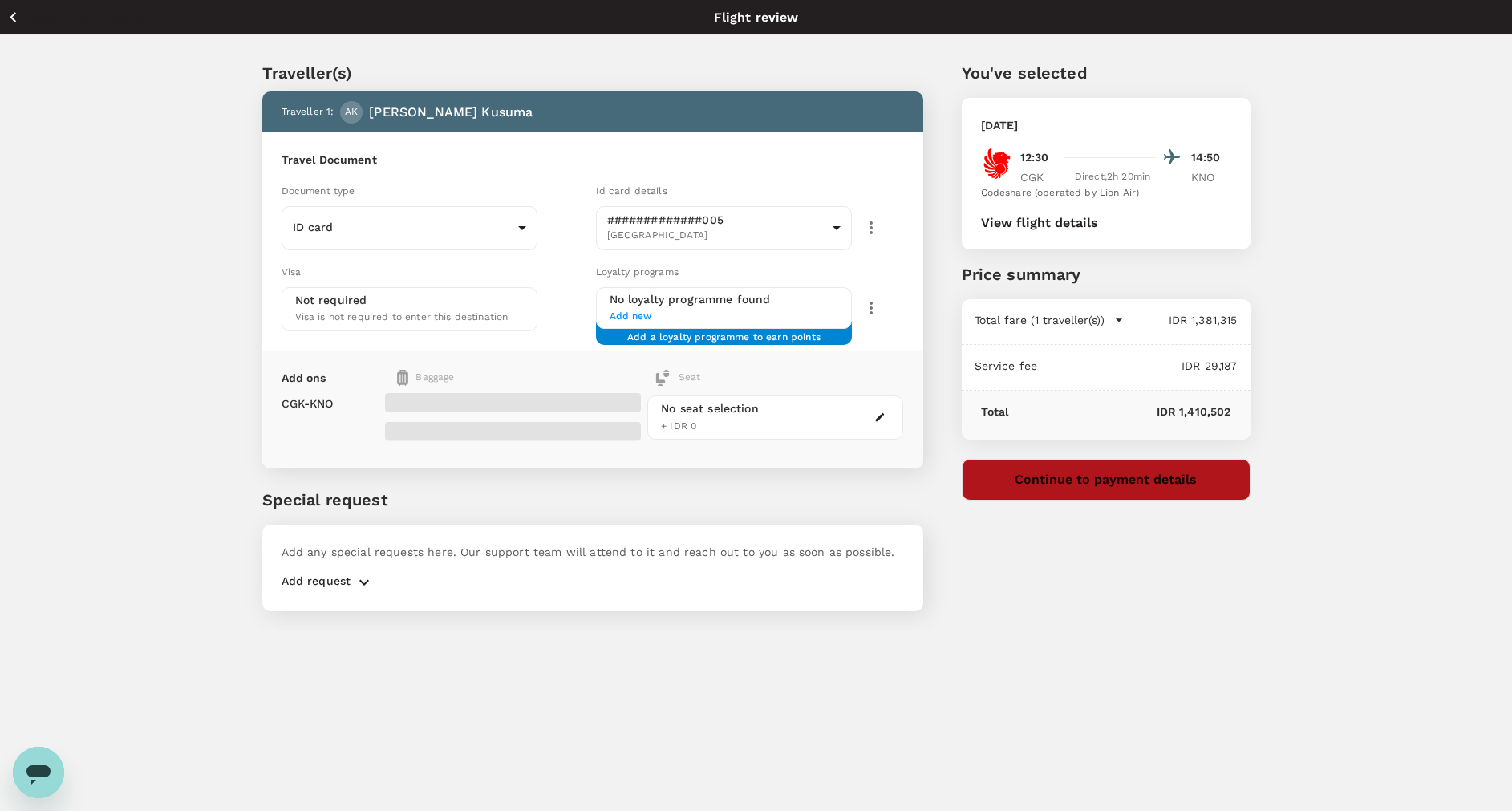
click at [1011, 492] on button "Continue to payment details" at bounding box center [1105, 479] width 289 height 41
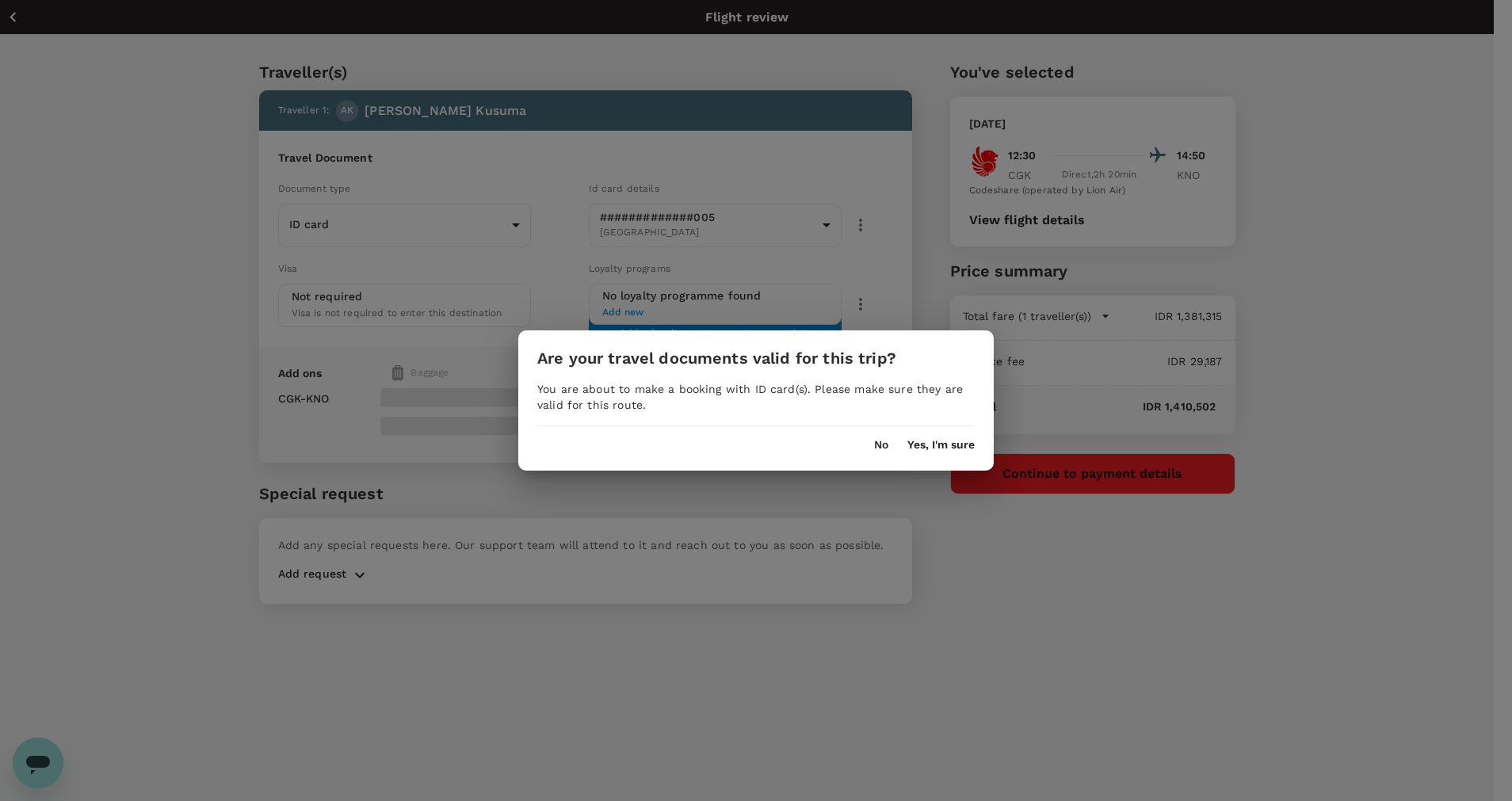
click at [959, 440] on button "Yes, I'm sure" at bounding box center [940, 445] width 67 height 13
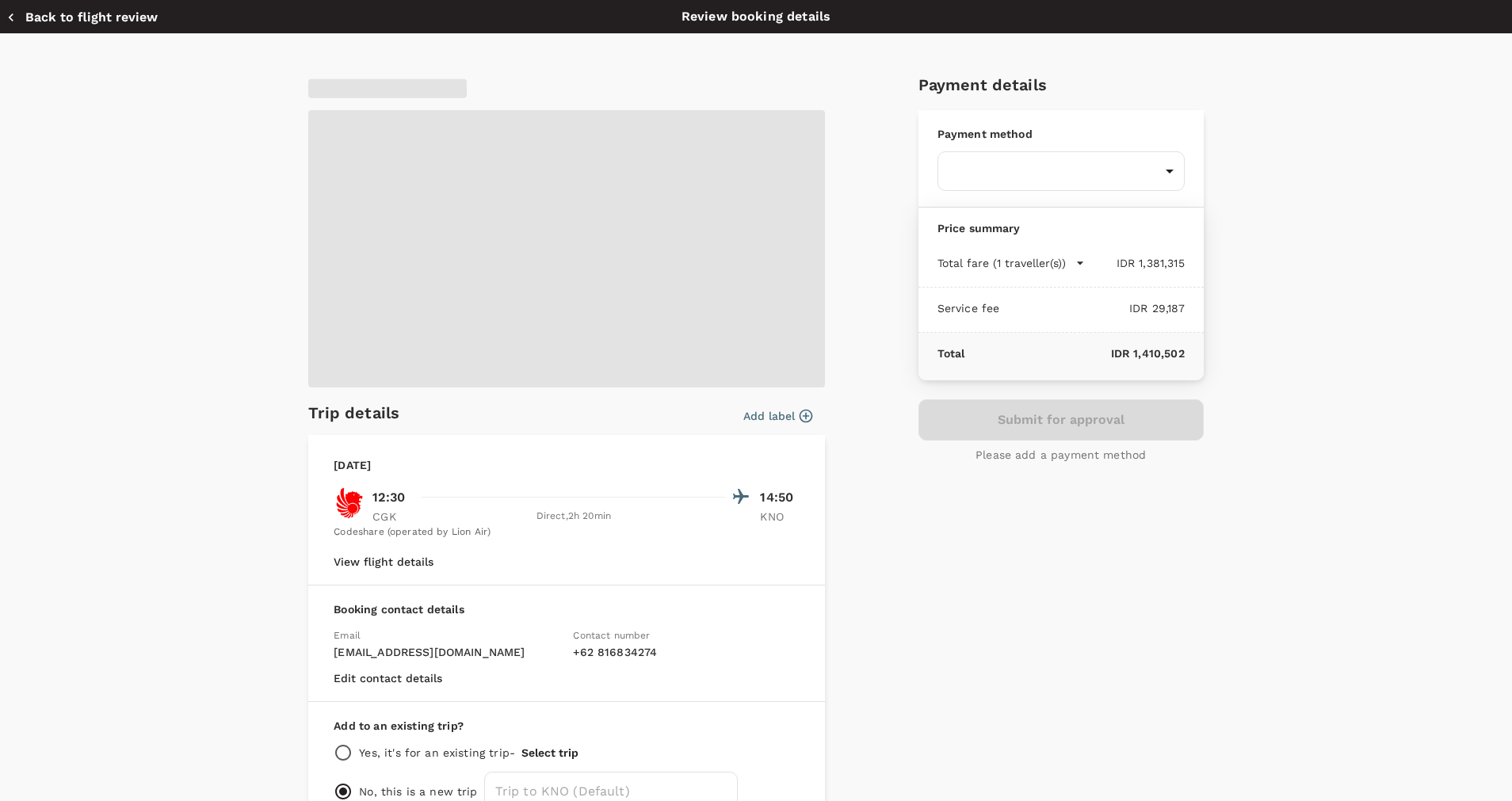
click at [413, 566] on button "View flight details" at bounding box center [384, 561] width 99 height 13
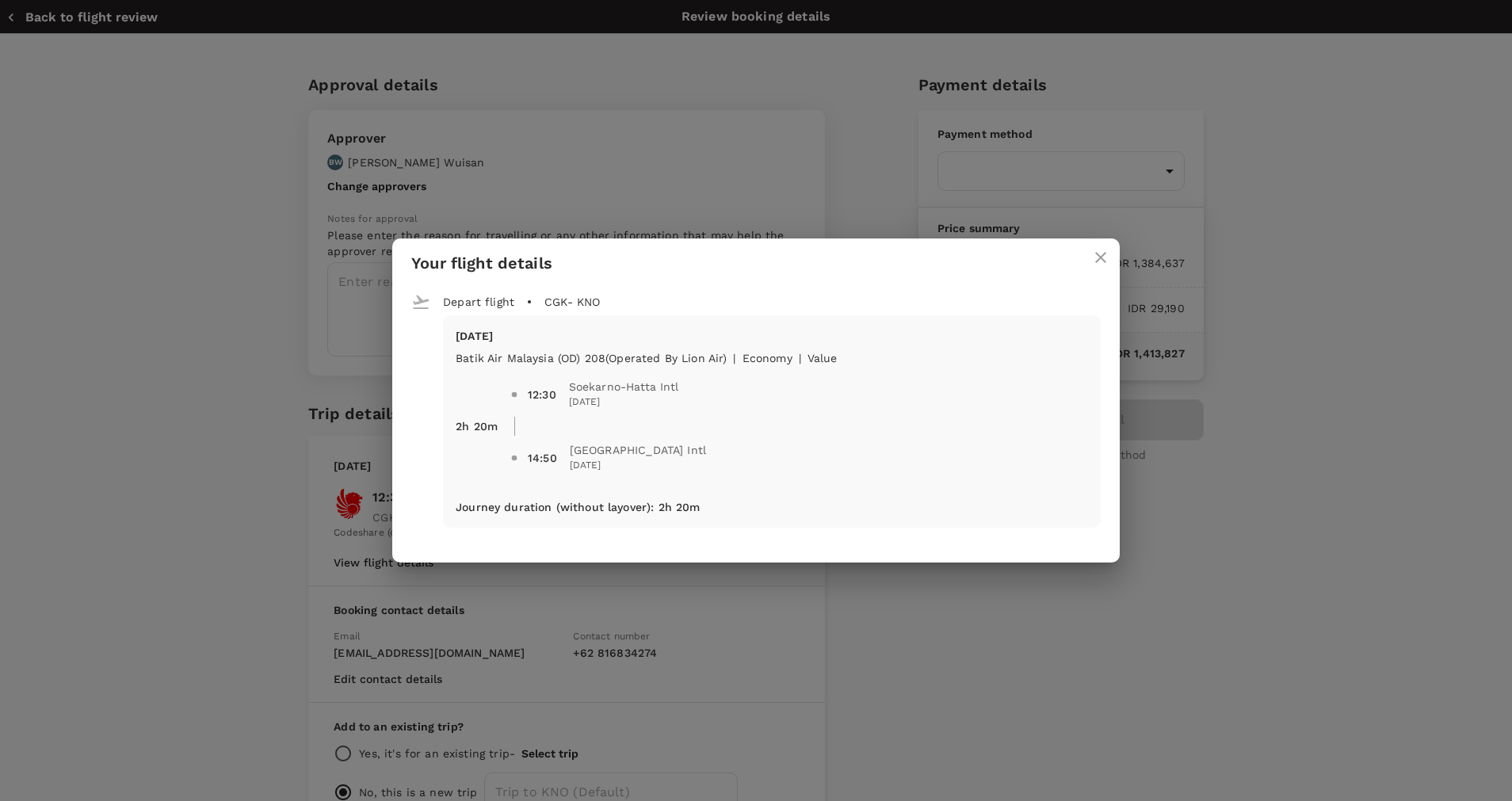
click at [1108, 258] on icon "close" at bounding box center [1100, 257] width 19 height 19
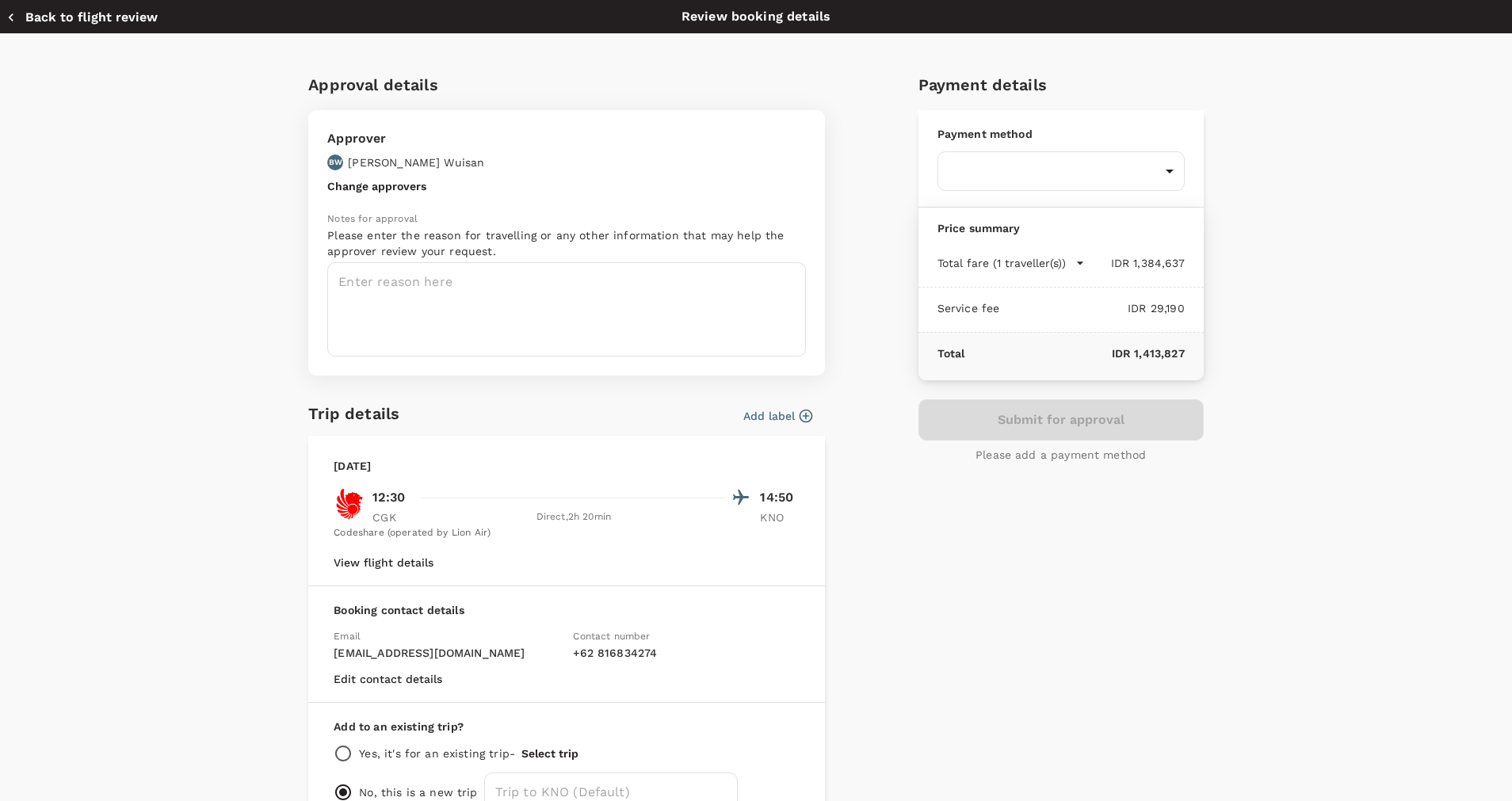
click at [106, 20] on button "Back to flight review" at bounding box center [82, 17] width 152 height 16
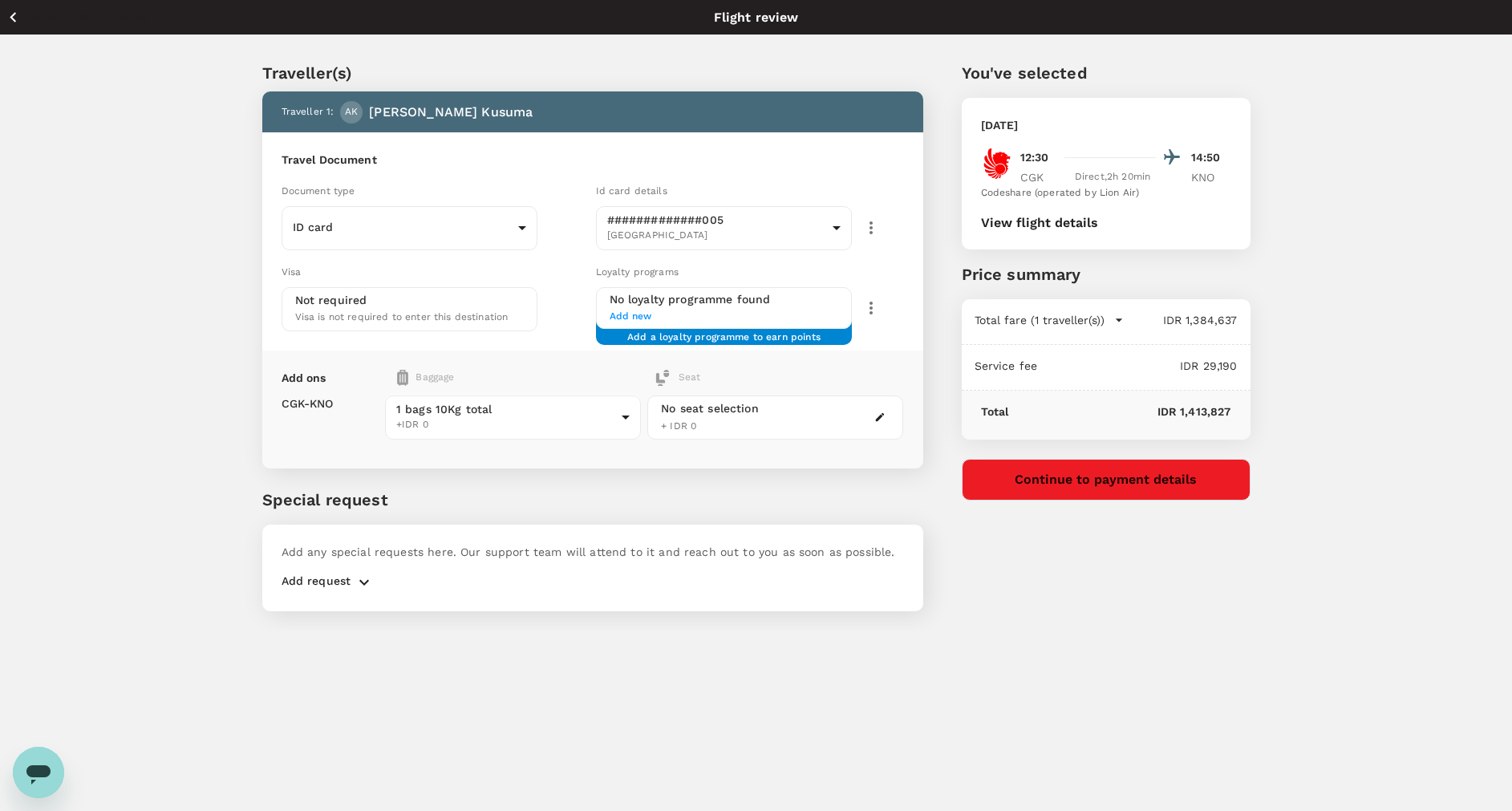
click at [14, 15] on icon "button" at bounding box center [13, 17] width 20 height 20
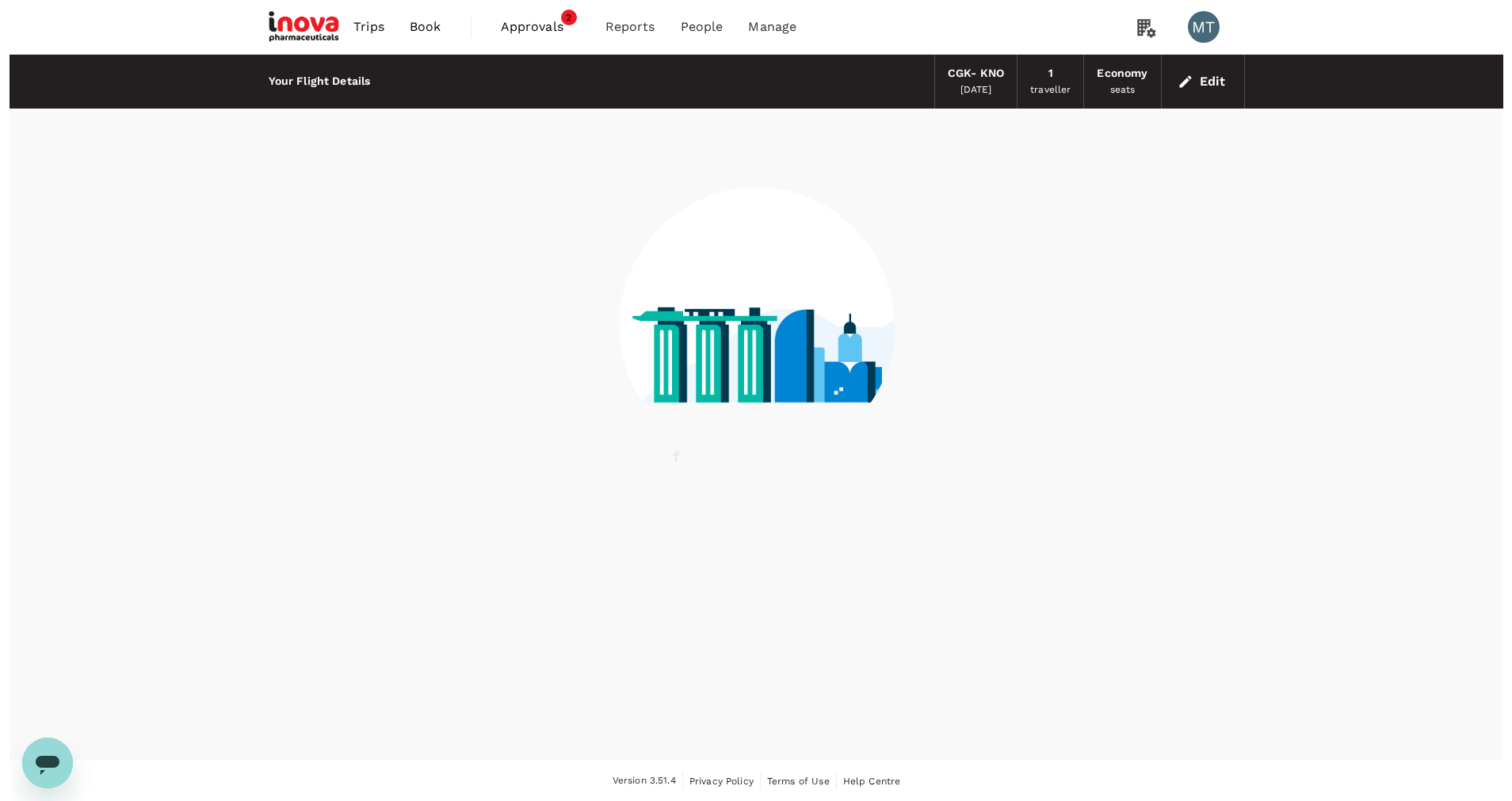
scroll to position [1, 0]
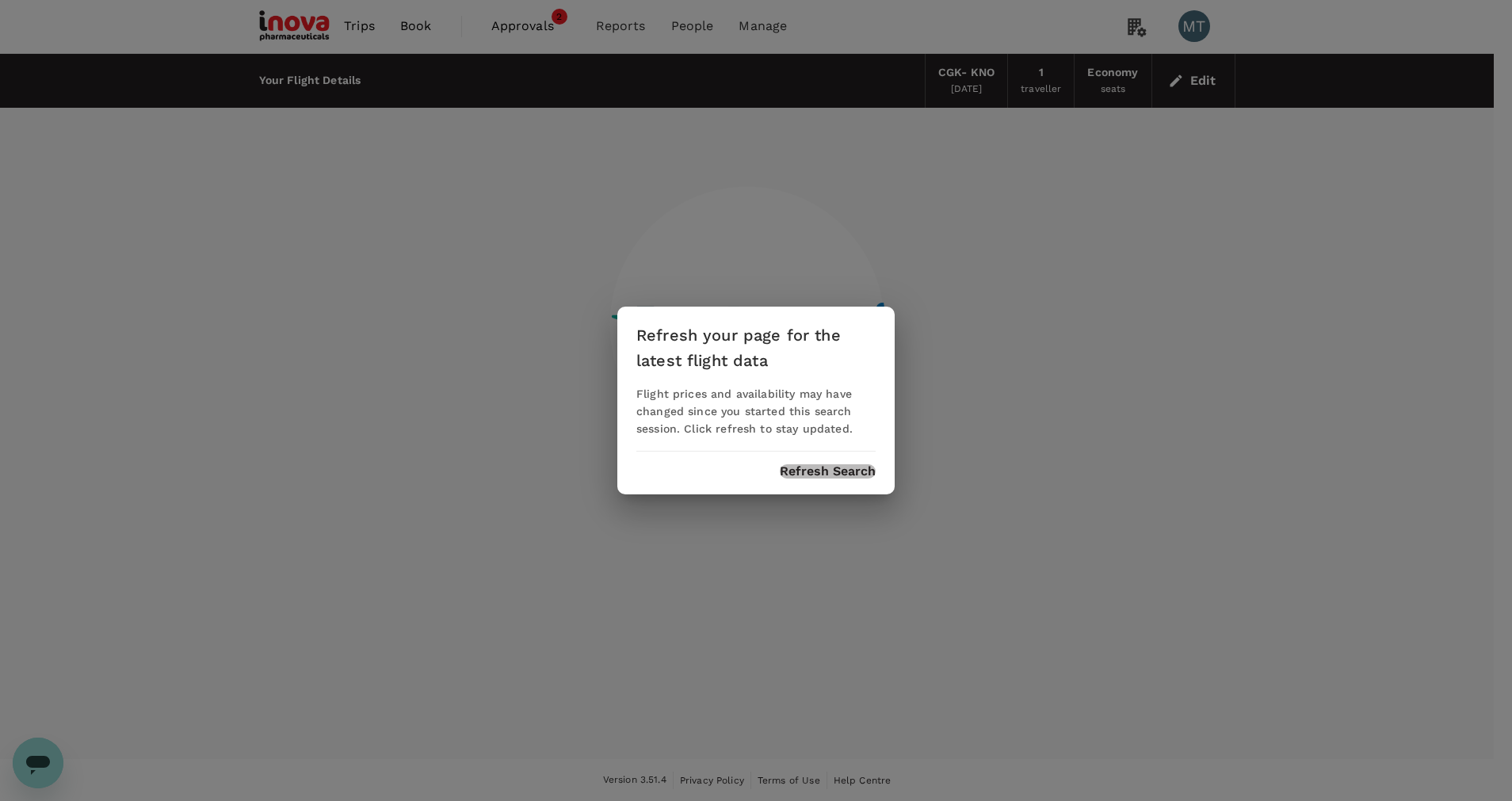
click at [784, 465] on button "Refresh Search" at bounding box center [828, 471] width 96 height 14
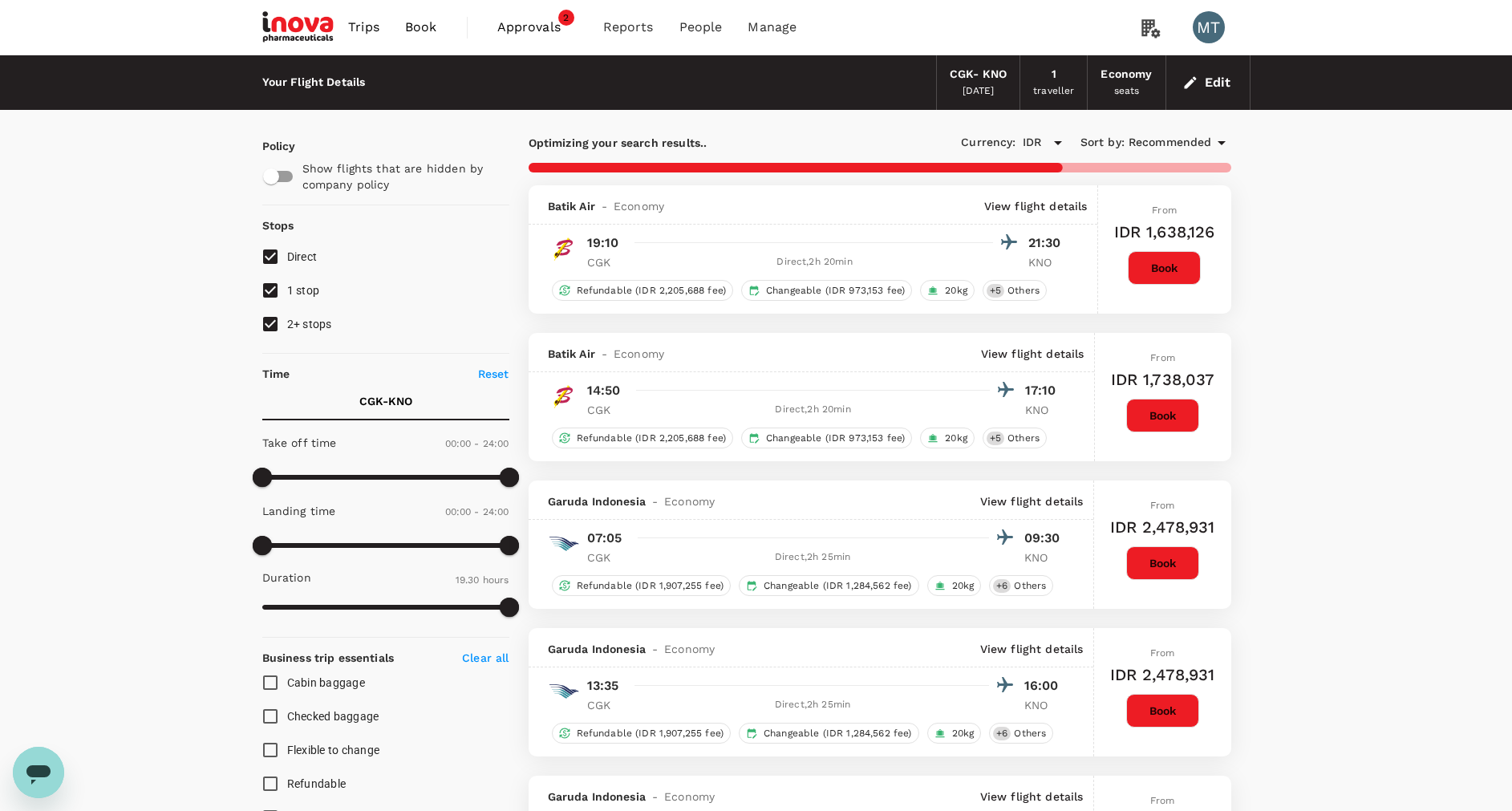
type input "1425"
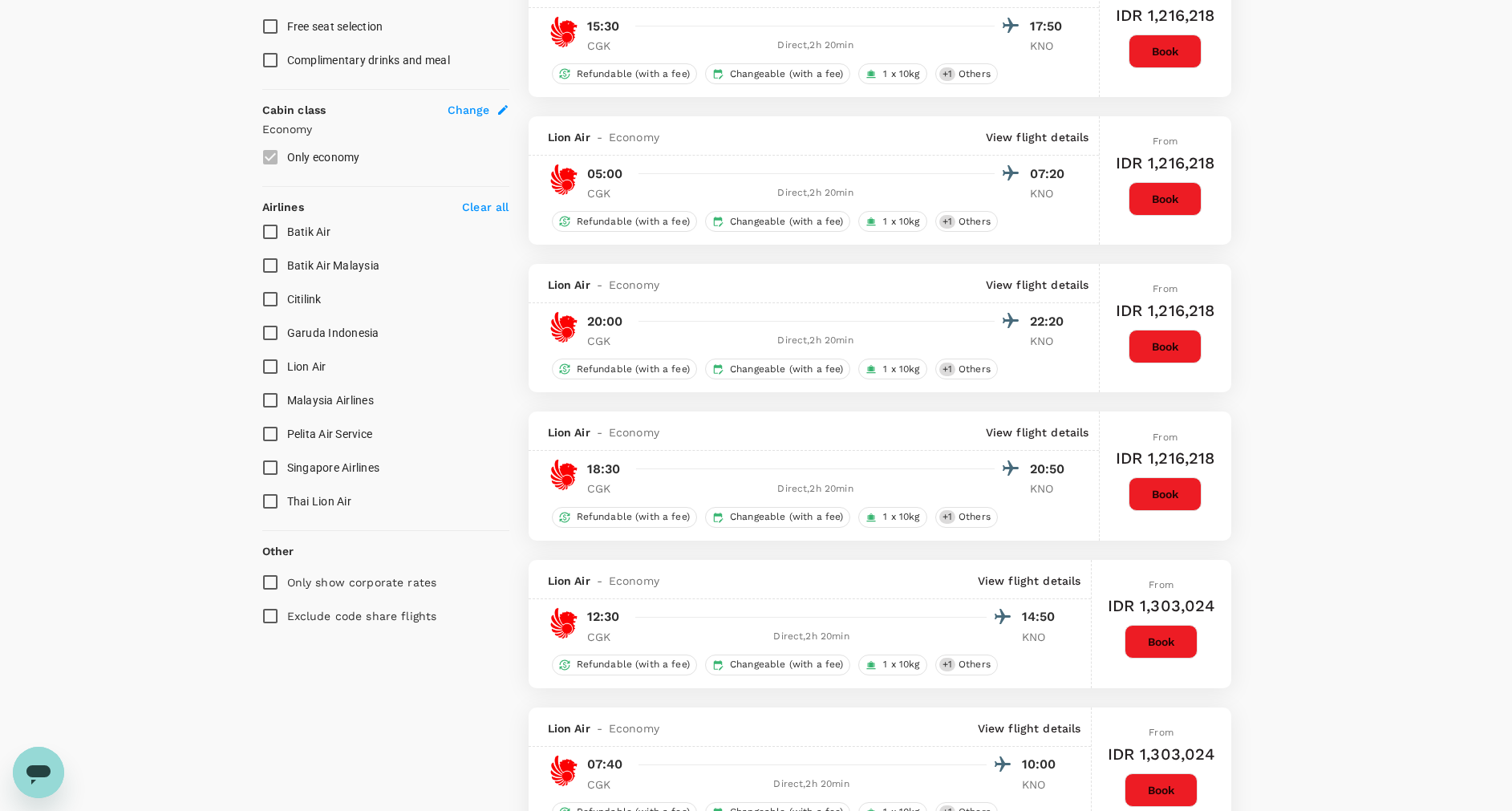
scroll to position [842, 0]
